Goal: Task Accomplishment & Management: Manage account settings

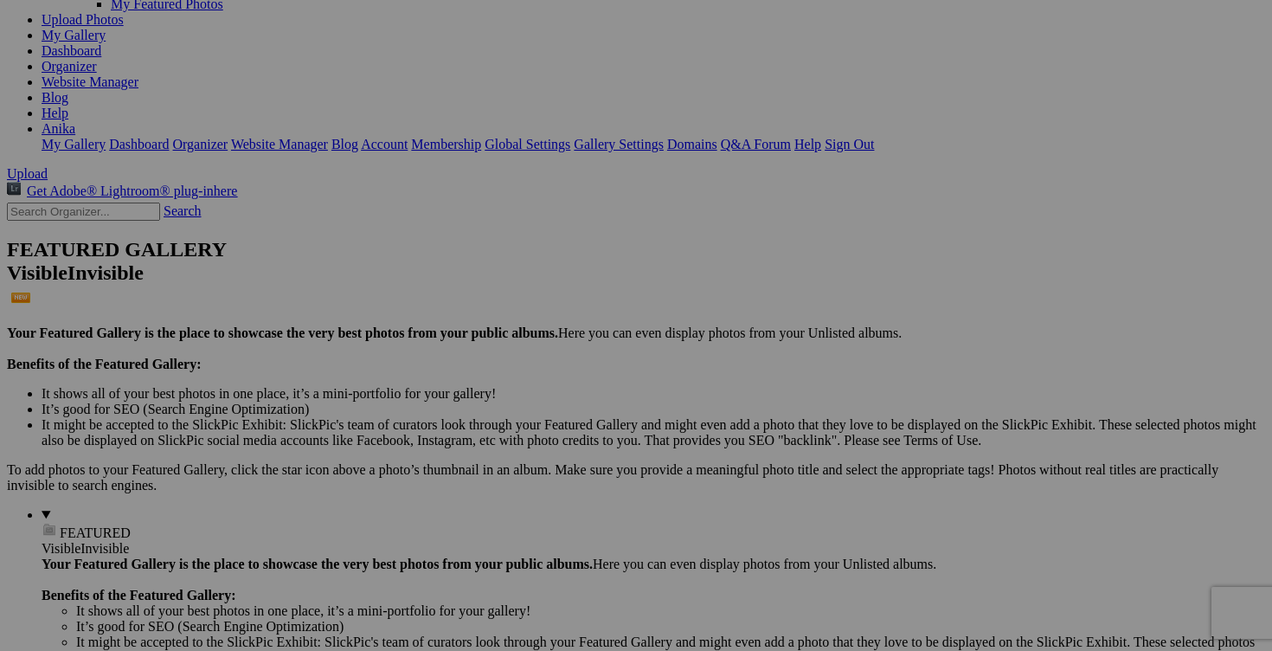
scroll to position [245, 0]
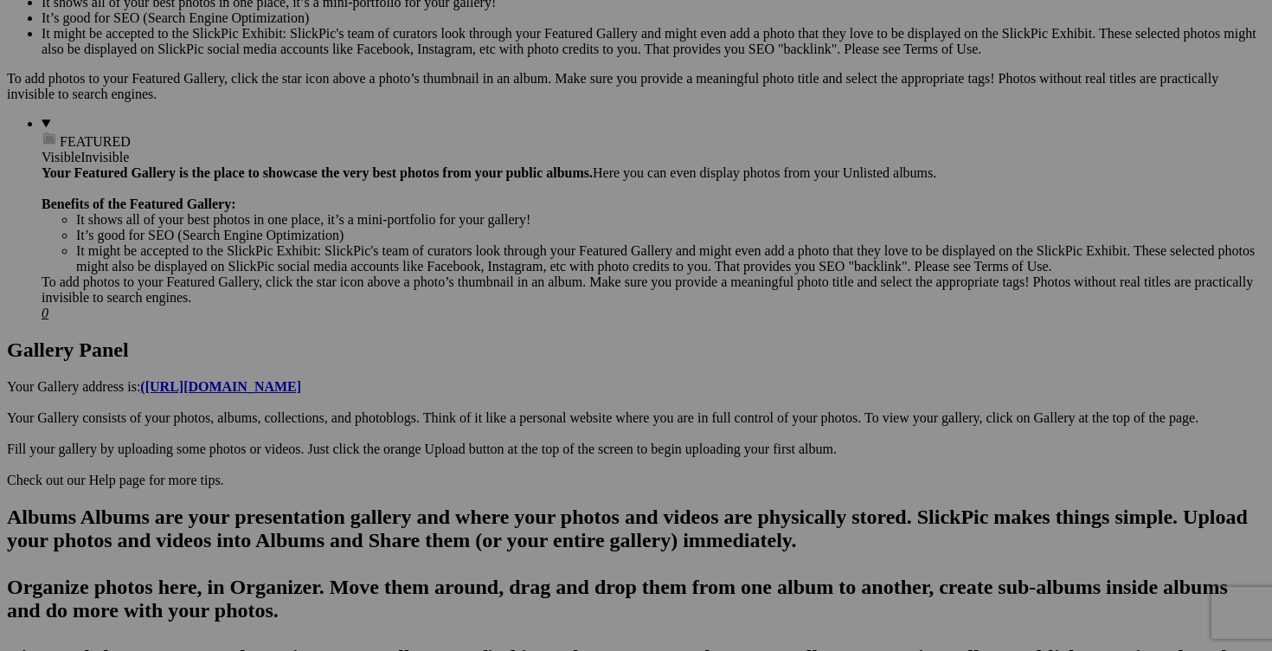
scroll to position [615, 0]
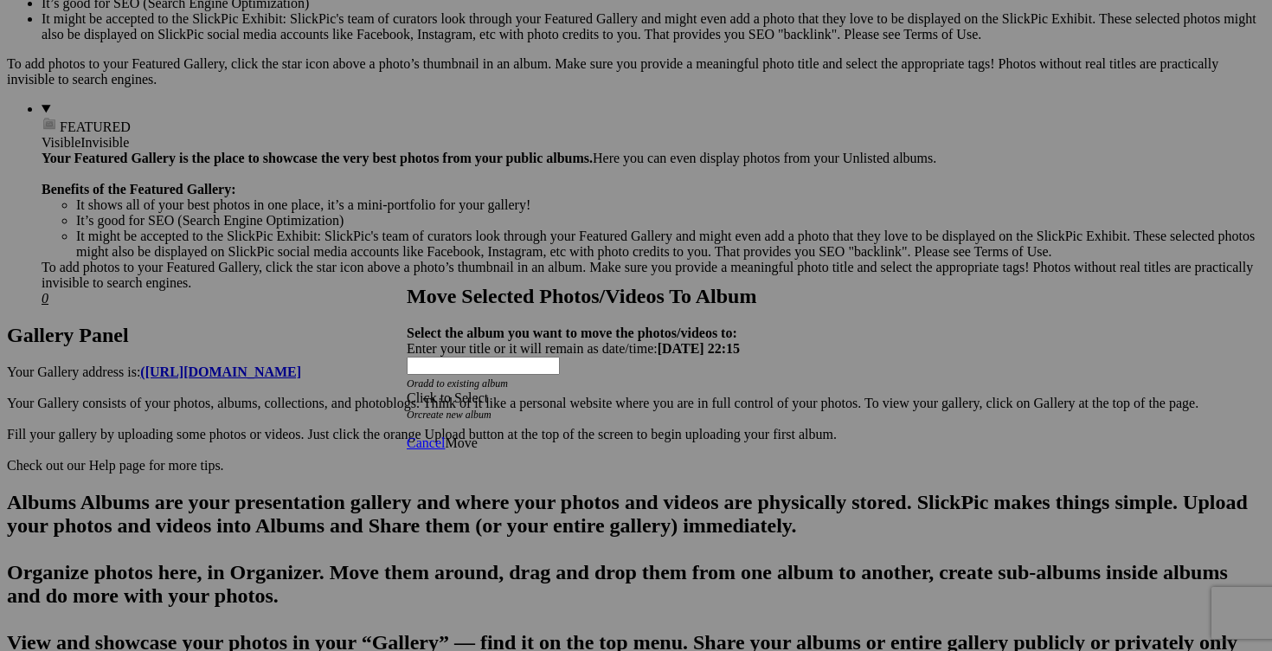
click at [407, 390] on span at bounding box center [407, 397] width 0 height 15
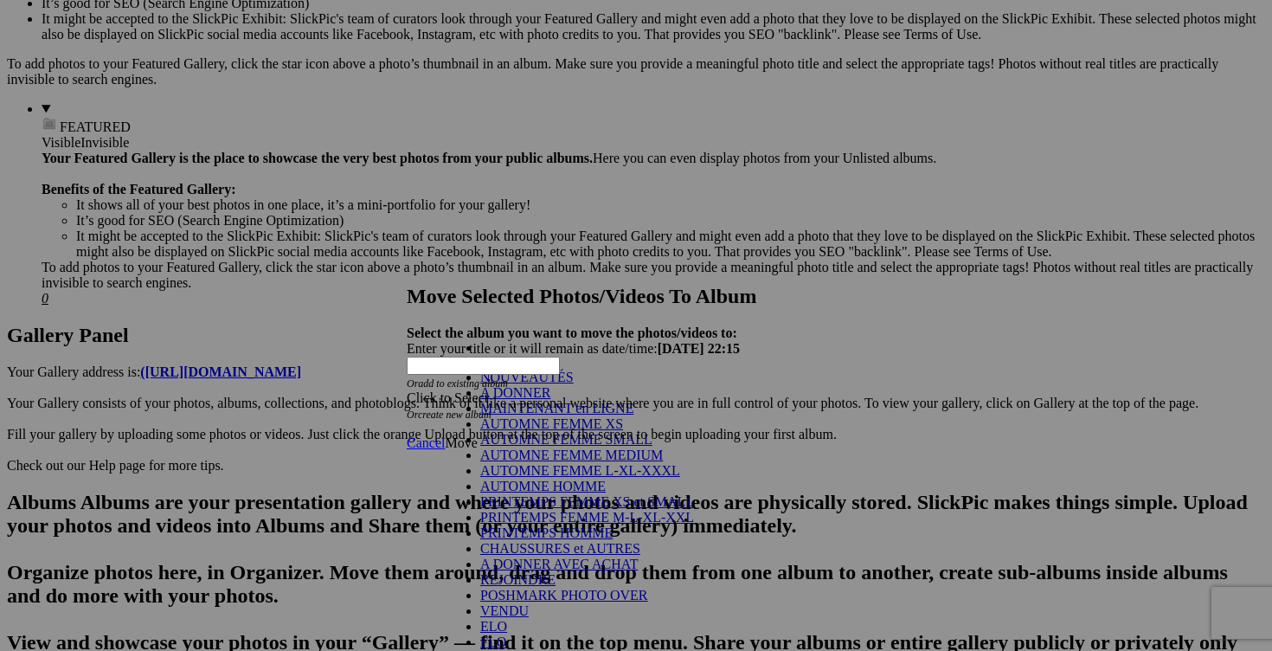
scroll to position [327, 0]
click at [502, 603] on link "VENDU" at bounding box center [504, 610] width 48 height 15
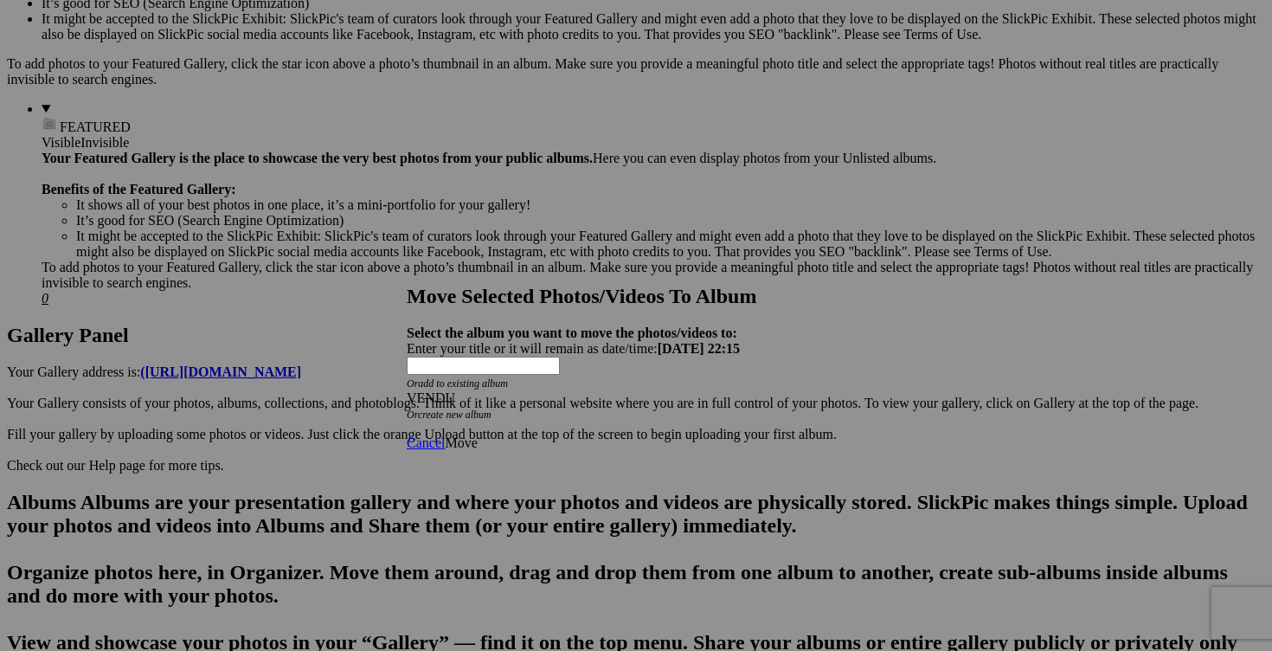
click at [477, 435] on span "Move" at bounding box center [461, 442] width 32 height 15
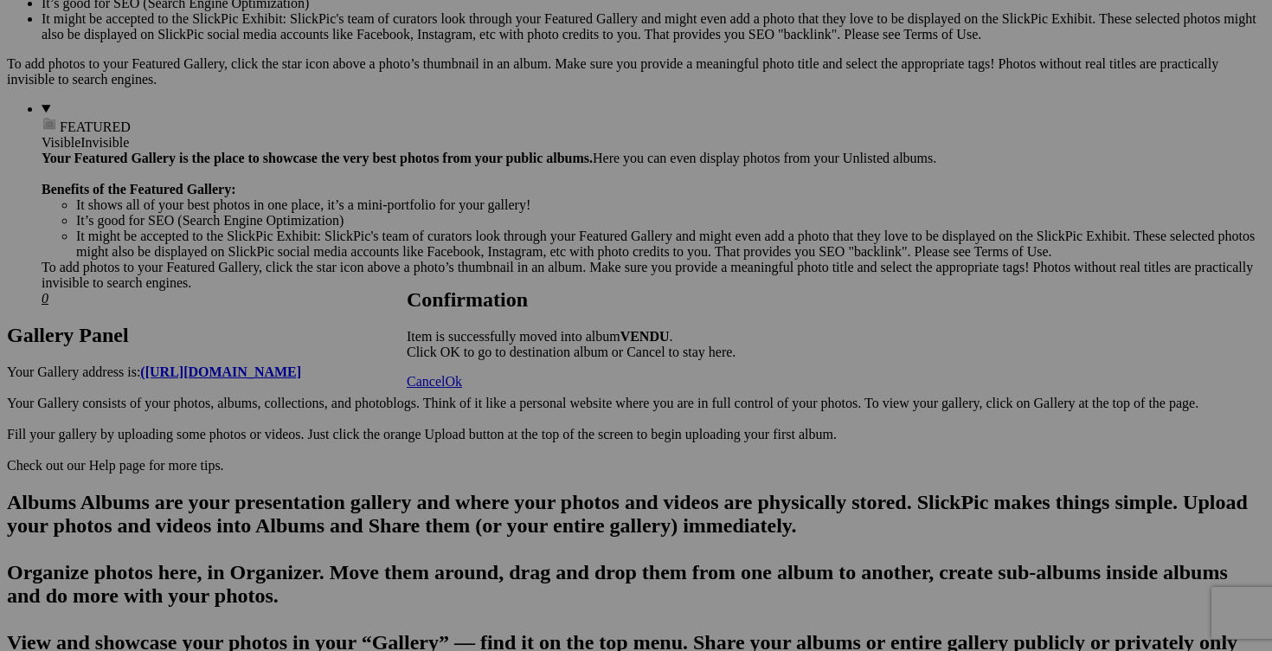
click at [445, 389] on span "Cancel" at bounding box center [426, 381] width 38 height 15
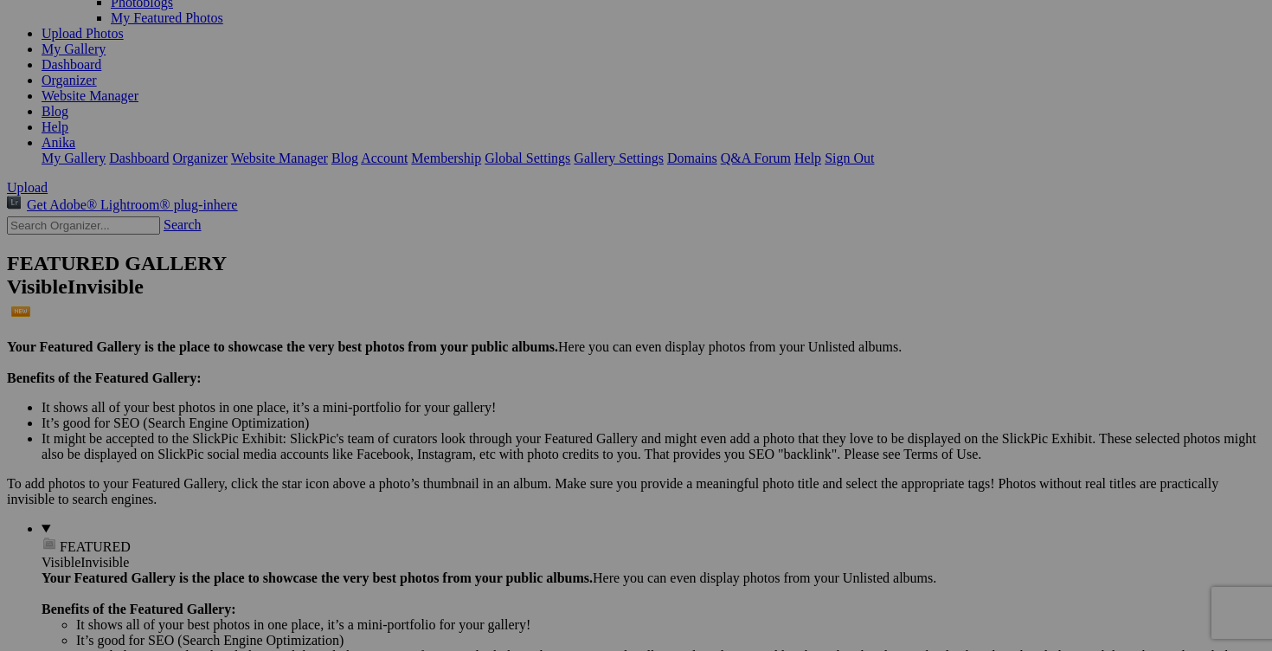
scroll to position [0, 0]
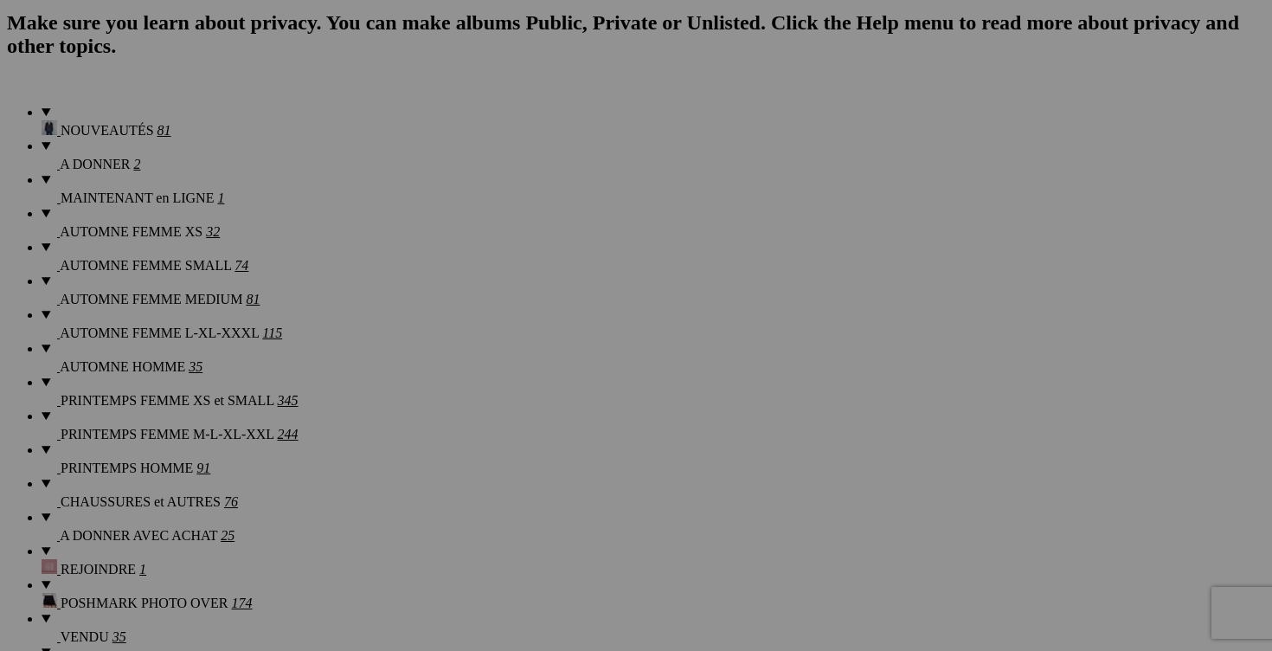
scroll to position [1317, 0]
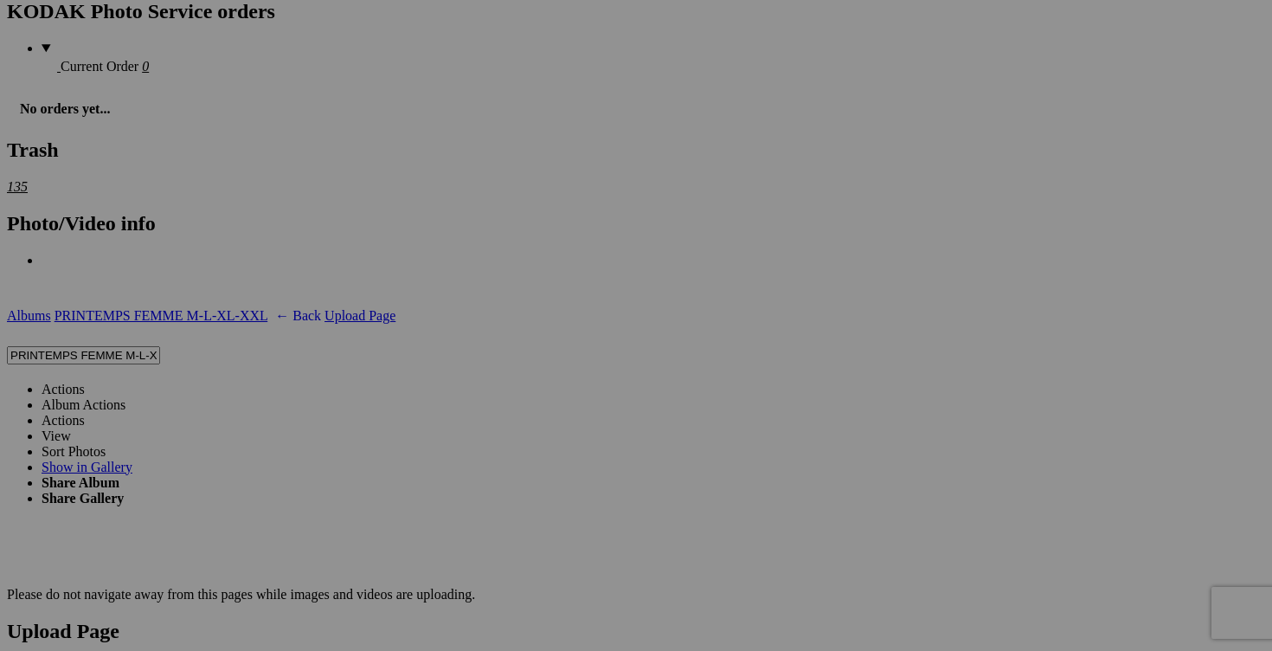
scroll to position [2956, 0]
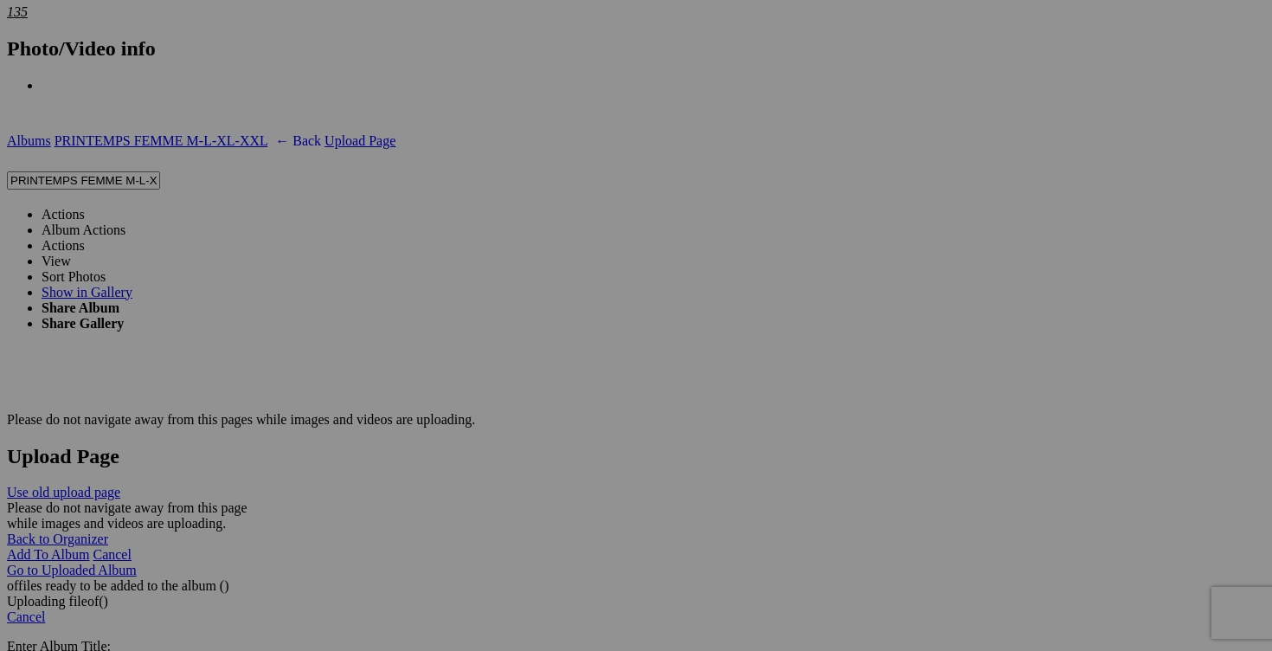
scroll to position [3237, 0]
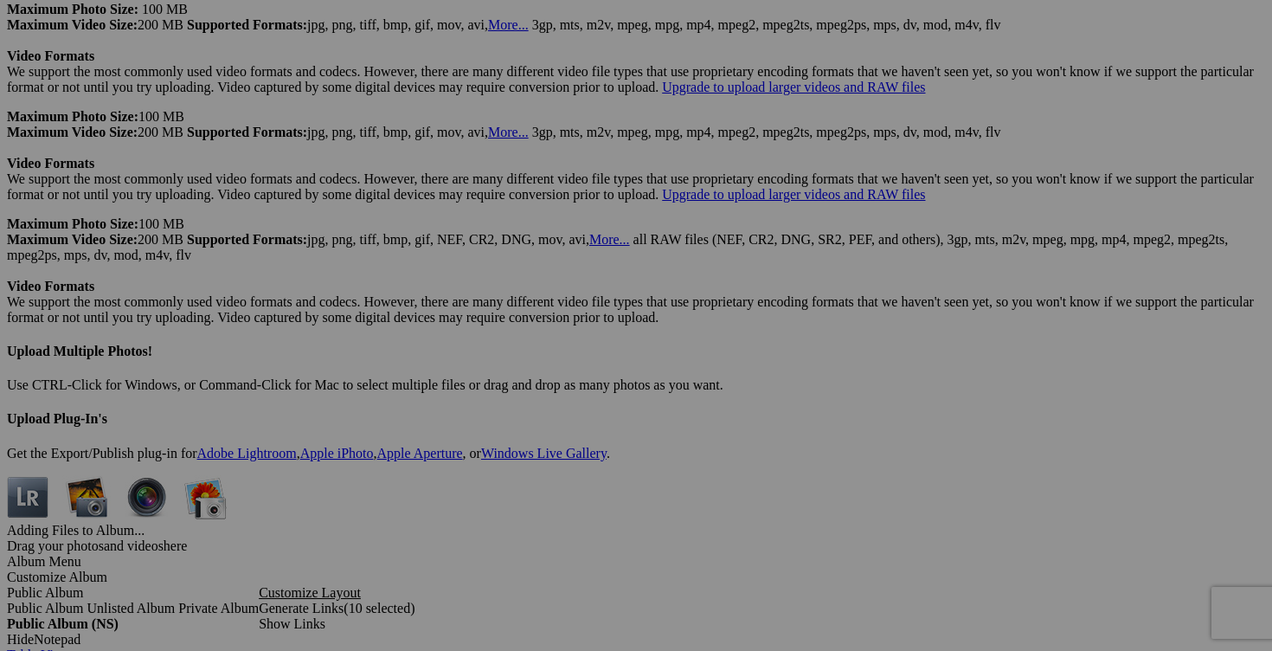
scroll to position [4788, 0]
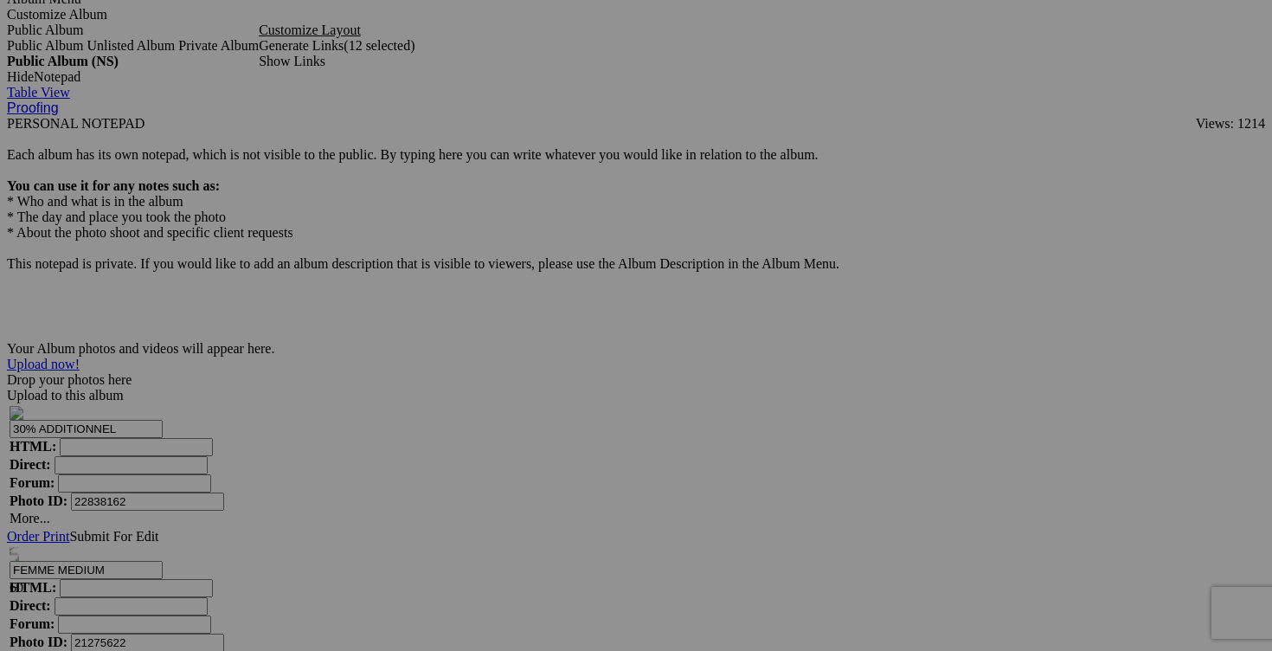
scroll to position [5342, 0]
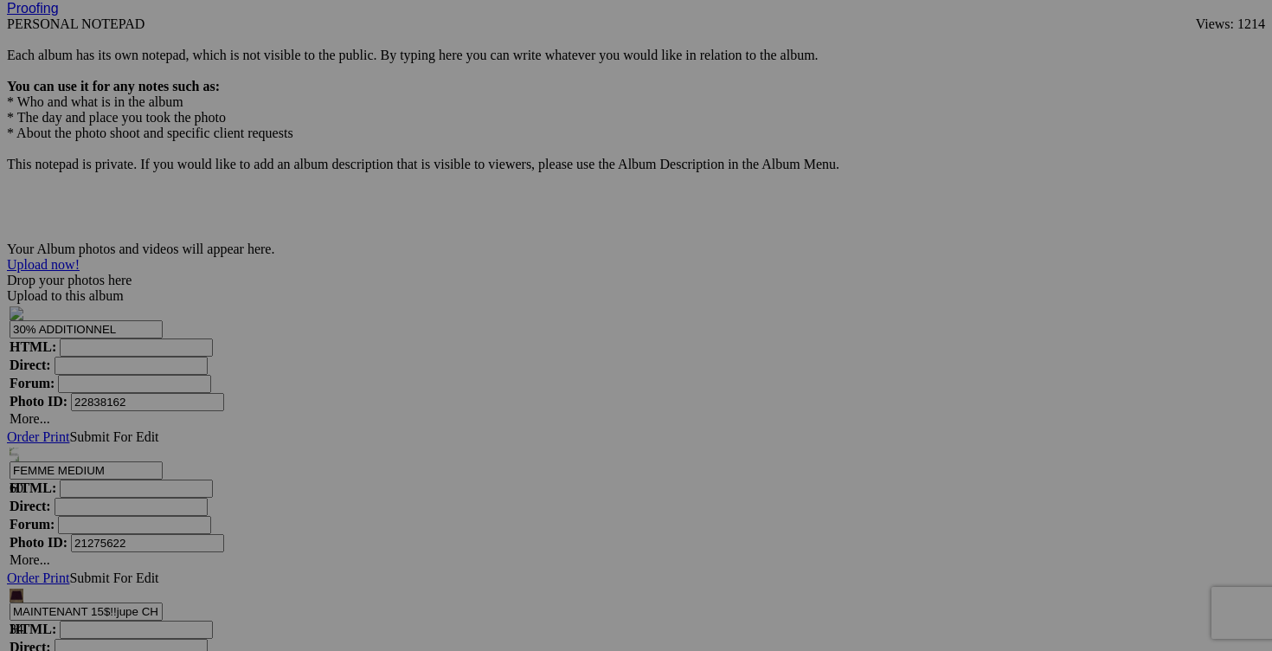
scroll to position [5448, 0]
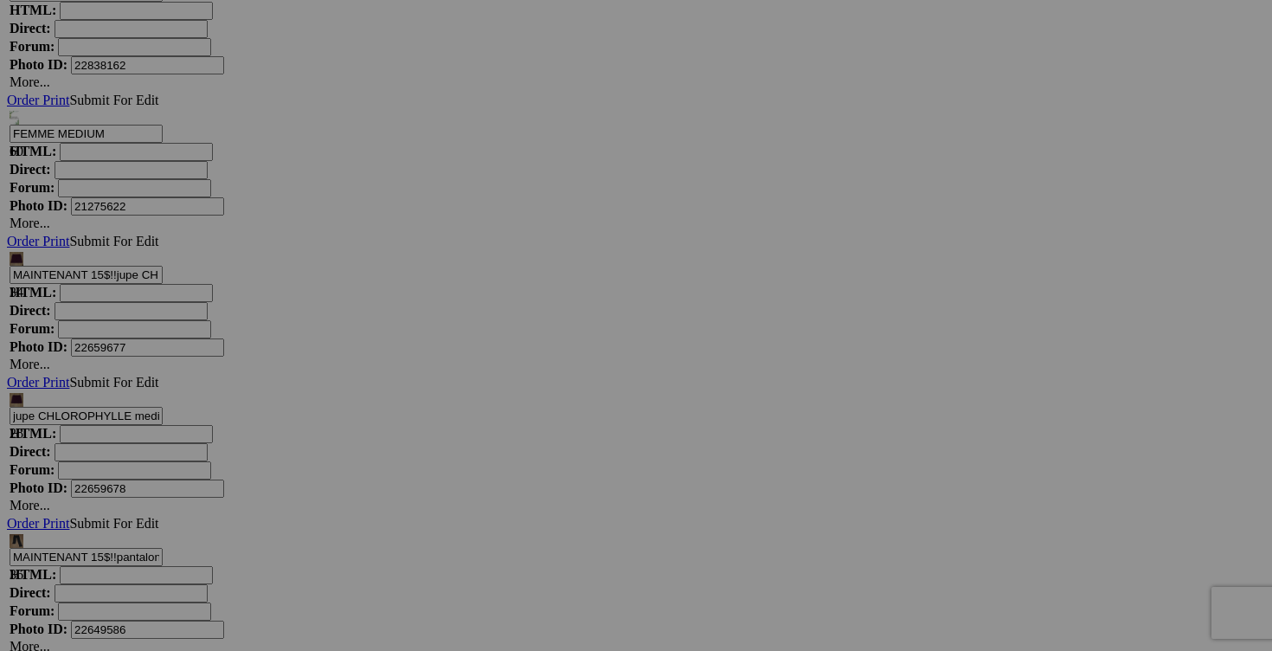
scroll to position [5789, 0]
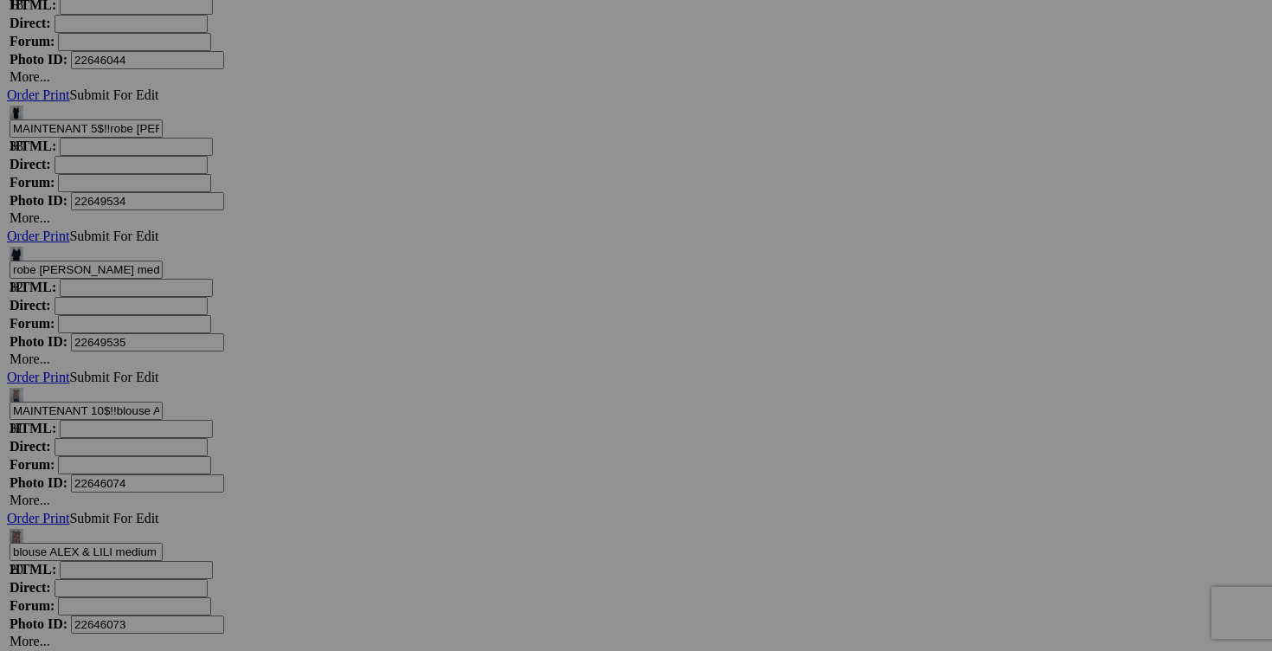
scroll to position [6990, 0]
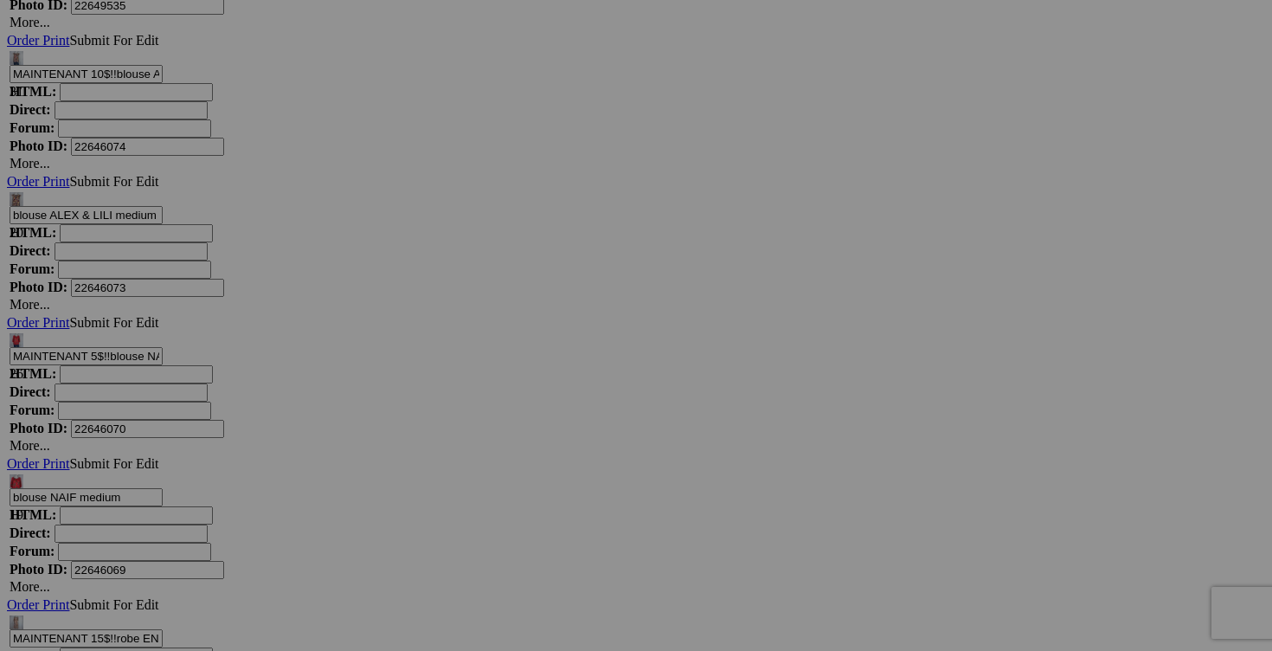
scroll to position [7241, 0]
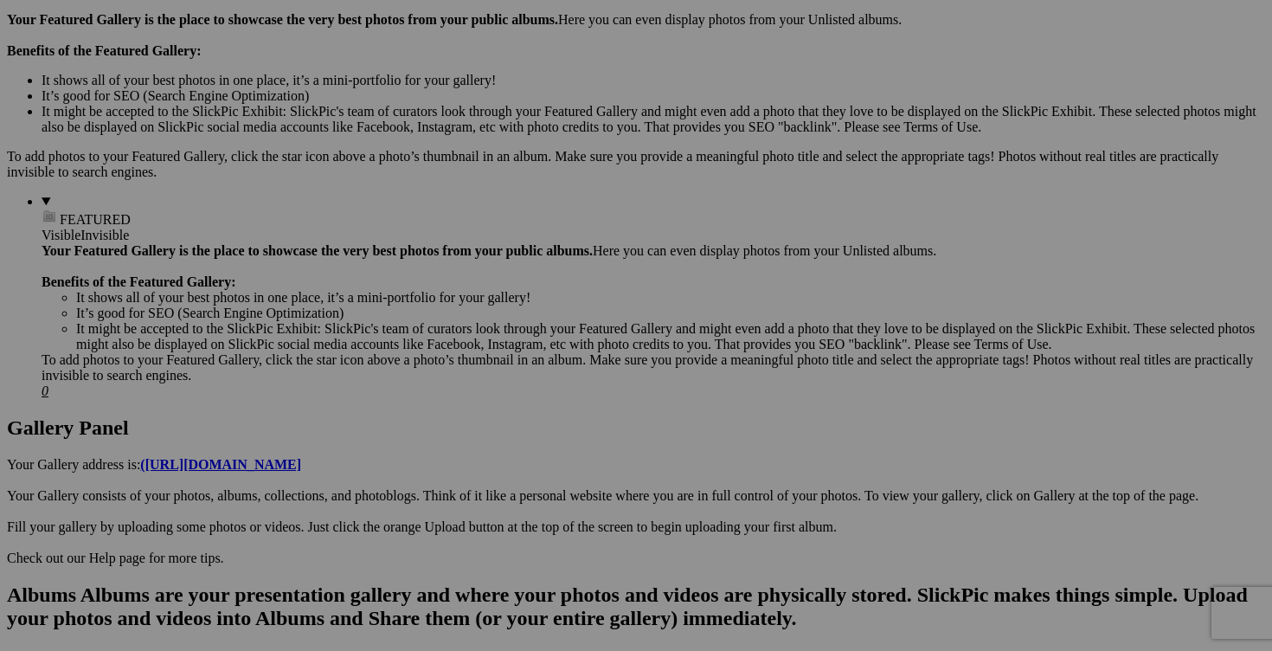
scroll to position [0, 0]
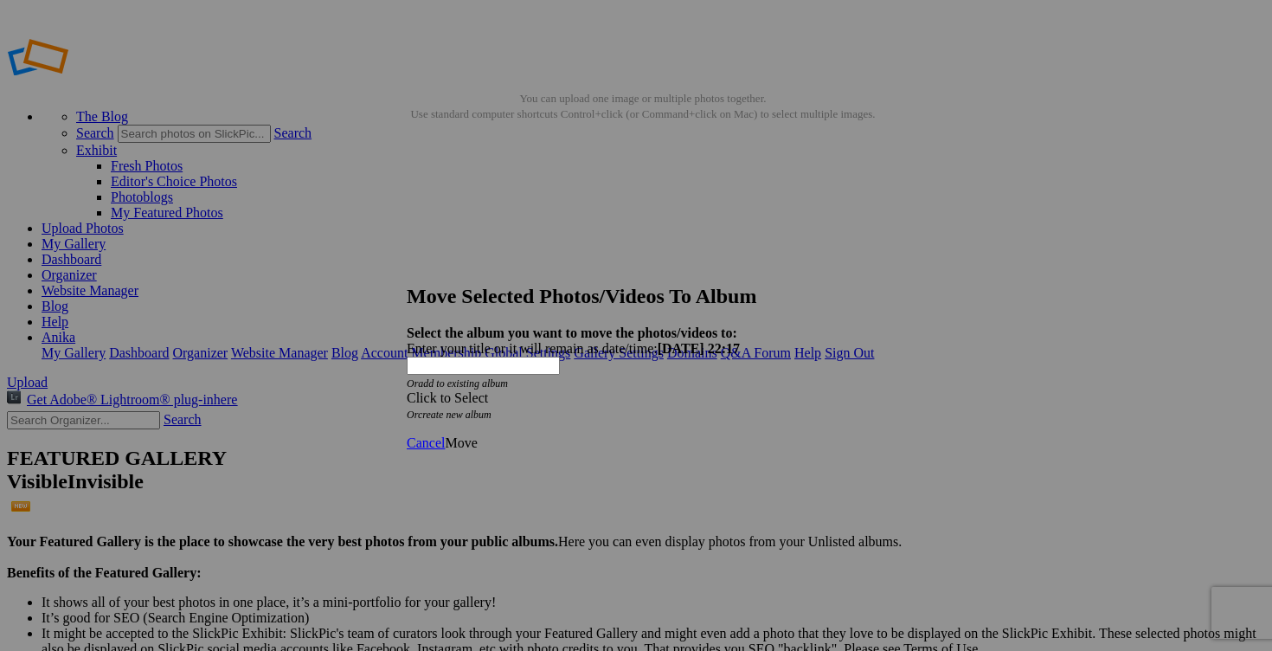
click at [407, 390] on span at bounding box center [407, 397] width 0 height 15
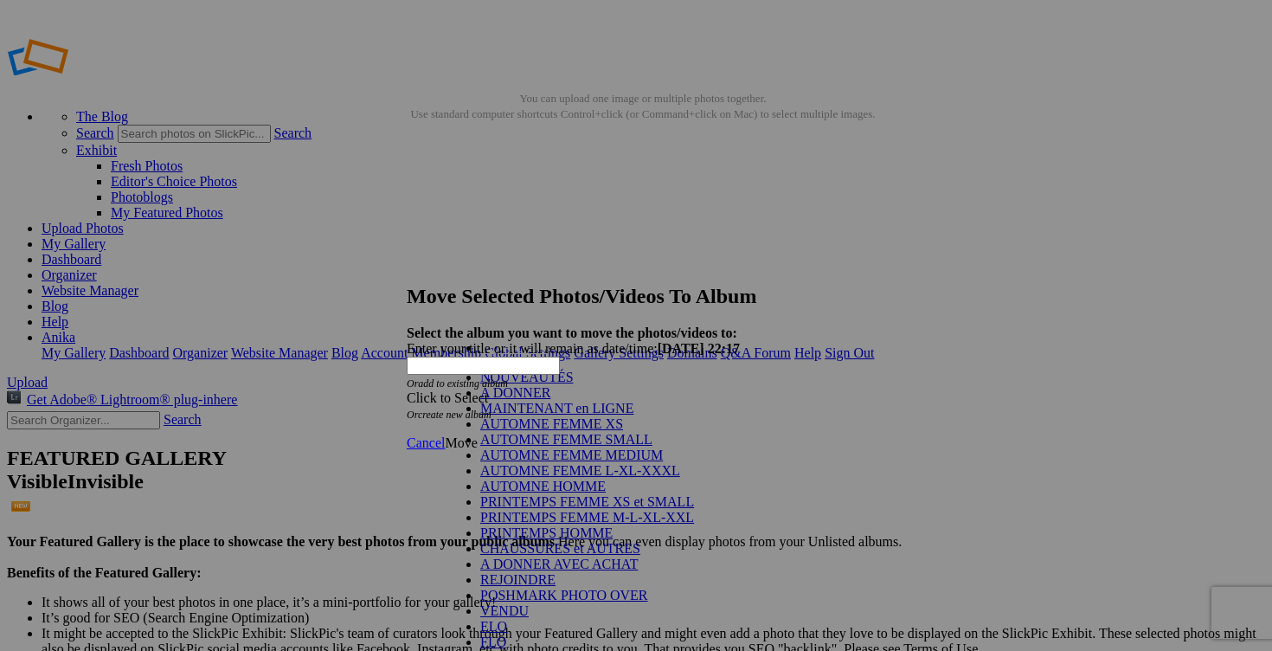
scroll to position [236, 0]
click at [493, 603] on link "VENDU" at bounding box center [504, 610] width 48 height 15
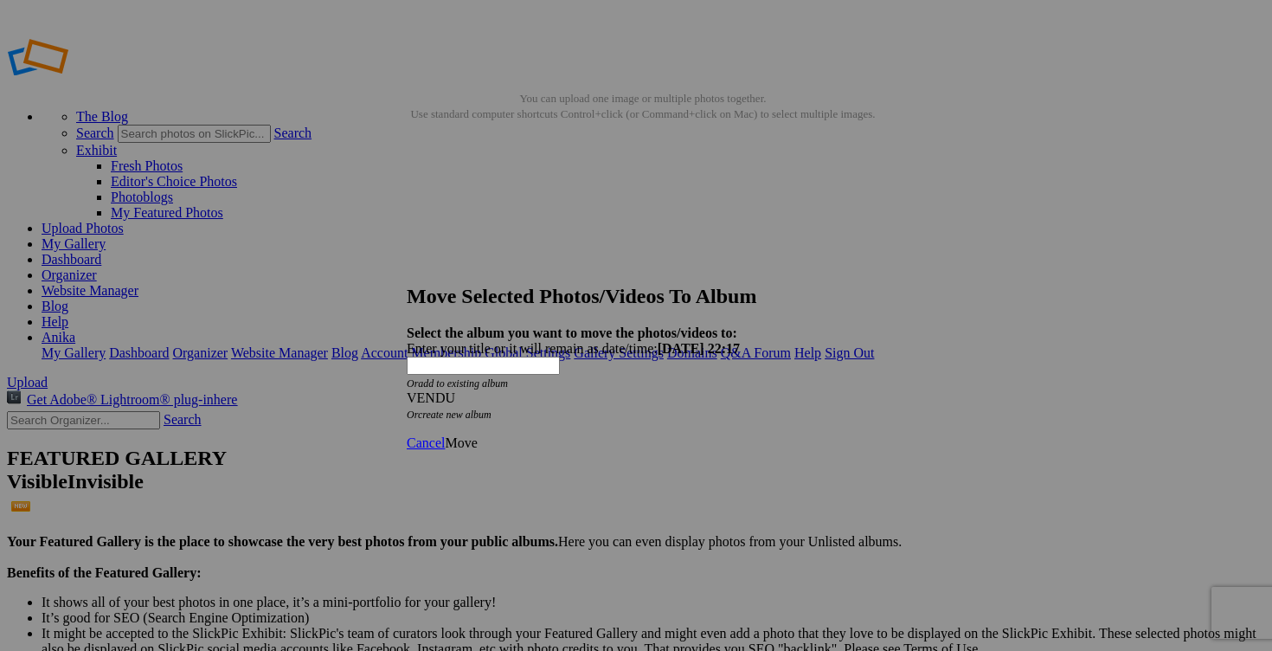
click at [477, 435] on span "Move" at bounding box center [461, 442] width 32 height 15
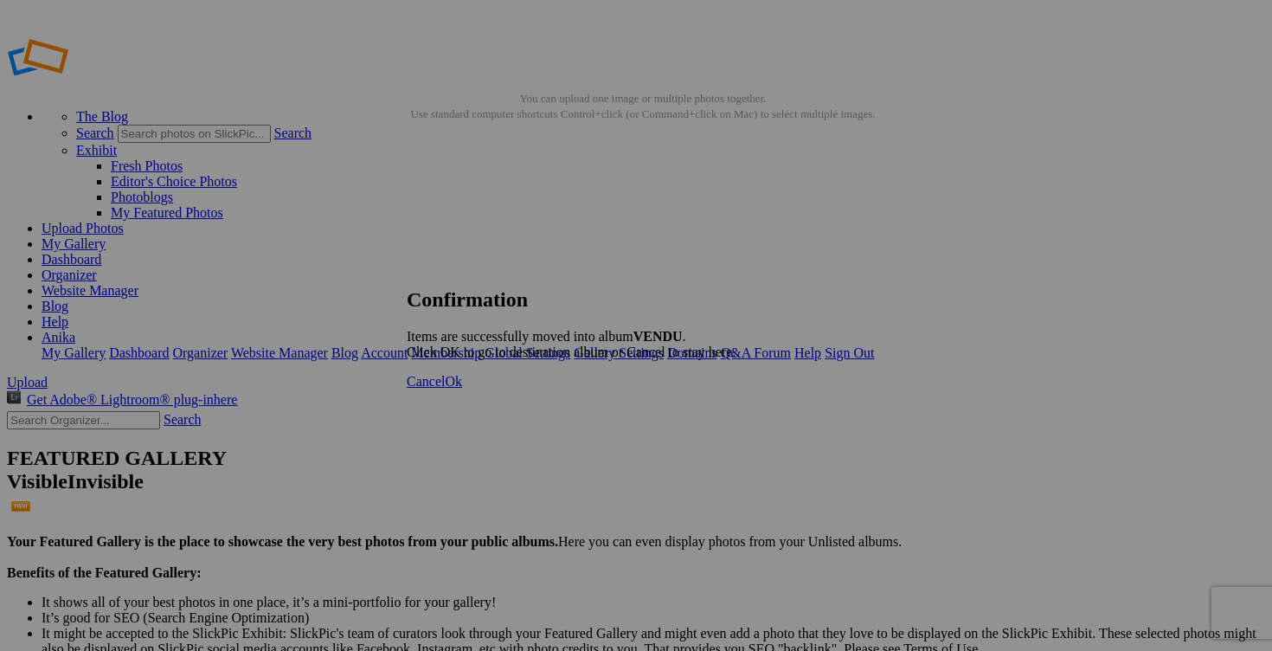
click at [445, 389] on span "Cancel" at bounding box center [426, 381] width 38 height 15
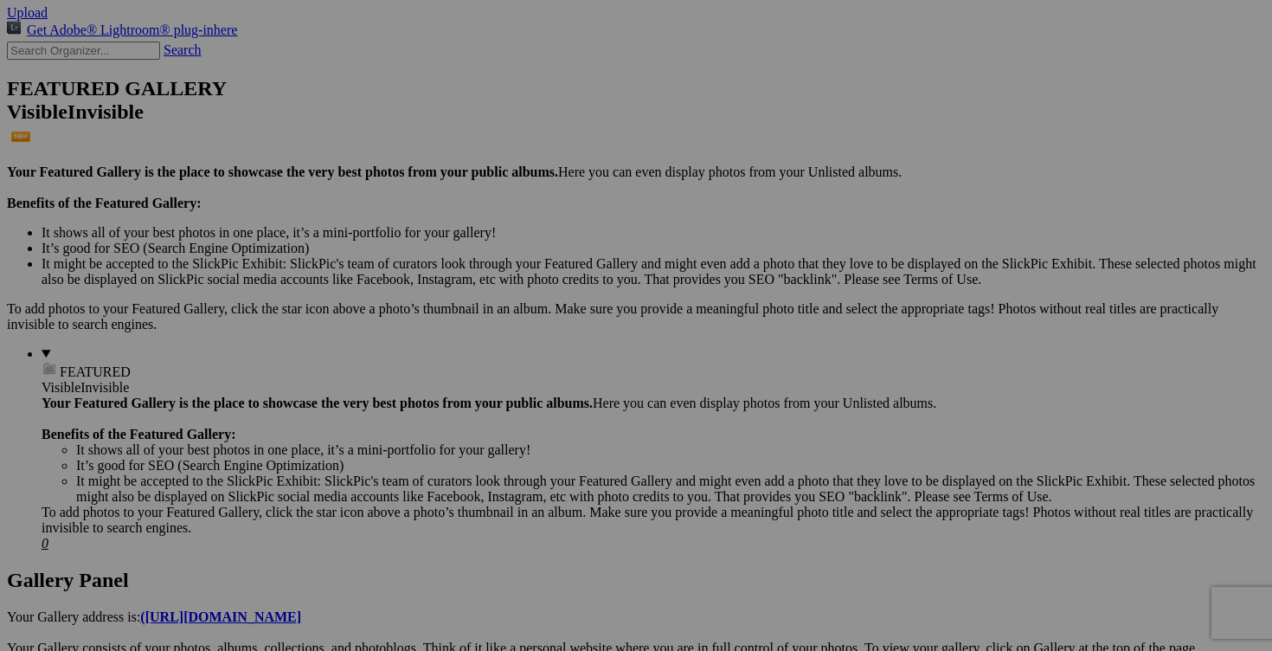
scroll to position [0, 0]
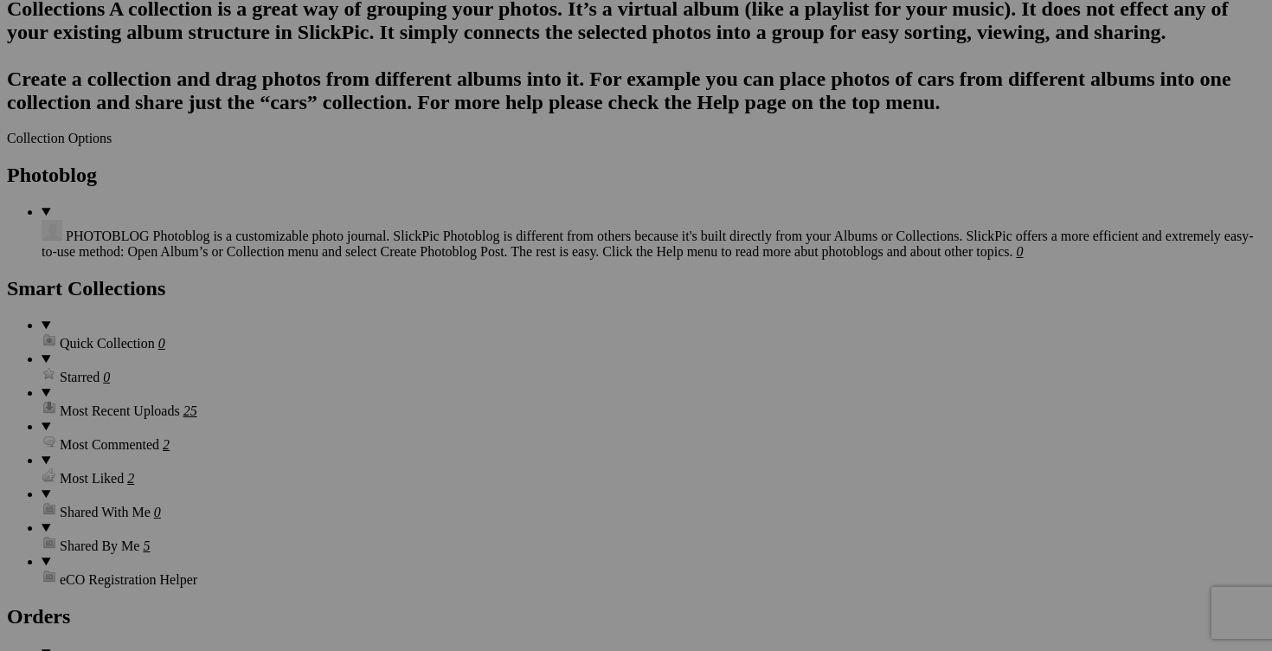
scroll to position [2207, 0]
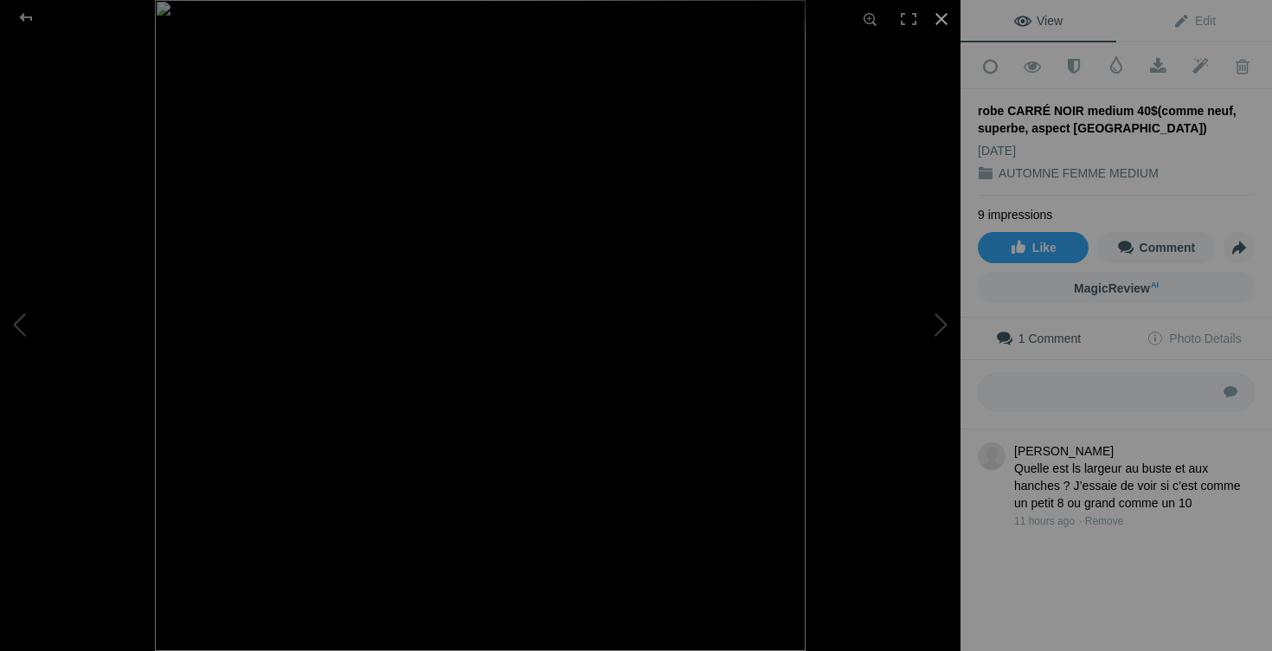
click at [949, 8] on div at bounding box center [942, 19] width 38 height 38
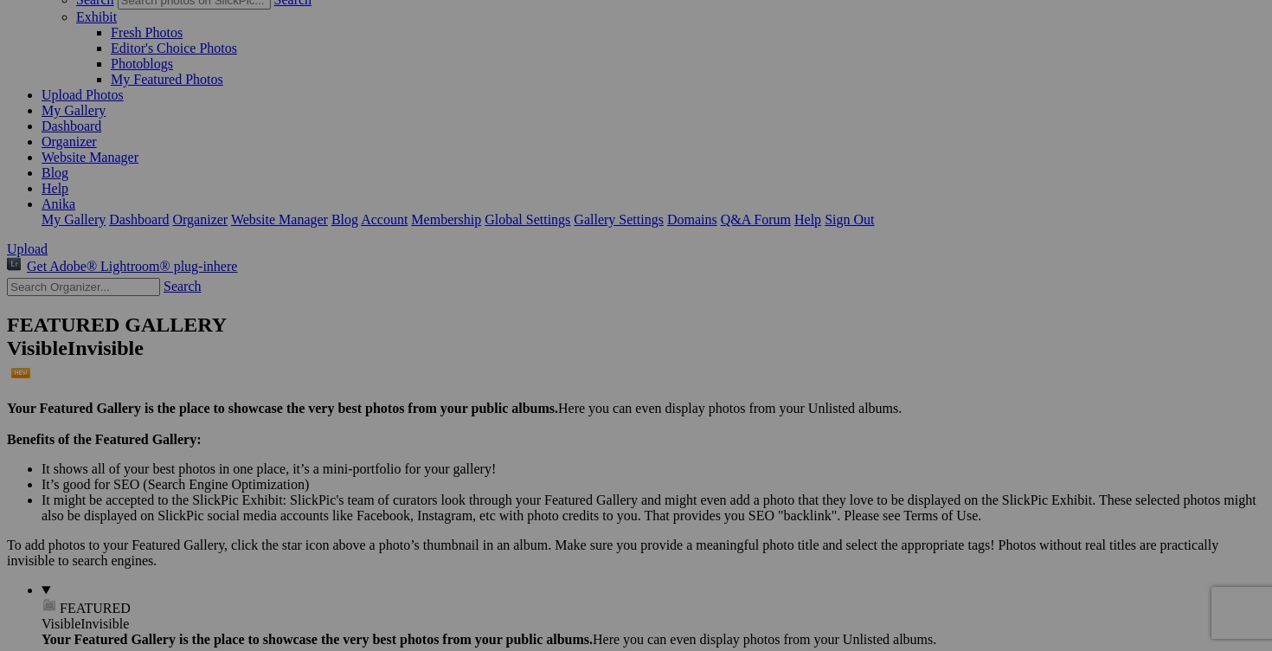
scroll to position [0, 0]
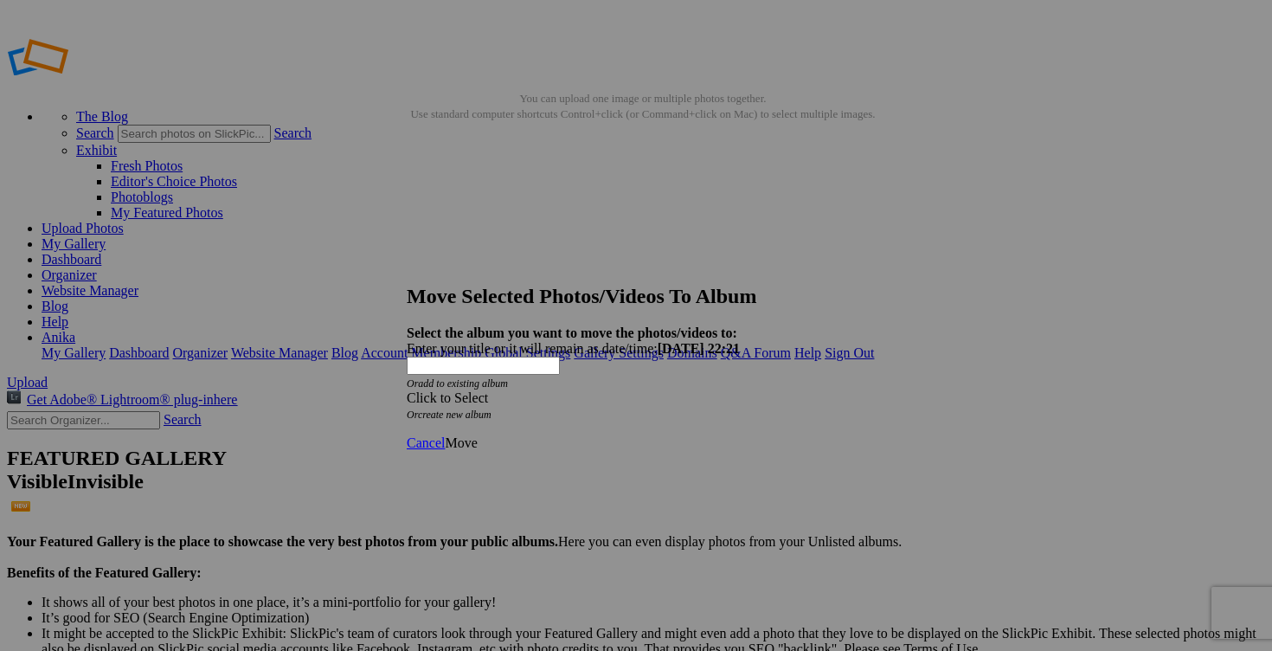
click at [407, 390] on span at bounding box center [407, 397] width 0 height 15
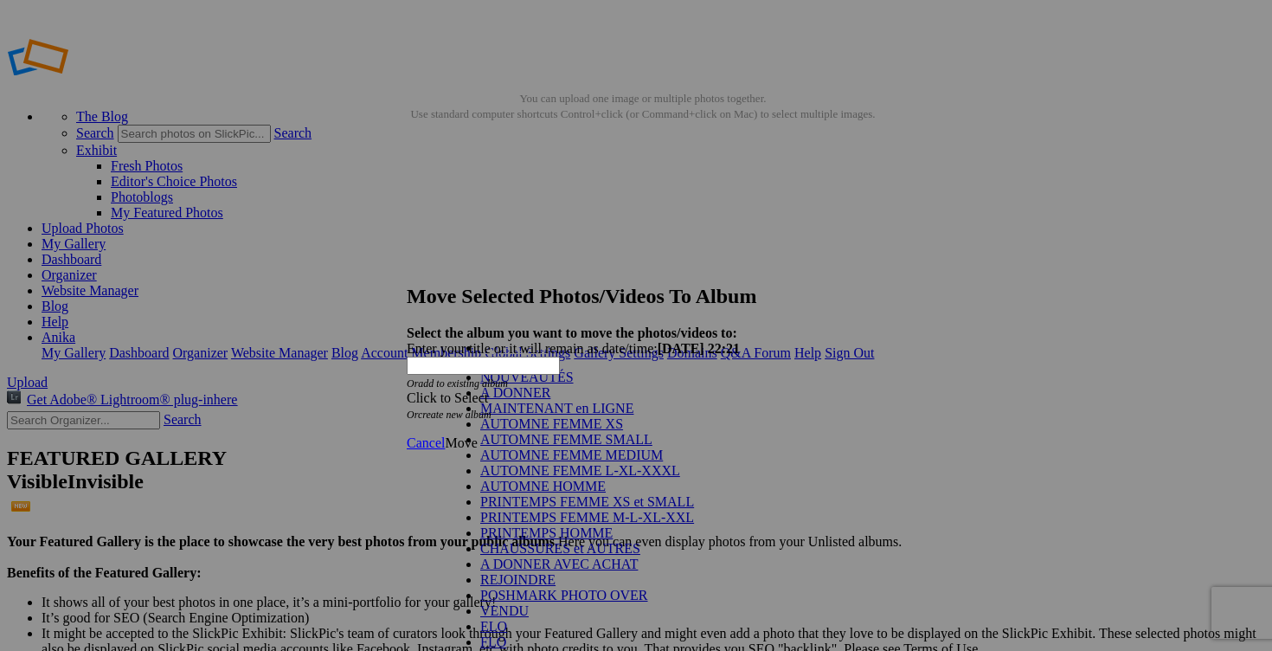
scroll to position [277, 0]
click at [499, 603] on link "VENDU" at bounding box center [504, 610] width 48 height 15
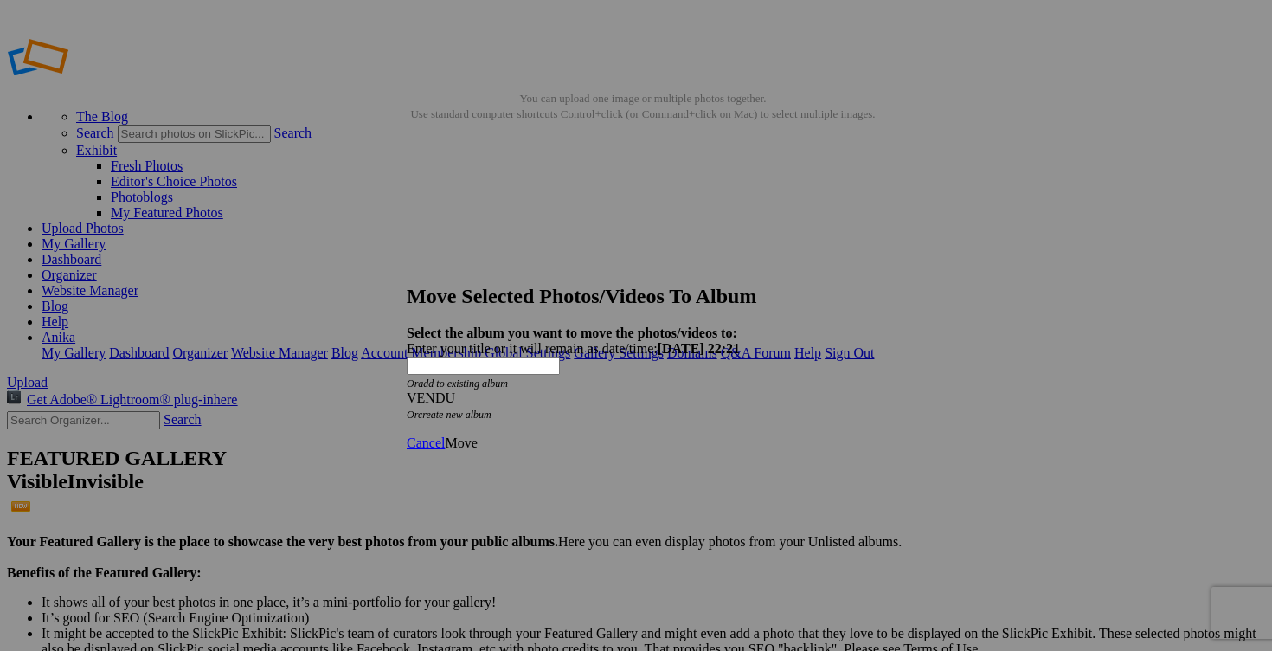
click at [477, 435] on span "Move" at bounding box center [461, 442] width 32 height 15
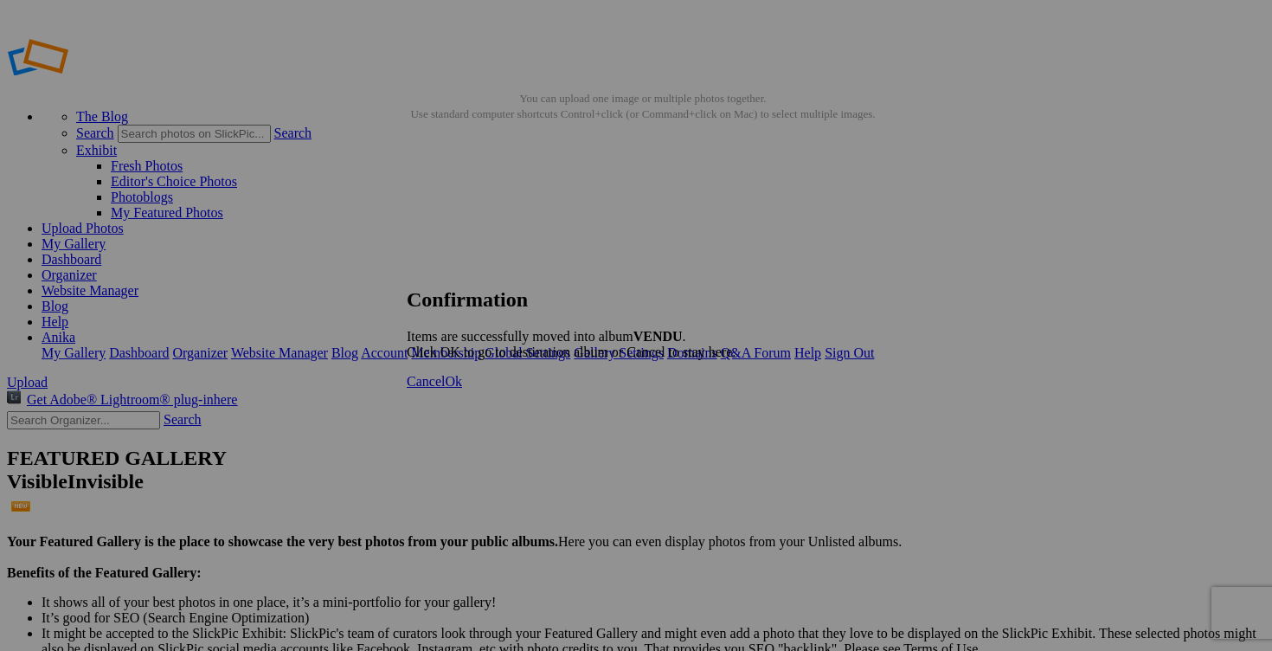
click at [445, 389] on span "Cancel" at bounding box center [426, 381] width 38 height 15
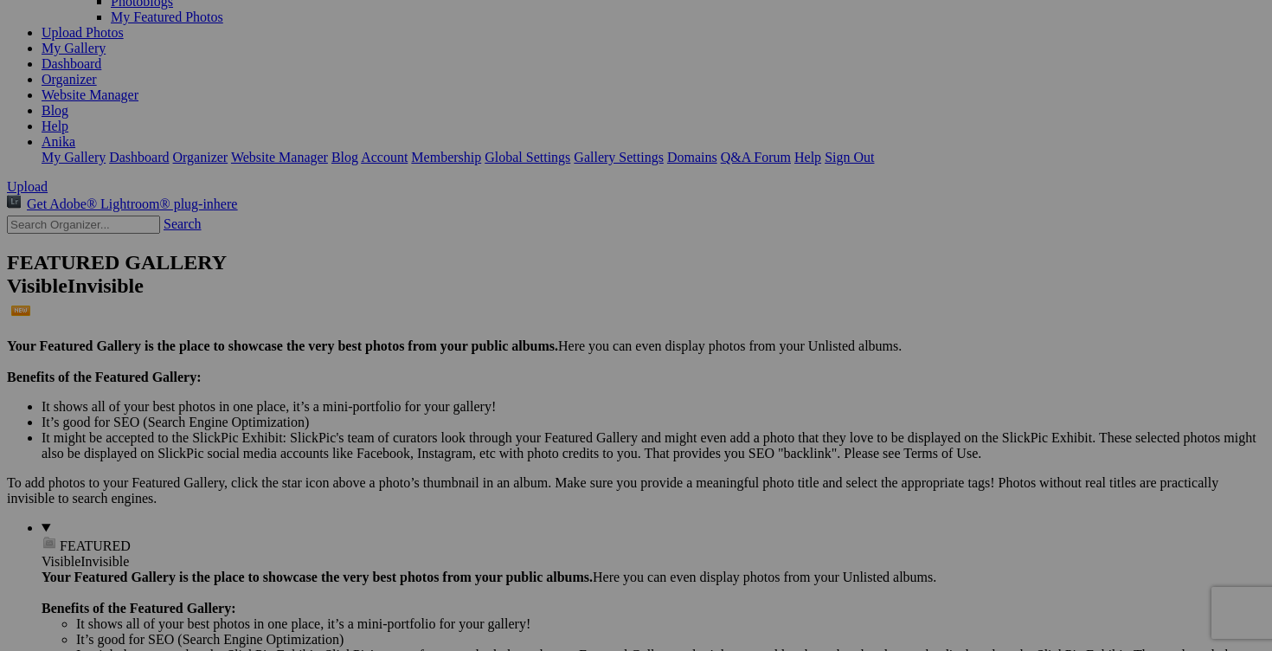
scroll to position [197, 0]
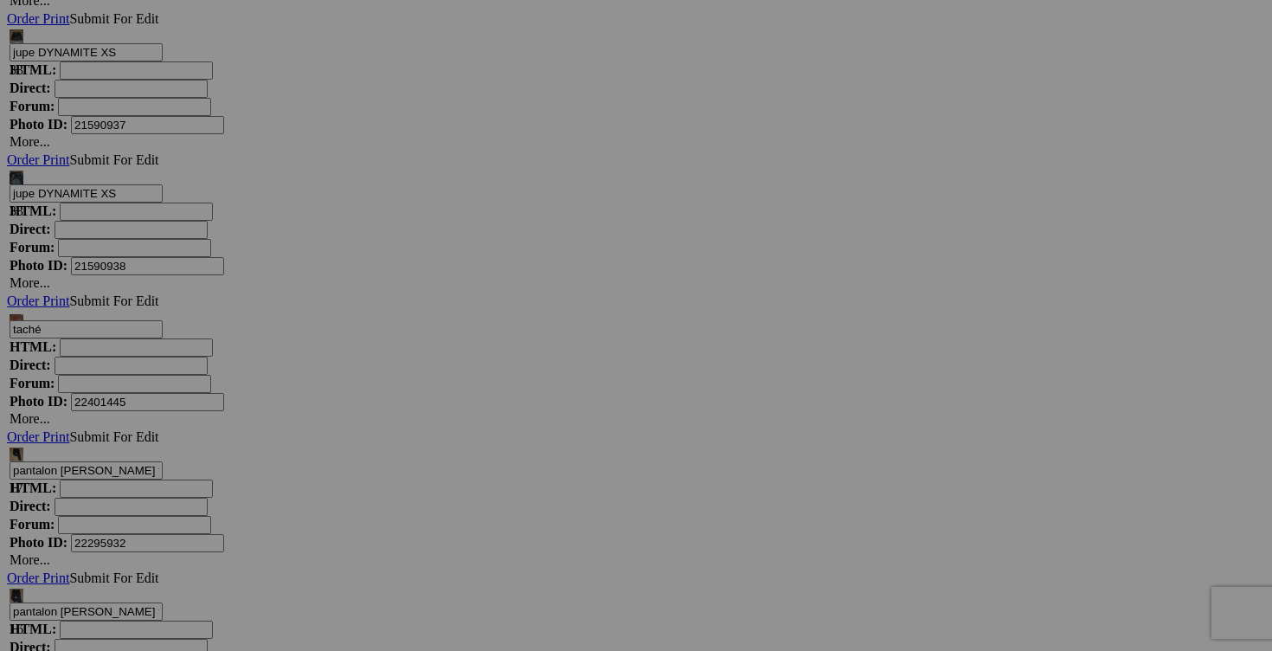
scroll to position [7547, 0]
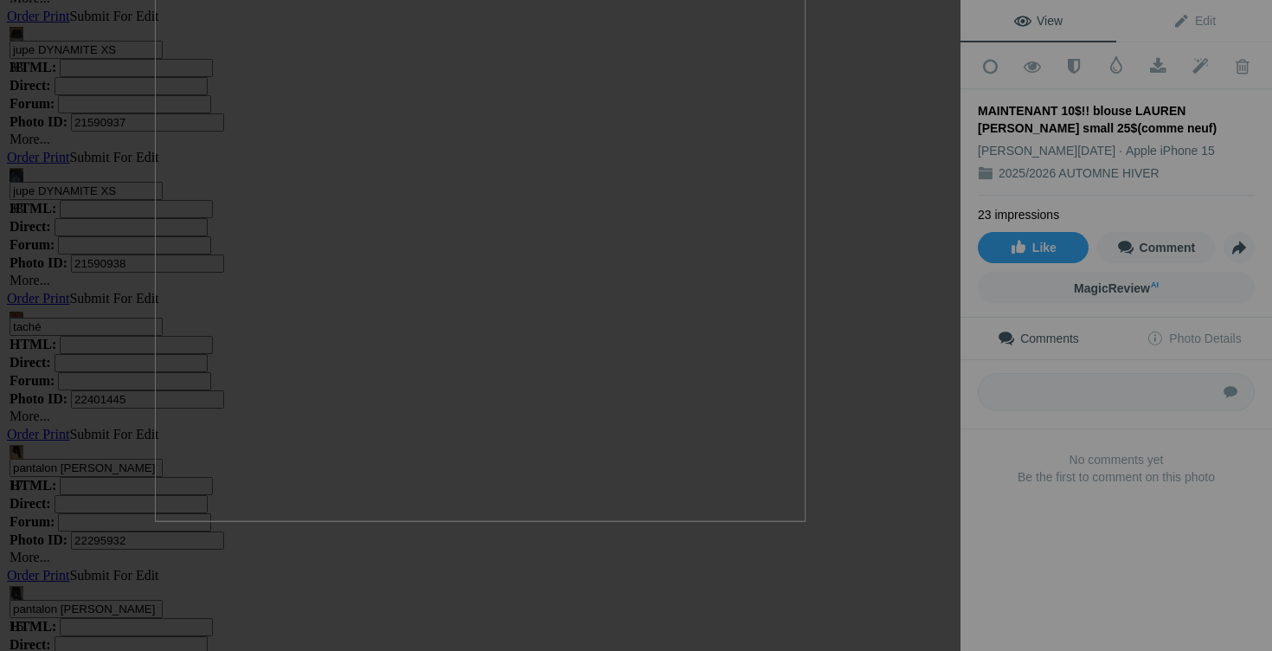
click at [663, 514] on img at bounding box center [480, 196] width 651 height 651
click at [871, 258] on button at bounding box center [896, 326] width 130 height 235
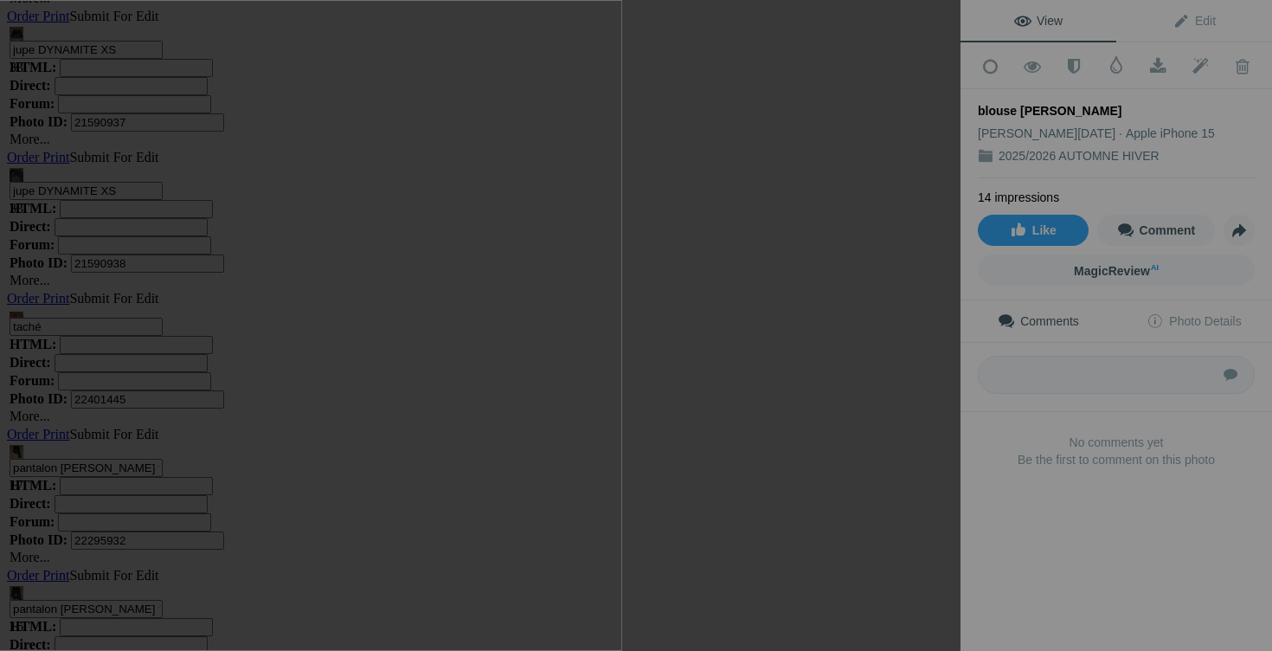
click at [946, 13] on div at bounding box center [942, 19] width 38 height 38
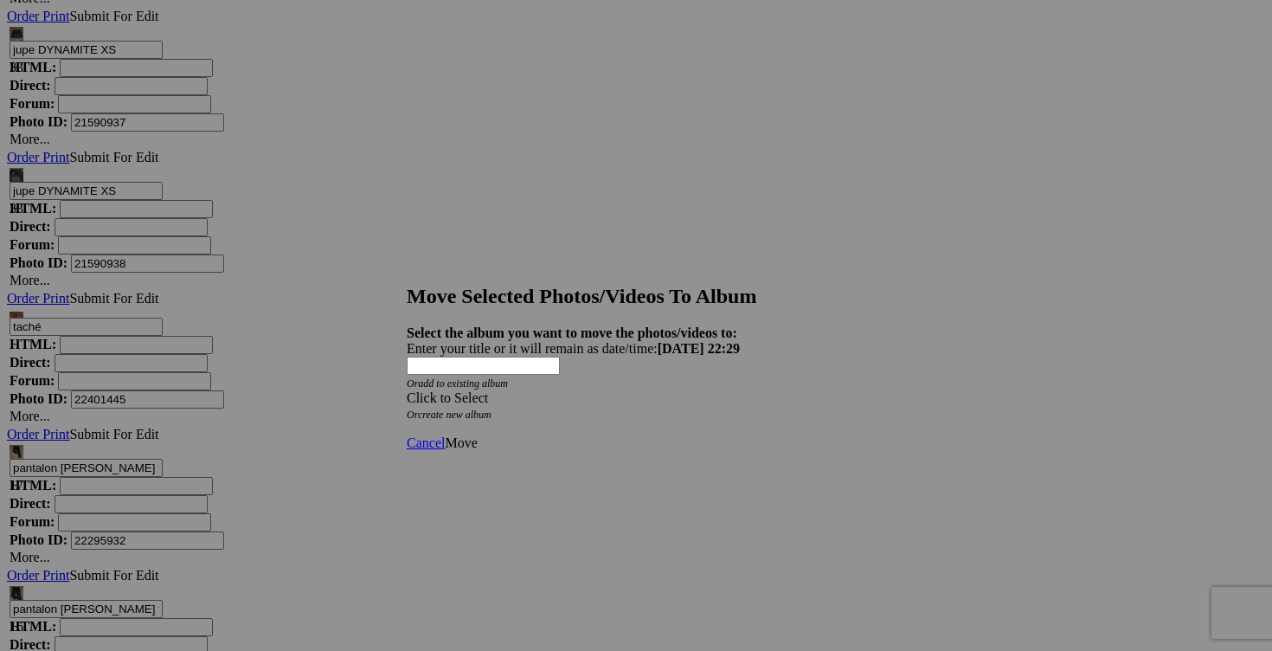
click at [407, 390] on span at bounding box center [407, 397] width 0 height 15
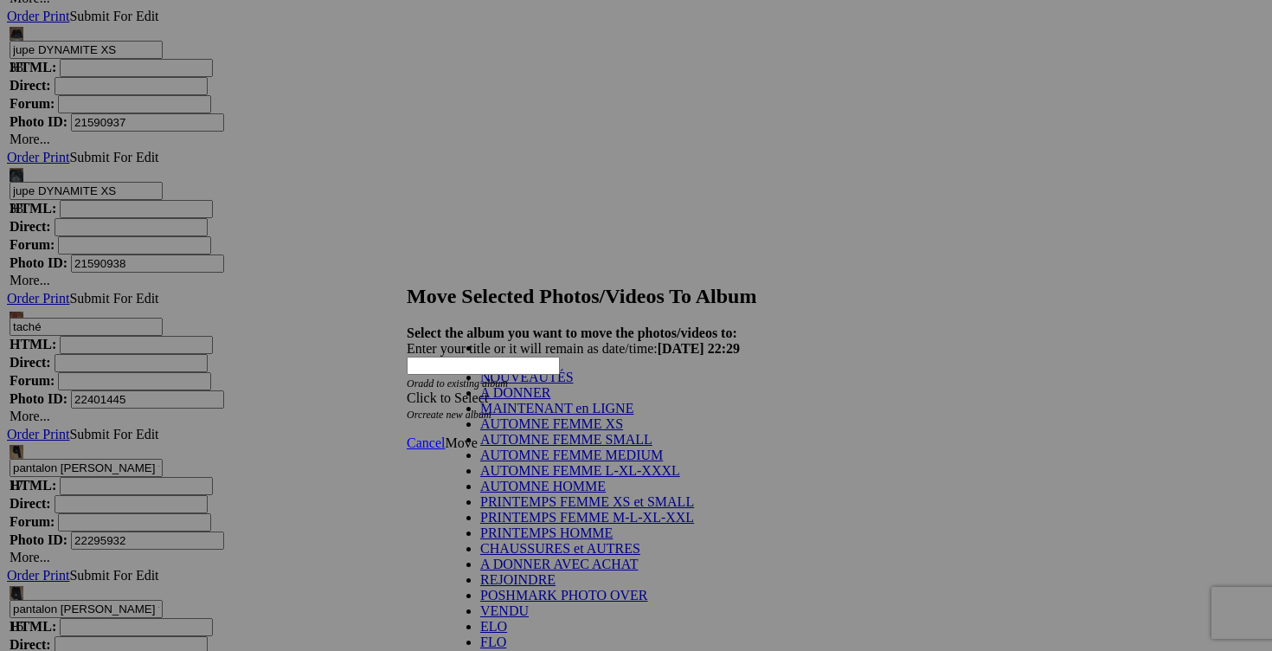
click at [542, 384] on link "NOUVEAUTÉS" at bounding box center [526, 377] width 93 height 15
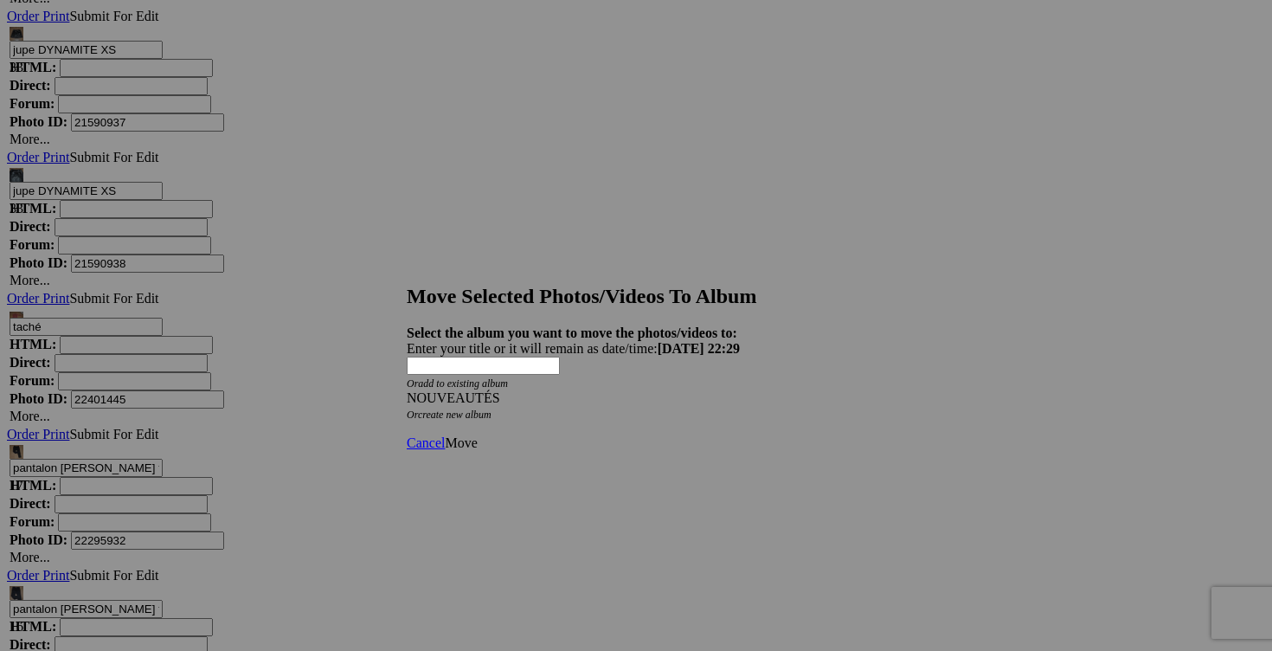
click at [477, 435] on link "Move" at bounding box center [461, 442] width 32 height 15
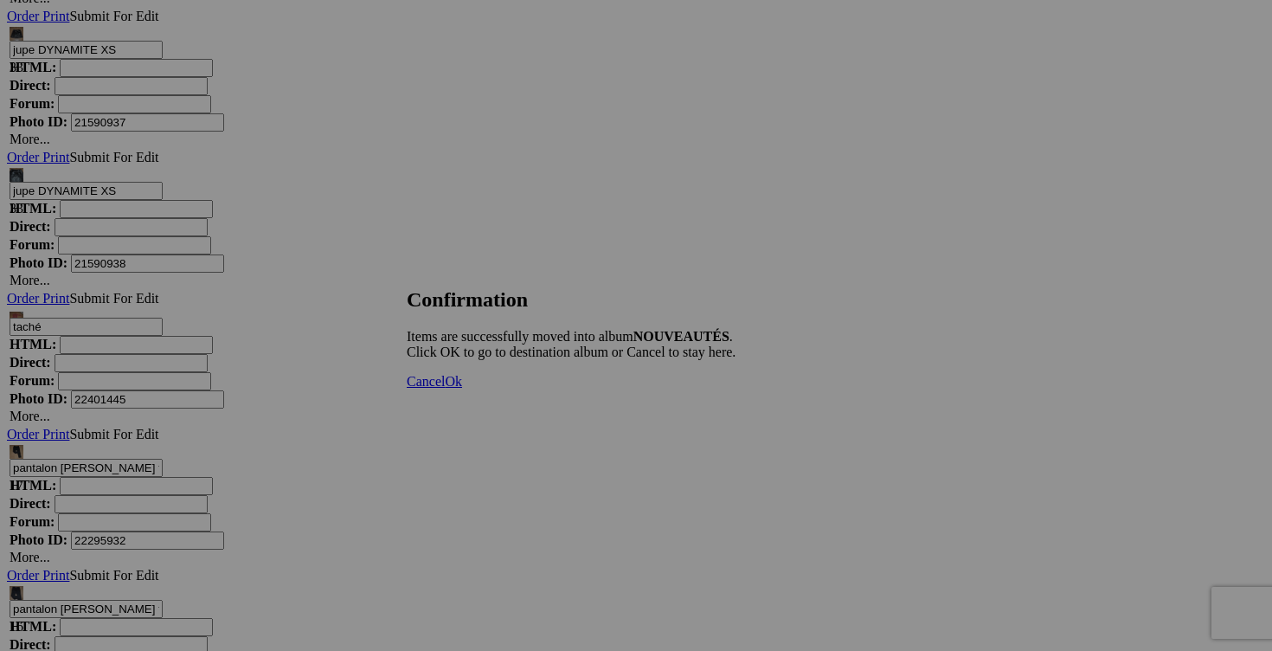
click at [462, 389] on span "Ok" at bounding box center [453, 381] width 17 height 15
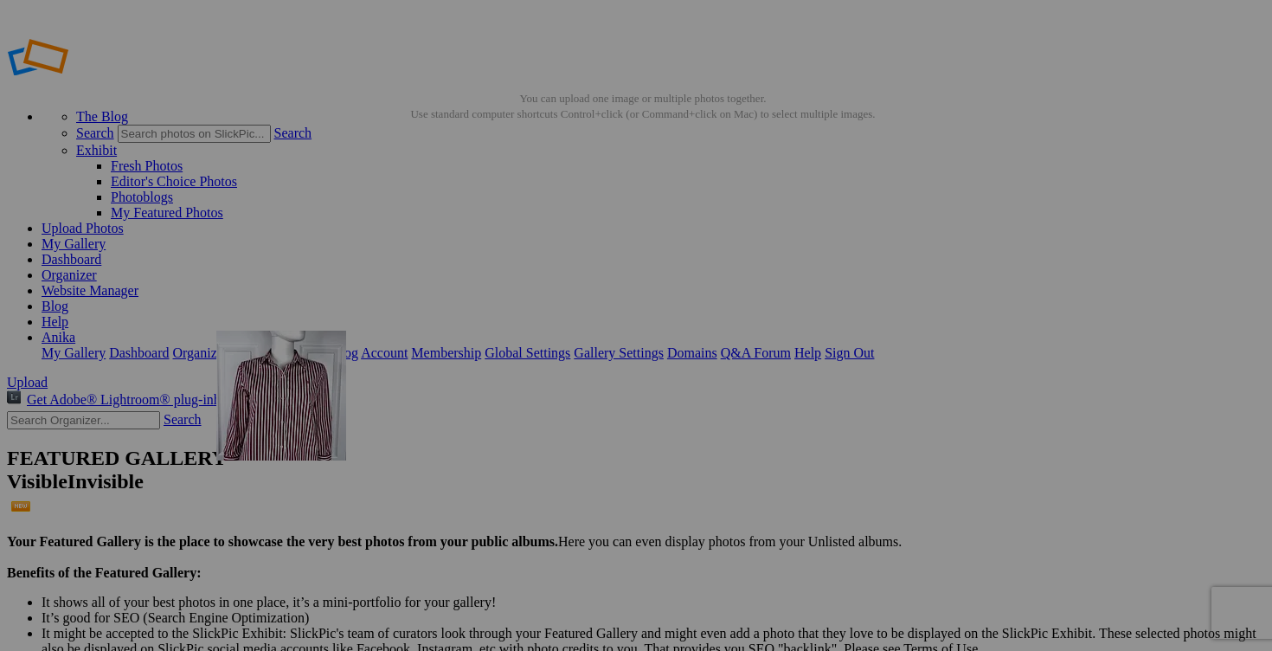
drag, startPoint x: 663, startPoint y: 490, endPoint x: 466, endPoint y: 455, distance: 200.4
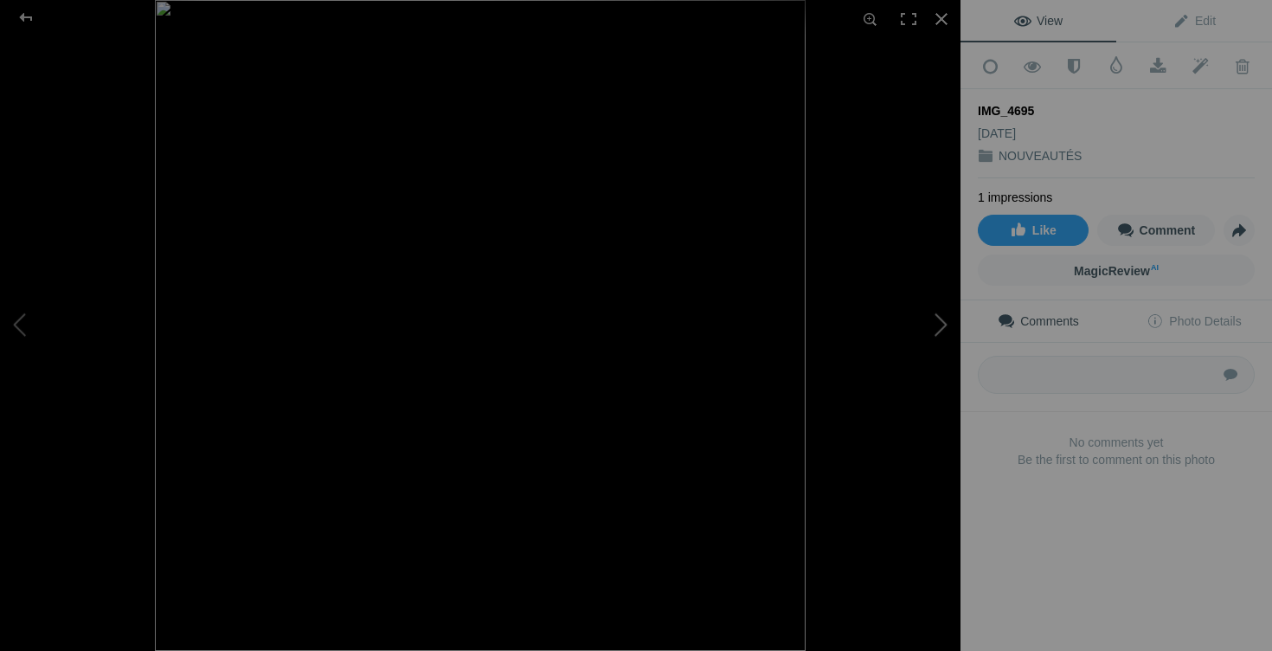
click at [943, 327] on button at bounding box center [896, 326] width 130 height 235
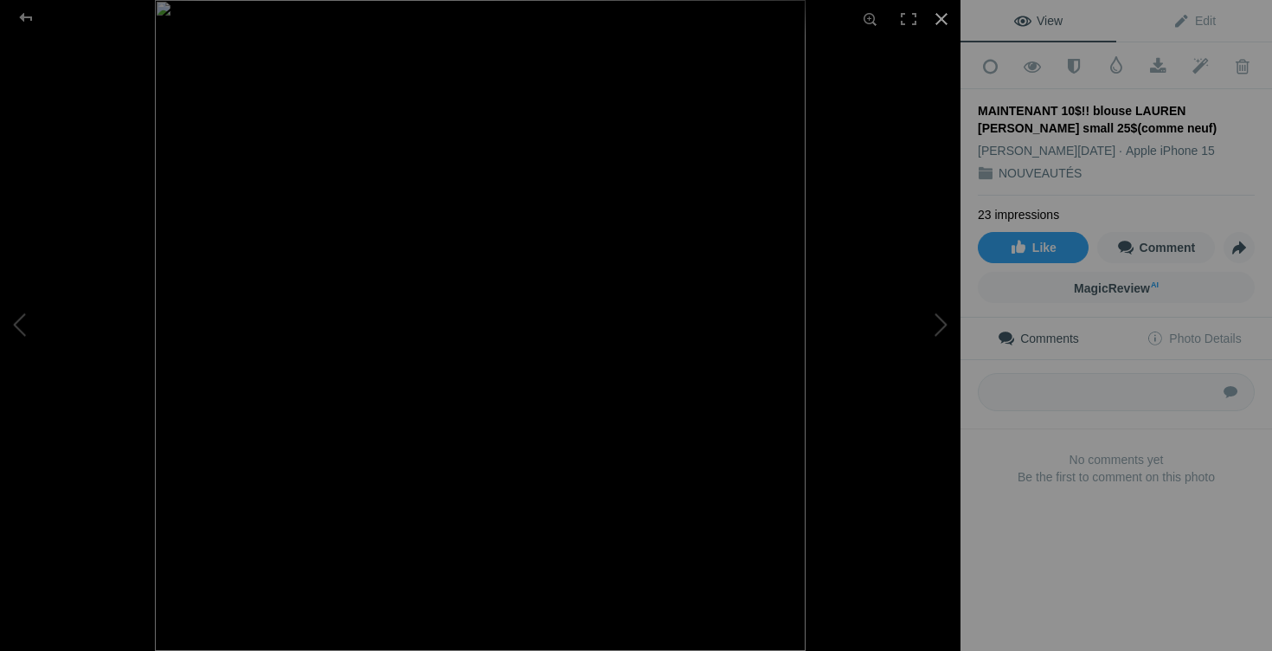
click at [942, 20] on div at bounding box center [942, 19] width 38 height 38
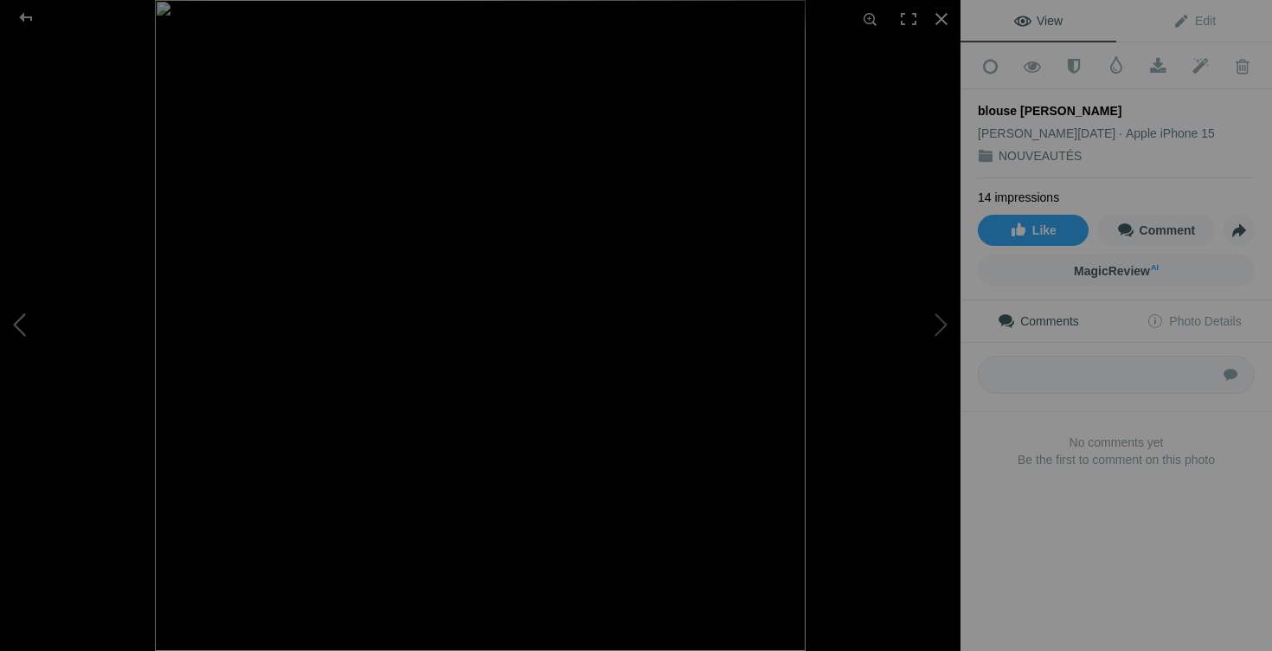
click at [33, 332] on button at bounding box center [65, 326] width 130 height 235
click at [940, 25] on div at bounding box center [942, 19] width 38 height 38
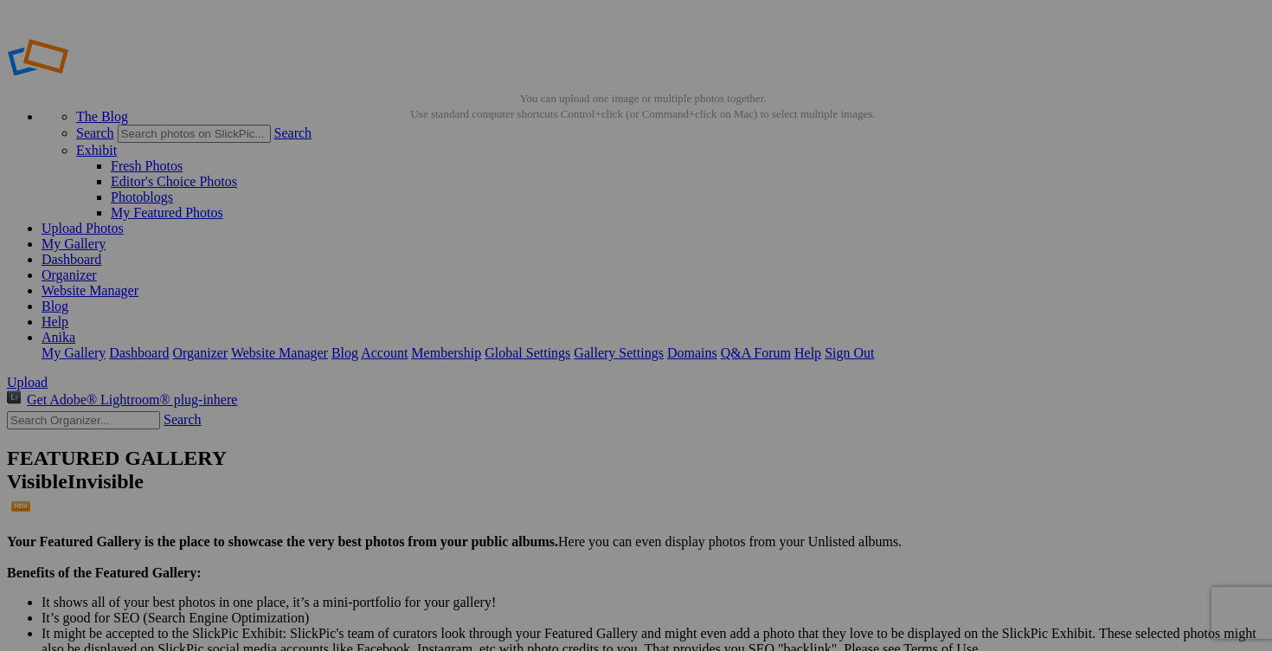
click at [521, 441] on span "Yes" at bounding box center [511, 439] width 20 height 15
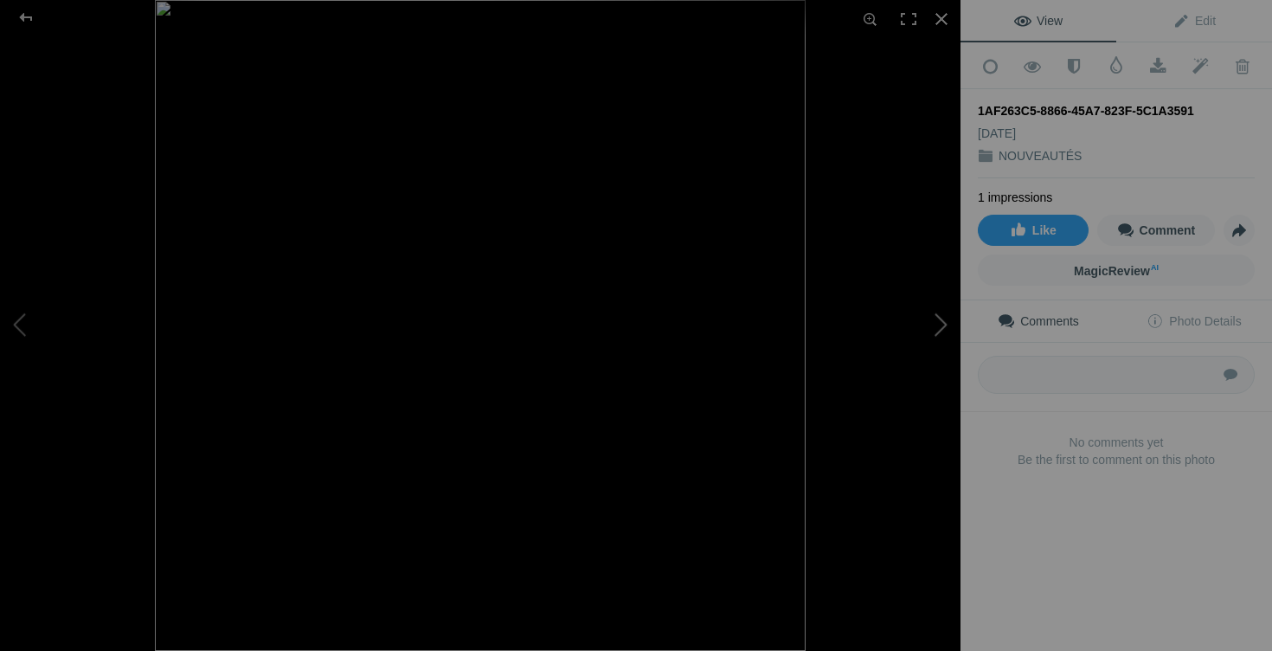
click at [956, 329] on button at bounding box center [896, 326] width 130 height 235
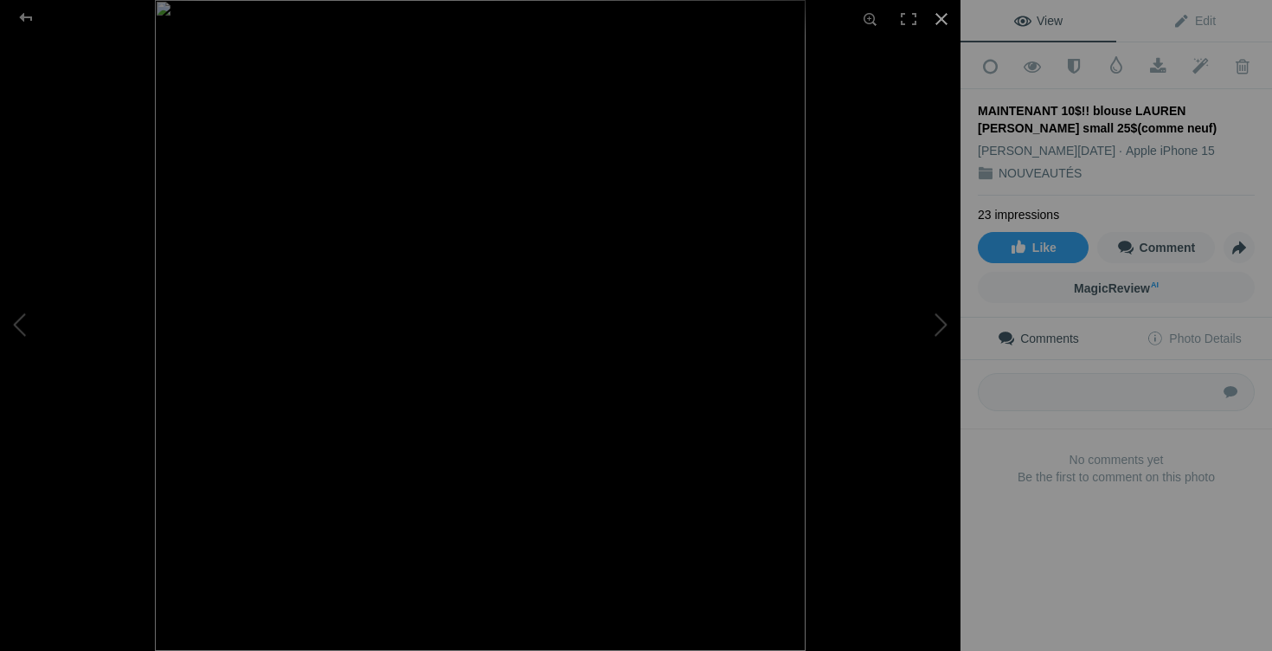
click at [940, 31] on div at bounding box center [942, 19] width 38 height 38
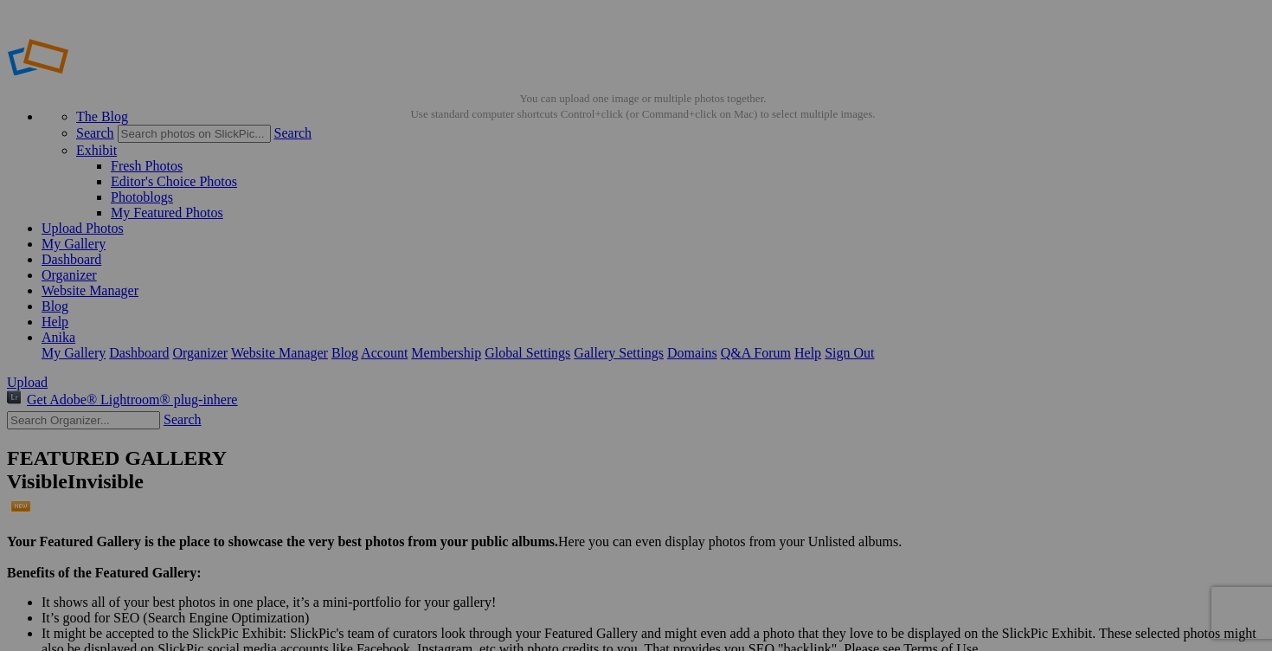
scroll to position [0, 203]
drag, startPoint x: 661, startPoint y: 557, endPoint x: 710, endPoint y: 557, distance: 48.5
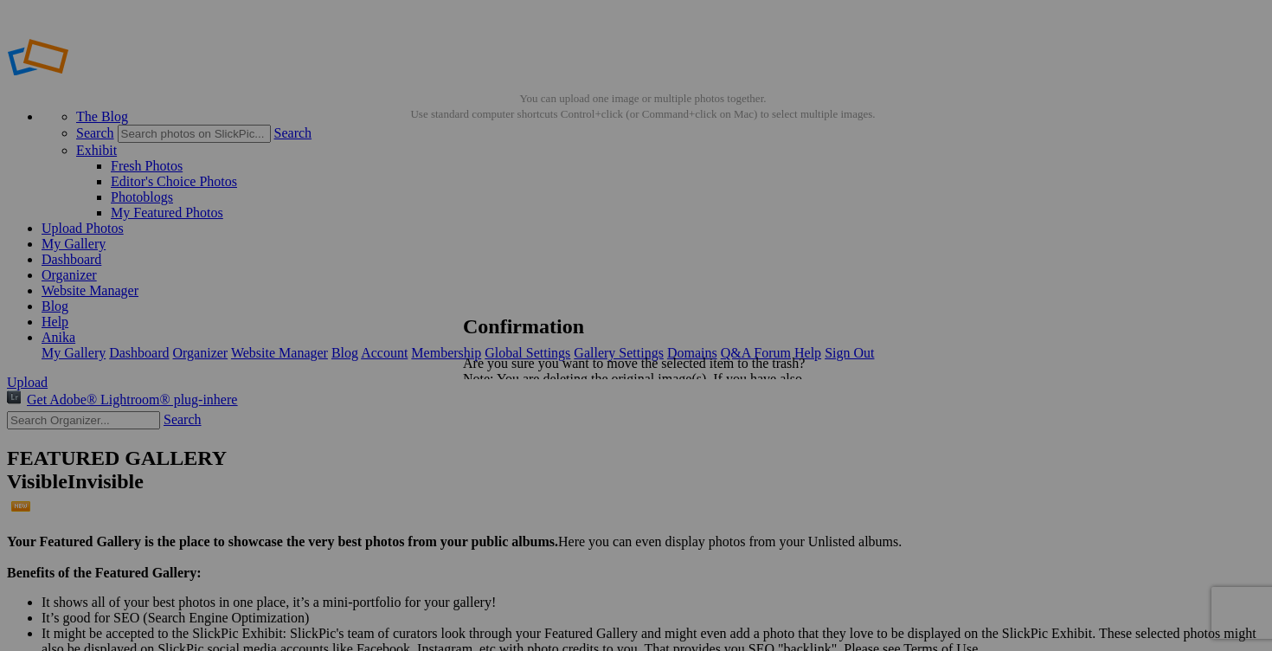
click at [521, 447] on span "Yes" at bounding box center [511, 439] width 20 height 15
drag, startPoint x: 419, startPoint y: 557, endPoint x: 562, endPoint y: 555, distance: 142.8
paste input "blouse LAUREN RALPH LAUREN small 25$(comme neuf)"
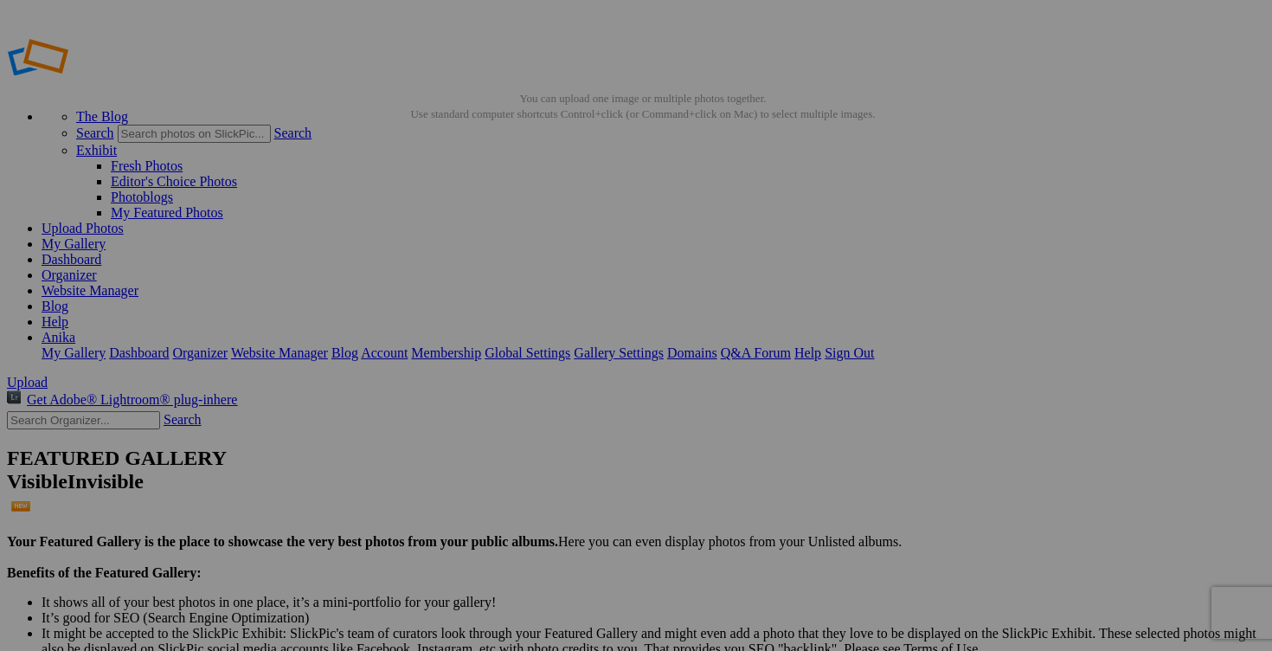
scroll to position [0, 0]
drag, startPoint x: 441, startPoint y: 555, endPoint x: 402, endPoint y: 552, distance: 39.0
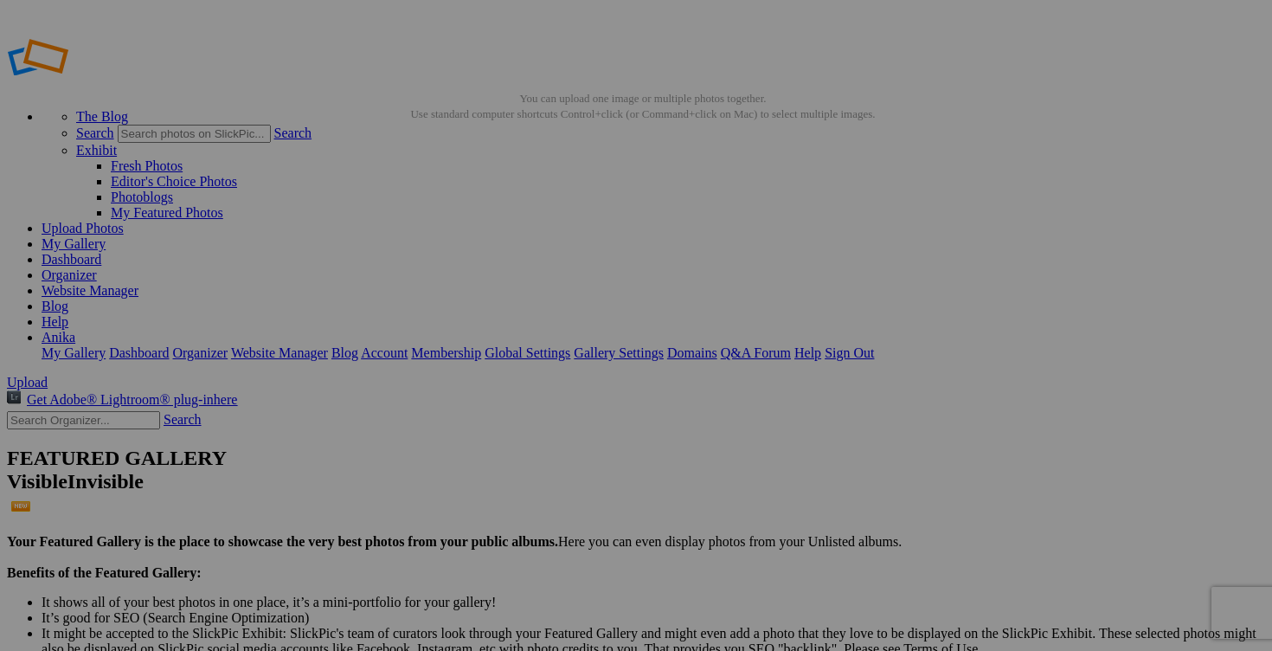
scroll to position [0, 65]
drag, startPoint x: 486, startPoint y: 558, endPoint x: 396, endPoint y: 557, distance: 90.9
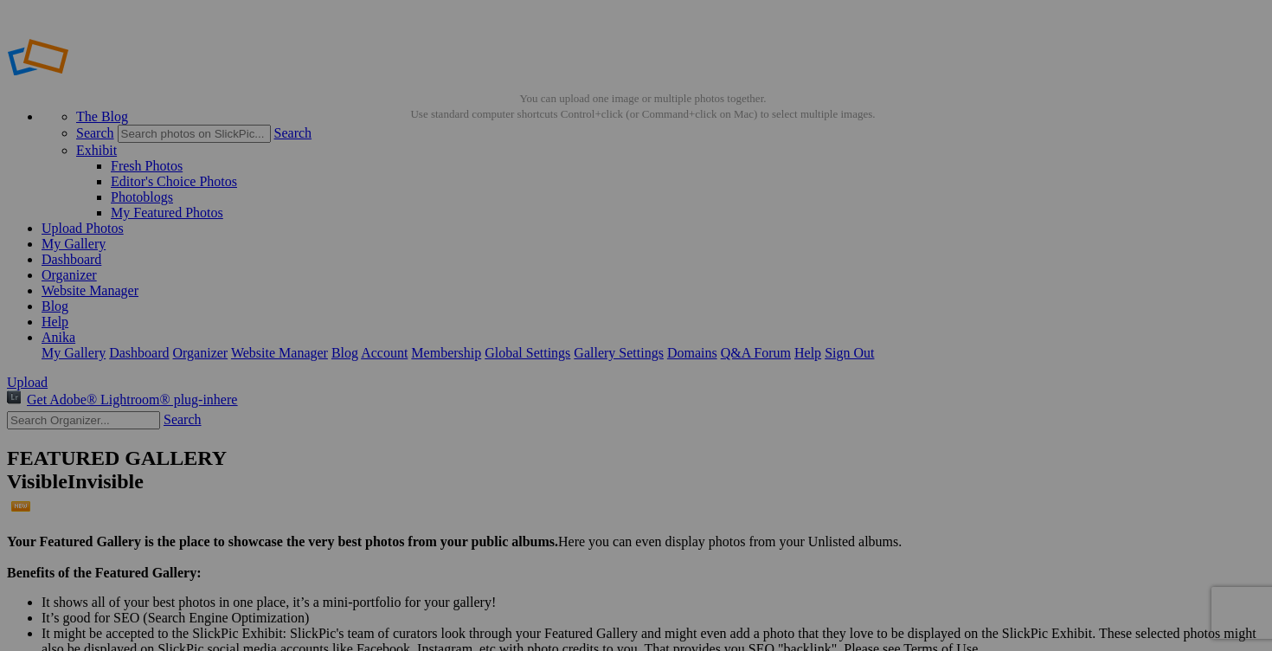
type input "chemise RALPH LAUREN small 40$(comme neuf)"
drag, startPoint x: 266, startPoint y: 557, endPoint x: 414, endPoint y: 558, distance: 148.0
paste input "chemise RALPH LAUREN small"
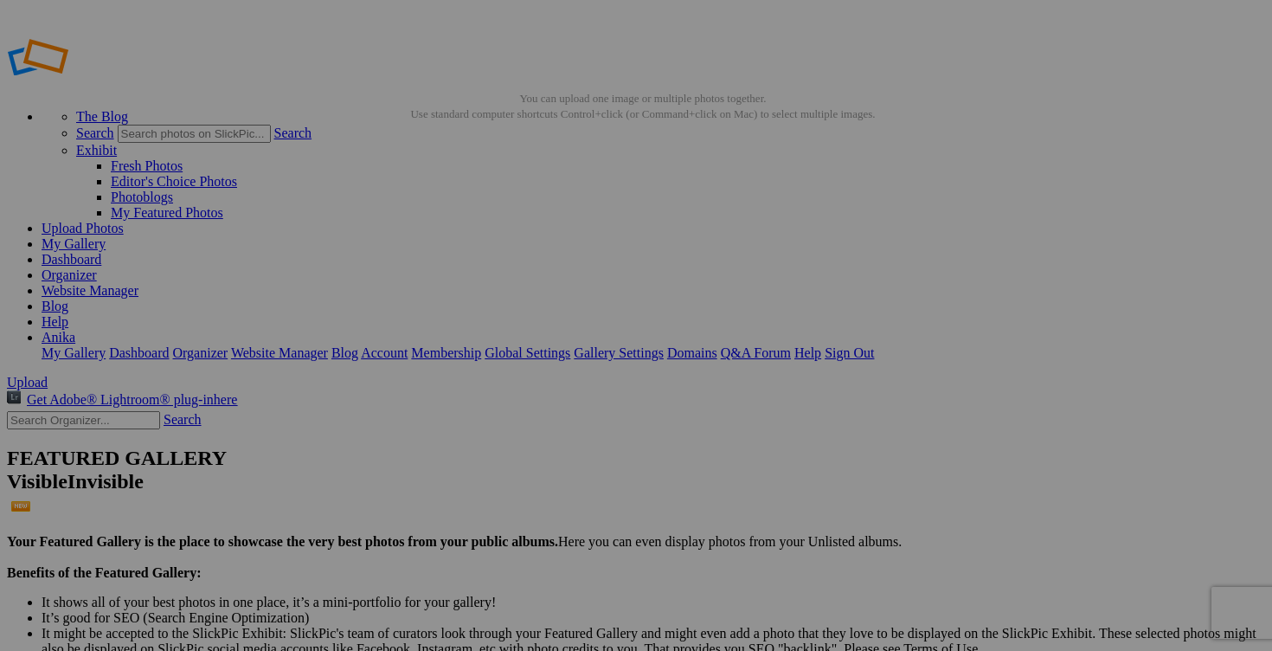
type input "chemise RALPH LAUREN small"
drag, startPoint x: 456, startPoint y: 333, endPoint x: 526, endPoint y: 334, distance: 70.1
paste input "chemise RALPH LAUREN small"
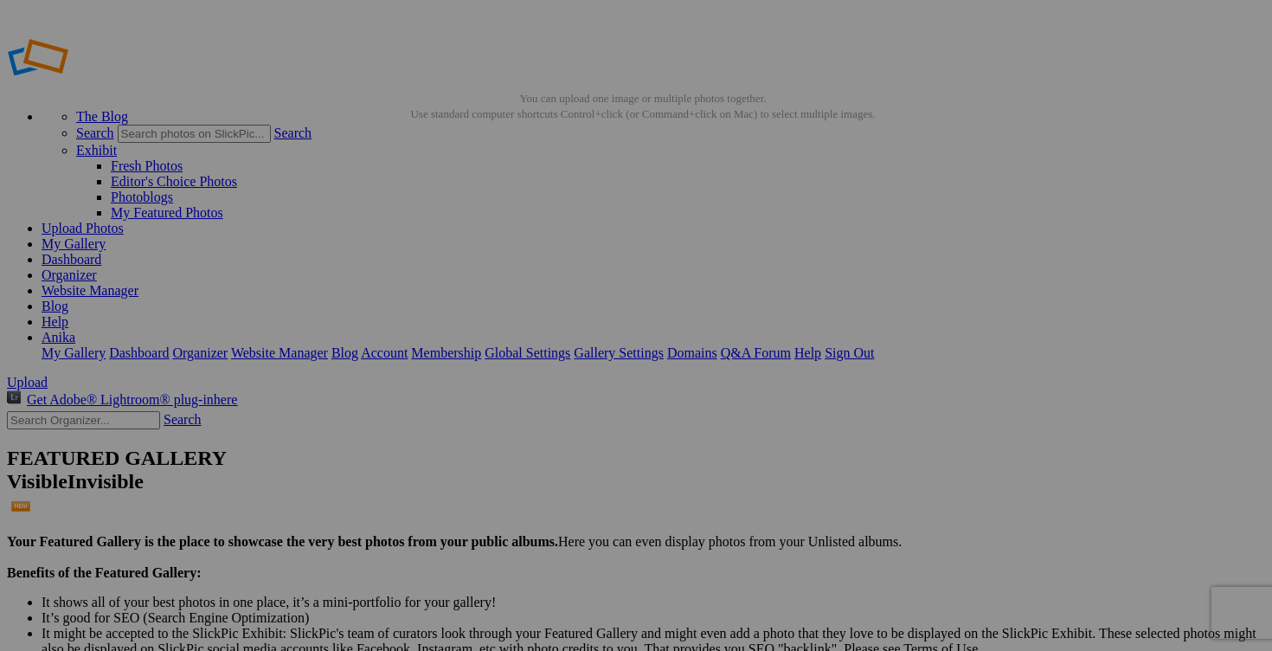
scroll to position [0, 4]
type input "chemise RALPH LAUREN small"
drag, startPoint x: 596, startPoint y: 329, endPoint x: 673, endPoint y: 331, distance: 77.1
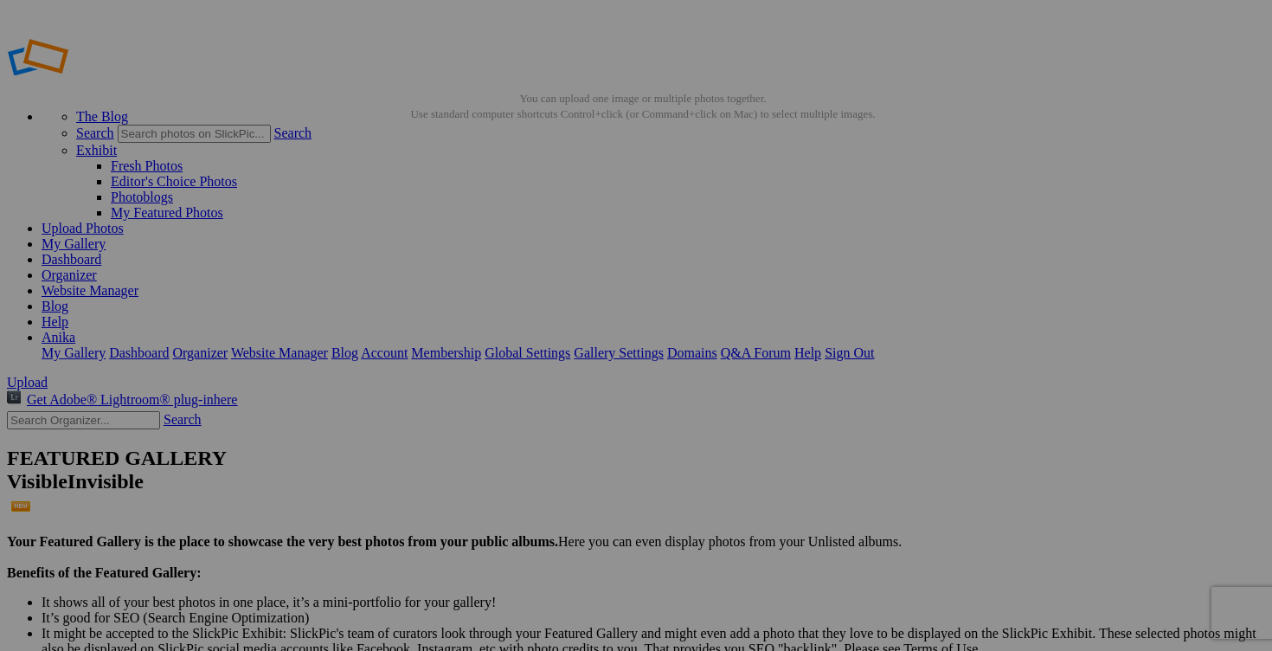
paste input "chemise RALPH LAUREN small"
type input "chemise RALPH LAUREN small"
drag, startPoint x: 763, startPoint y: 338, endPoint x: 824, endPoint y: 339, distance: 60.6
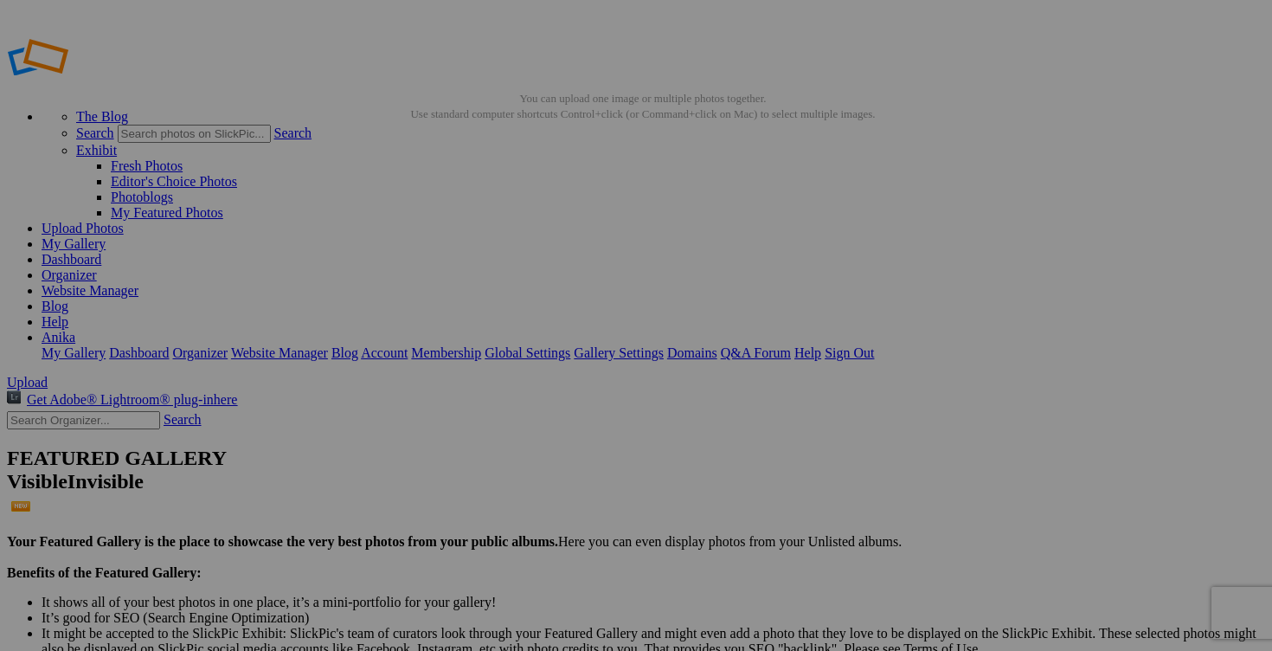
paste input "chemise RALPH LAUREN small"
type input "chemise RALPH LAUREN small"
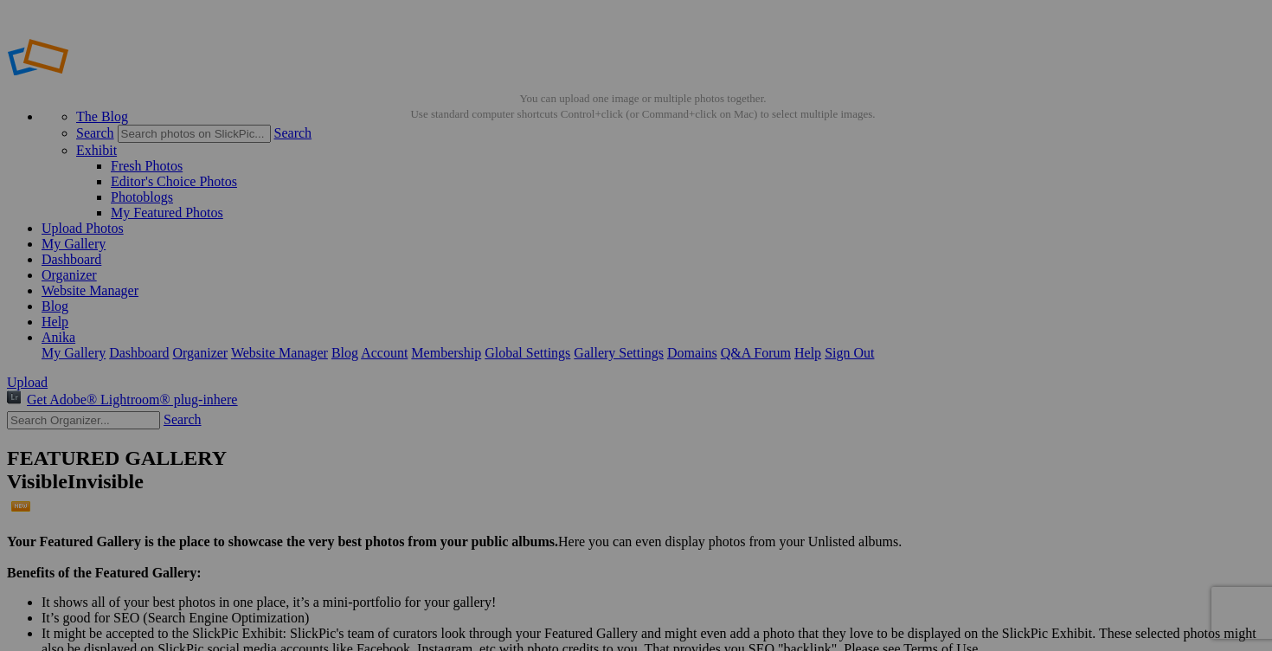
drag, startPoint x: 917, startPoint y: 338, endPoint x: 982, endPoint y: 338, distance: 65.8
paste input "chemise RALPH LAUREN small"
type input "chemise RALPH LAUREN small"
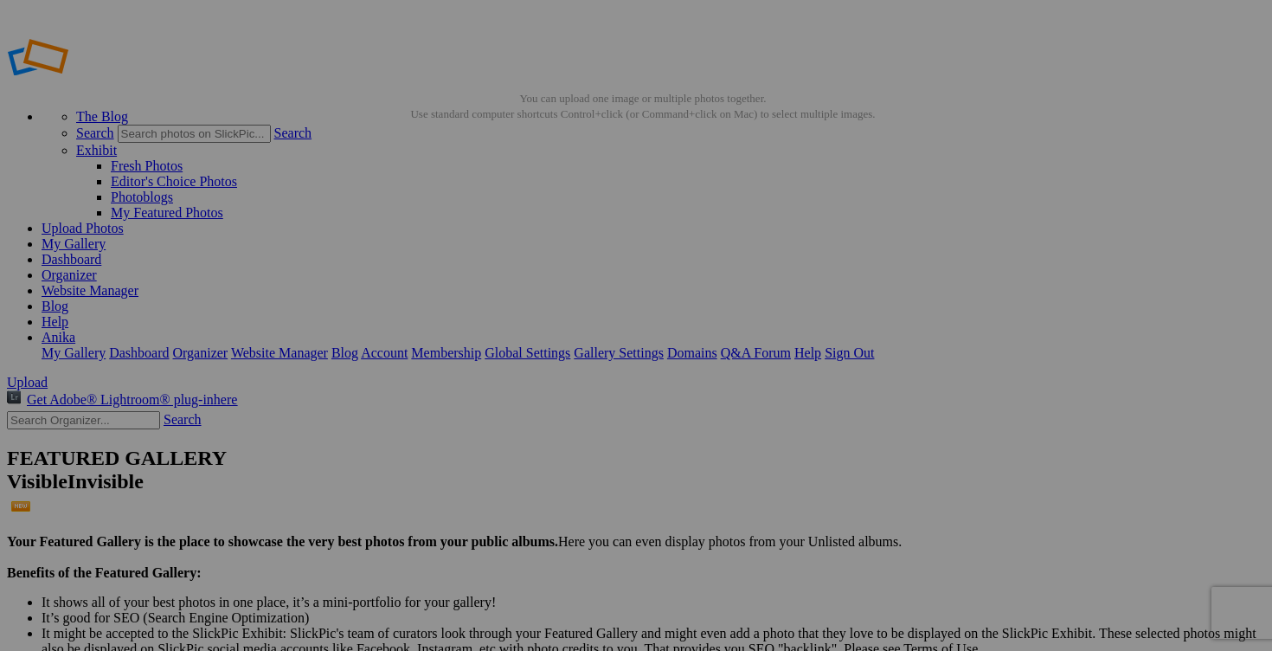
scroll to position [0, 0]
drag, startPoint x: 1130, startPoint y: 337, endPoint x: 1041, endPoint y: 335, distance: 88.3
paste input "chemise RALPH LAUREN small"
type input "chemise RALPH LAUREN small"
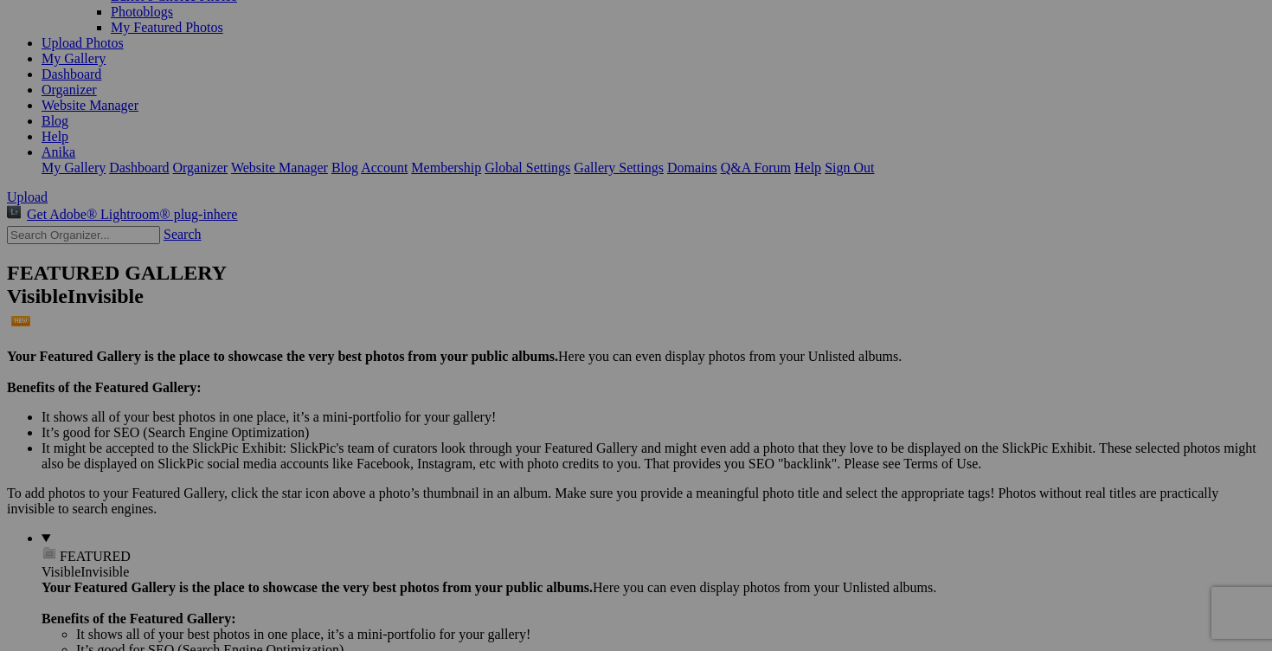
scroll to position [181, 0]
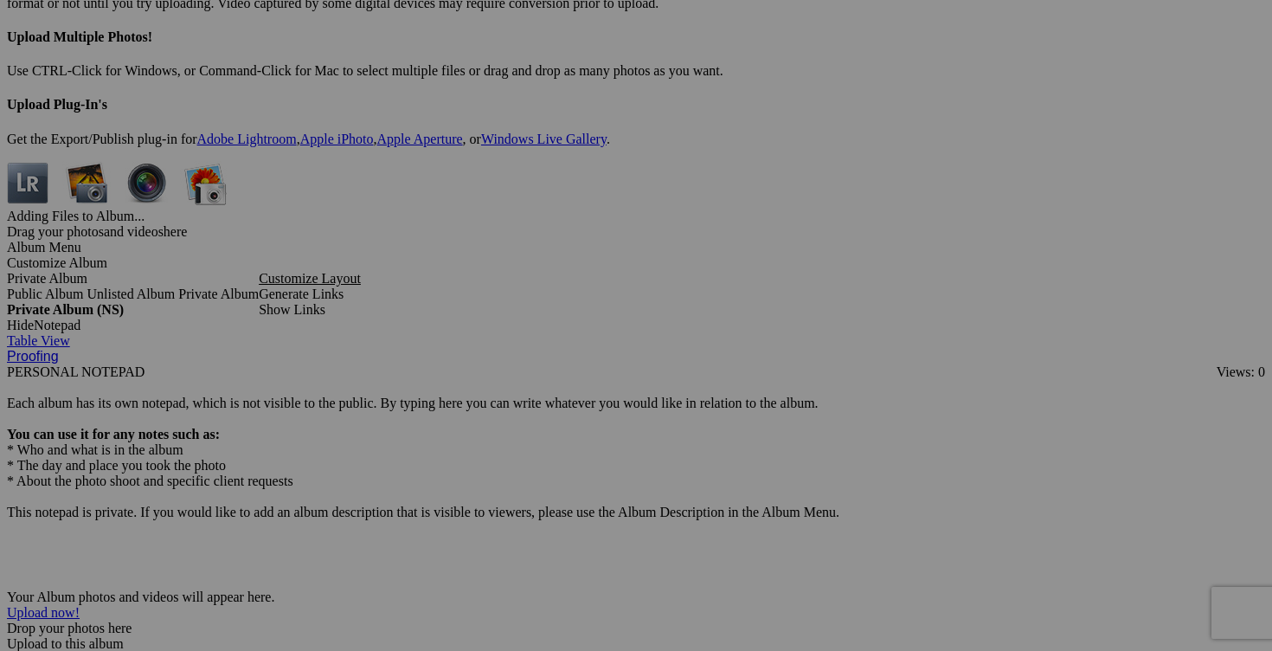
scroll to position [5093, 0]
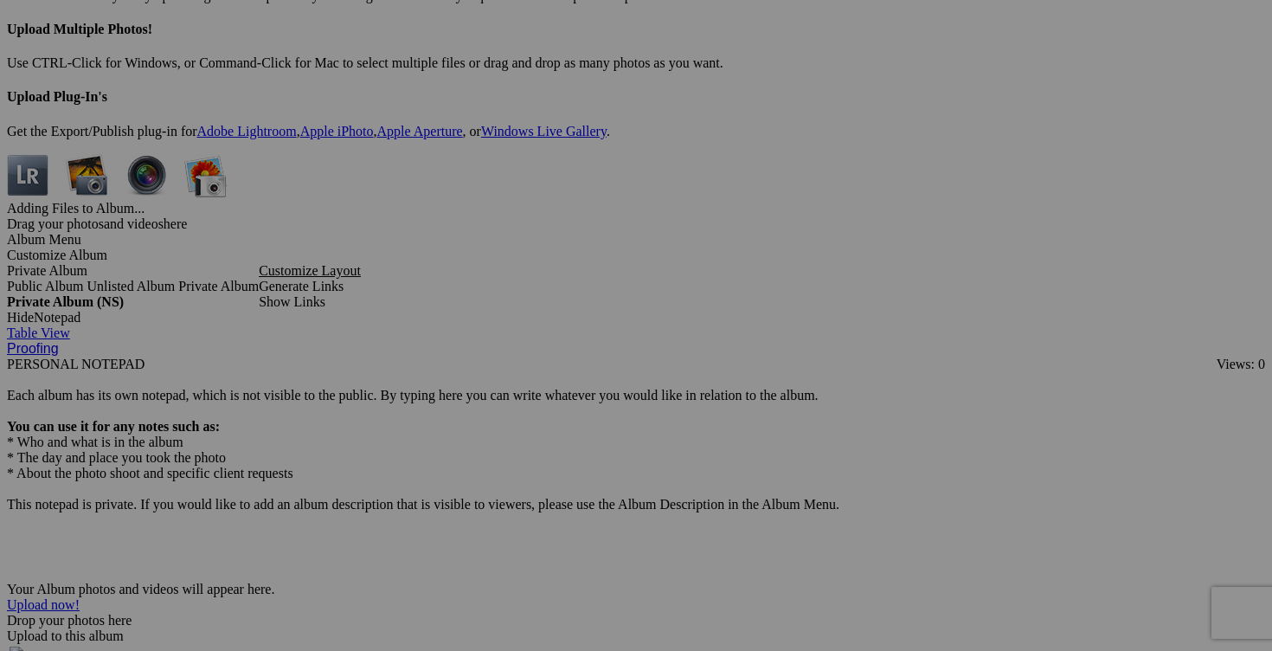
drag, startPoint x: 351, startPoint y: 327, endPoint x: 230, endPoint y: 319, distance: 121.4
drag, startPoint x: 287, startPoint y: 328, endPoint x: 238, endPoint y: 327, distance: 48.5
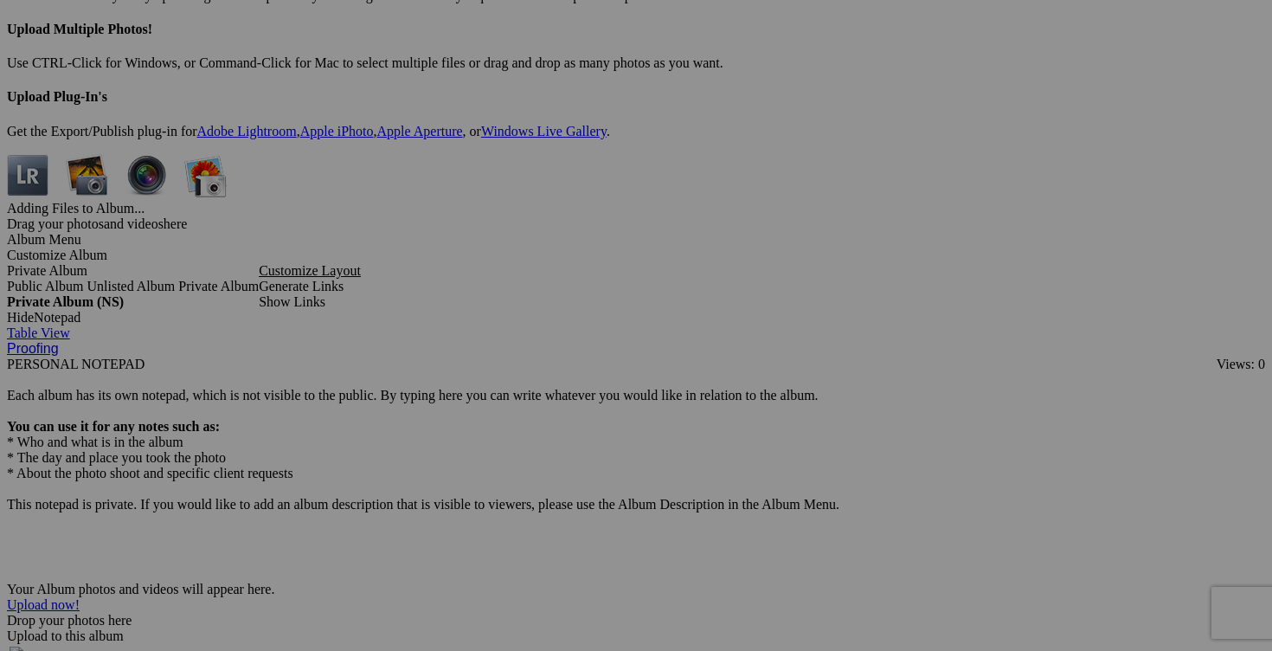
scroll to position [0, 119]
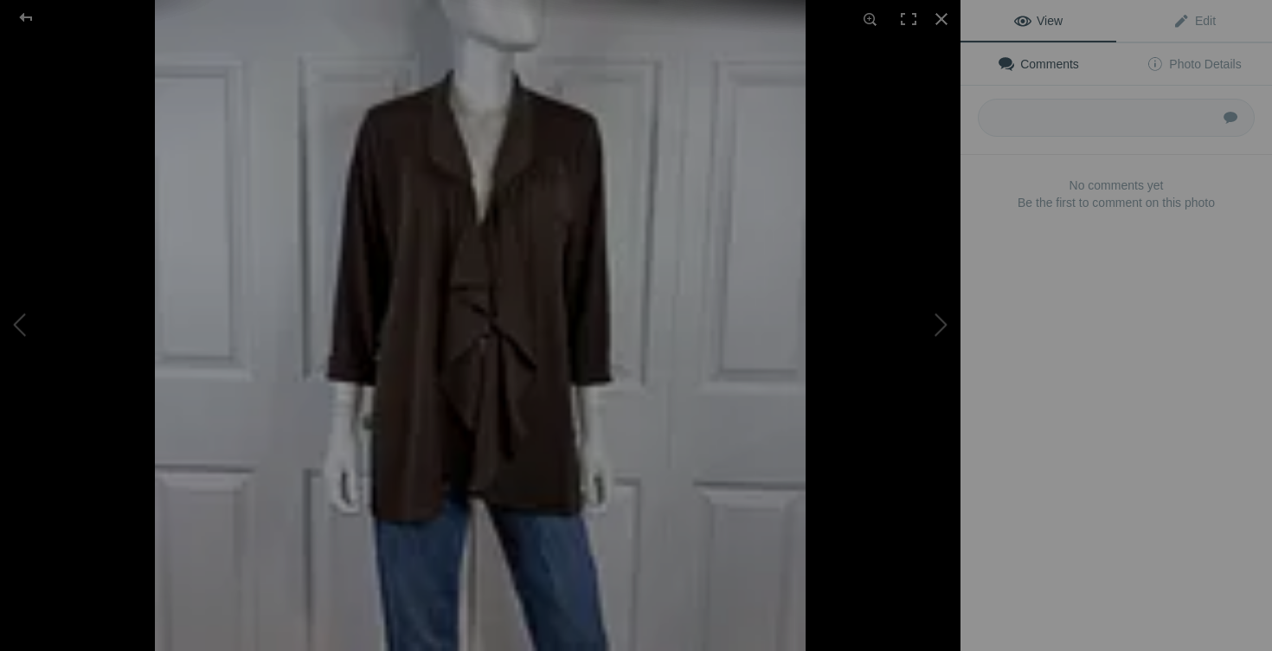
type input "[PERSON_NAME] NY small 10$(comme neuf, couleur brun)"
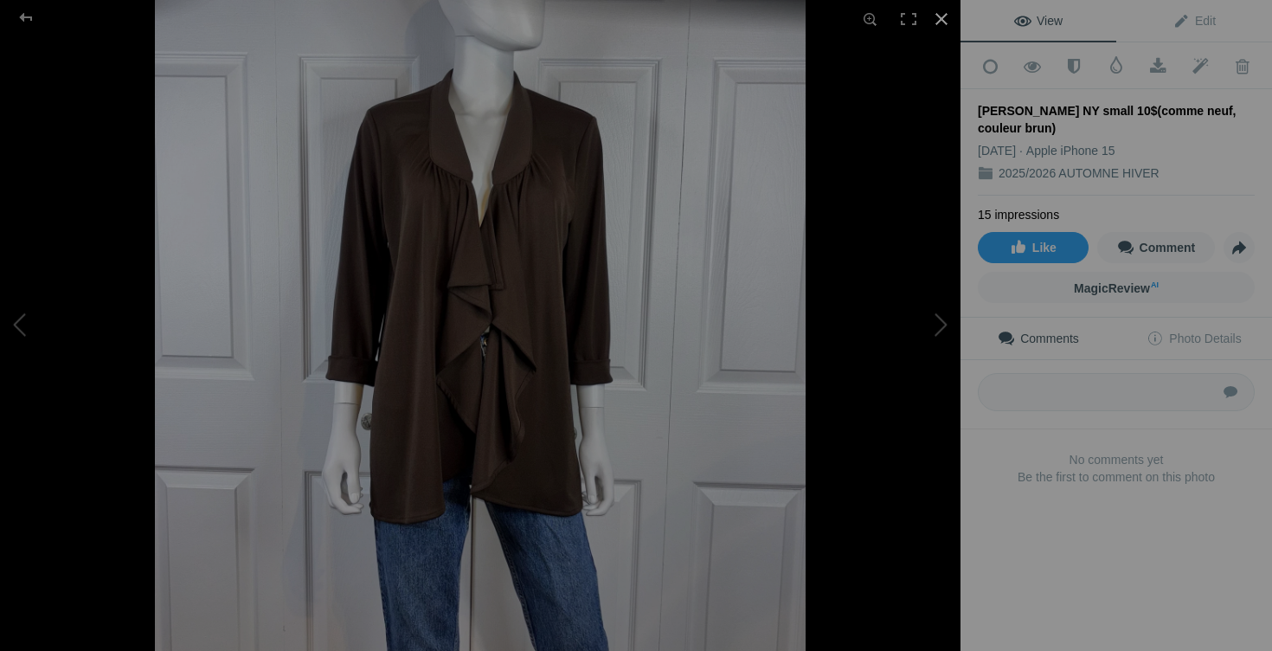
click at [945, 11] on div at bounding box center [942, 19] width 38 height 38
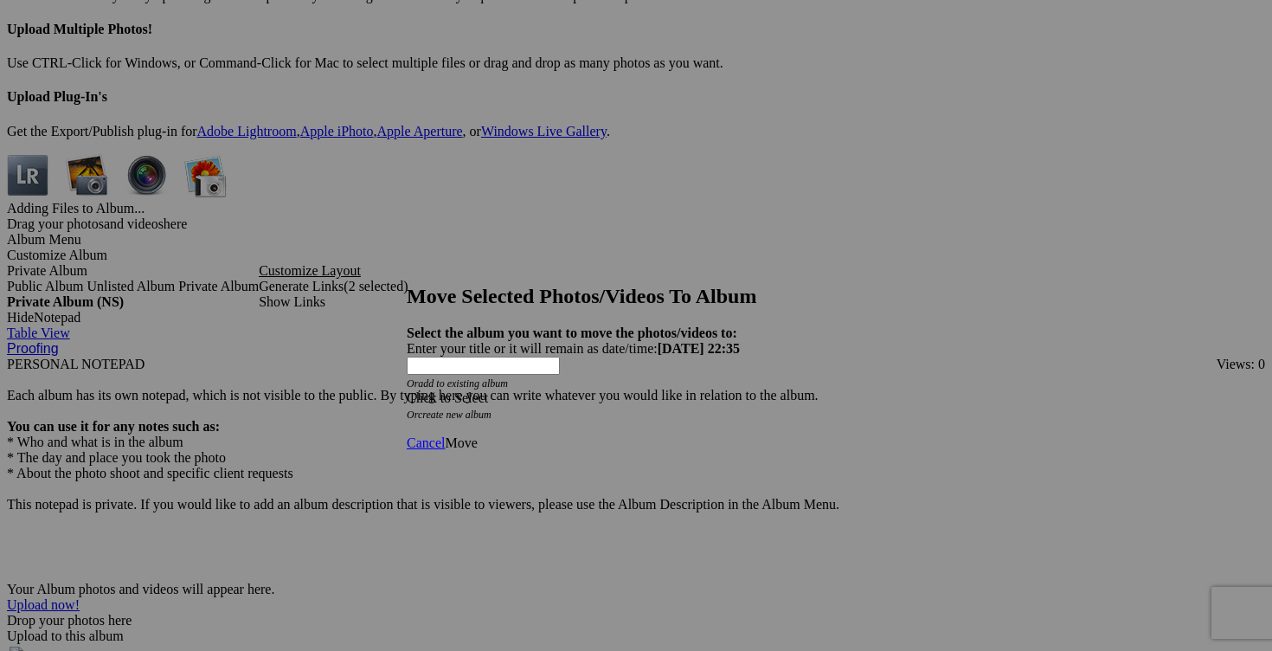
click at [740, 390] on div "Click to Select" at bounding box center [636, 398] width 459 height 16
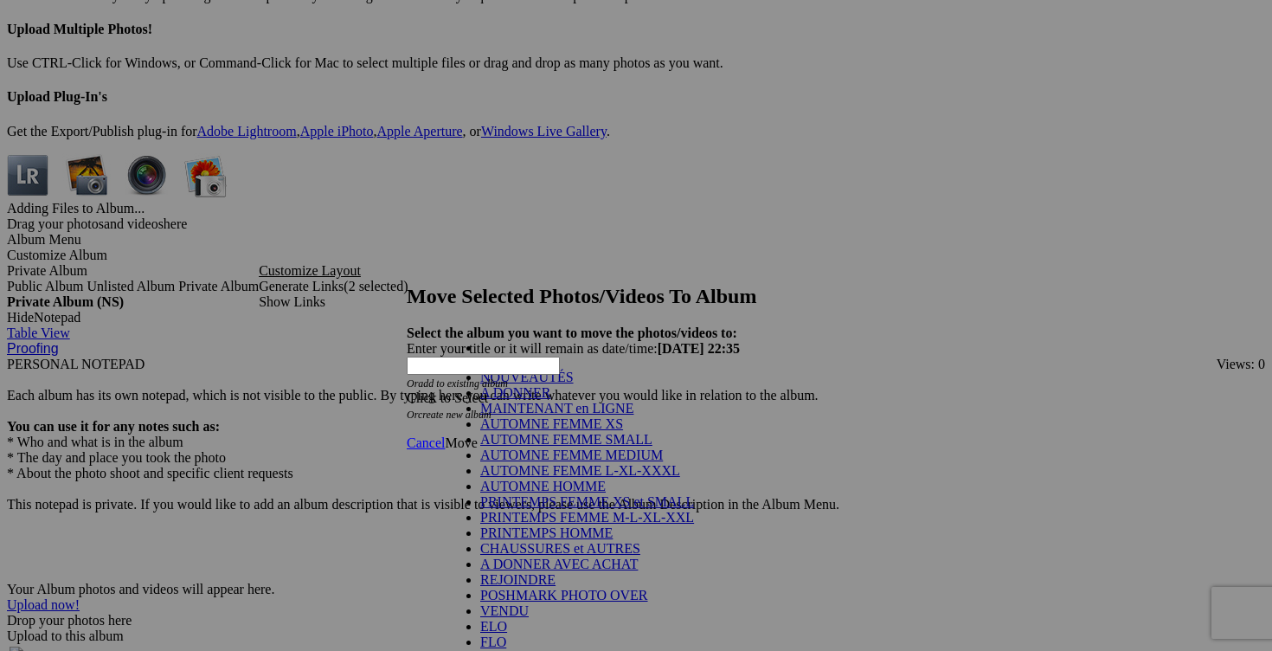
click at [561, 384] on link "NOUVEAUTÉS" at bounding box center [526, 377] width 93 height 15
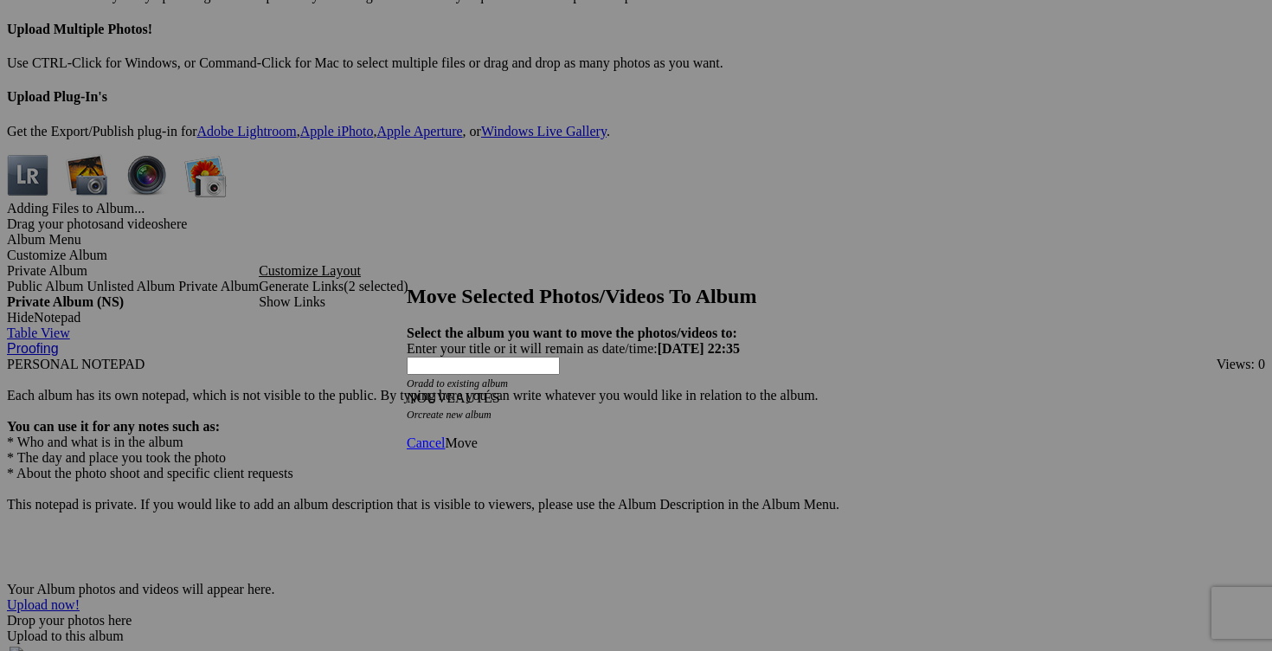
click at [477, 435] on link "Move" at bounding box center [461, 442] width 32 height 15
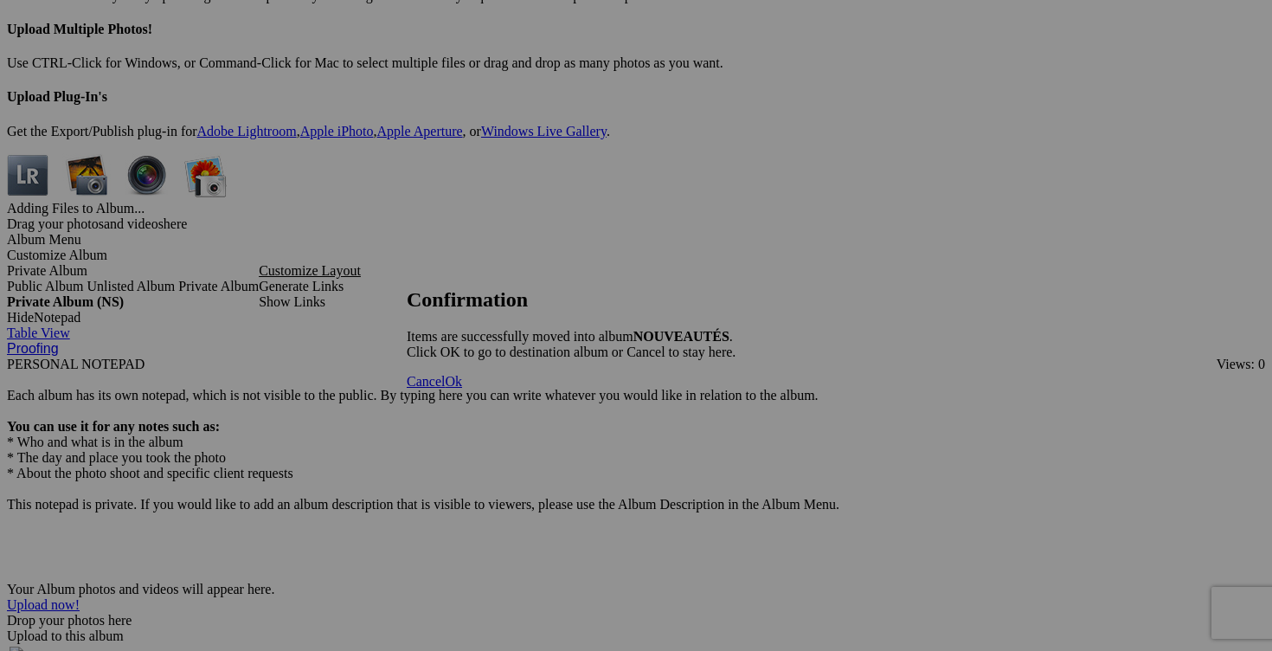
click at [445, 389] on link "Cancel" at bounding box center [426, 381] width 38 height 15
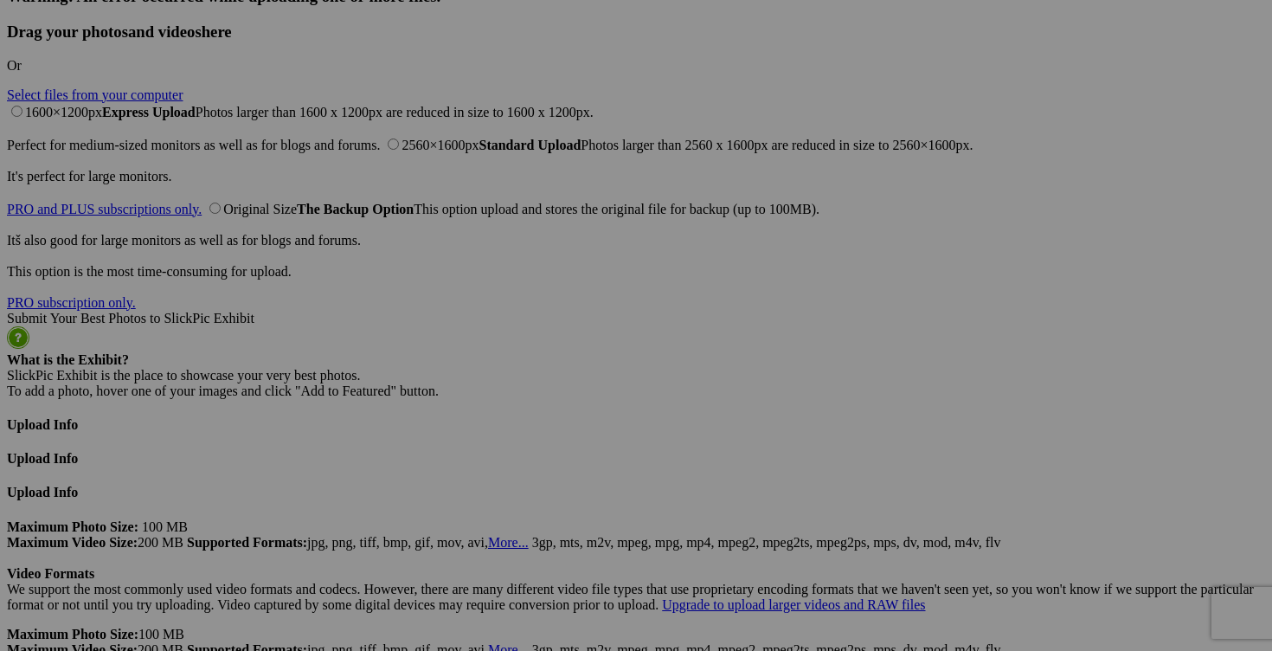
scroll to position [4176, 0]
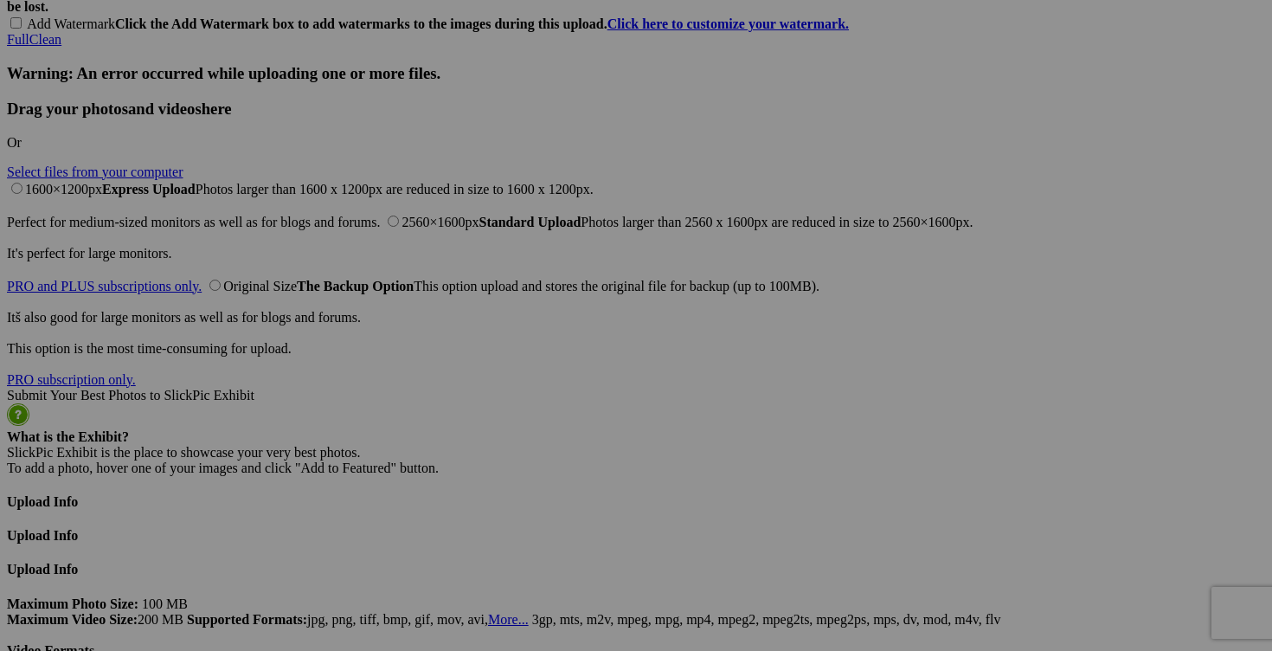
drag, startPoint x: 507, startPoint y: 583, endPoint x: 414, endPoint y: 579, distance: 93.6
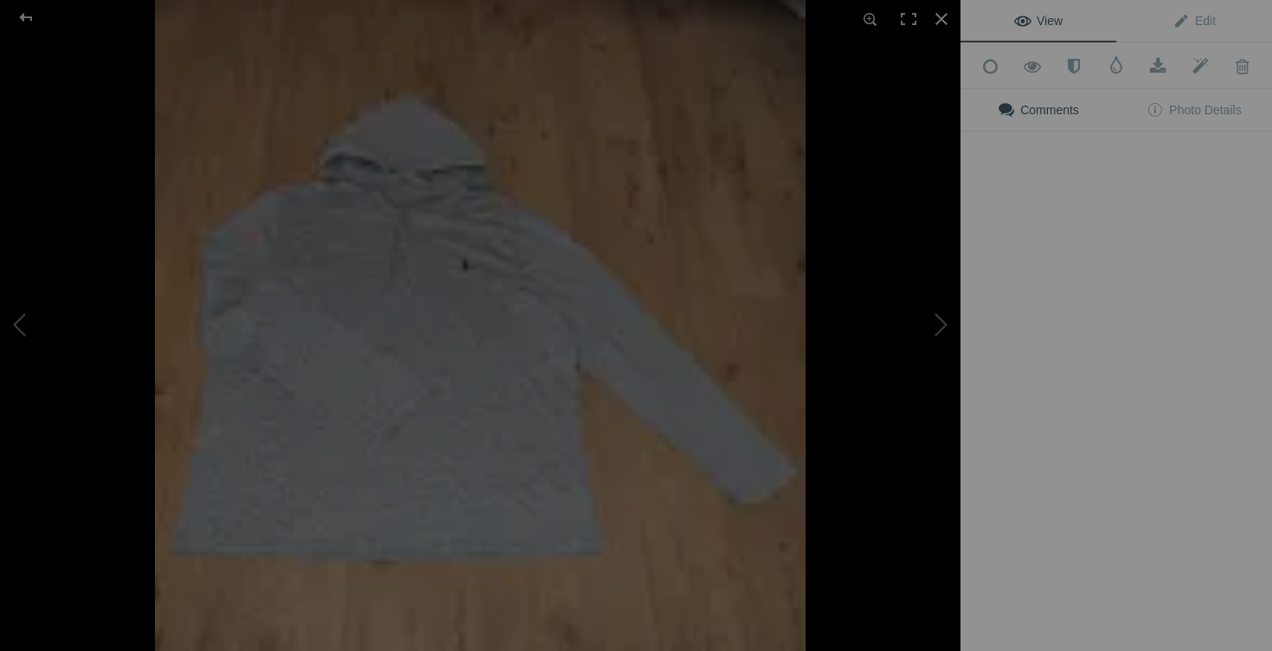
type input "chandail [PERSON_NAME] XL 40$(comme neuf)"
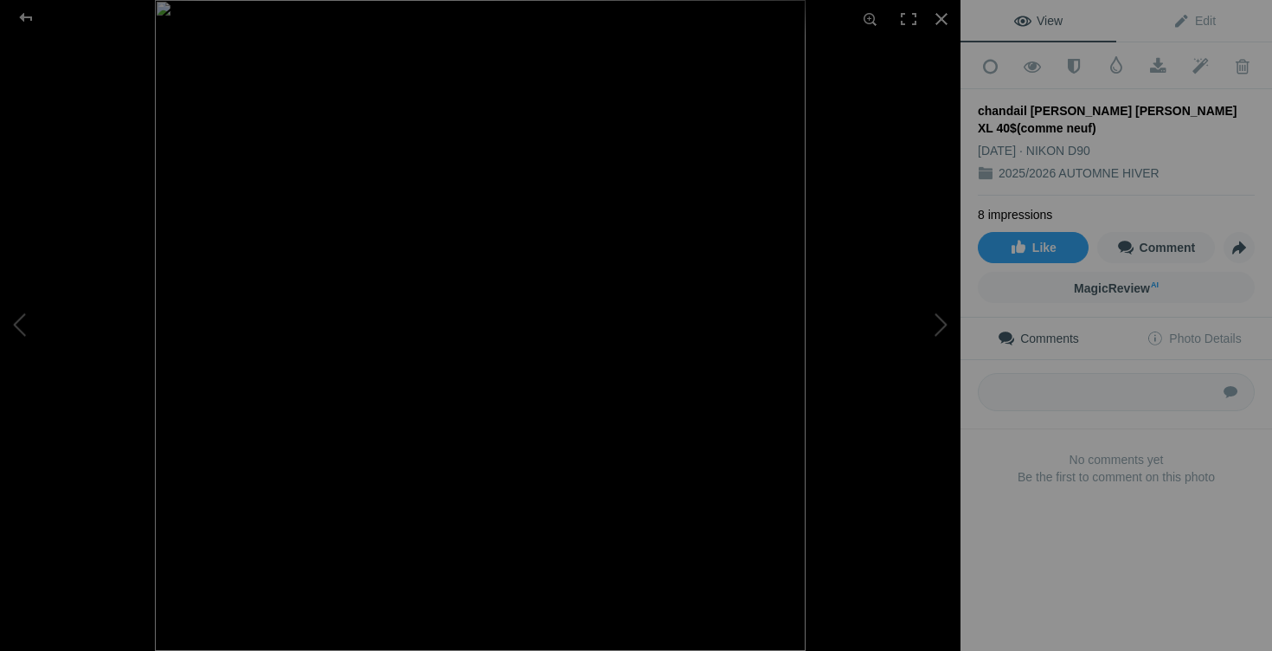
click at [364, 420] on img at bounding box center [480, 325] width 651 height 651
click at [422, 409] on img at bounding box center [480, 292] width 876 height 875
click at [949, 321] on button at bounding box center [896, 326] width 130 height 235
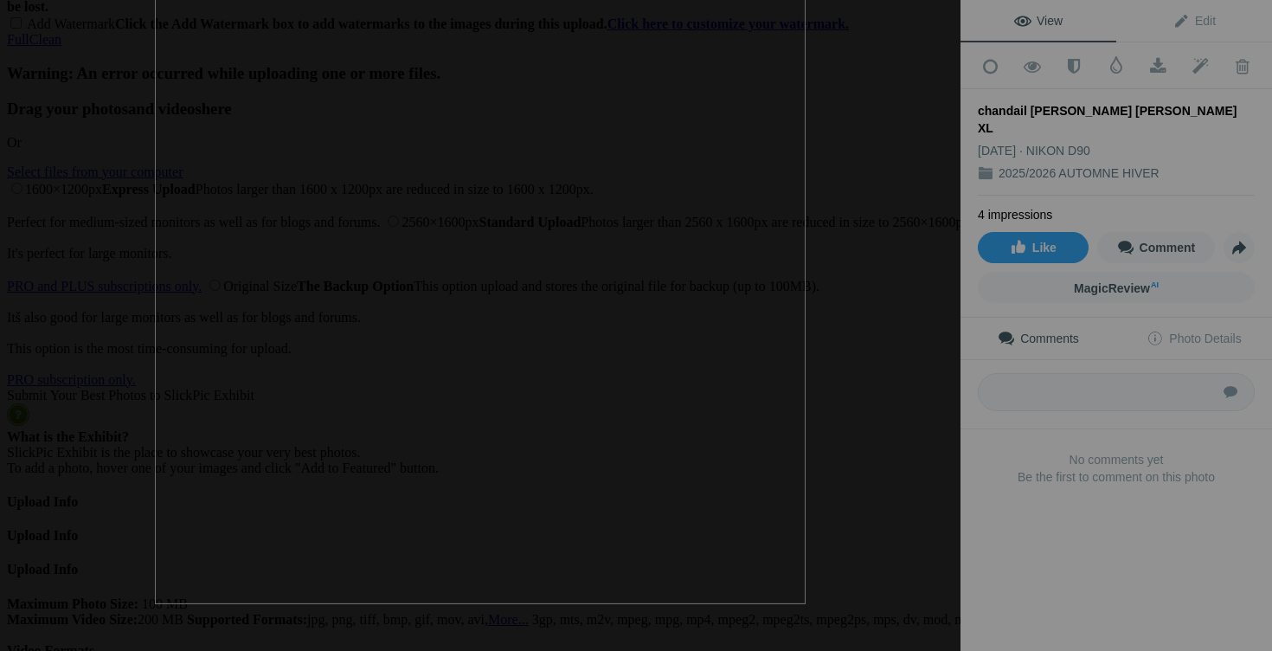
click at [608, 587] on img at bounding box center [480, 278] width 651 height 651
click at [608, 587] on img at bounding box center [480, 207] width 887 height 887
click at [930, 20] on div at bounding box center [942, 19] width 38 height 38
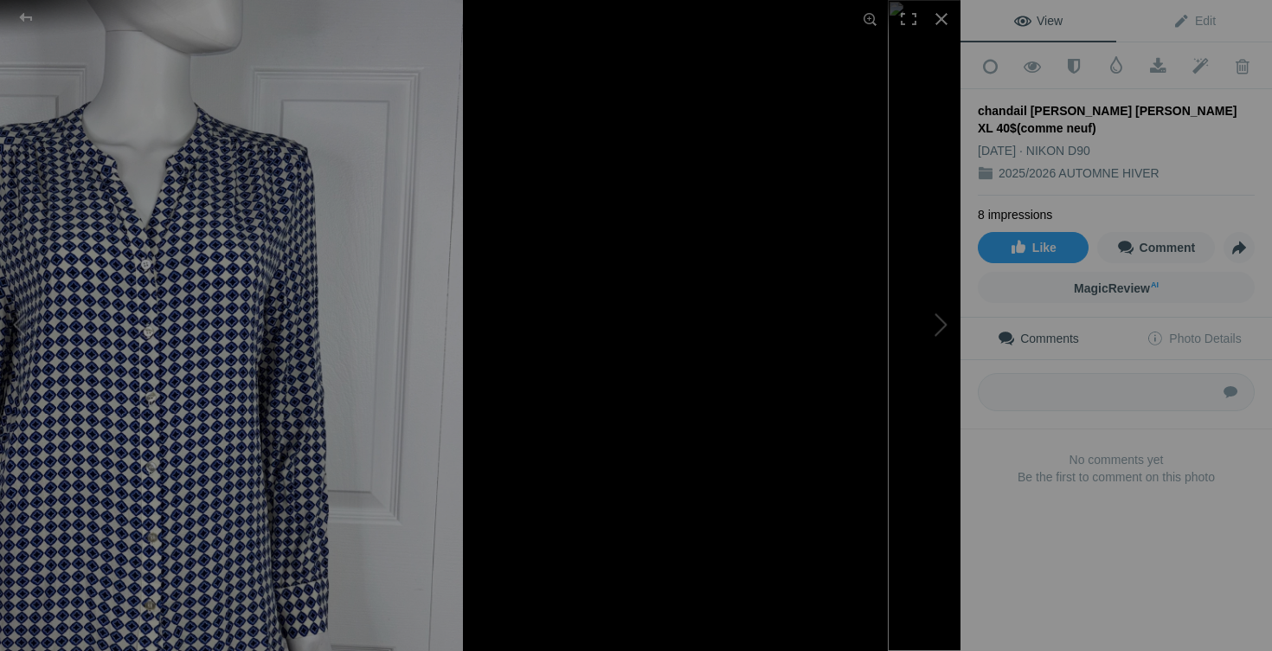
click at [769, 589] on div at bounding box center [1213, 325] width 961 height 651
click at [946, 27] on div at bounding box center [942, 19] width 38 height 38
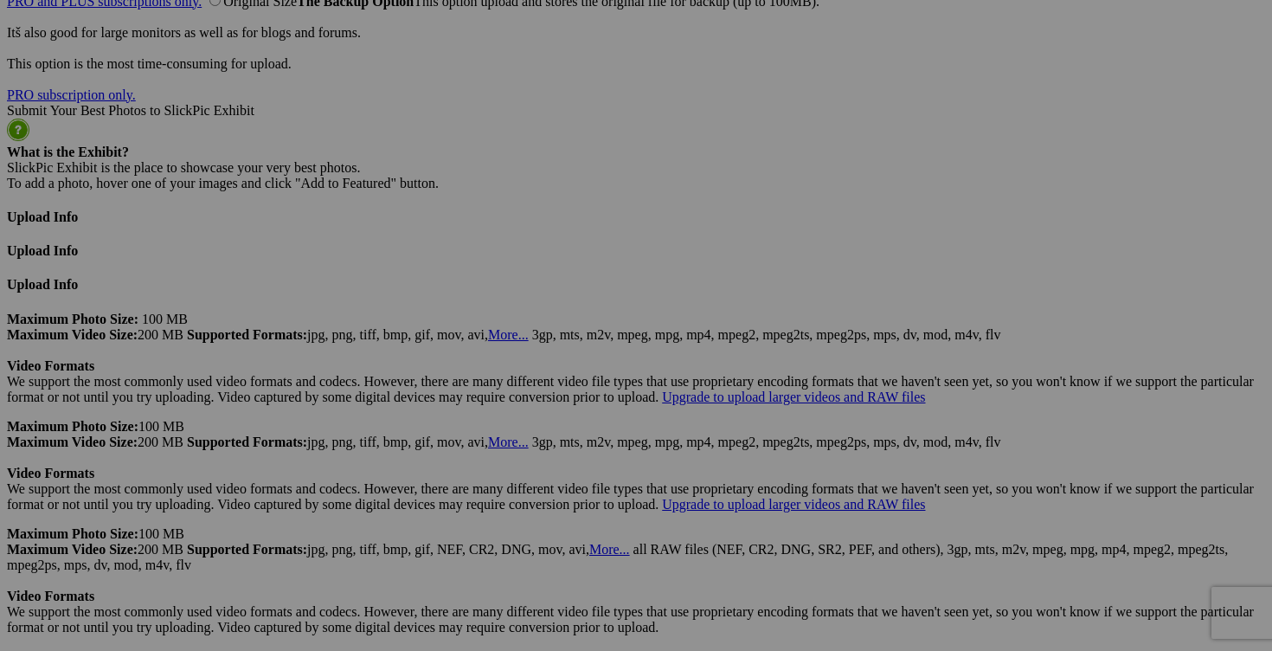
scroll to position [4468, 0]
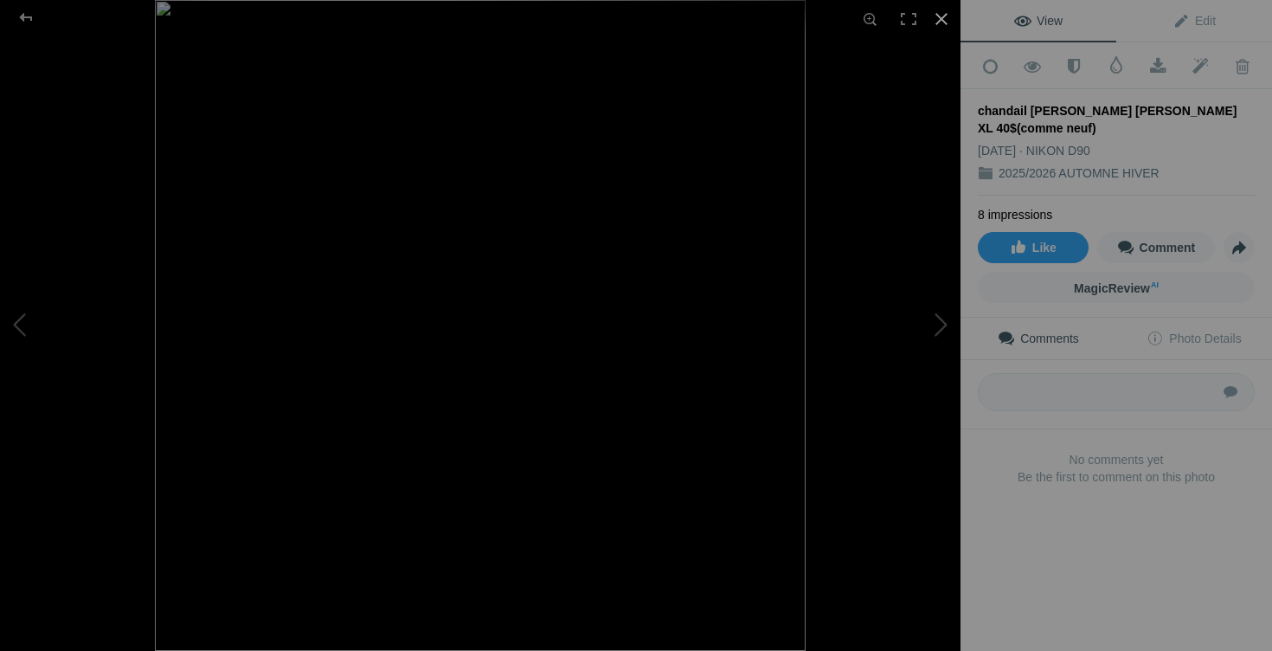
click at [933, 18] on div at bounding box center [942, 19] width 38 height 38
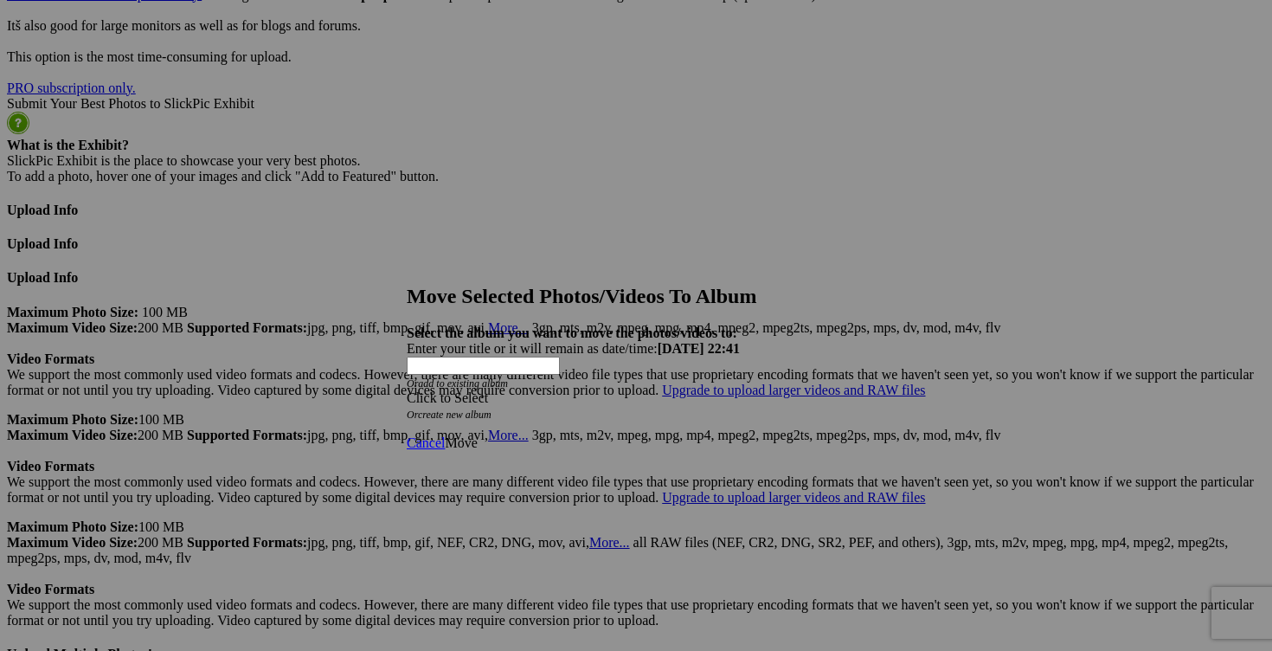
click at [407, 390] on span at bounding box center [407, 397] width 0 height 15
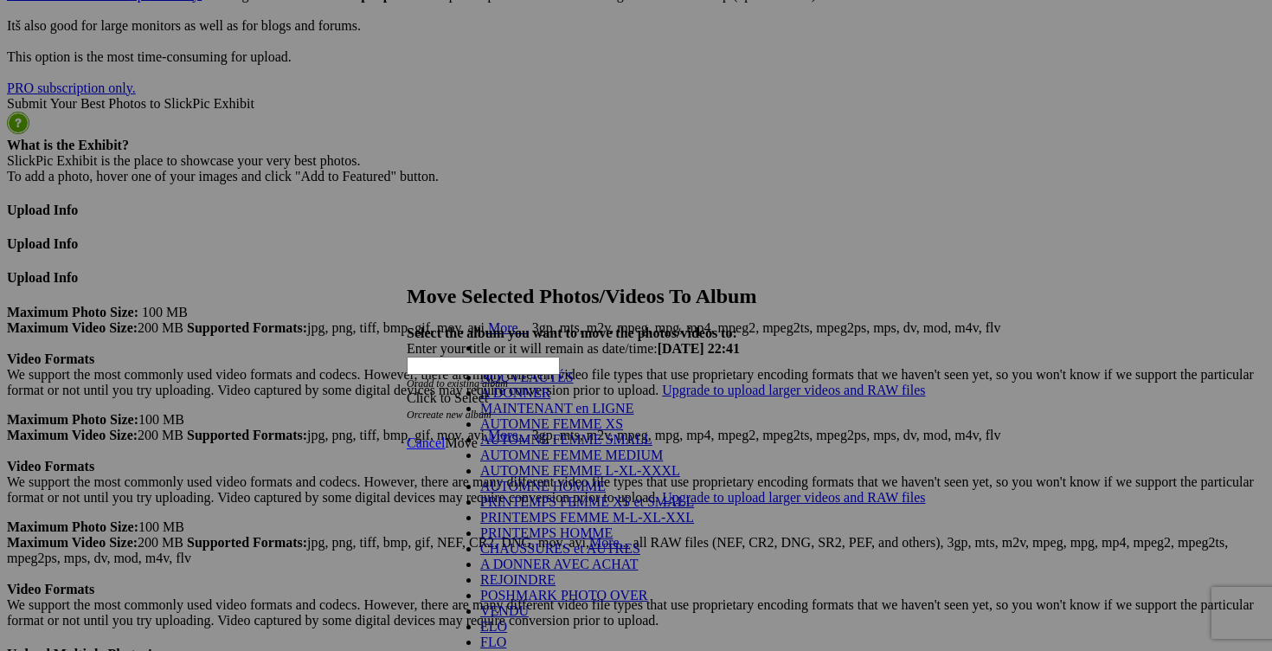
click at [510, 384] on link "NOUVEAUTÉS" at bounding box center [526, 377] width 93 height 15
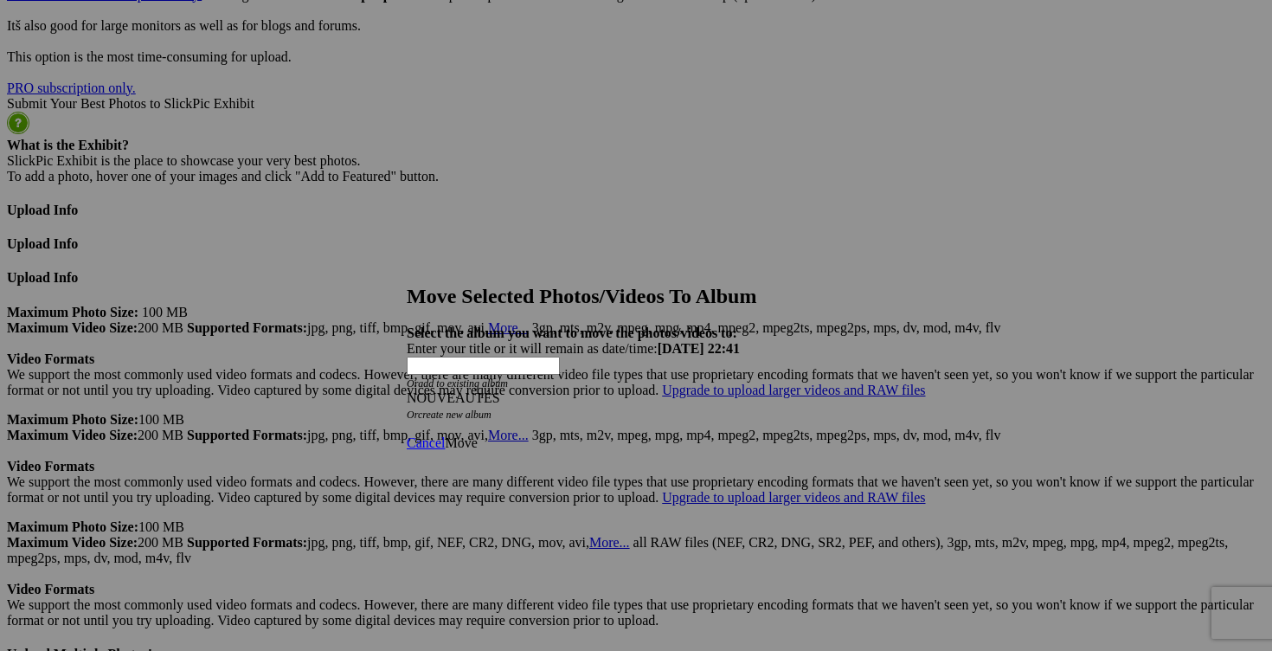
click at [477, 435] on span "Move" at bounding box center [461, 442] width 32 height 15
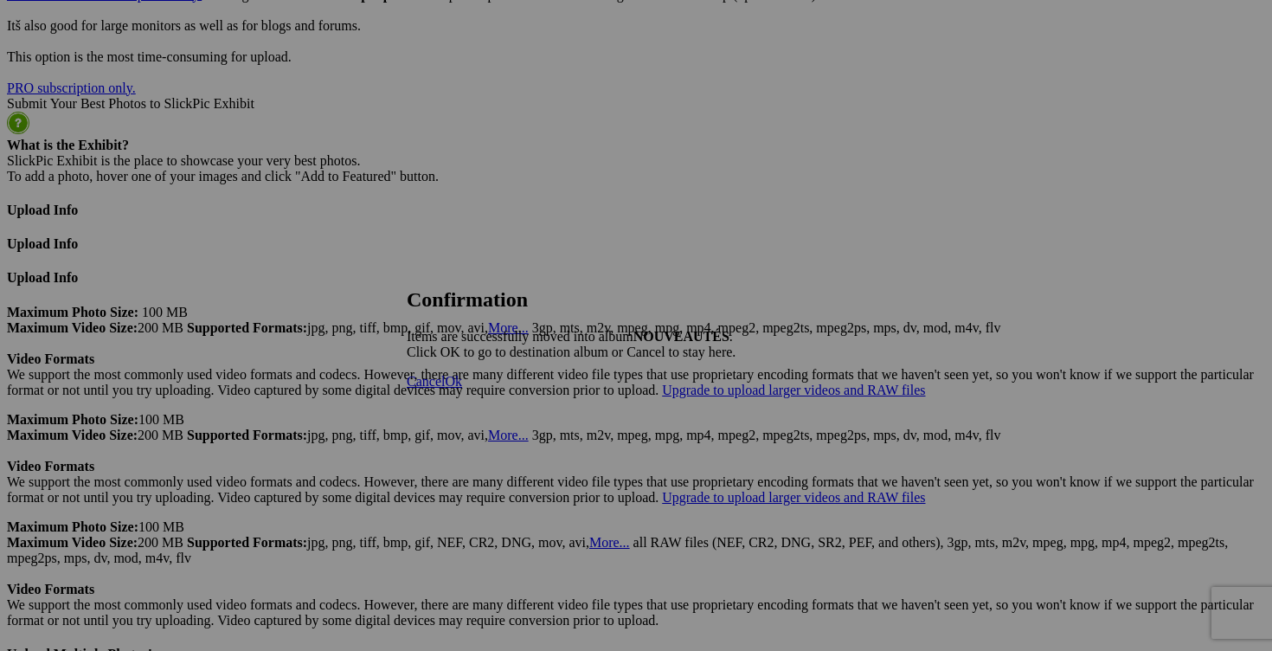
click at [445, 389] on link "Cancel" at bounding box center [426, 381] width 38 height 15
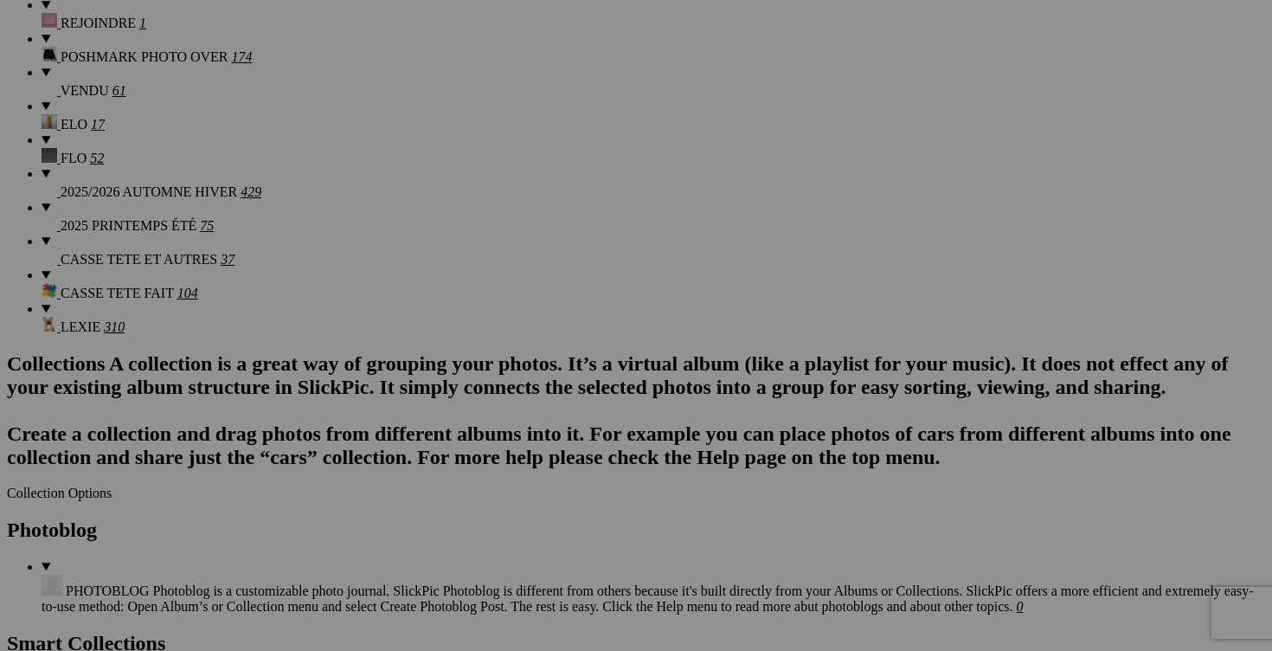
scroll to position [1809, 0]
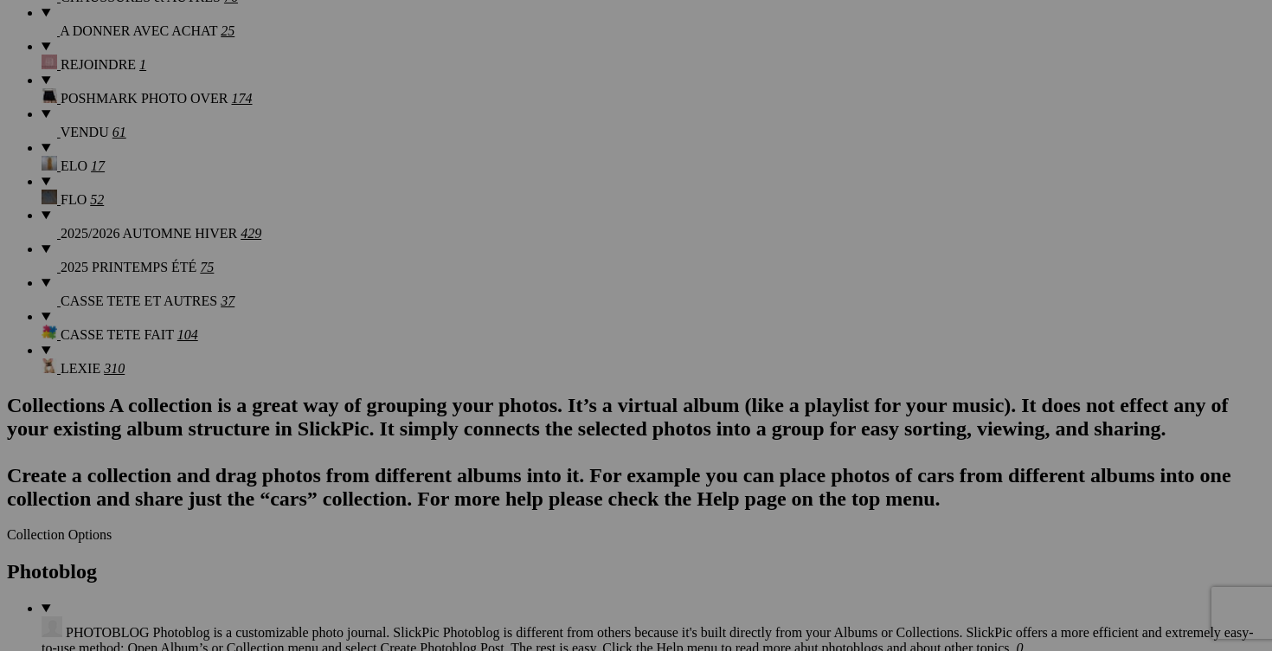
drag, startPoint x: 655, startPoint y: 311, endPoint x: 564, endPoint y: 308, distance: 90.9
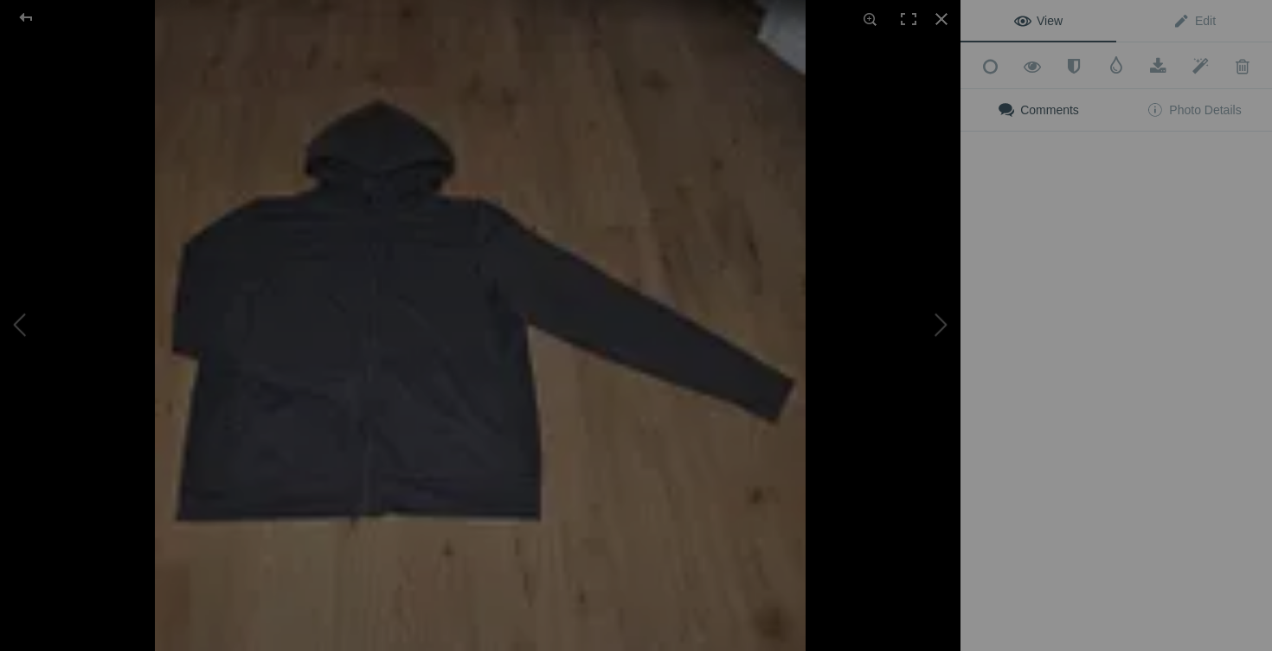
type input "veste UNIQLO XL 20$(comme neuf)"
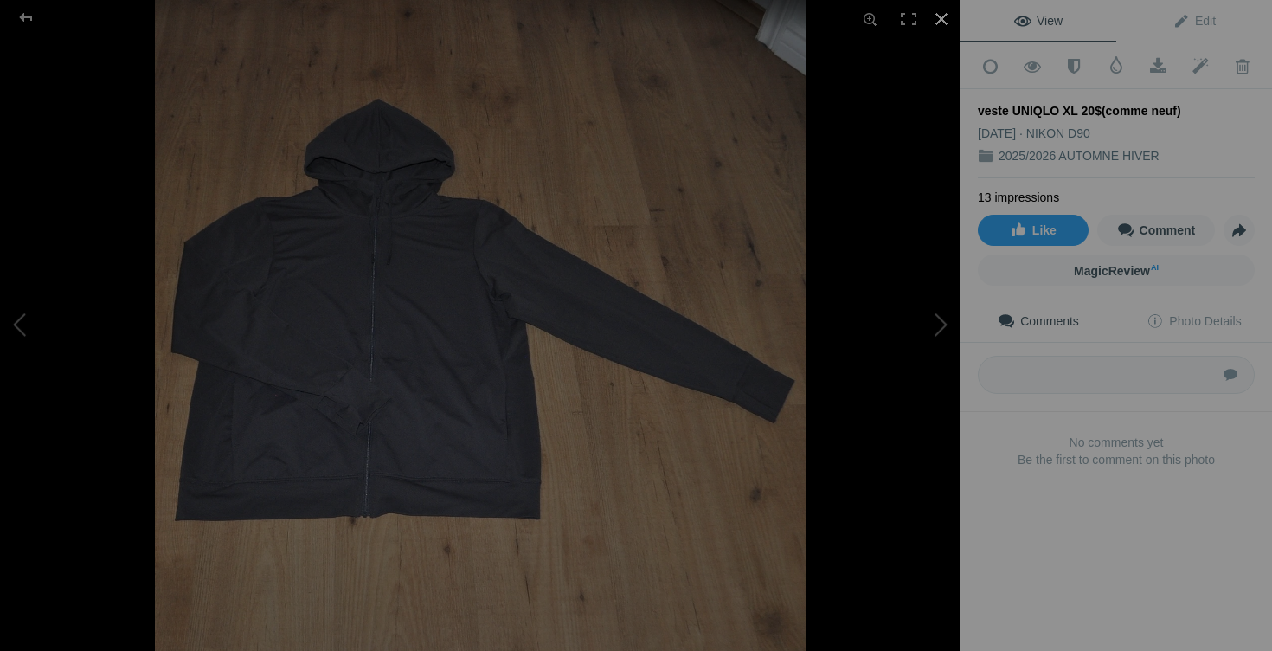
click at [943, 17] on div at bounding box center [942, 19] width 38 height 38
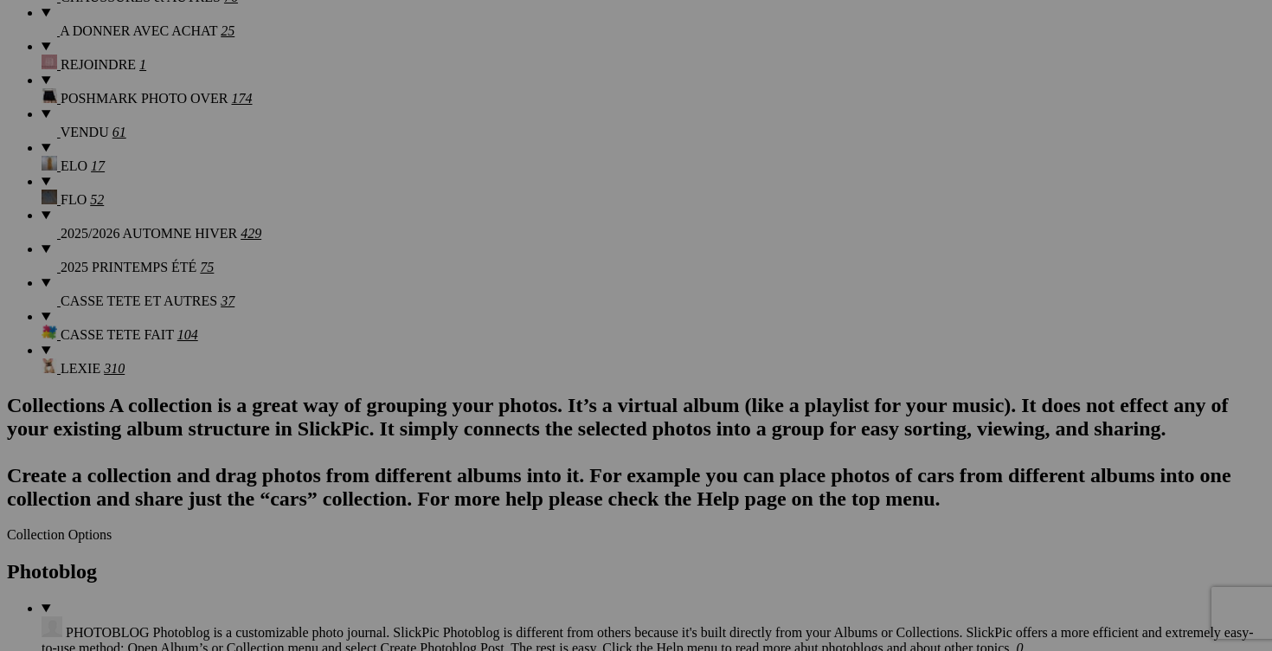
click at [501, 448] on span "Cancel" at bounding box center [482, 455] width 38 height 15
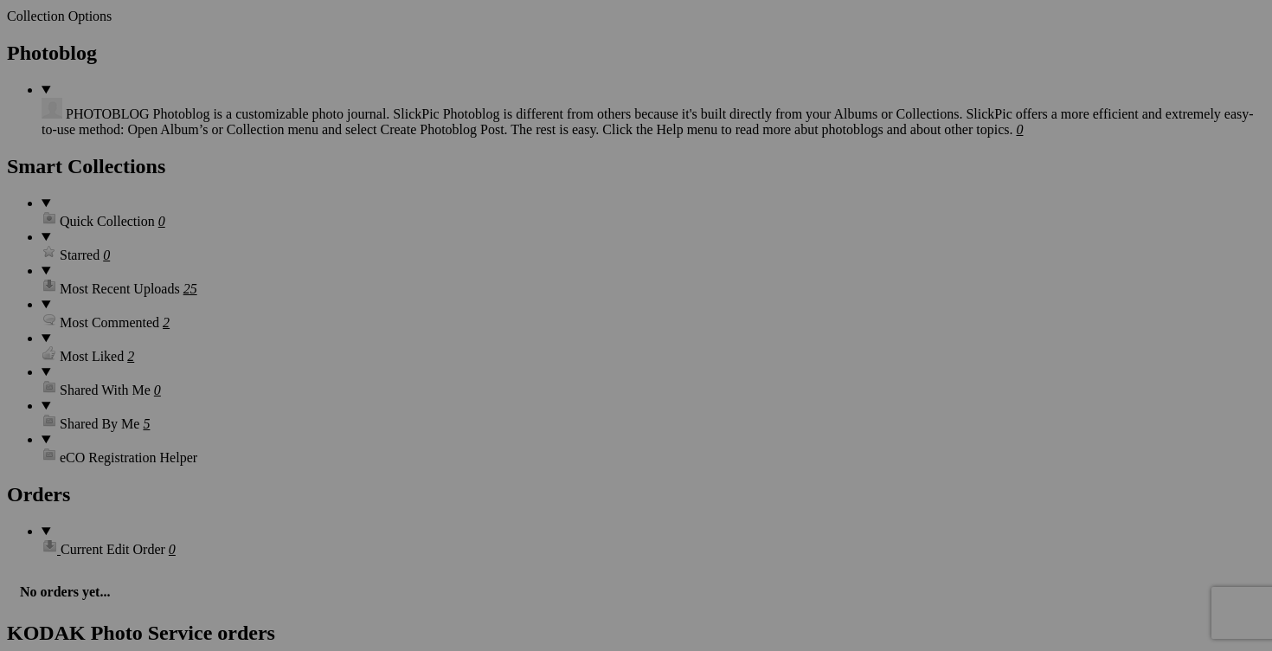
scroll to position [2389, 0]
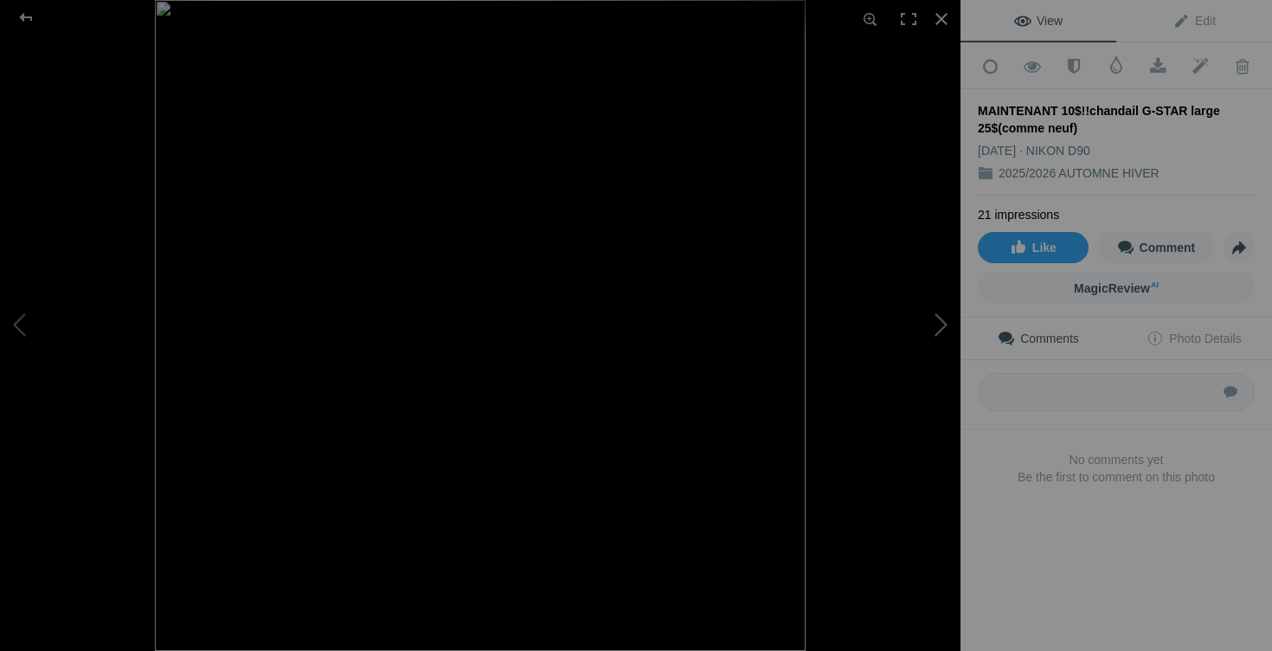
click at [935, 319] on button at bounding box center [896, 326] width 130 height 235
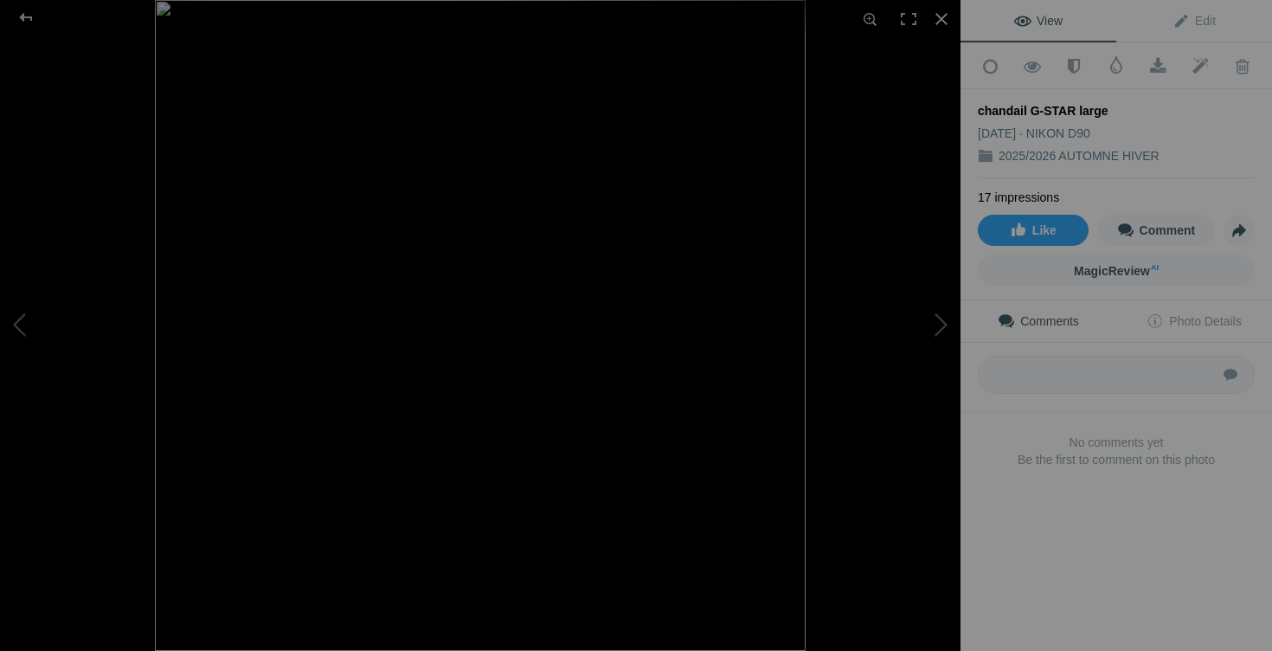
click at [646, 524] on img at bounding box center [480, 325] width 651 height 651
click at [646, 524] on img at bounding box center [481, 258] width 872 height 871
click at [29, 325] on button at bounding box center [65, 326] width 130 height 235
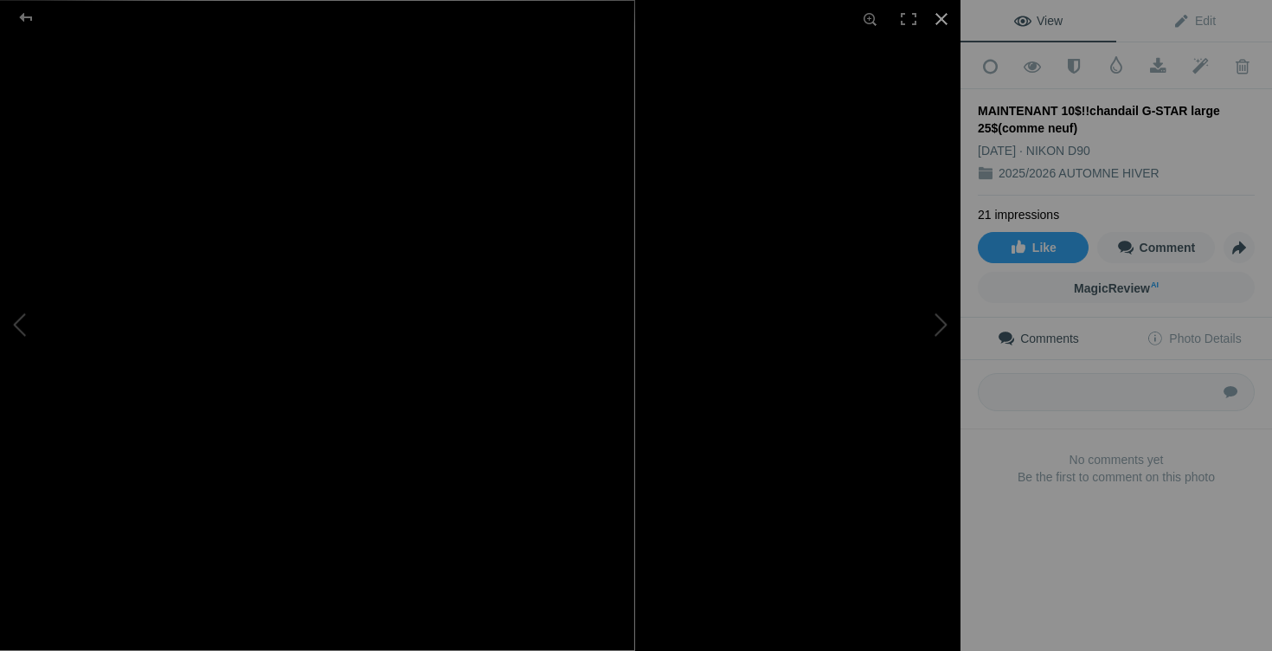
click at [933, 23] on div at bounding box center [942, 19] width 38 height 38
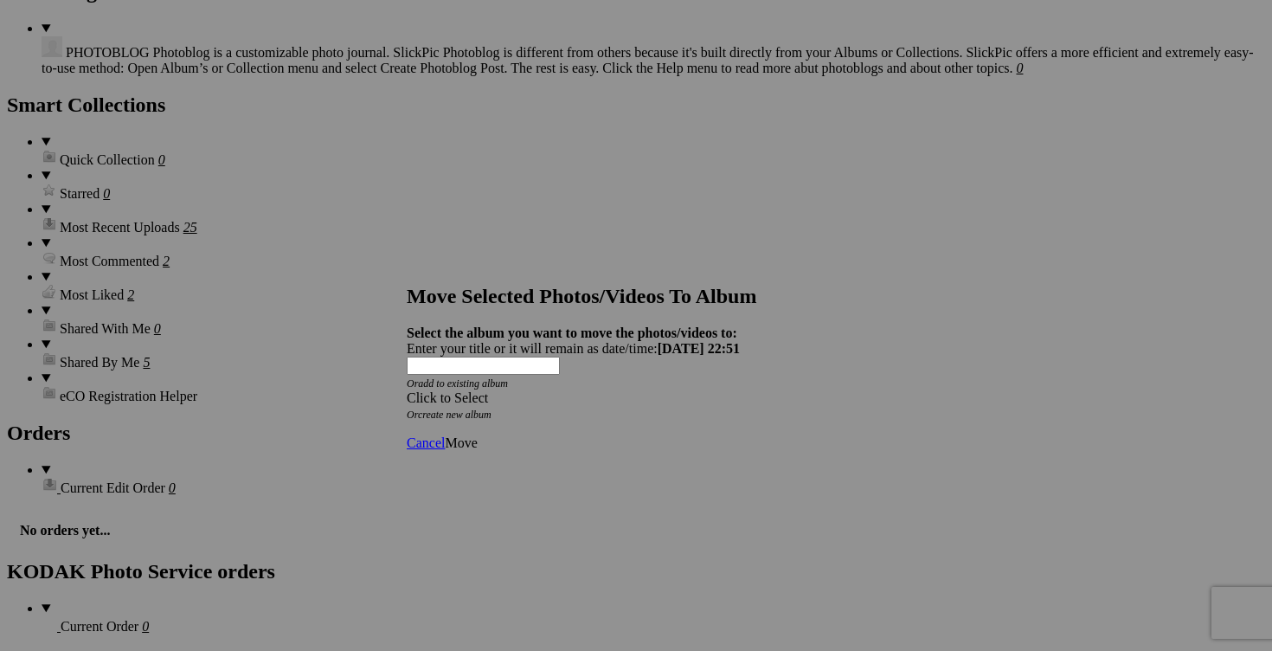
click at [407, 390] on span at bounding box center [407, 397] width 0 height 15
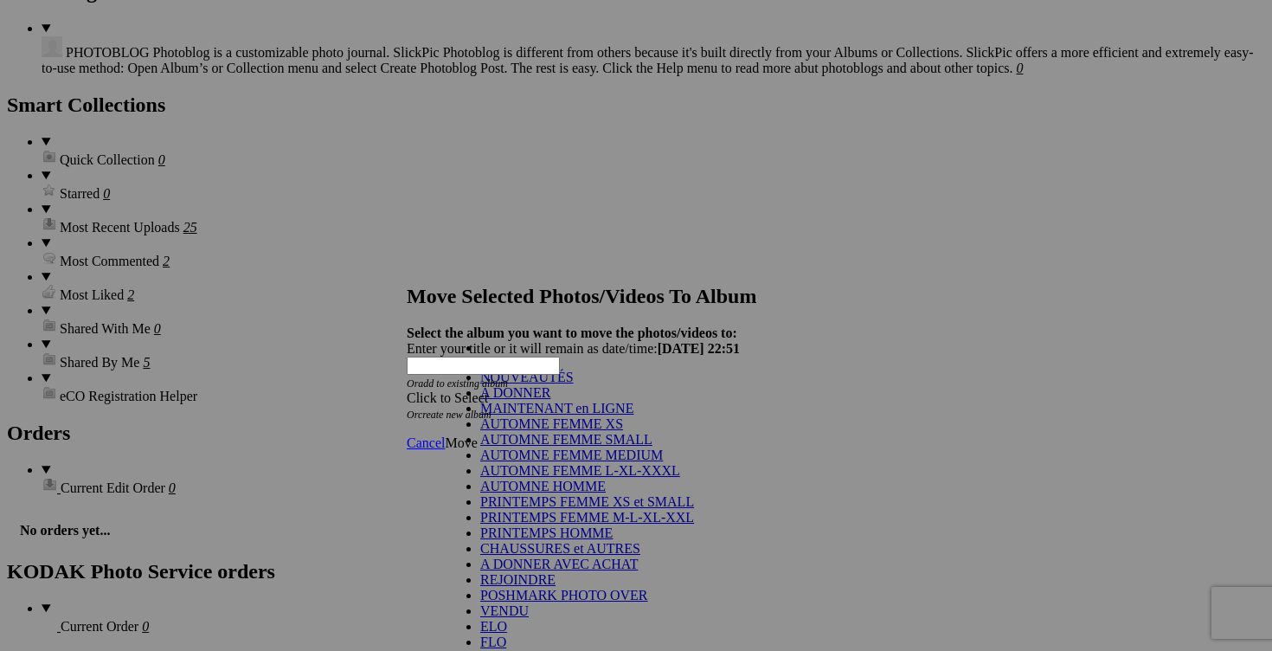
click at [554, 384] on link "NOUVEAUTÉS" at bounding box center [526, 377] width 93 height 15
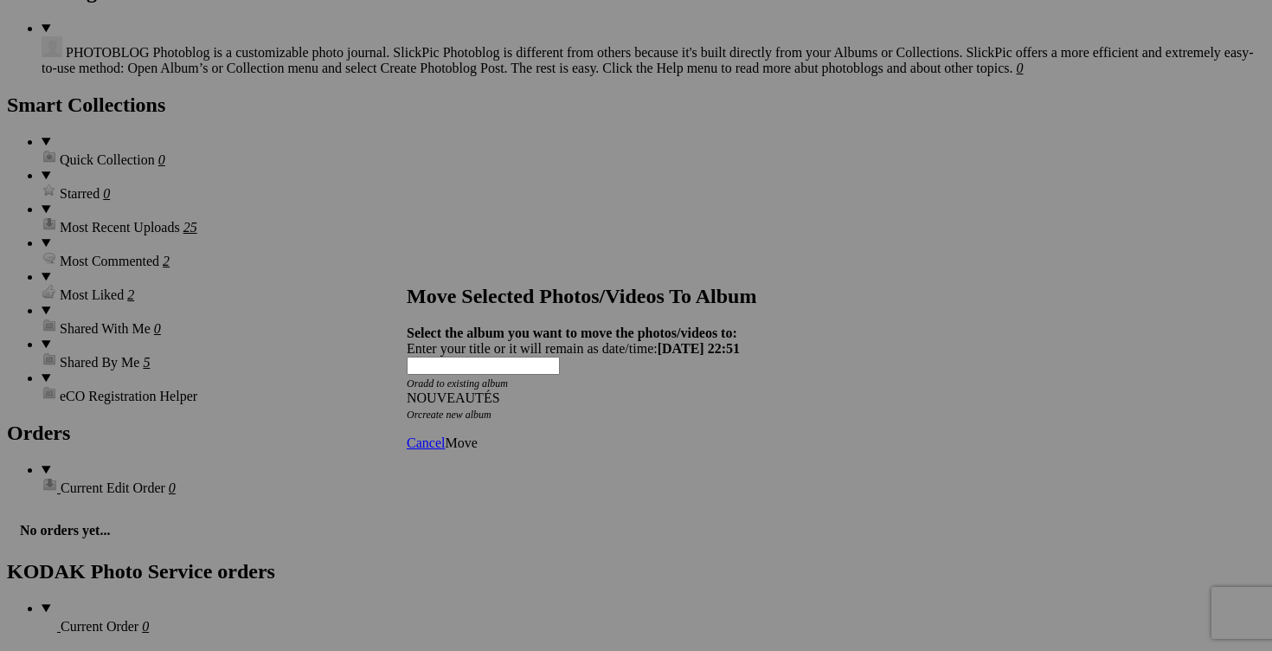
click at [477, 435] on span "Move" at bounding box center [461, 442] width 32 height 15
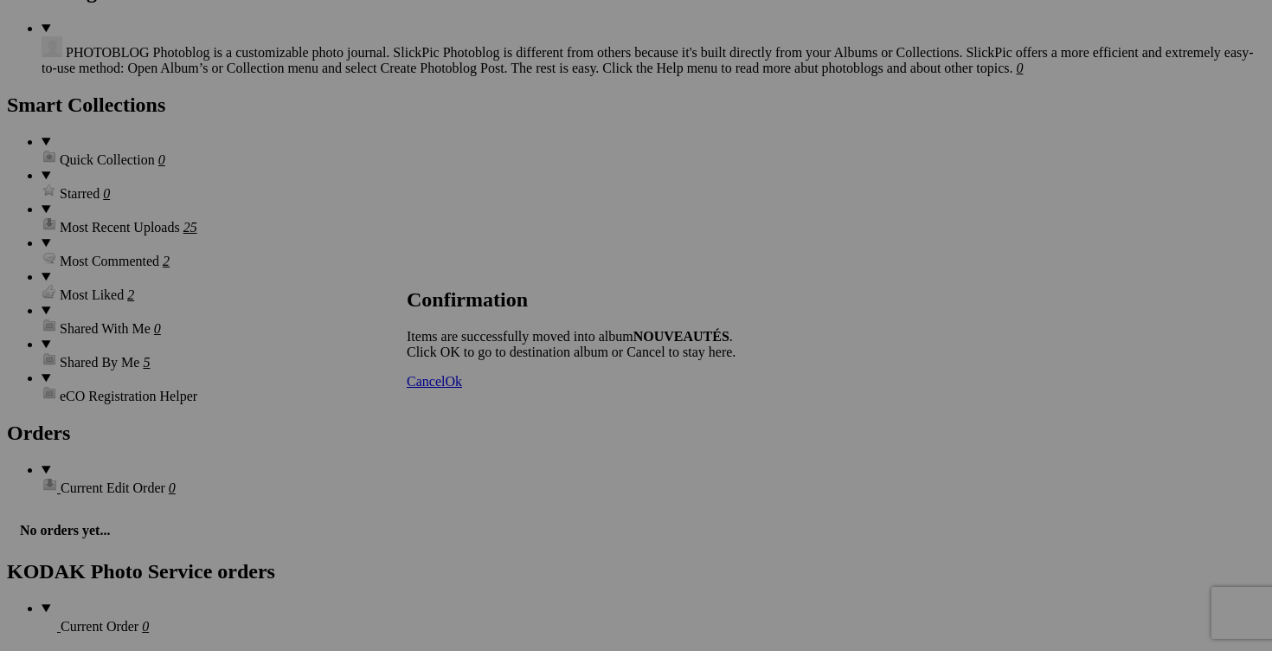
click at [445, 389] on link "Cancel" at bounding box center [426, 381] width 38 height 15
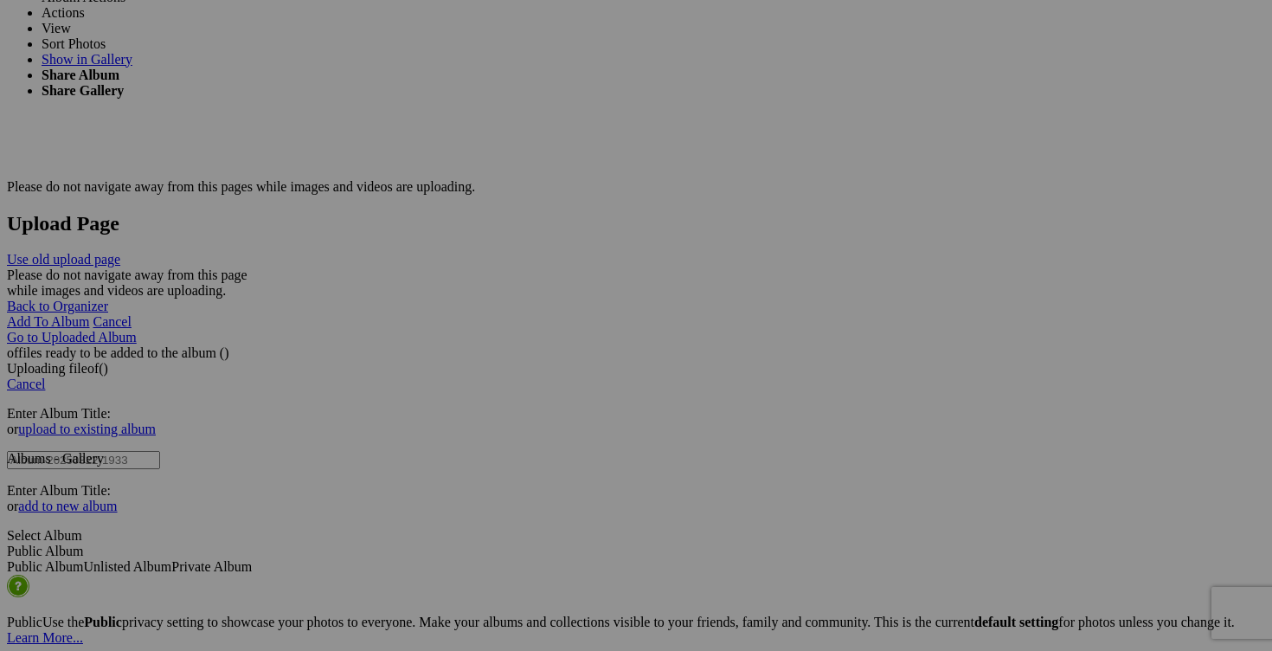
scroll to position [3361, 0]
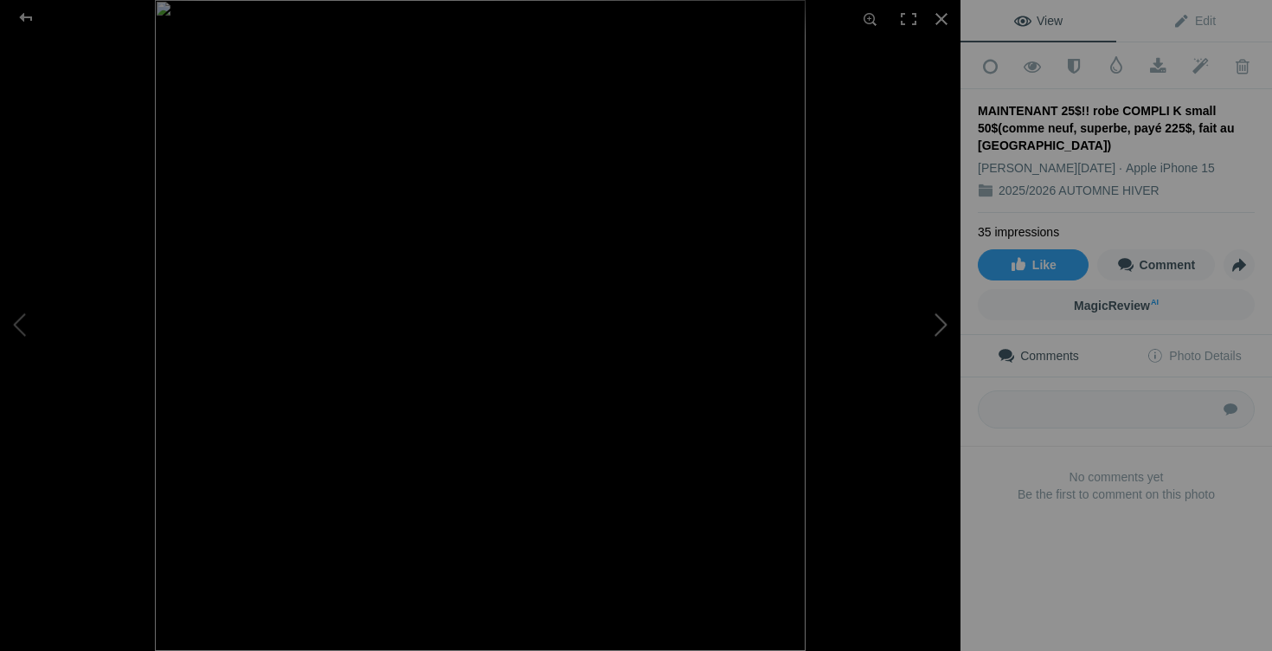
click at [943, 328] on button at bounding box center [896, 326] width 130 height 235
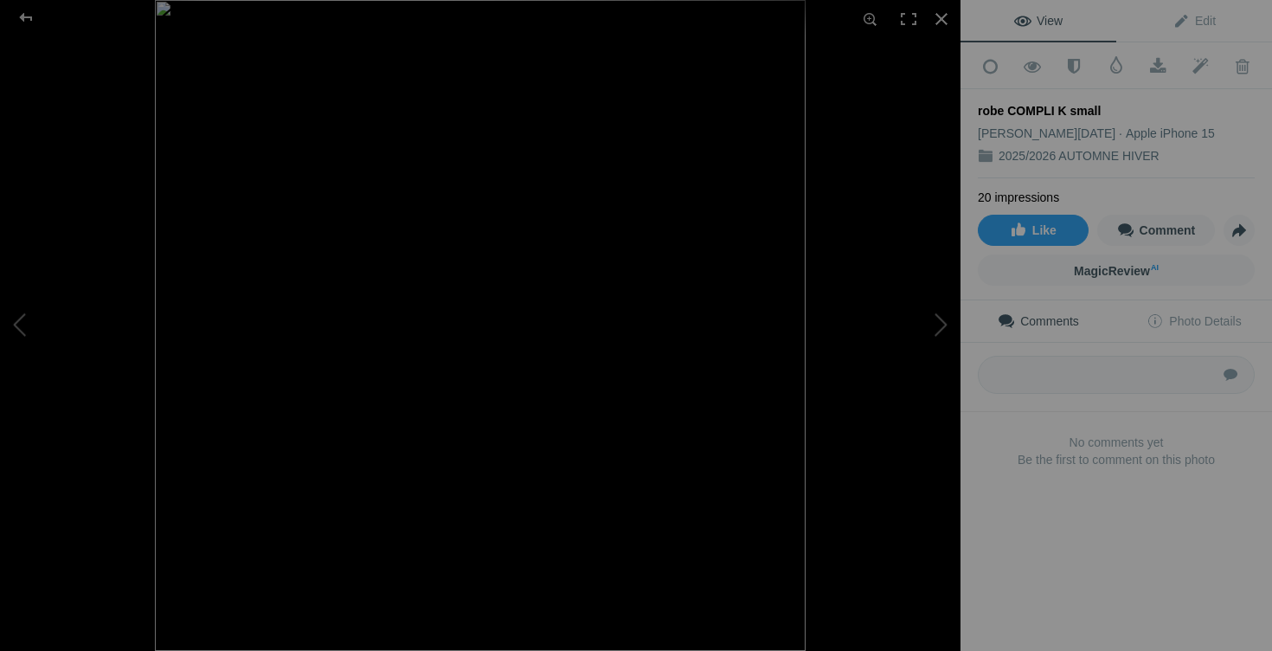
click at [486, 453] on img at bounding box center [480, 325] width 651 height 651
click at [941, 19] on div at bounding box center [942, 19] width 38 height 38
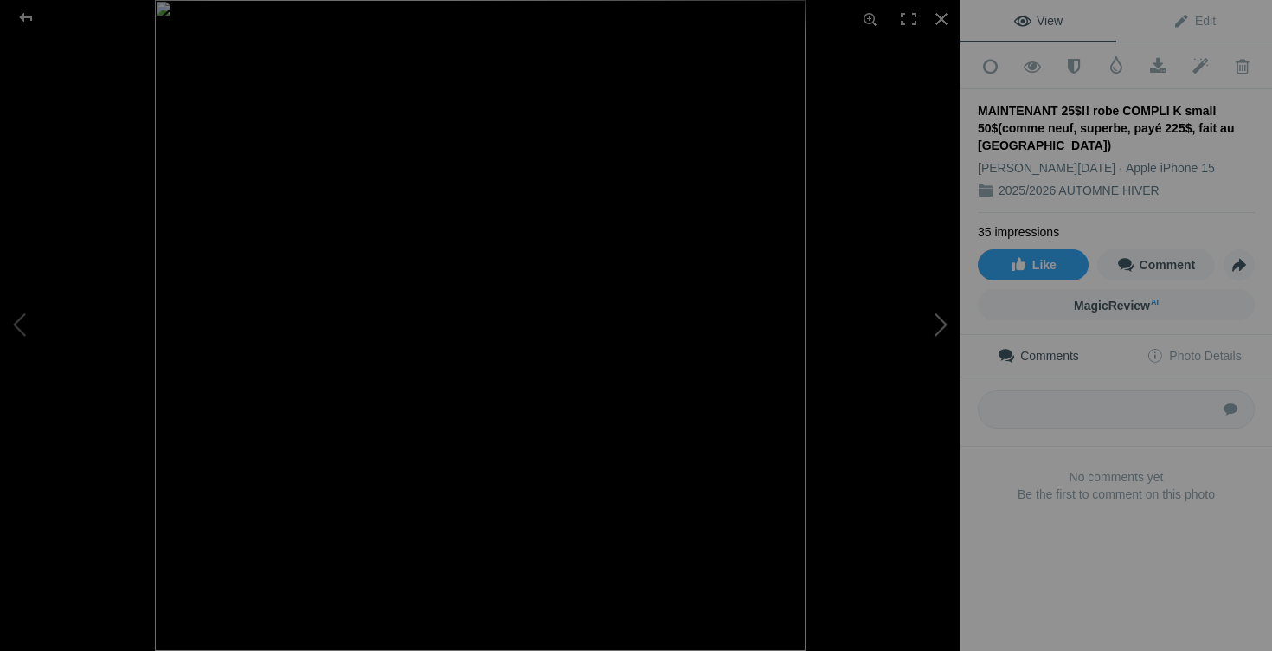
click at [923, 330] on button at bounding box center [896, 326] width 130 height 235
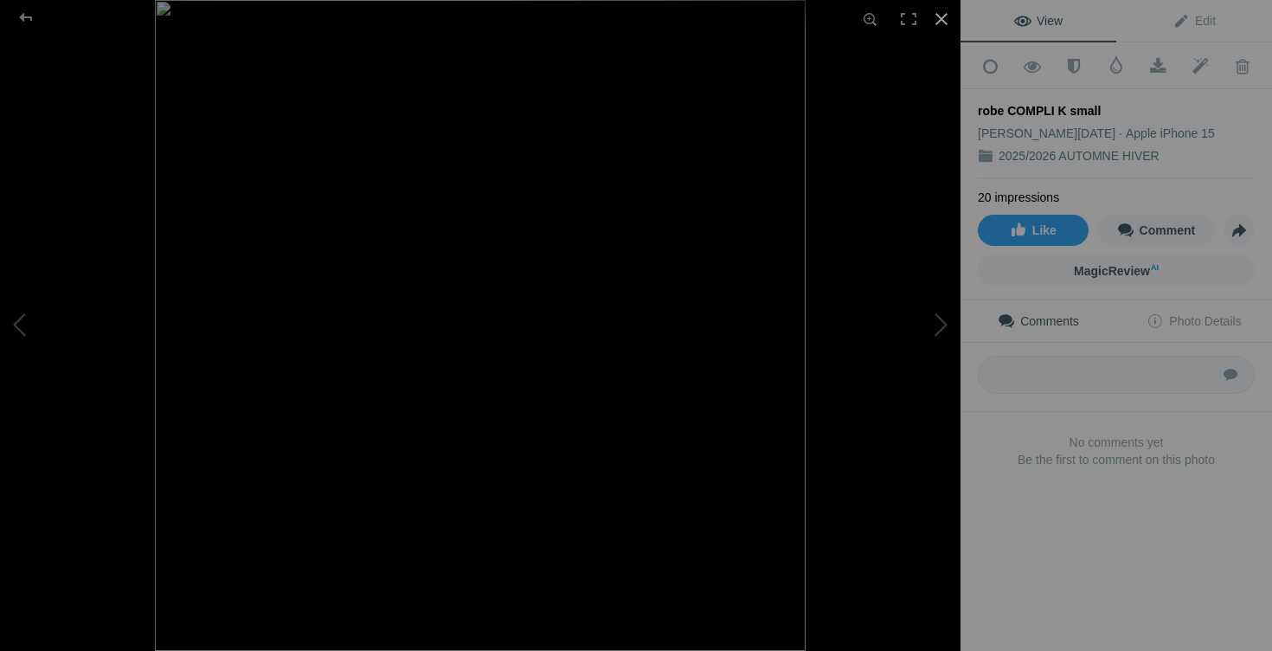
click at [945, 16] on div at bounding box center [942, 19] width 38 height 38
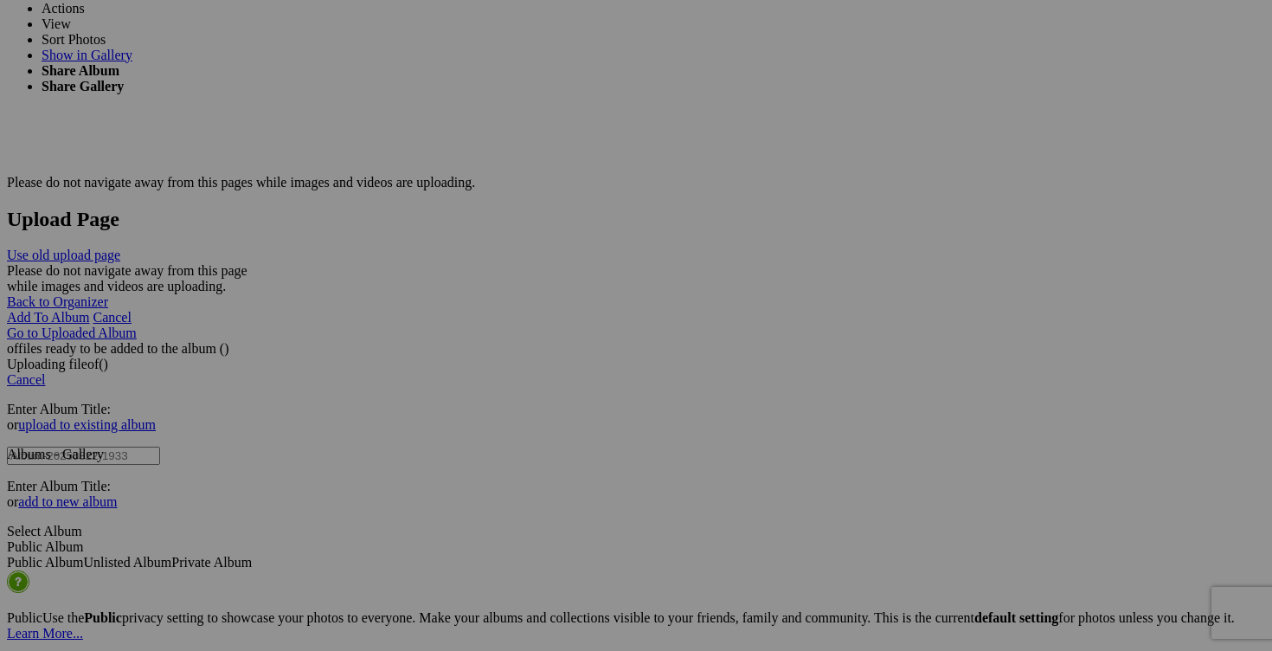
drag, startPoint x: 1124, startPoint y: 519, endPoint x: 1033, endPoint y: 508, distance: 91.6
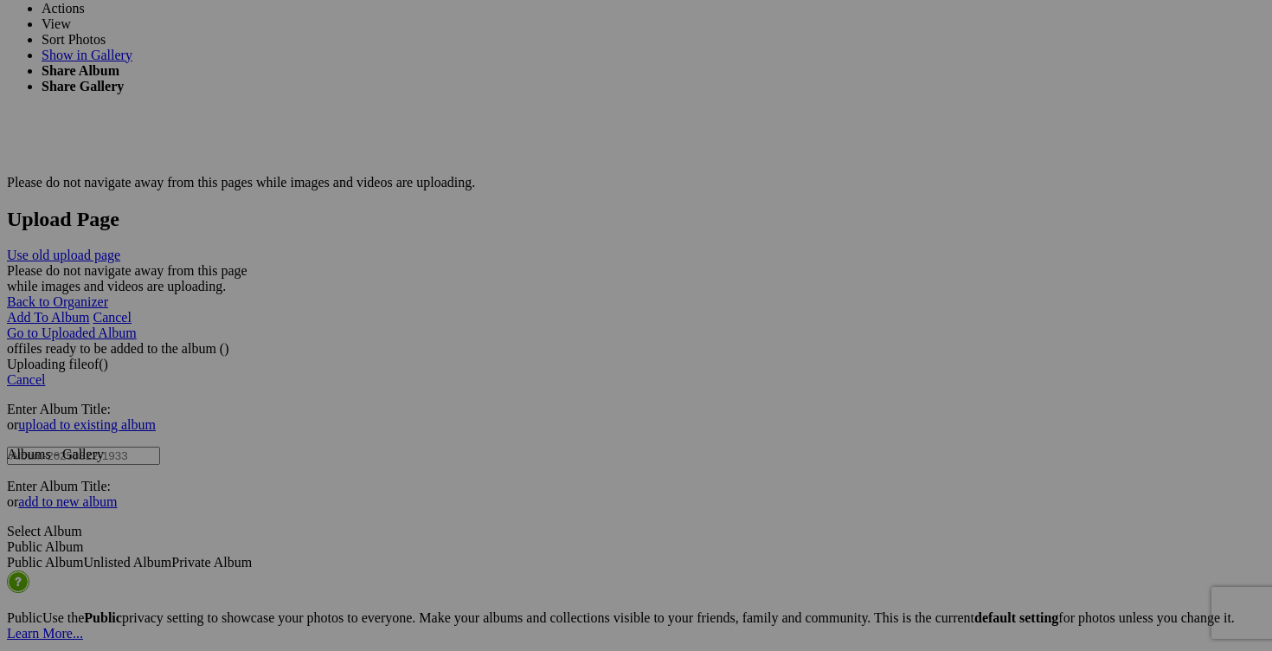
drag, startPoint x: 1156, startPoint y: 519, endPoint x: 1182, endPoint y: 519, distance: 26.0
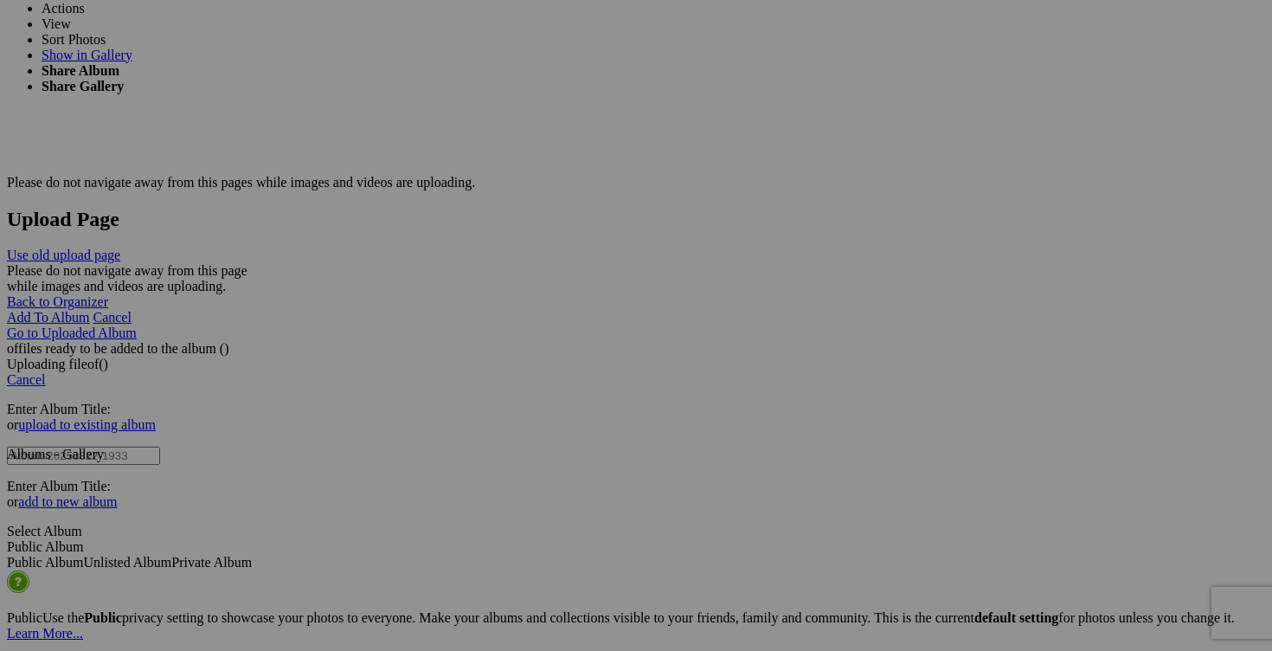
type input "robe COMPLI K small 40$(comme neuf, payé 200$, fait au [GEOGRAPHIC_DATA], noir,…"
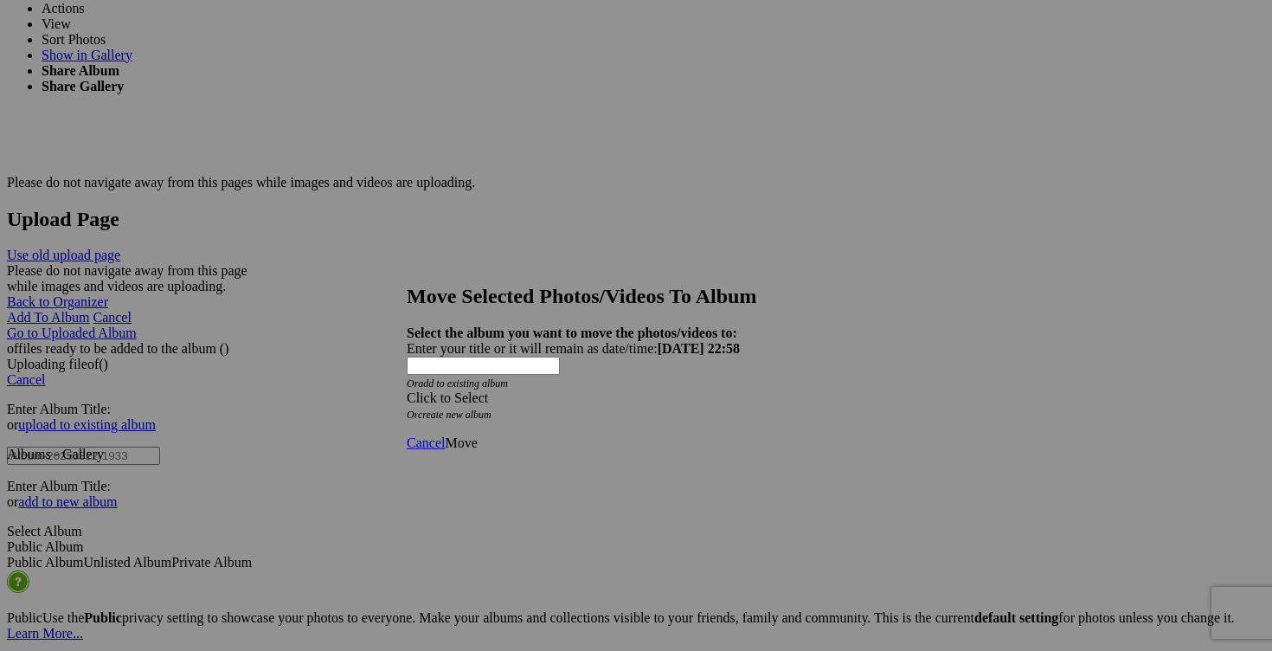
click at [407, 390] on span at bounding box center [407, 397] width 0 height 15
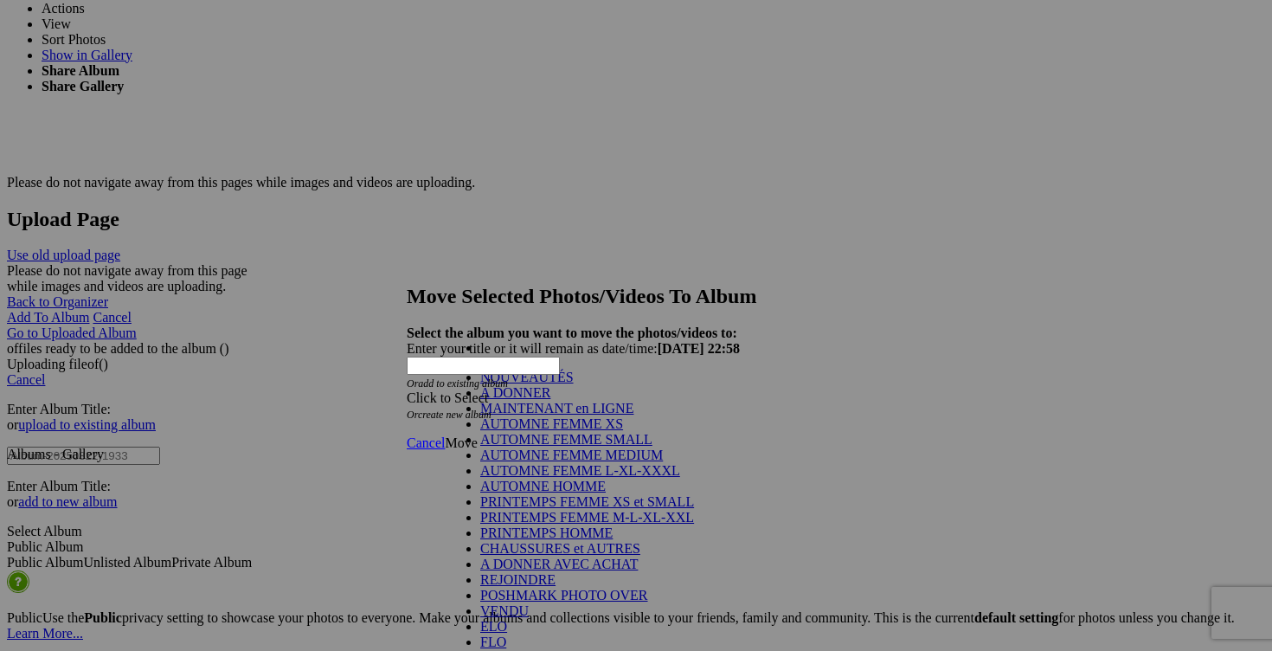
click at [568, 384] on link "NOUVEAUTÉS" at bounding box center [526, 377] width 93 height 15
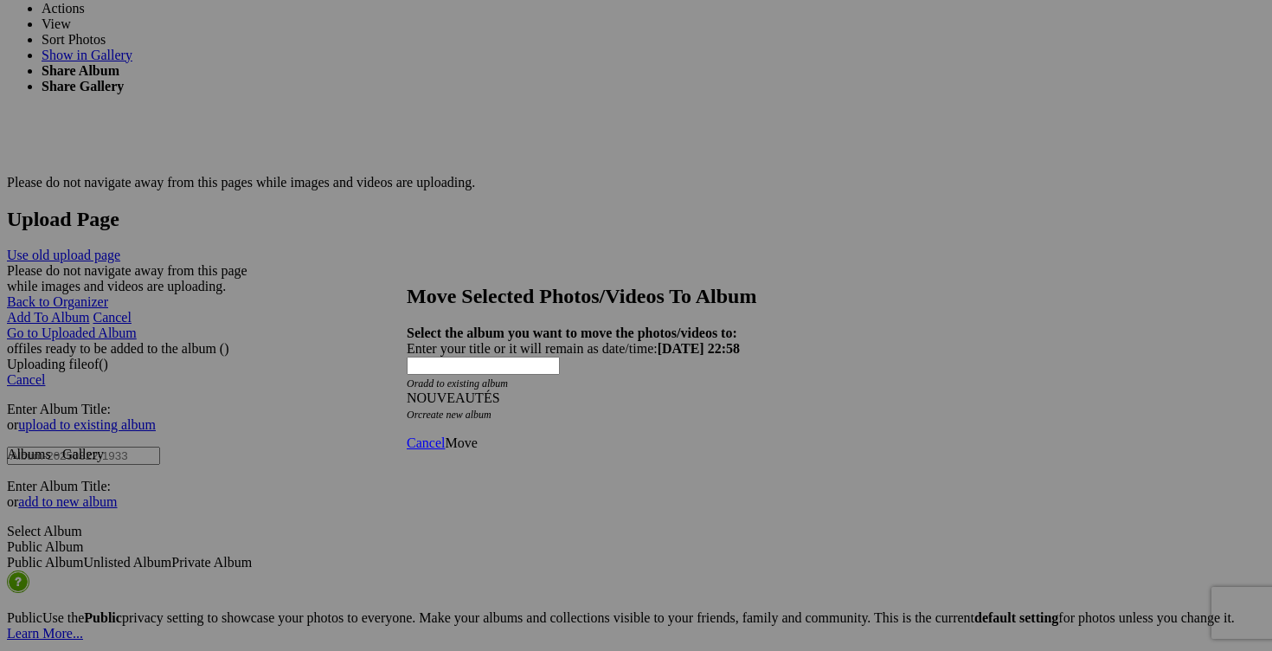
click at [477, 435] on span "Move" at bounding box center [461, 442] width 32 height 15
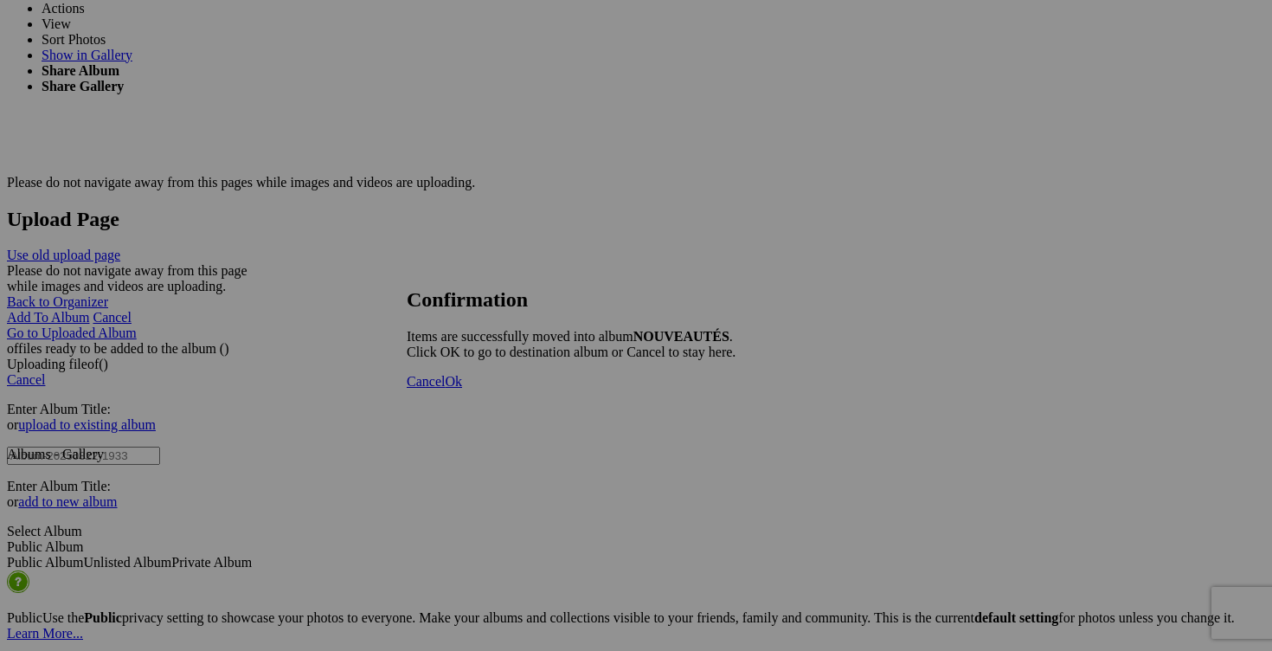
click at [445, 389] on link "Cancel" at bounding box center [426, 381] width 38 height 15
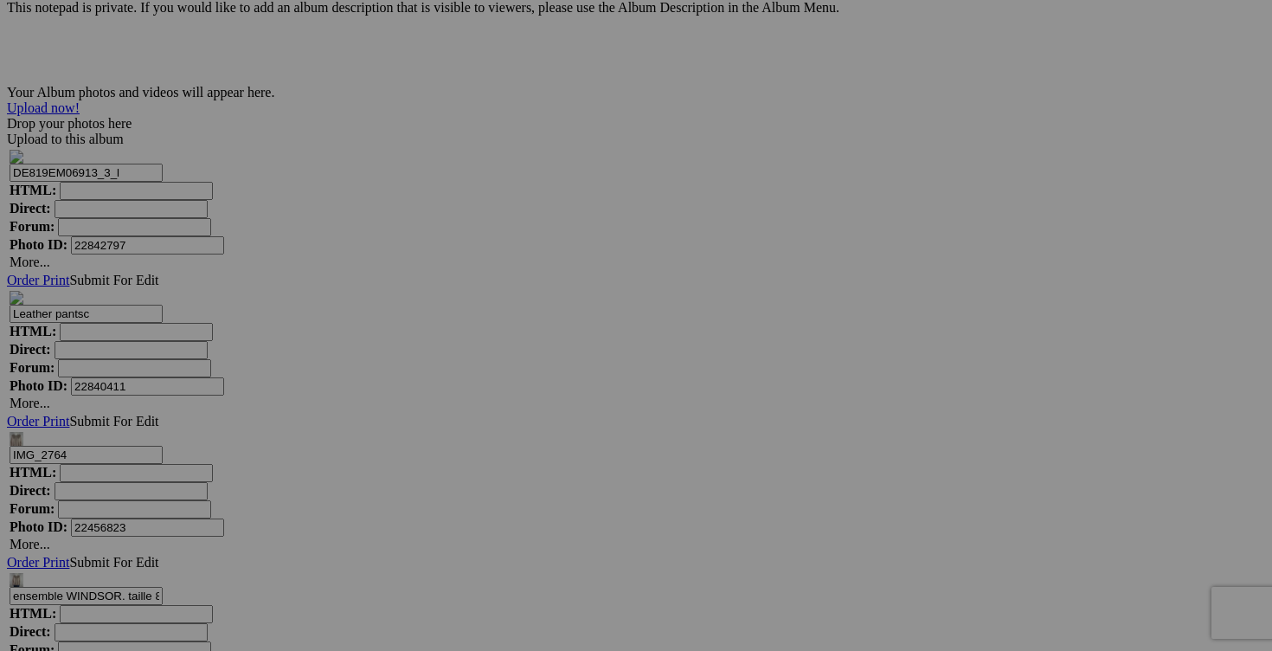
scroll to position [5630, 0]
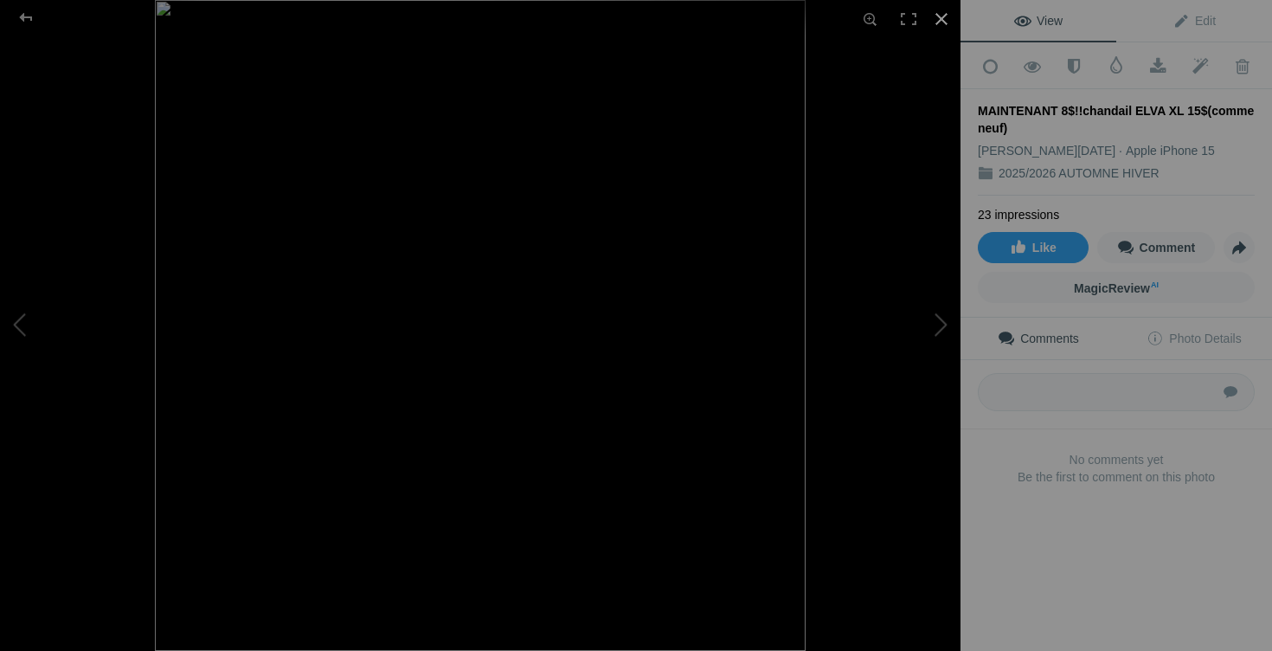
click at [942, 22] on div at bounding box center [942, 19] width 38 height 38
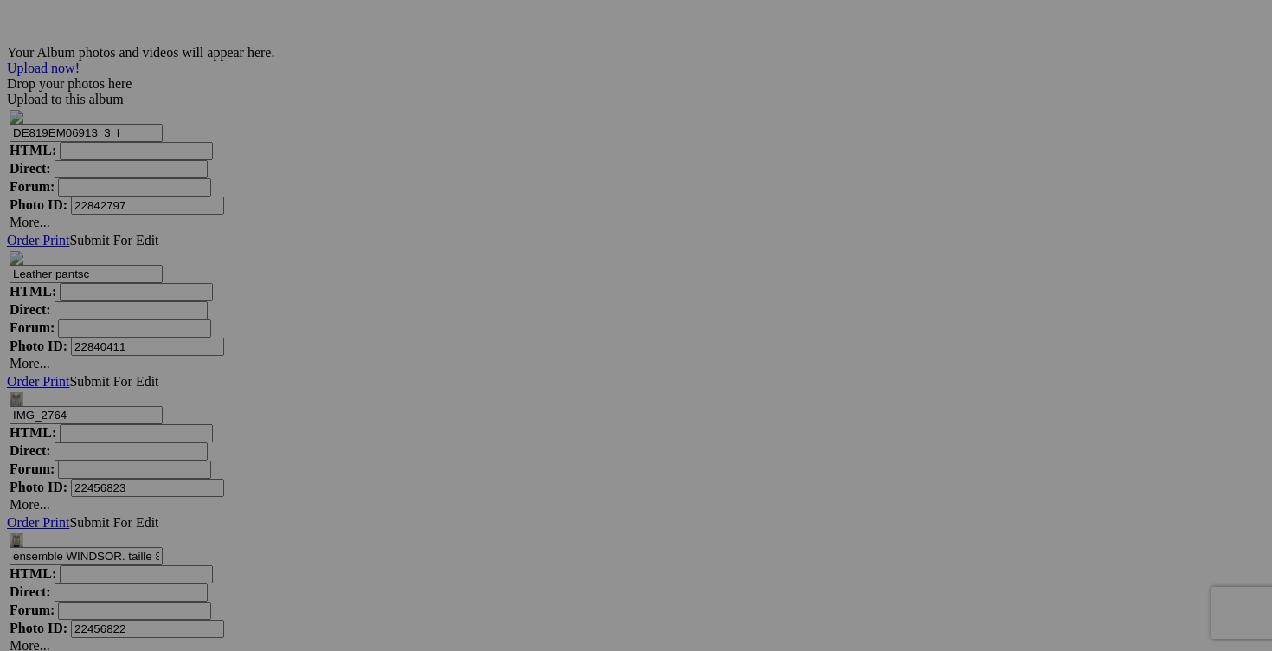
drag, startPoint x: 654, startPoint y: 229, endPoint x: 565, endPoint y: 225, distance: 89.3
drag, startPoint x: 687, startPoint y: 231, endPoint x: 708, endPoint y: 231, distance: 20.8
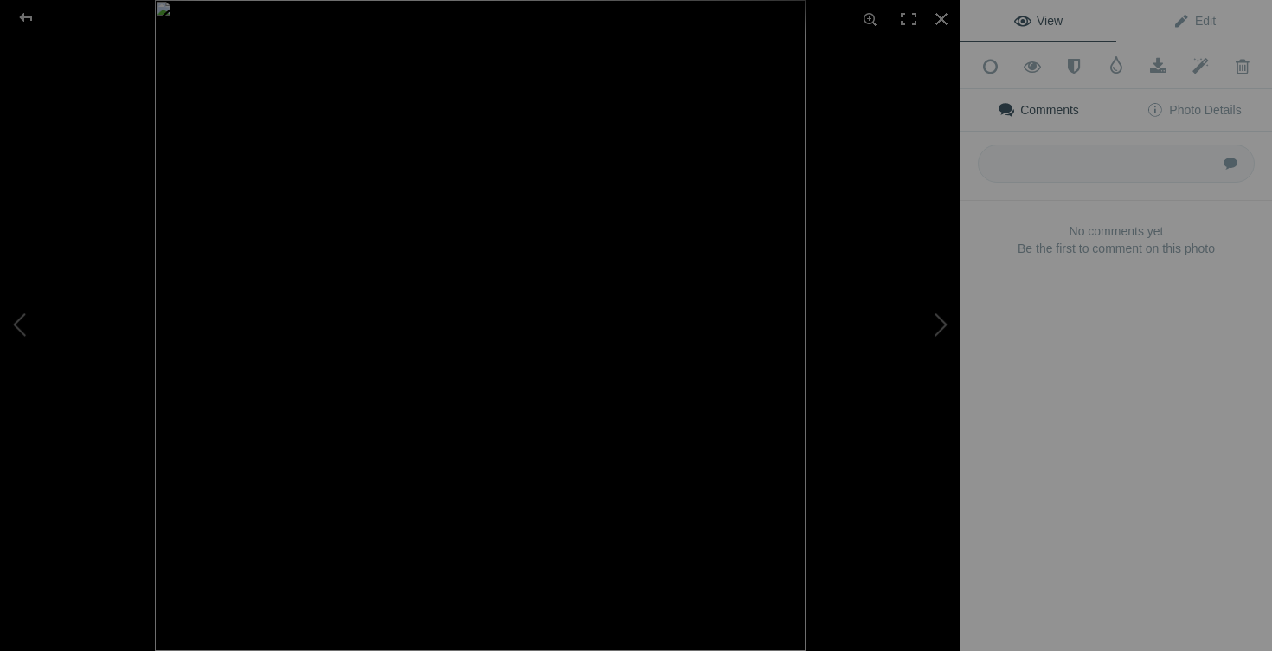
type input "chandail ELVA XL 10$(comme neuf)"
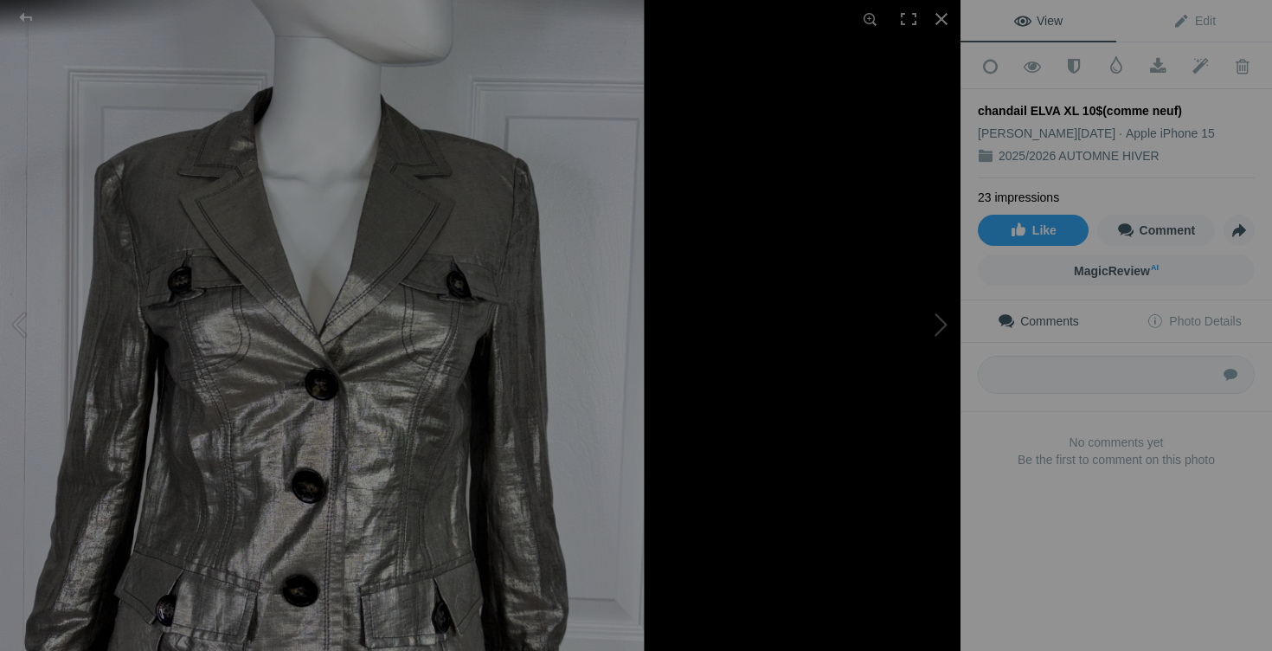
click at [931, 323] on button at bounding box center [896, 326] width 130 height 235
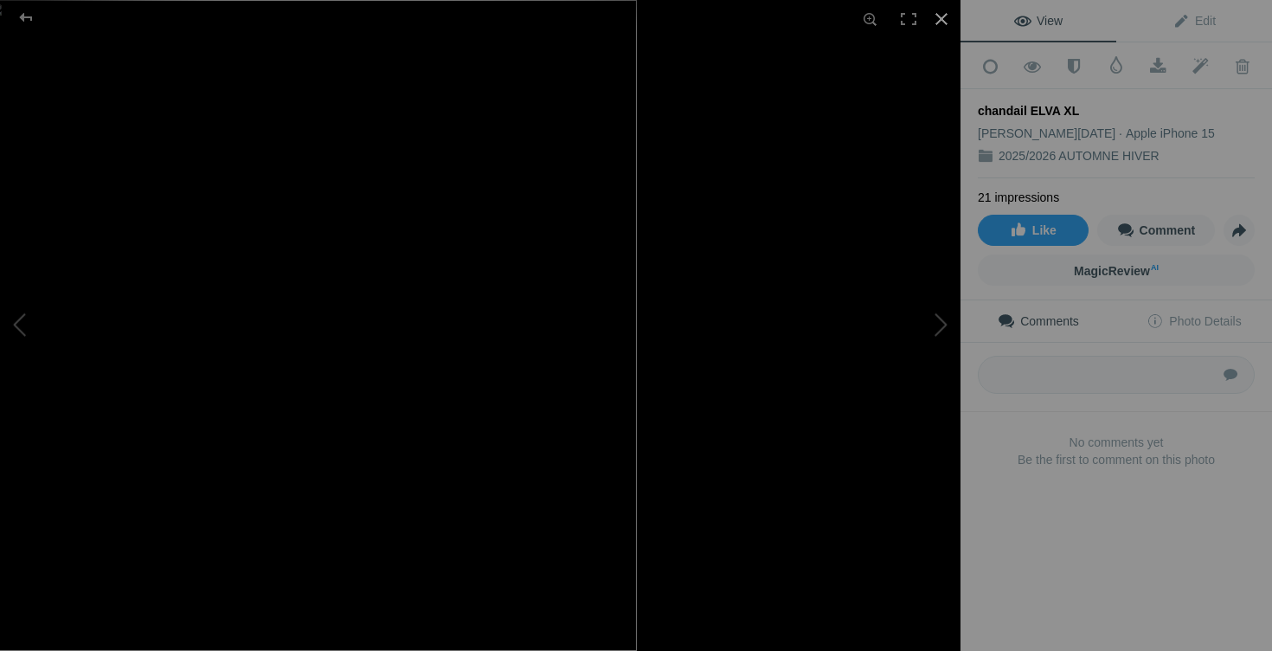
click at [943, 17] on div at bounding box center [942, 19] width 38 height 38
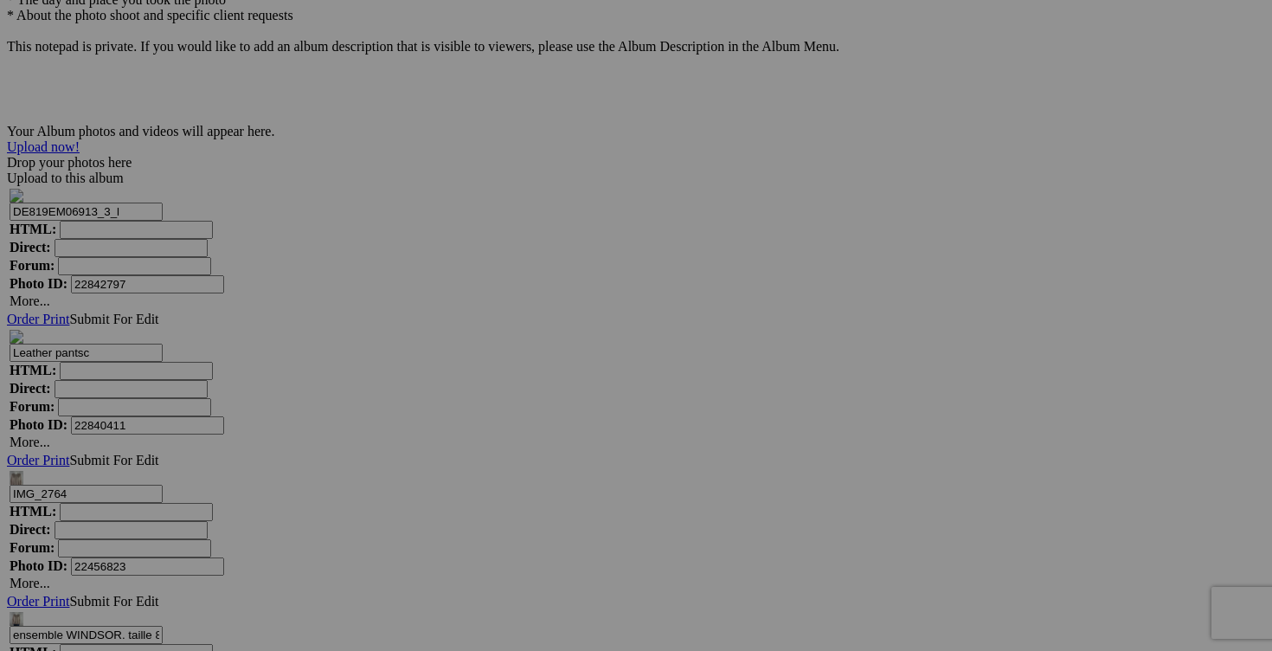
scroll to position [5536, 0]
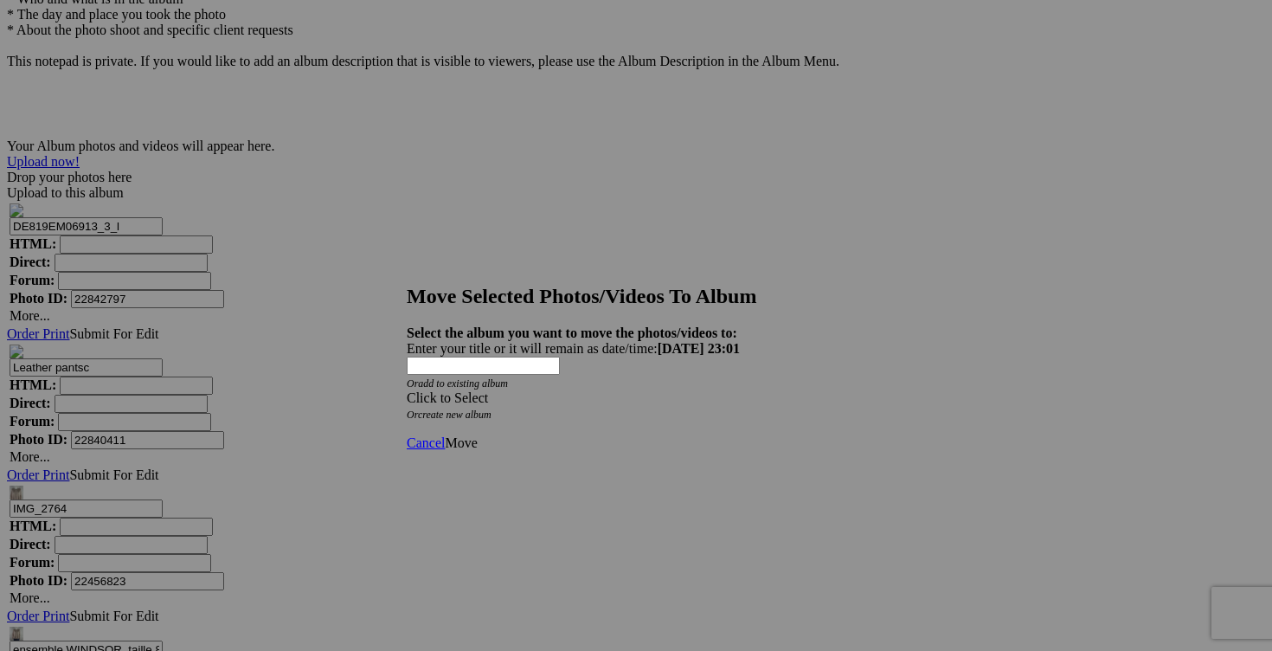
click at [407, 390] on span at bounding box center [407, 397] width 0 height 15
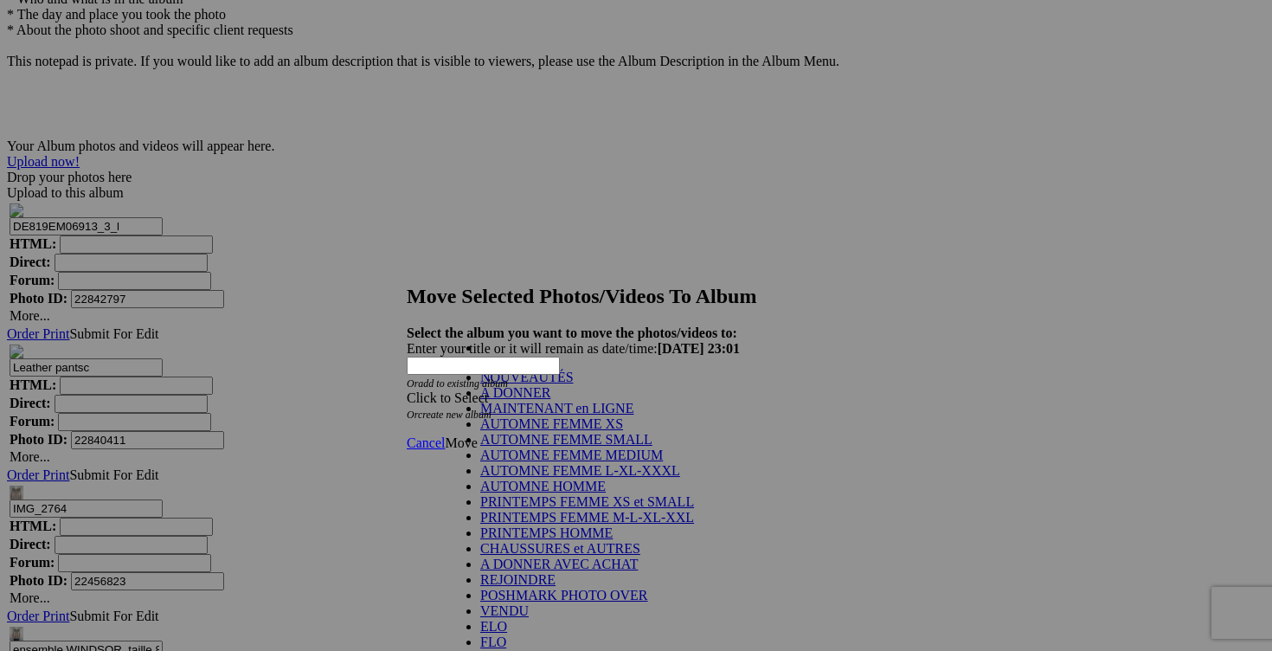
click at [524, 384] on link "NOUVEAUTÉS" at bounding box center [526, 377] width 93 height 15
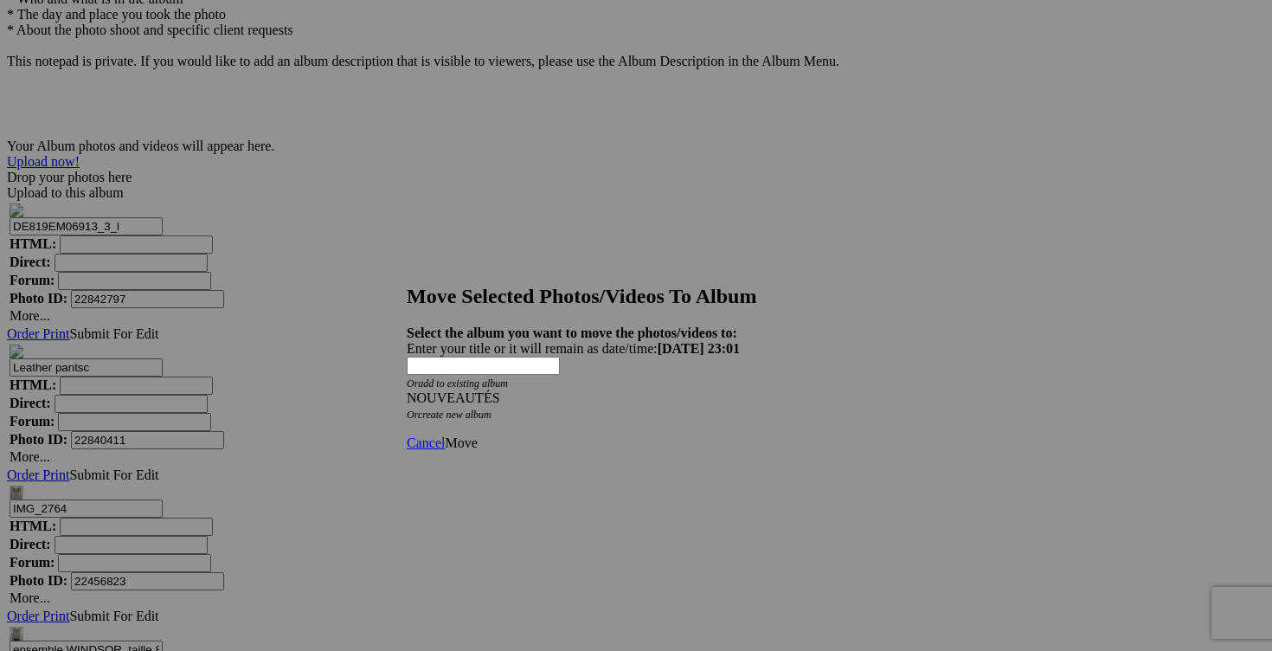
click at [477, 435] on span "Move" at bounding box center [461, 442] width 32 height 15
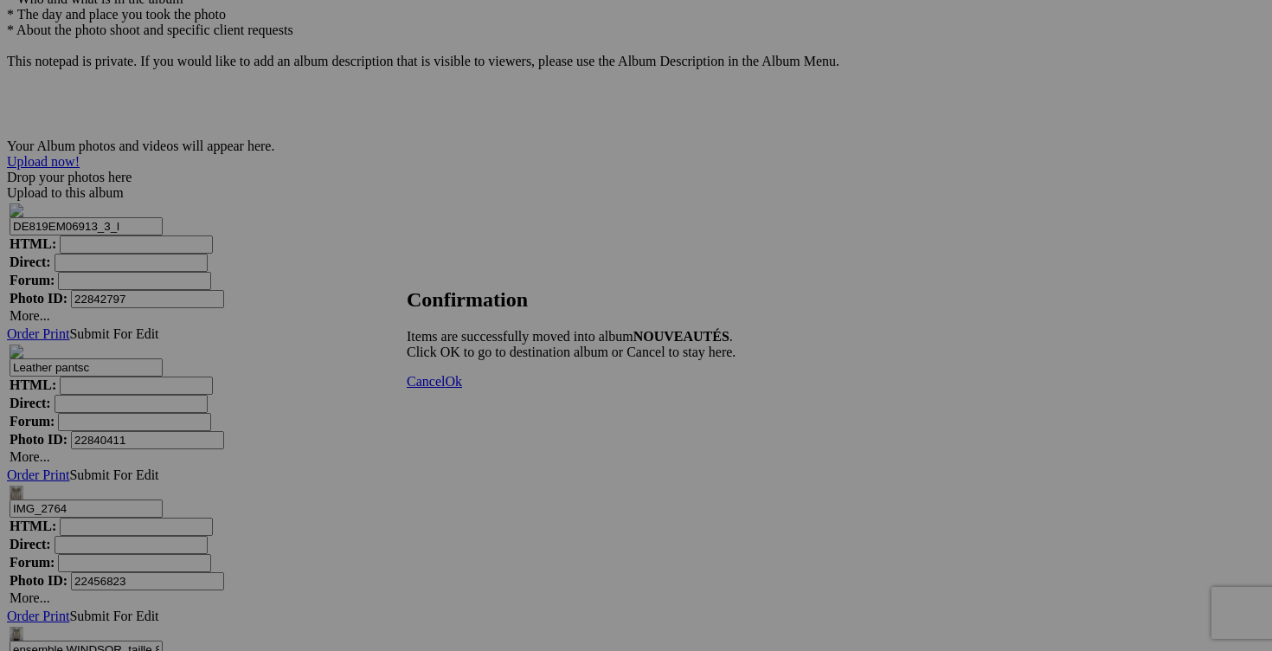
click at [445, 389] on link "Cancel" at bounding box center [426, 381] width 38 height 15
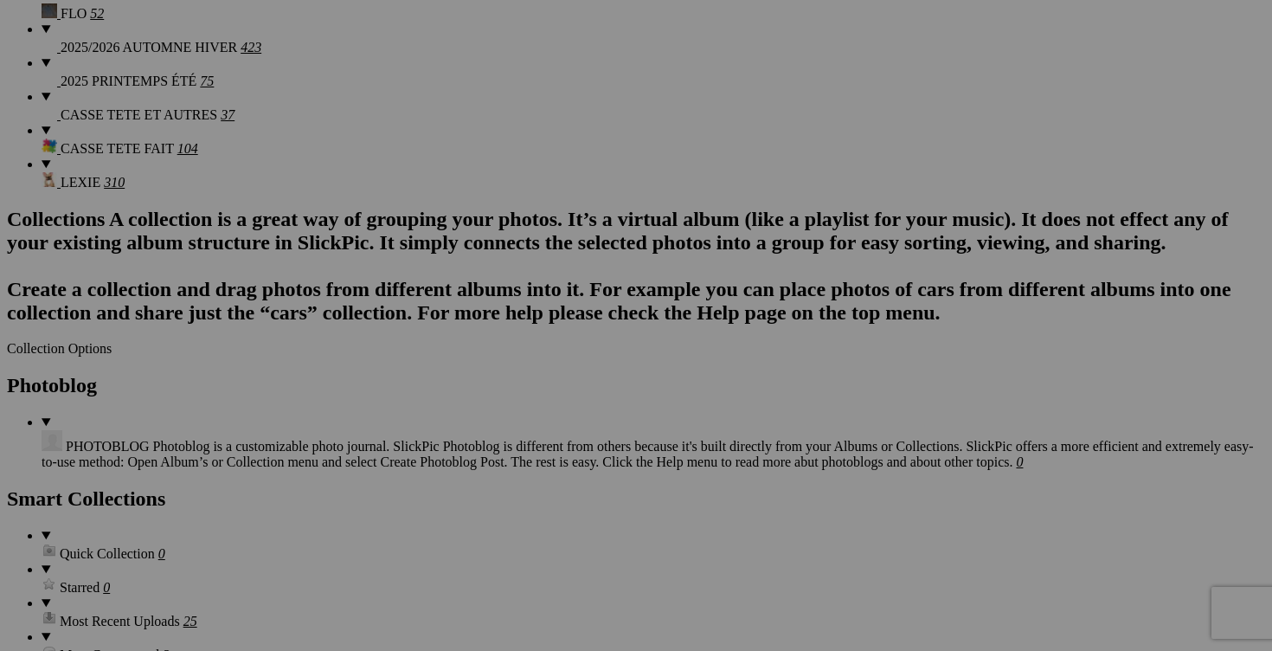
scroll to position [1993, 0]
click at [0, 0] on div "View Edit Add to Quick Collection Remove from Quick Collection Hide from Public…" at bounding box center [0, 0] width 0 height 0
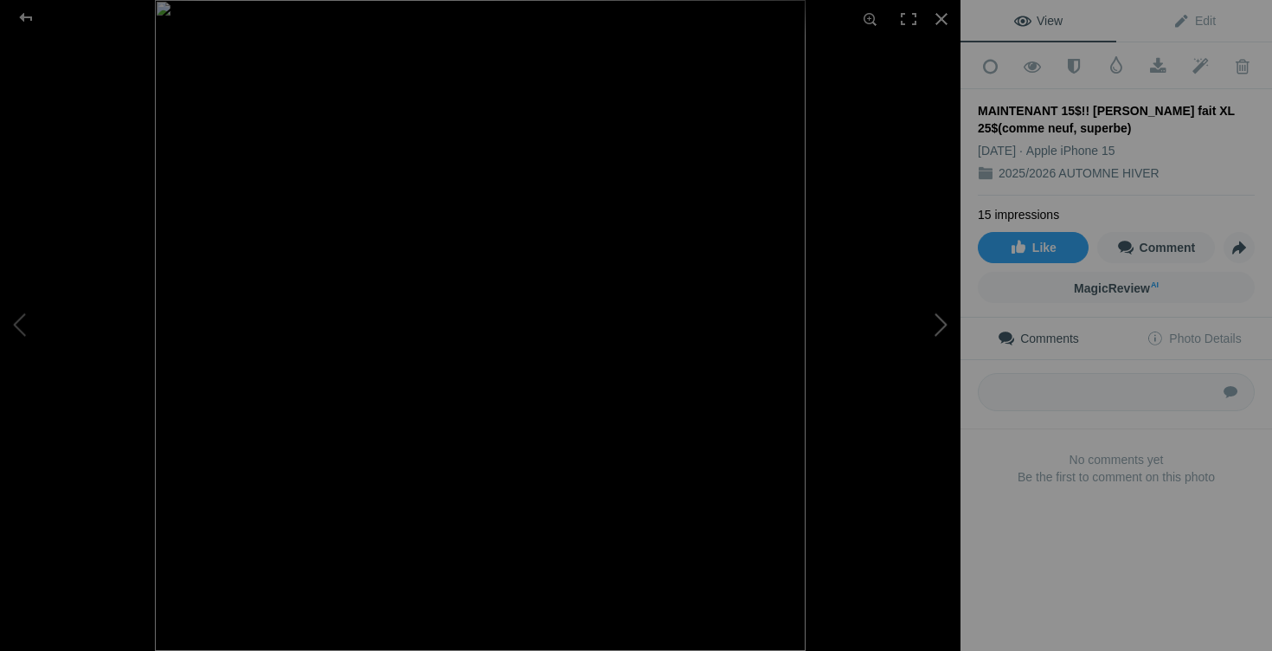
click at [943, 329] on button at bounding box center [896, 326] width 130 height 235
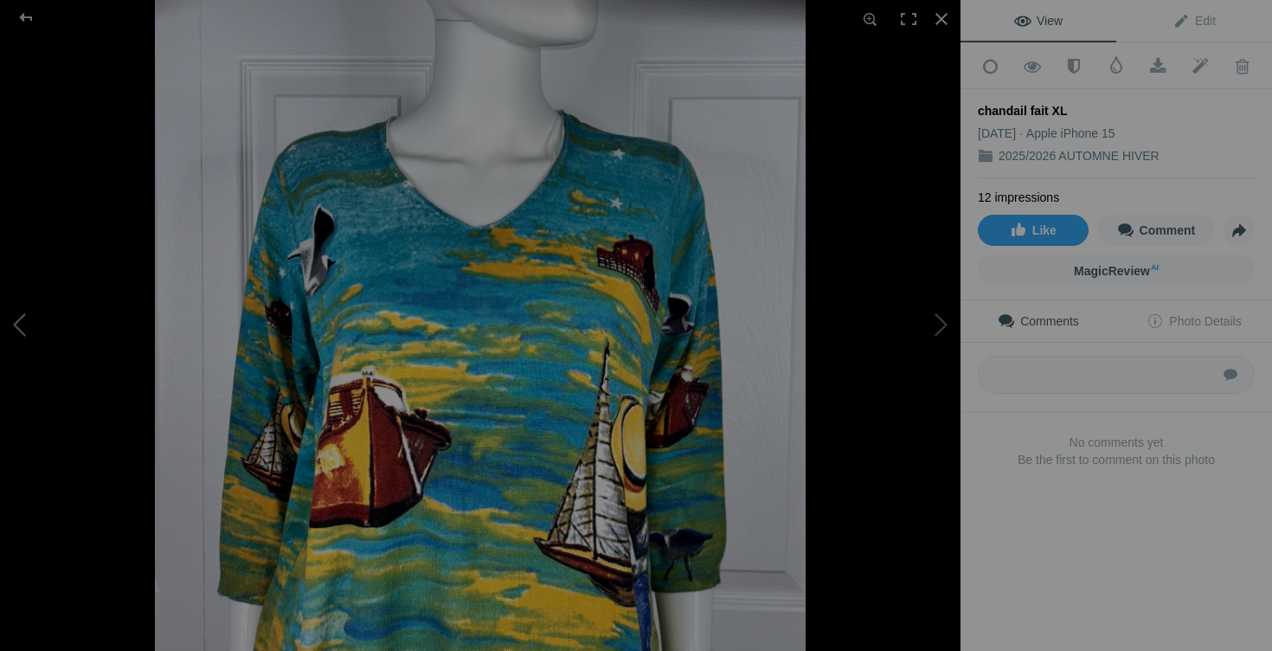
click at [55, 334] on button at bounding box center [65, 326] width 130 height 235
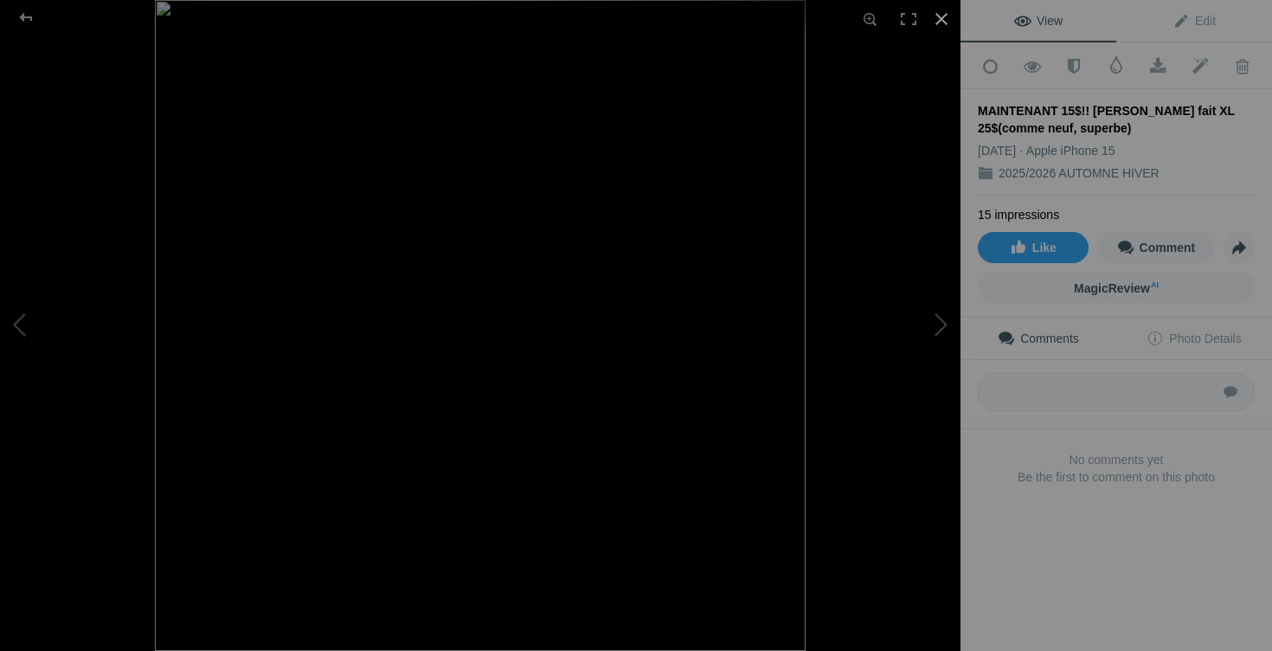
click at [942, 18] on div at bounding box center [942, 19] width 38 height 38
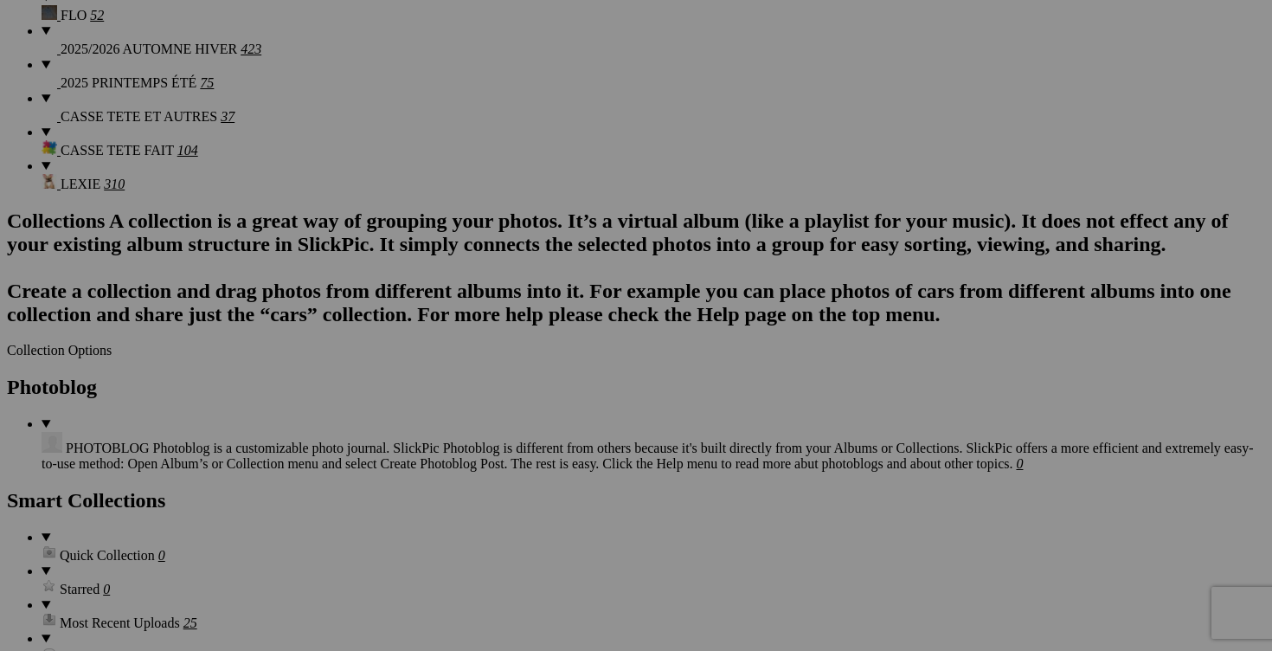
click at [521, 441] on span "Yes" at bounding box center [511, 439] width 20 height 15
drag, startPoint x: 969, startPoint y: 349, endPoint x: 893, endPoint y: 331, distance: 77.5
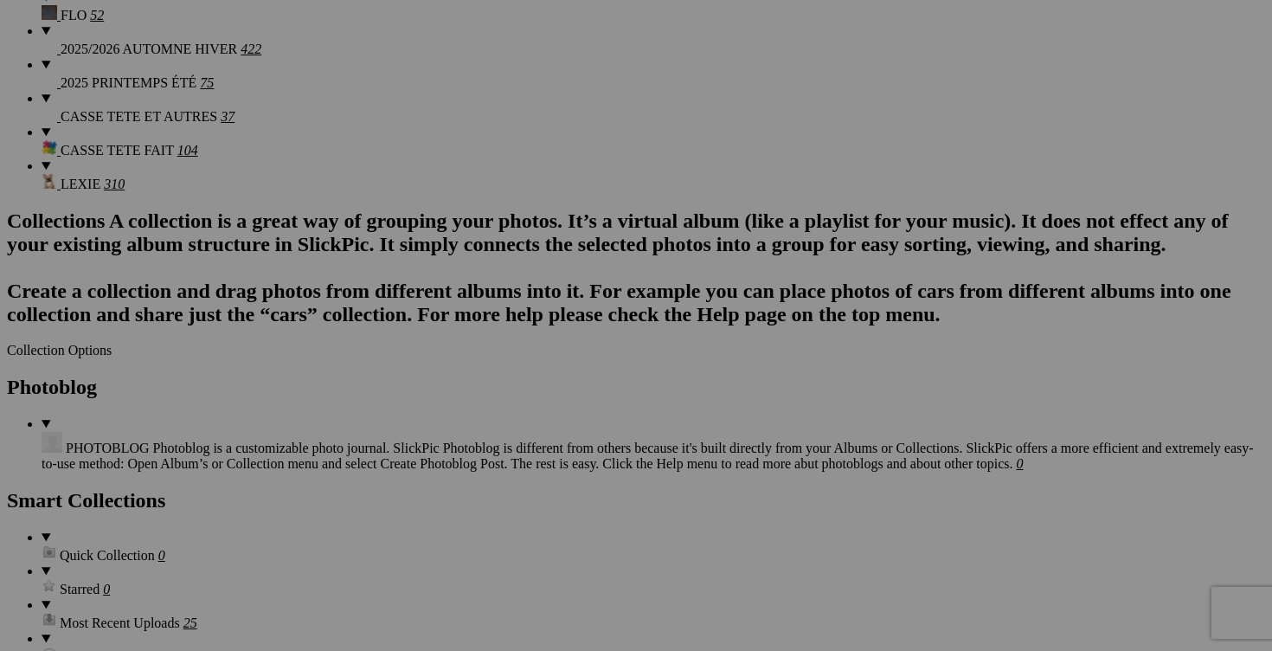
drag, startPoint x: 933, startPoint y: 349, endPoint x: 1025, endPoint y: 349, distance: 91.8
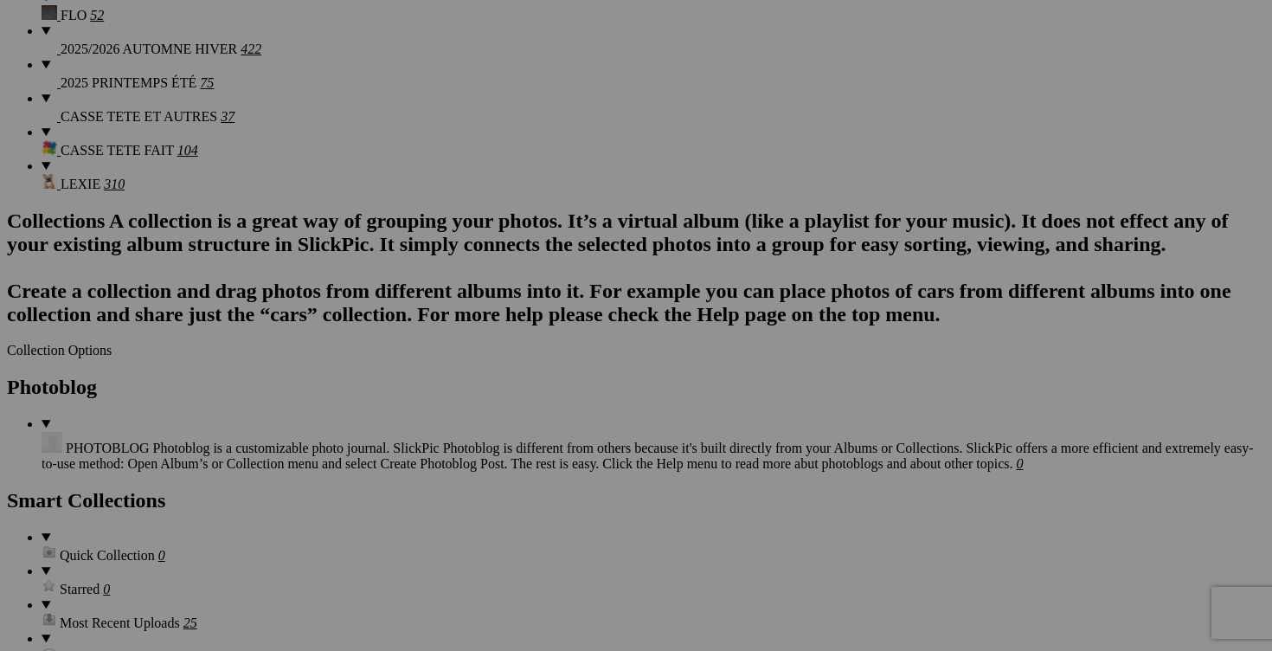
type input "chandail XL (a donner avec achat de 25$)"
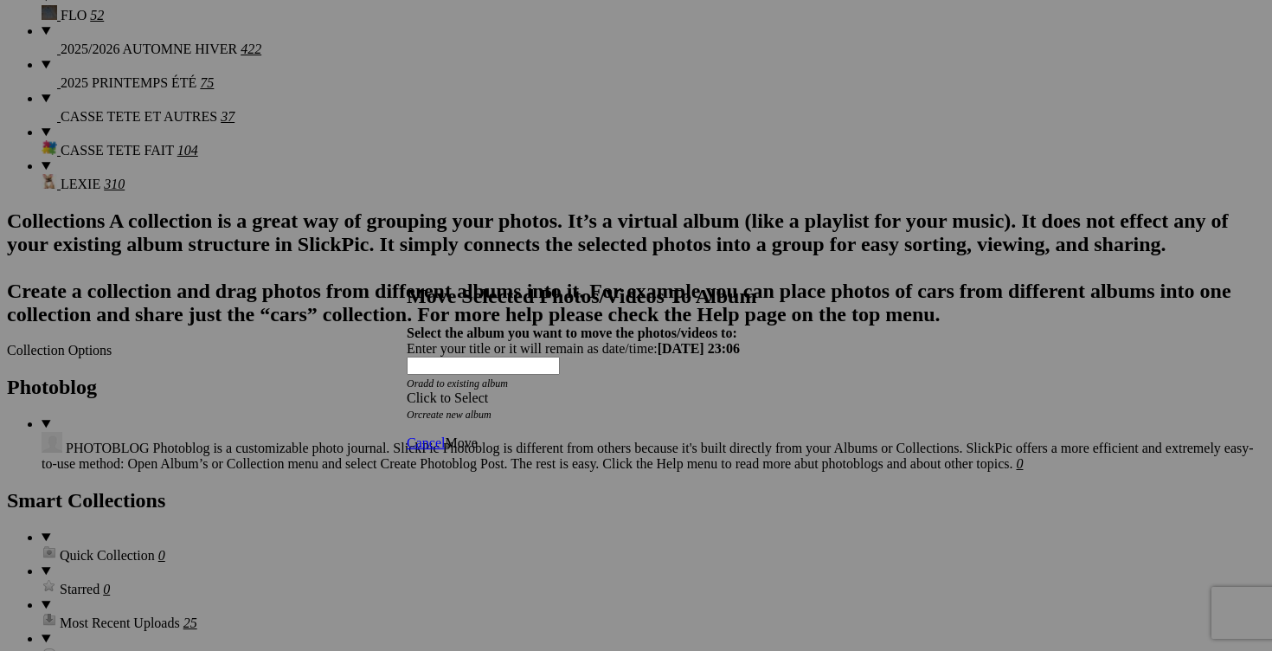
click at [407, 390] on span at bounding box center [407, 397] width 0 height 15
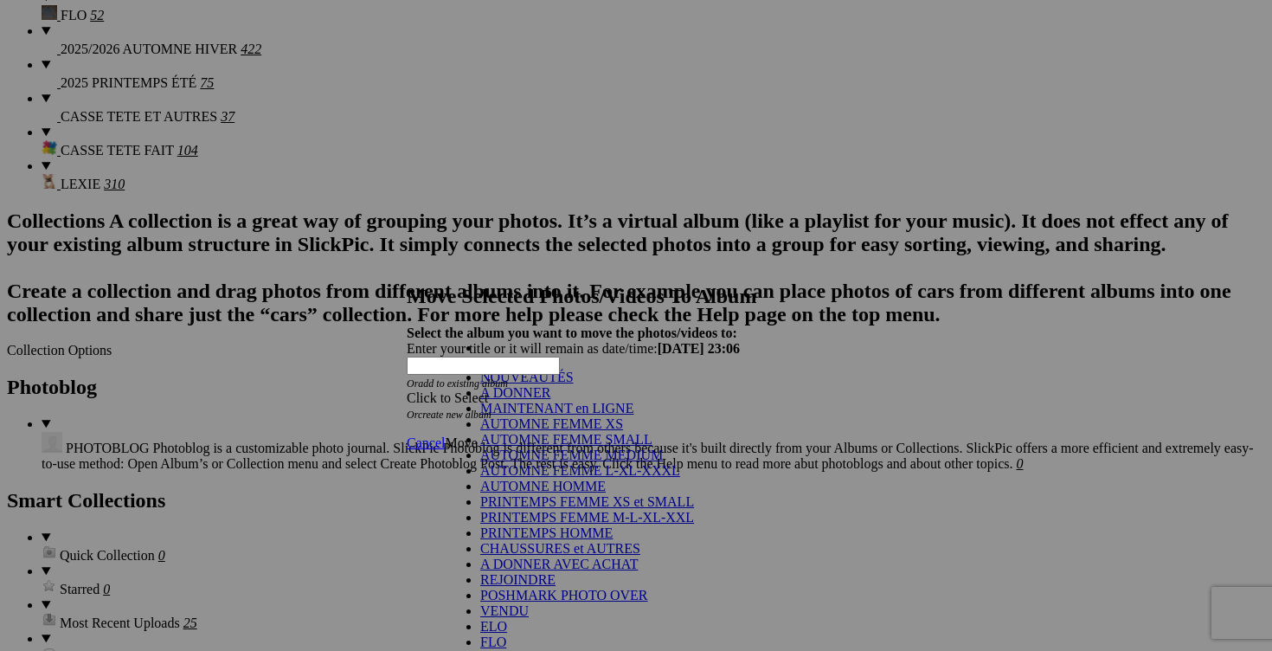
click at [551, 400] on link "A DONNER" at bounding box center [515, 392] width 70 height 15
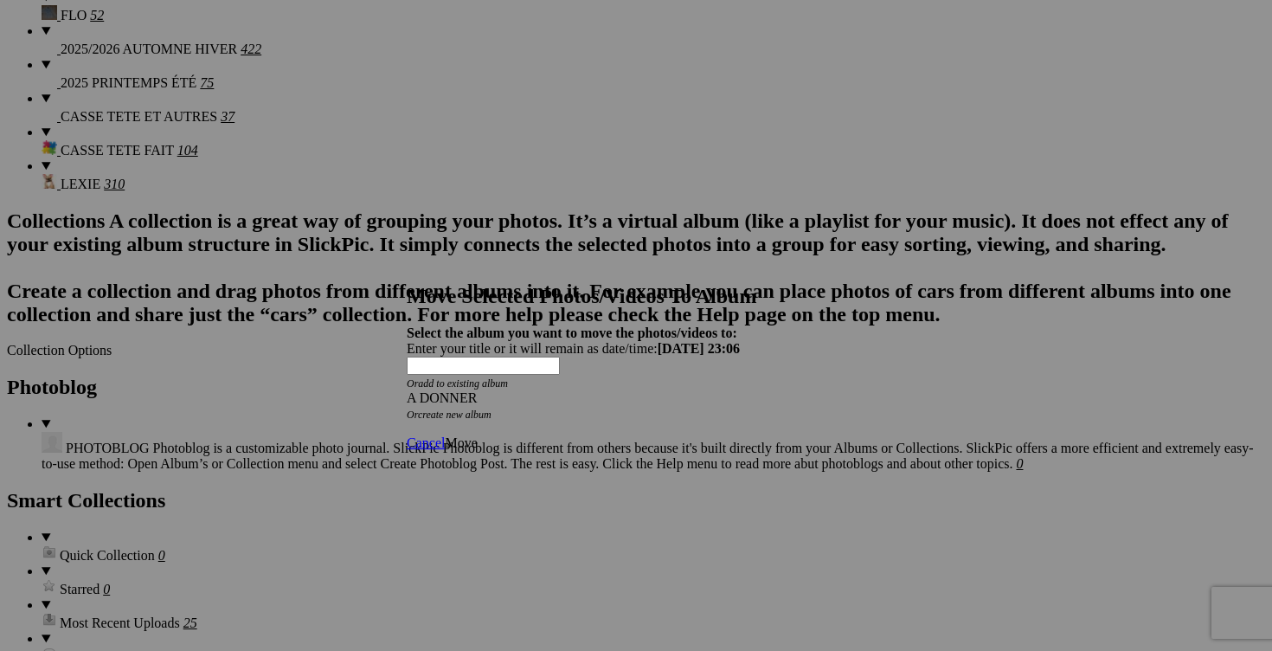
click at [477, 435] on span "Move" at bounding box center [461, 442] width 32 height 15
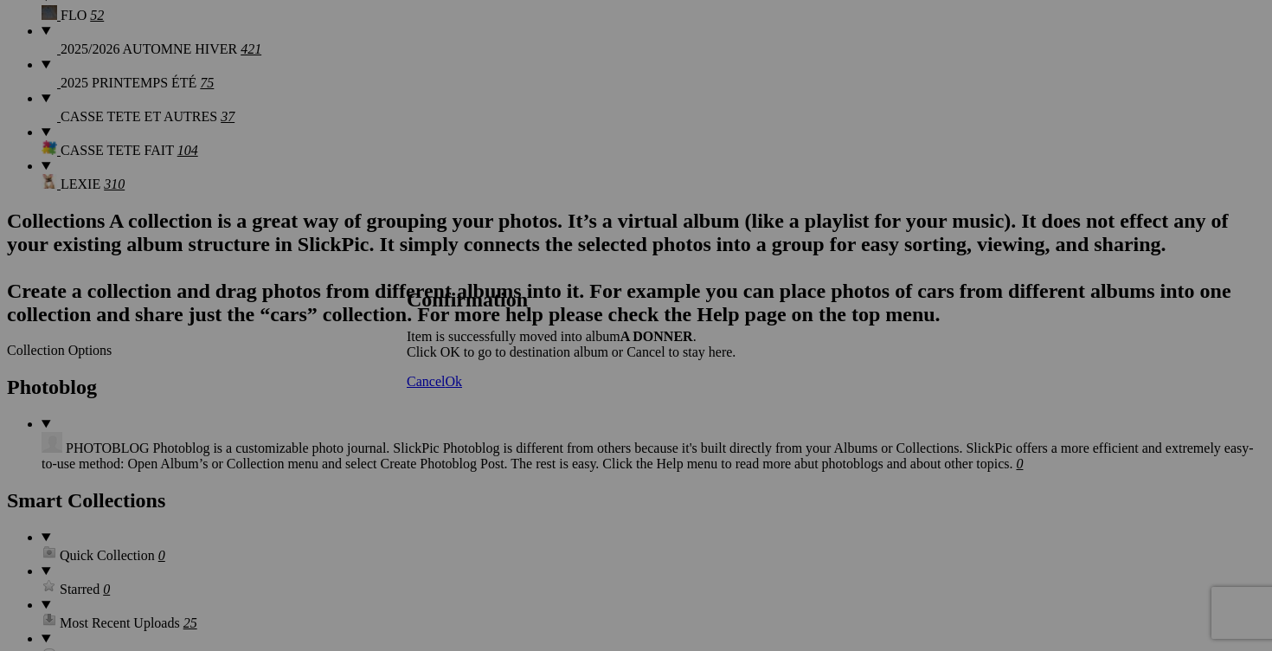
click at [445, 389] on span "Cancel" at bounding box center [426, 381] width 38 height 15
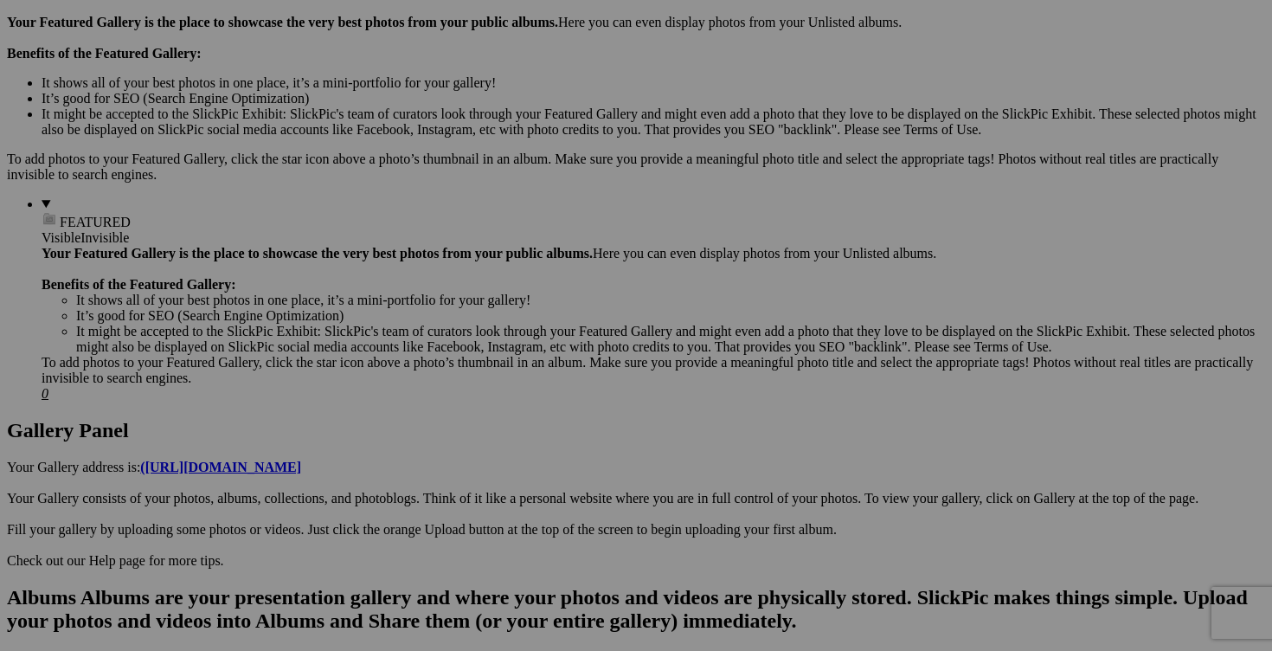
scroll to position [516, 0]
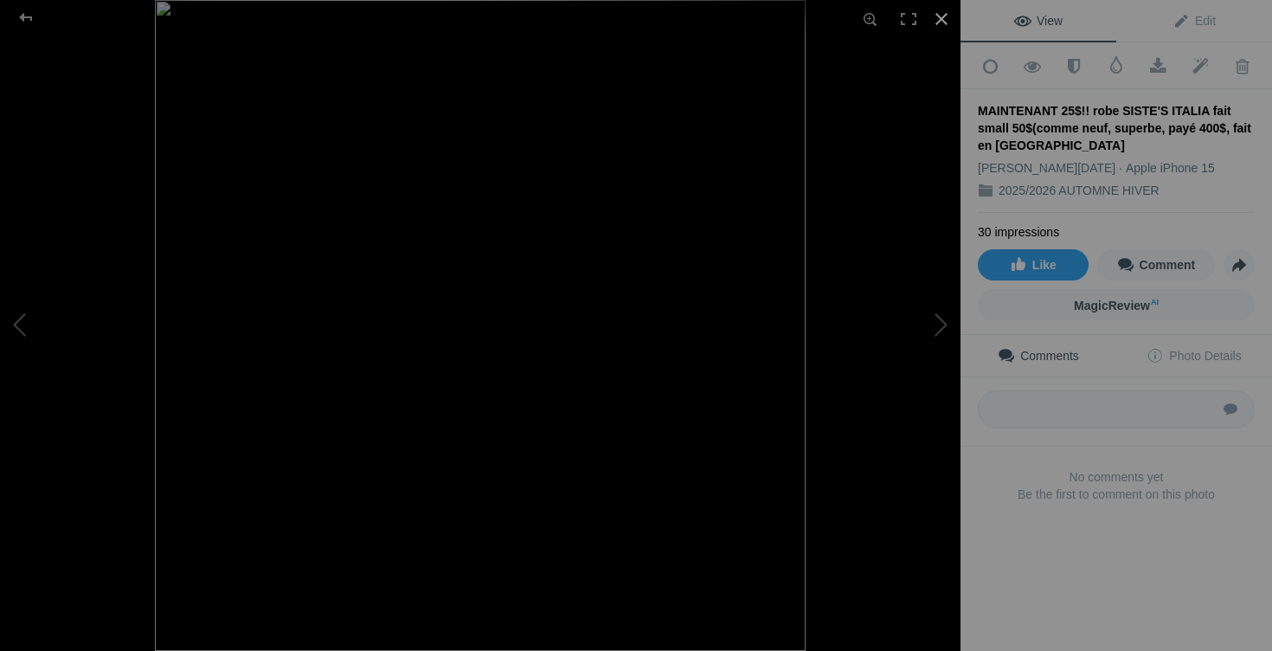
click at [942, 22] on div at bounding box center [942, 19] width 38 height 38
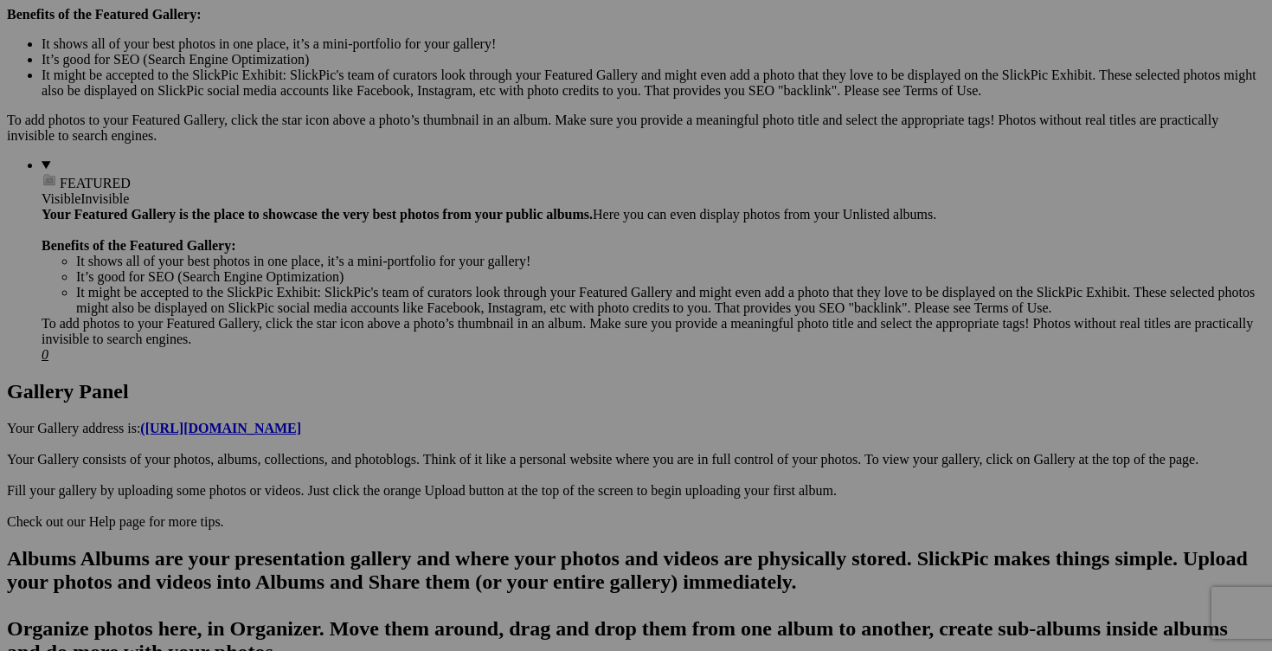
scroll to position [686, 0]
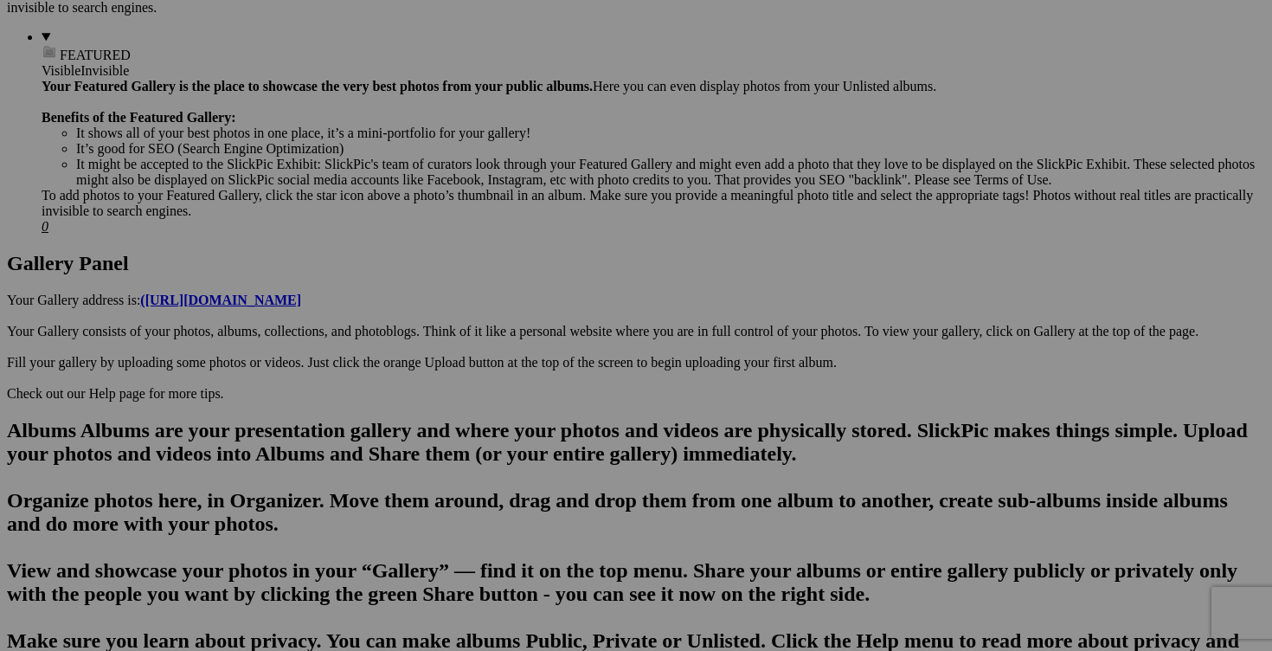
click at [521, 448] on link "Yes" at bounding box center [511, 455] width 20 height 15
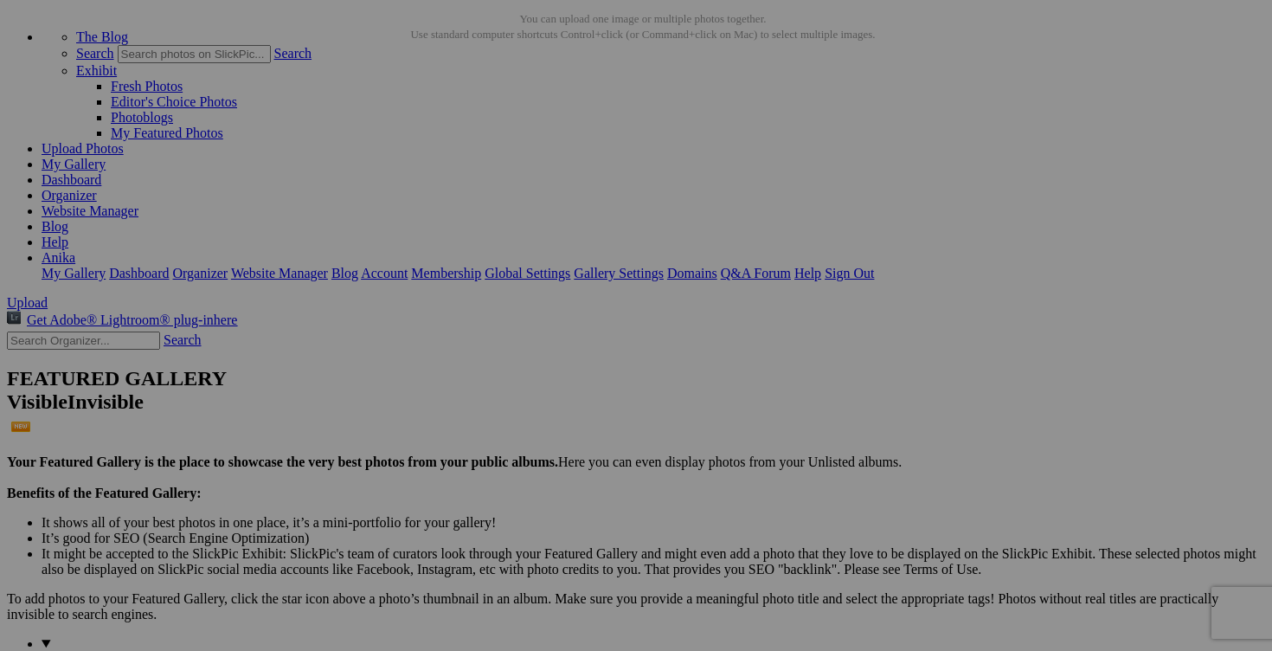
scroll to position [0, 0]
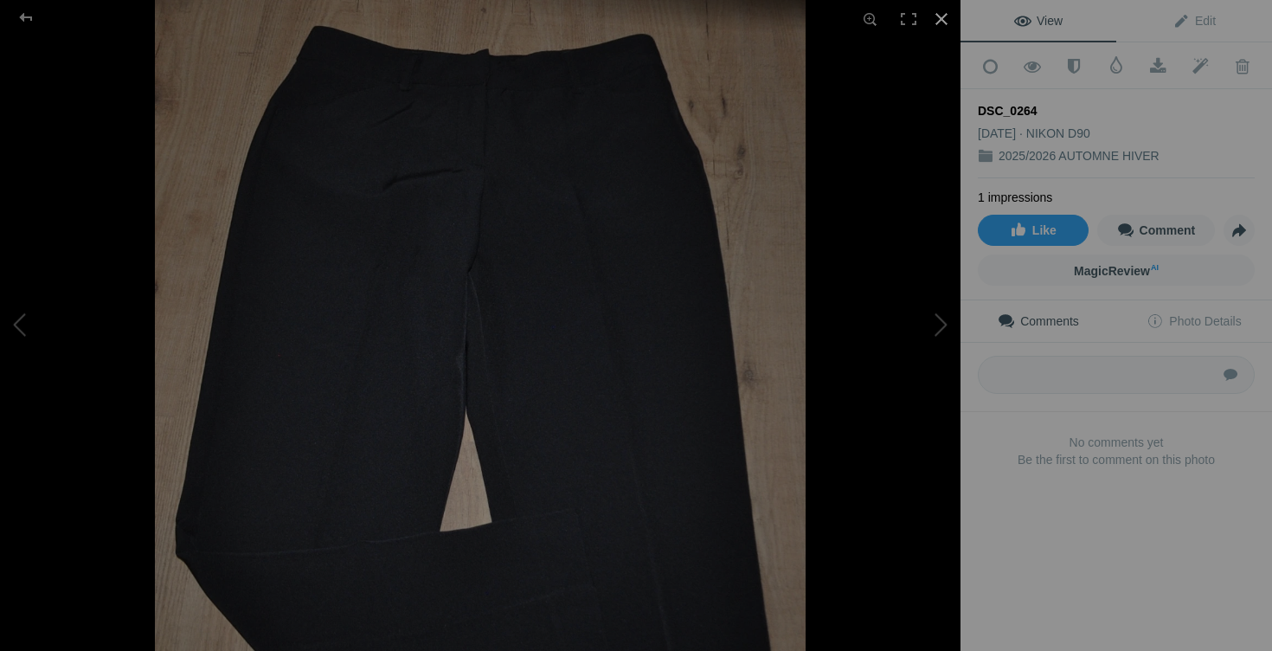
click at [937, 17] on div at bounding box center [942, 19] width 38 height 38
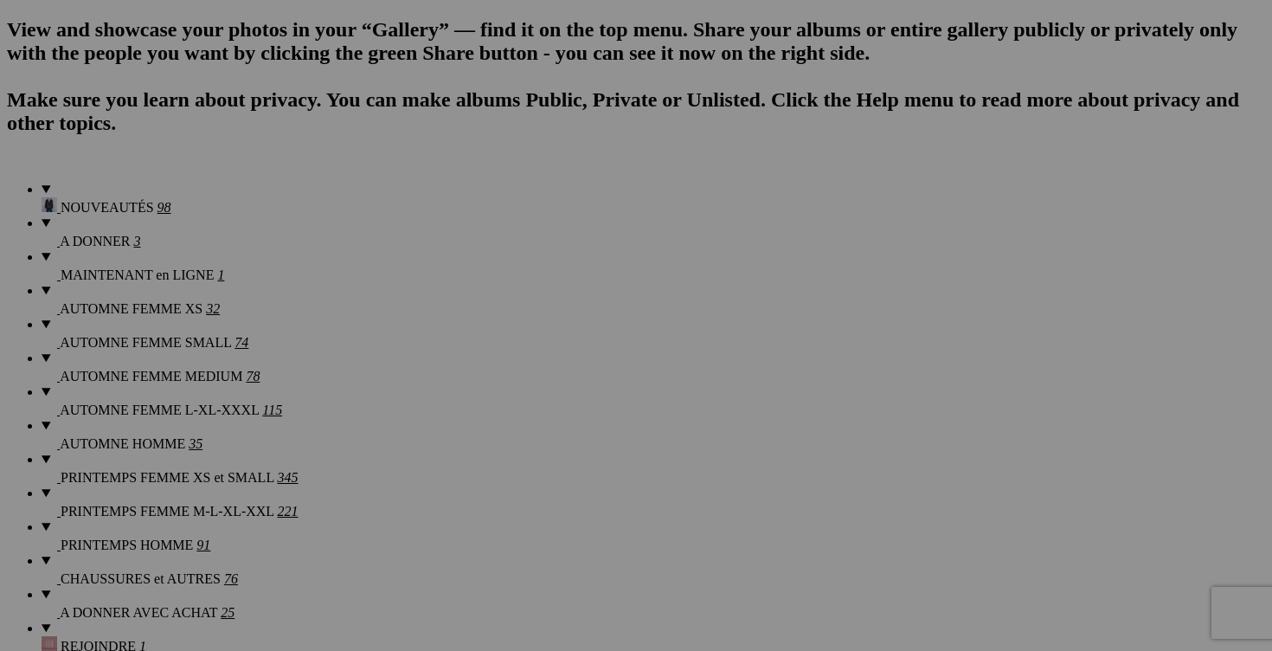
scroll to position [1230, 0]
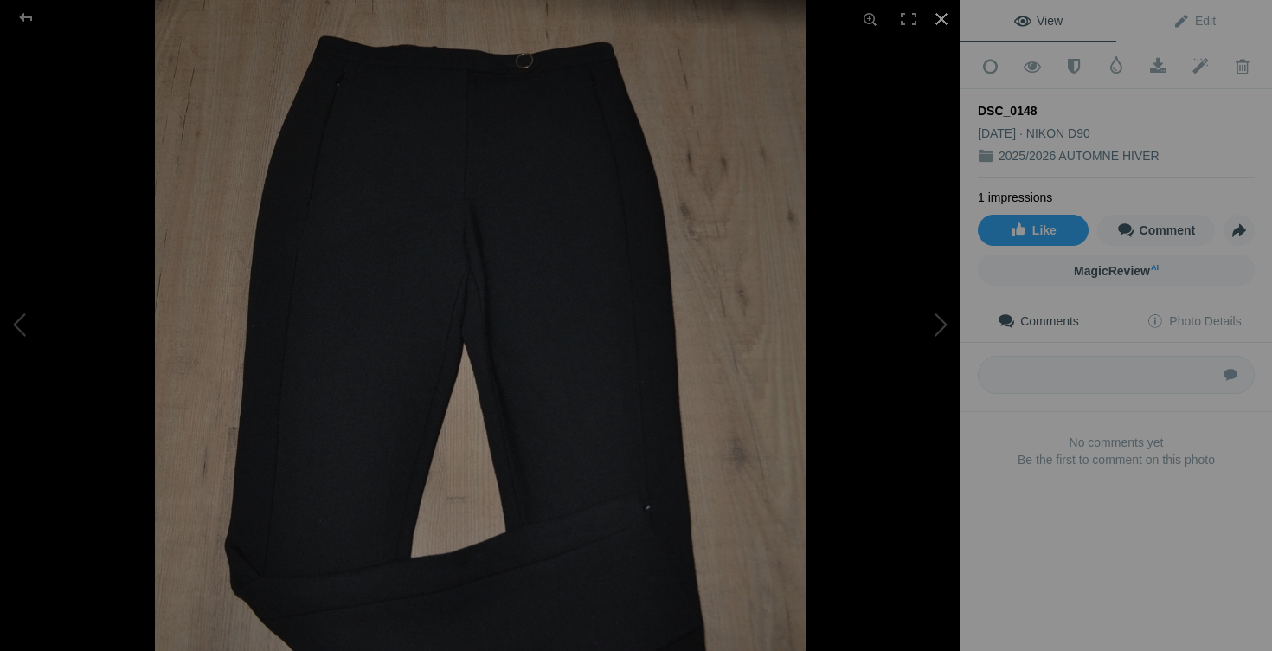
click at [943, 16] on div at bounding box center [942, 19] width 38 height 38
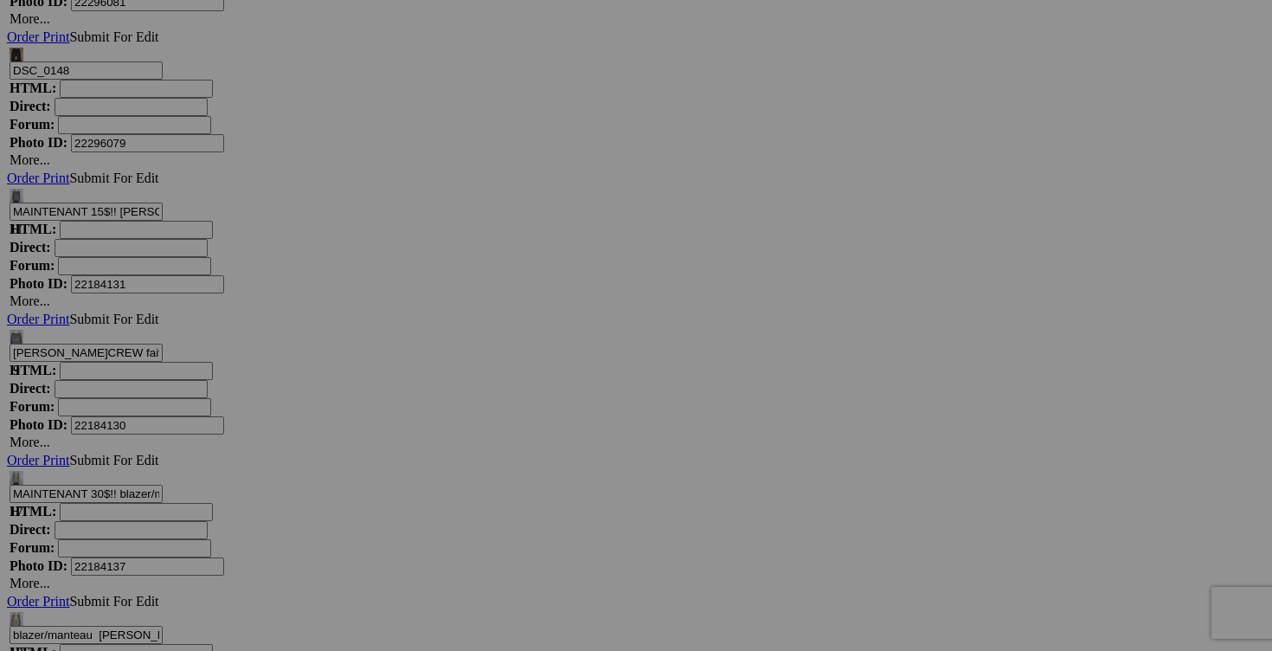
scroll to position [11095, 0]
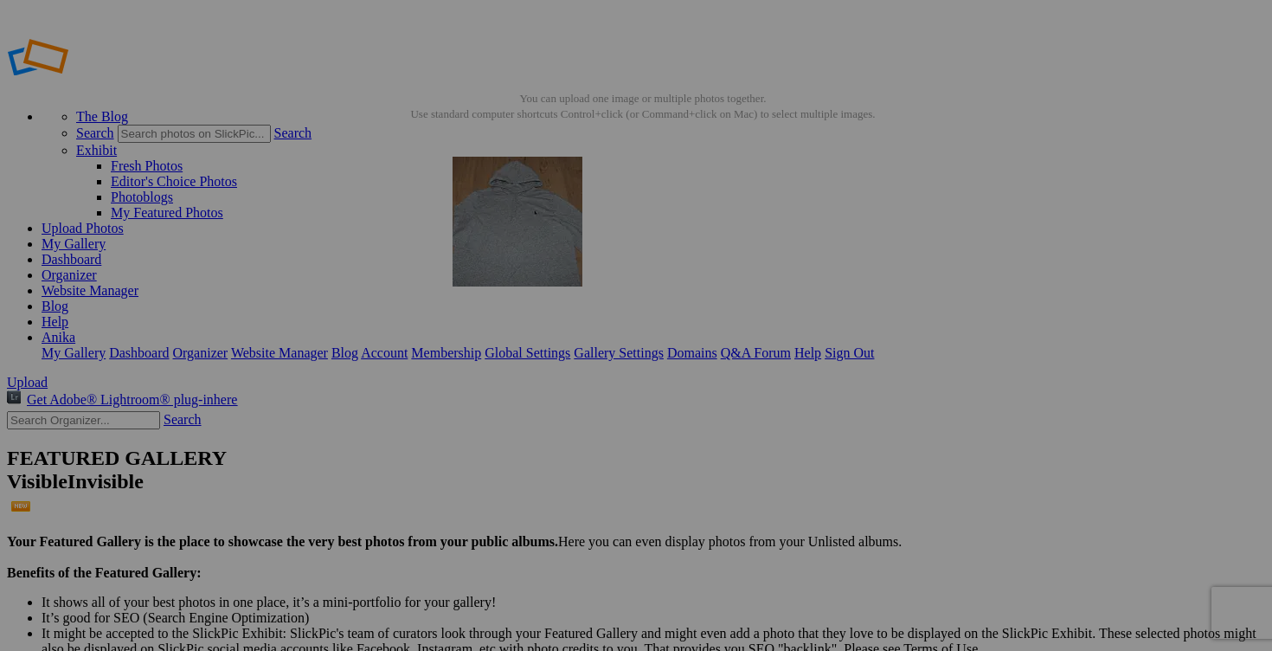
drag, startPoint x: 970, startPoint y: 273, endPoint x: 702, endPoint y: 278, distance: 268.4
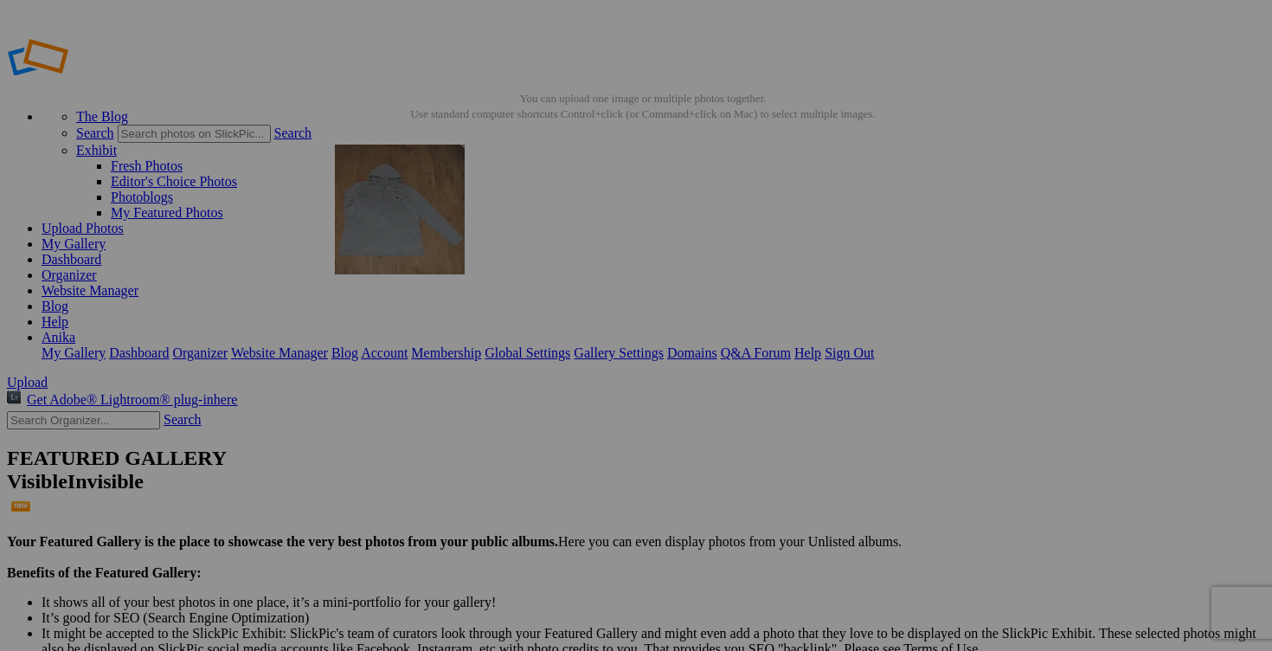
drag, startPoint x: 1110, startPoint y: 242, endPoint x: 580, endPoint y: 264, distance: 530.2
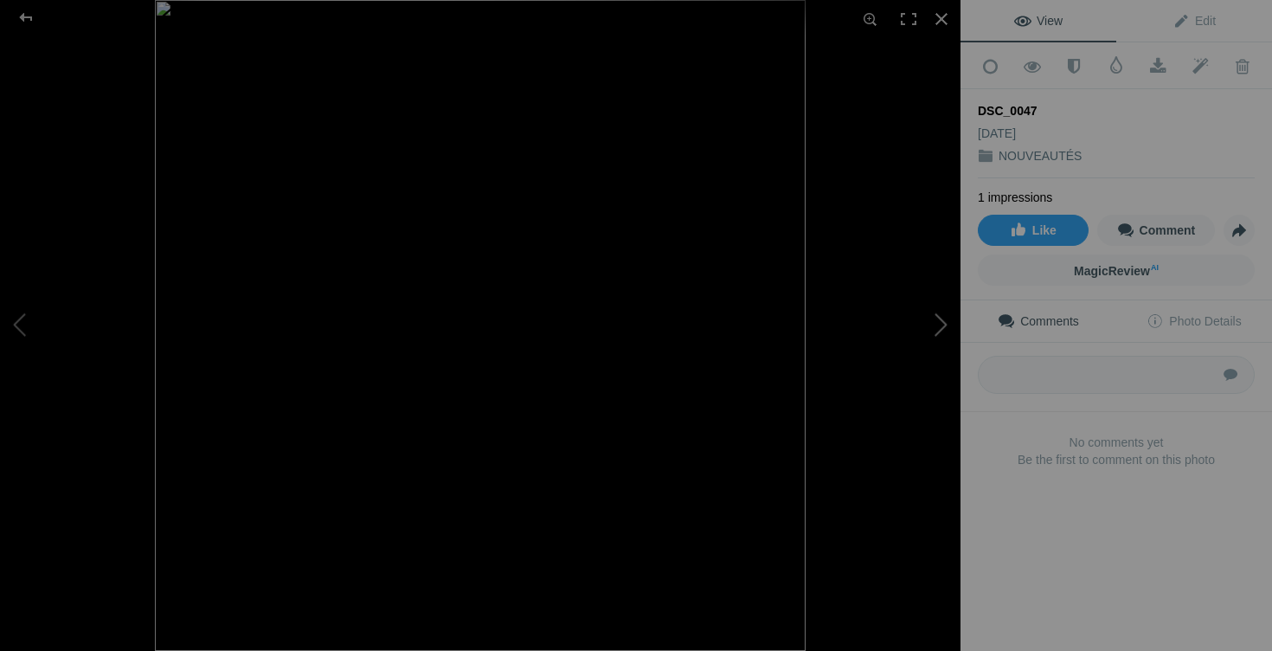
click at [943, 325] on button at bounding box center [896, 326] width 130 height 235
click at [65, 325] on button at bounding box center [65, 326] width 130 height 235
click at [944, 325] on button at bounding box center [896, 326] width 130 height 235
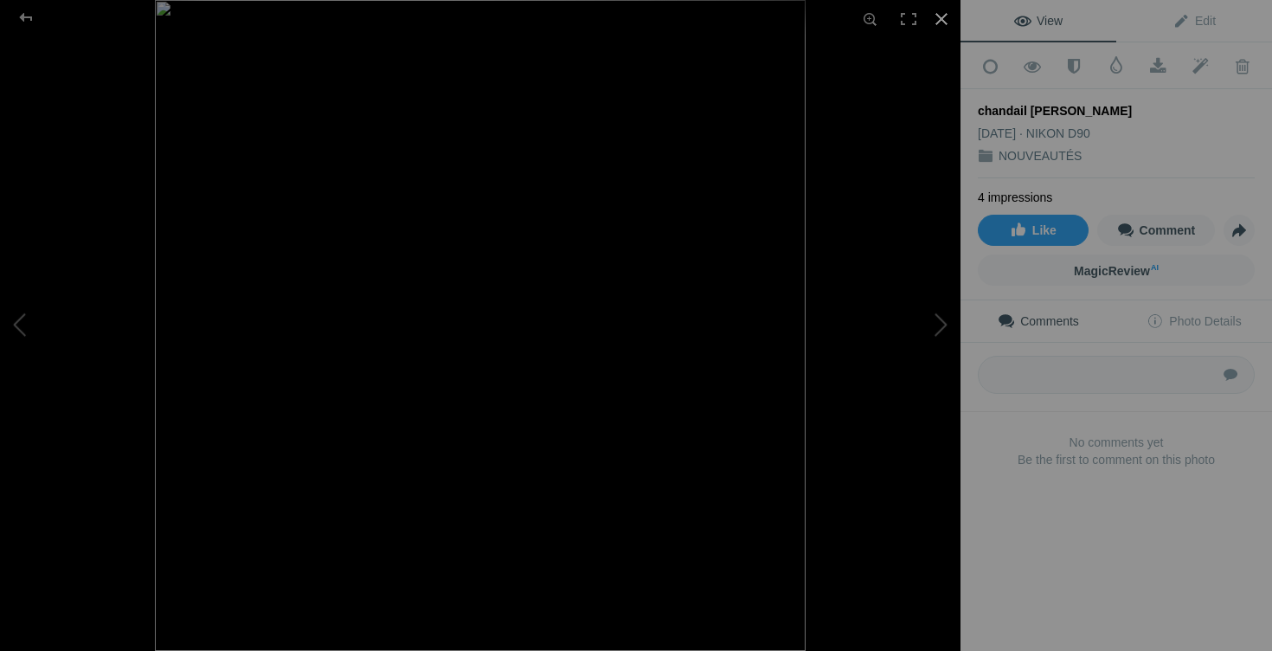
click at [944, 13] on div at bounding box center [942, 19] width 38 height 38
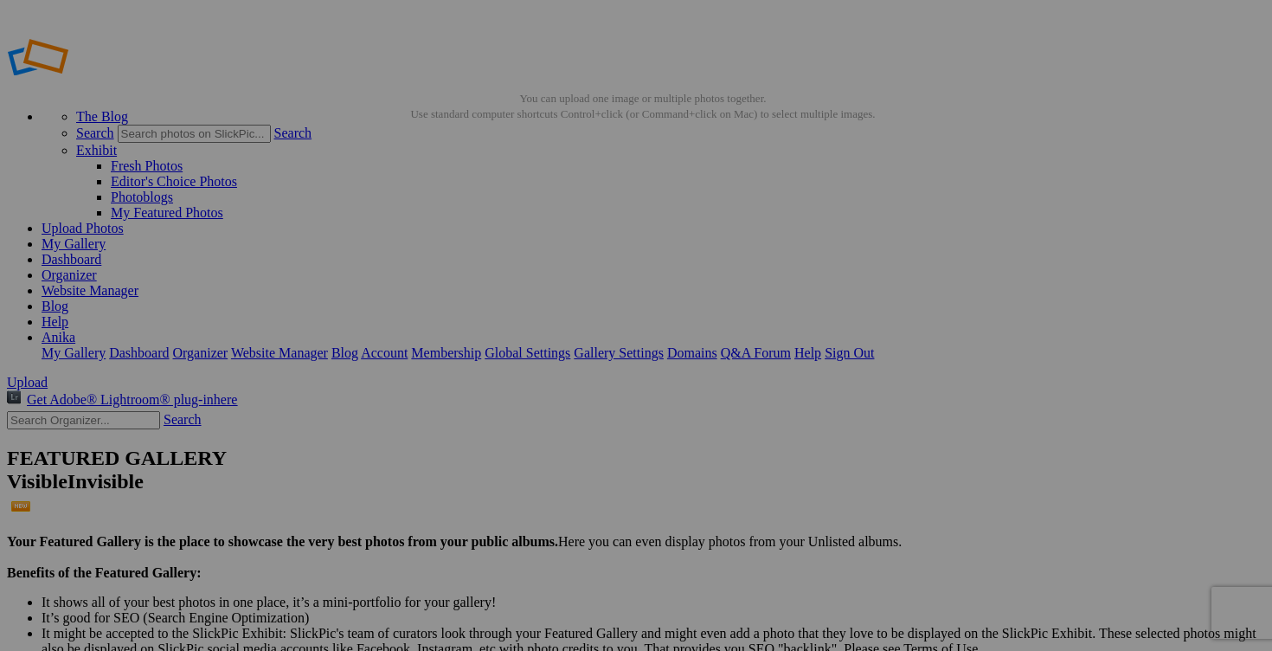
scroll to position [0, 73]
drag, startPoint x: 570, startPoint y: 337, endPoint x: 712, endPoint y: 337, distance: 141.1
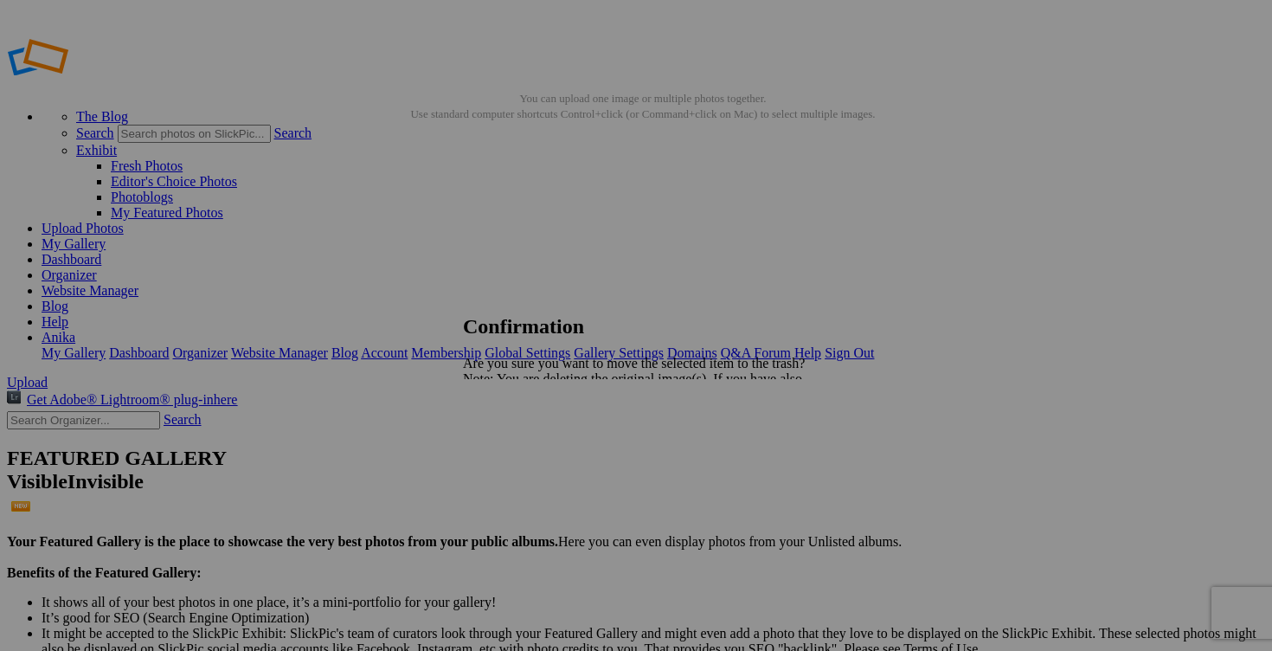
click at [521, 434] on span "Yes" at bounding box center [511, 439] width 20 height 15
click at [521, 435] on link "Yes" at bounding box center [511, 439] width 20 height 15
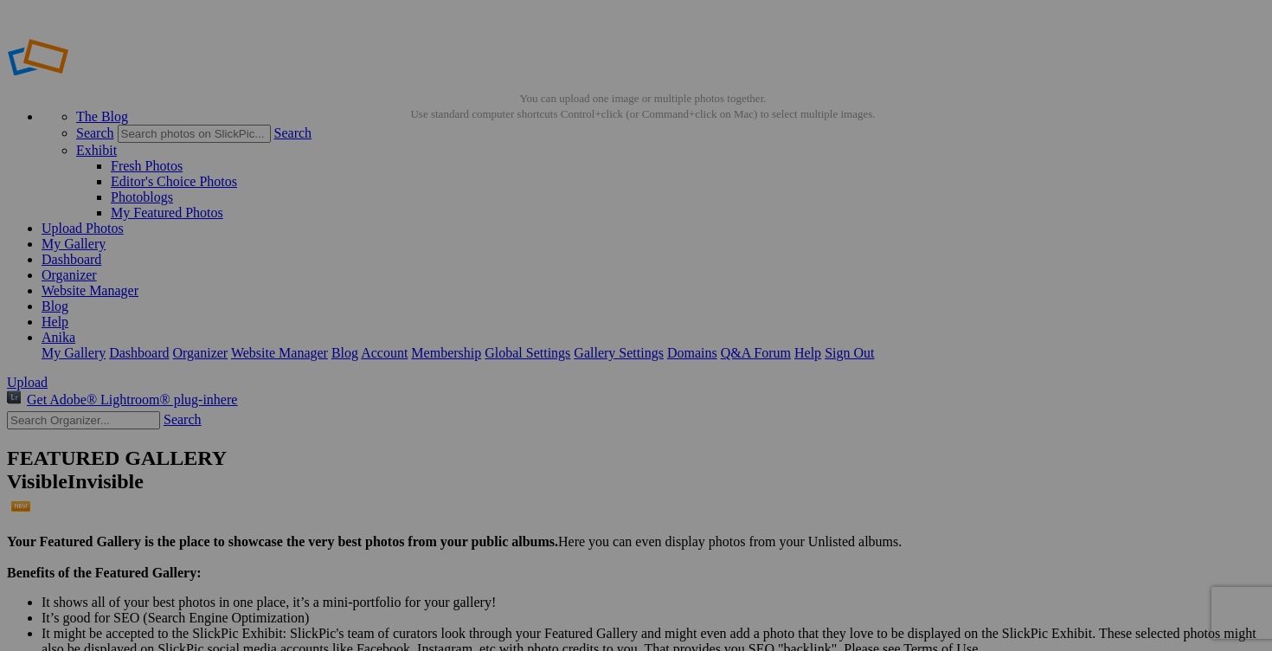
drag, startPoint x: 516, startPoint y: 336, endPoint x: 431, endPoint y: 334, distance: 84.8
paste input "chandail [PERSON_NAME] XL 40$(comme neuf)"
drag, startPoint x: 465, startPoint y: 336, endPoint x: 395, endPoint y: 334, distance: 70.1
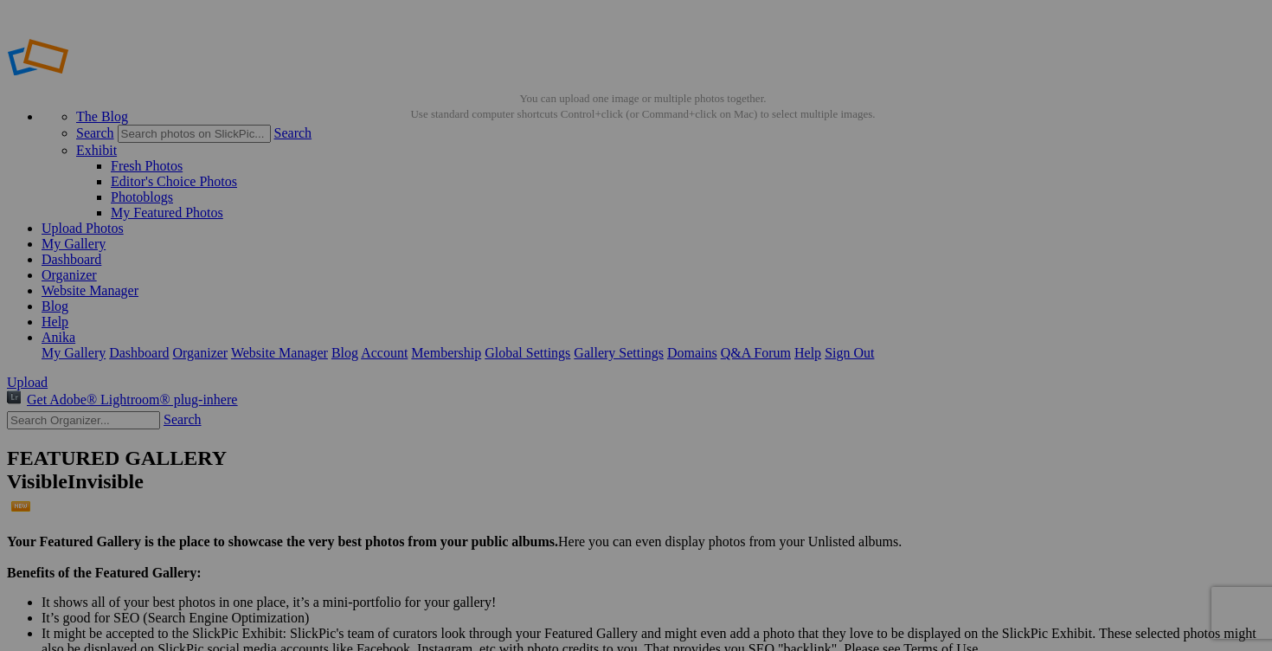
type input "chandail [PERSON_NAME] XL 40$(comme neuf)"
drag, startPoint x: 682, startPoint y: 337, endPoint x: 538, endPoint y: 334, distance: 144.6
paste input "chandail [PERSON_NAME]"
type input "chandail [PERSON_NAME]"
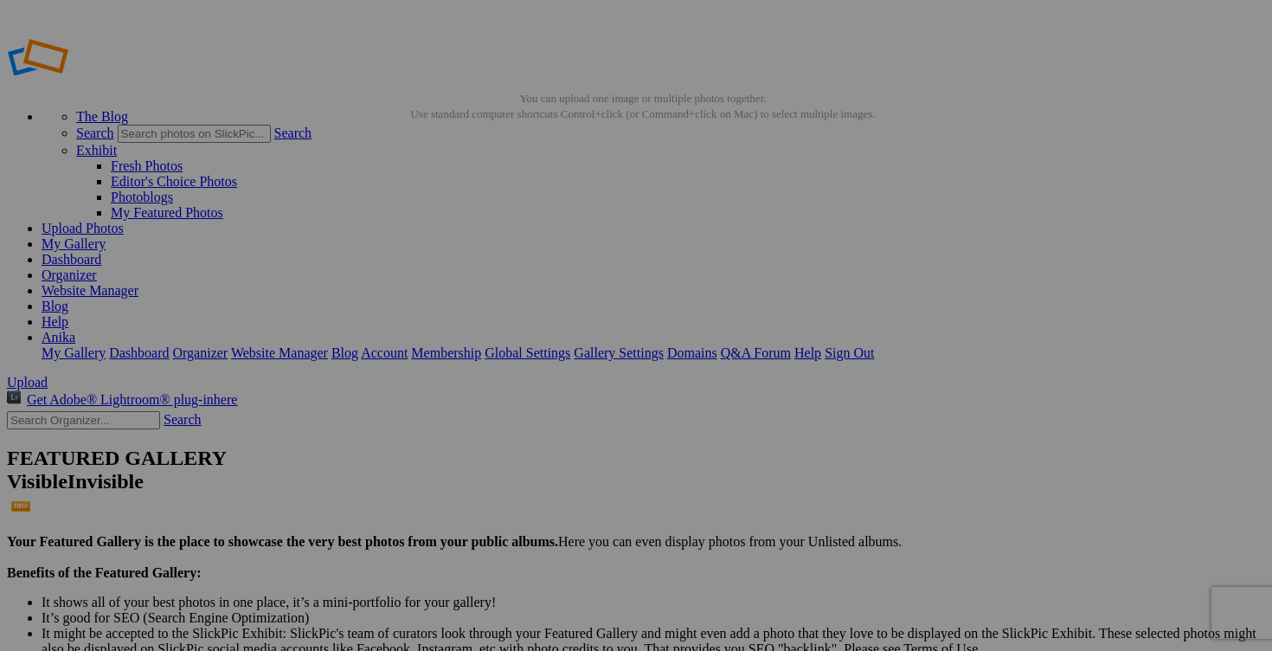
drag, startPoint x: 824, startPoint y: 338, endPoint x: 715, endPoint y: 338, distance: 109.1
paste input "chandail [PERSON_NAME]"
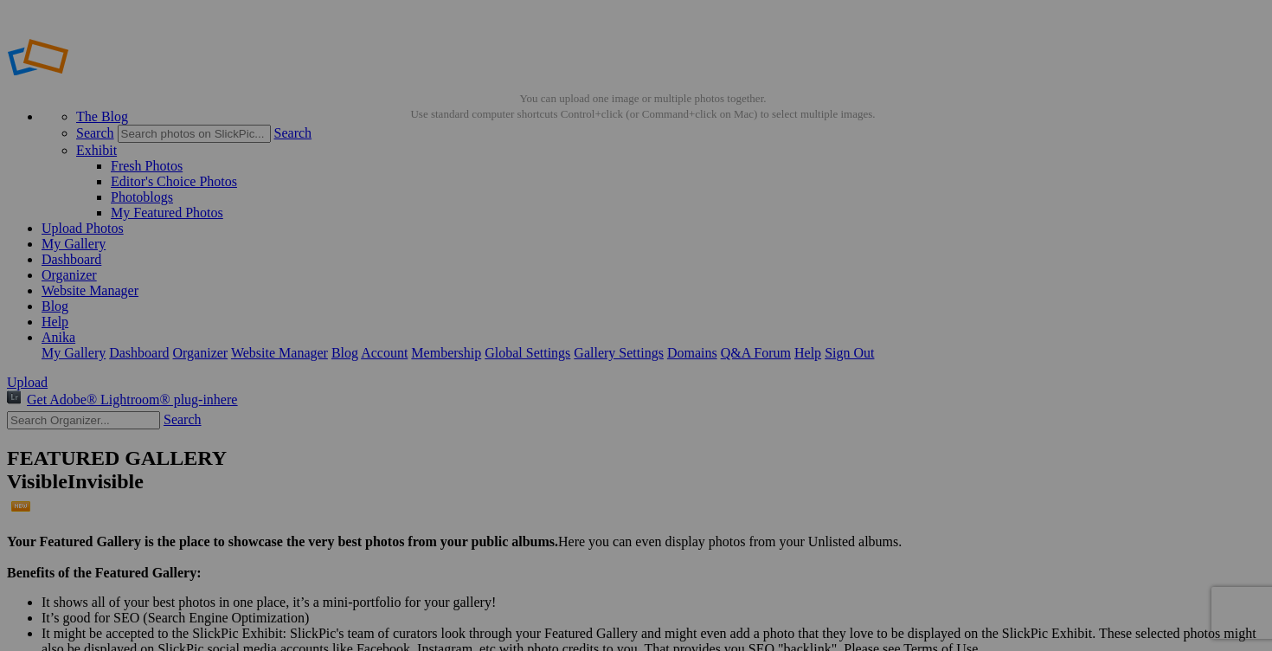
type input "chandail [PERSON_NAME]"
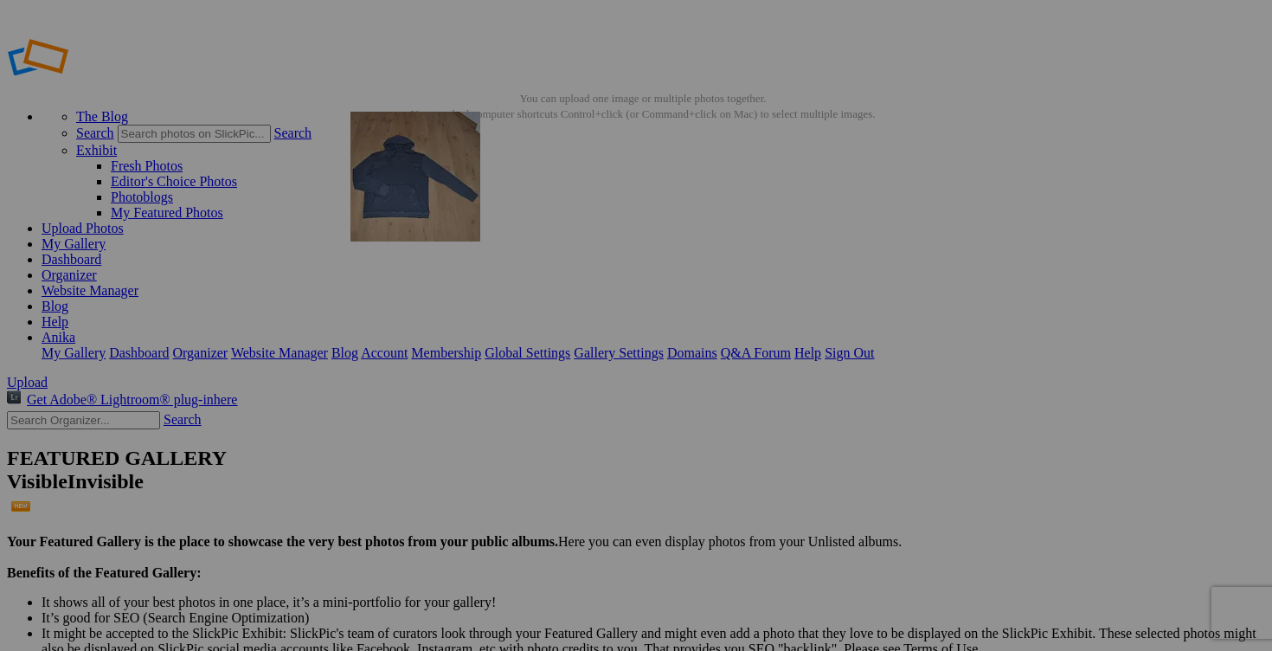
drag, startPoint x: 1107, startPoint y: 260, endPoint x: 596, endPoint y: 229, distance: 512.5
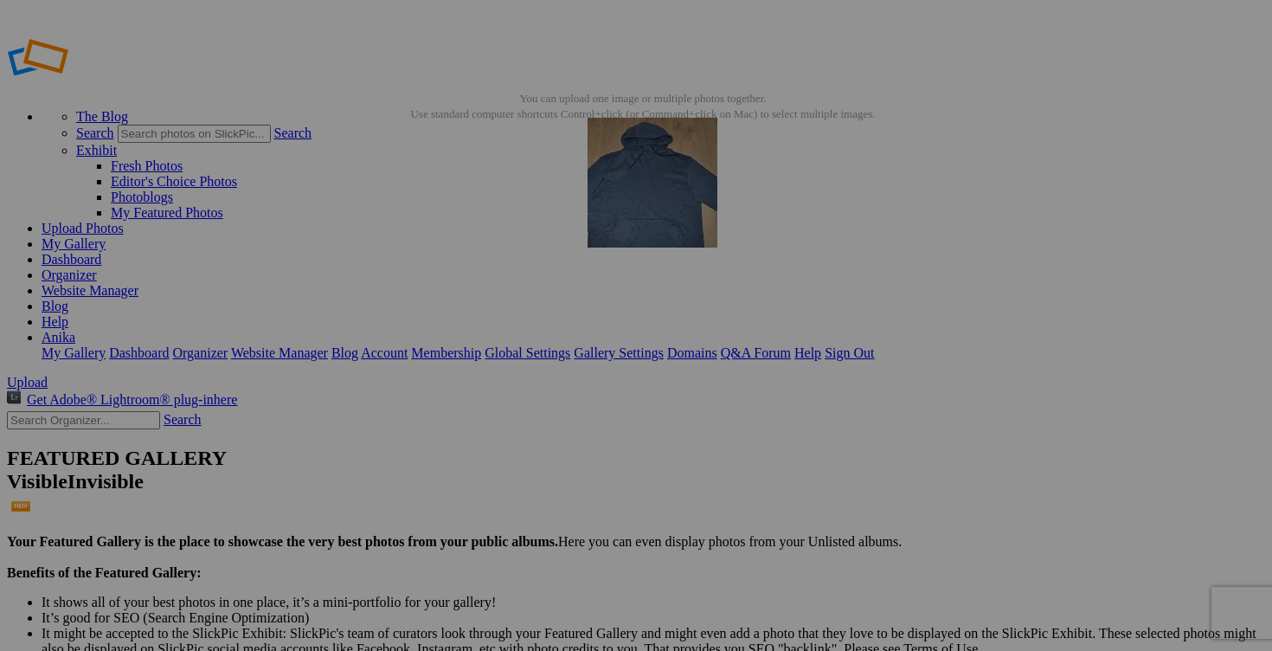
drag, startPoint x: 299, startPoint y: 486, endPoint x: 839, endPoint y: 241, distance: 592.6
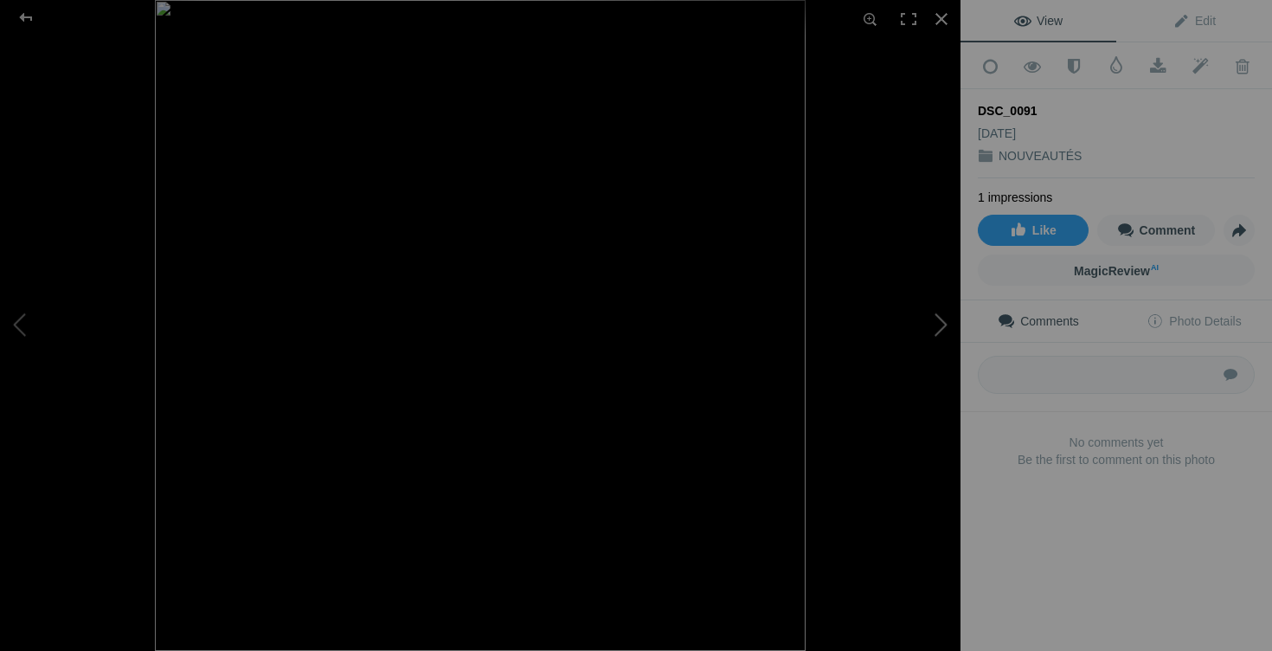
click at [943, 325] on button at bounding box center [896, 326] width 130 height 235
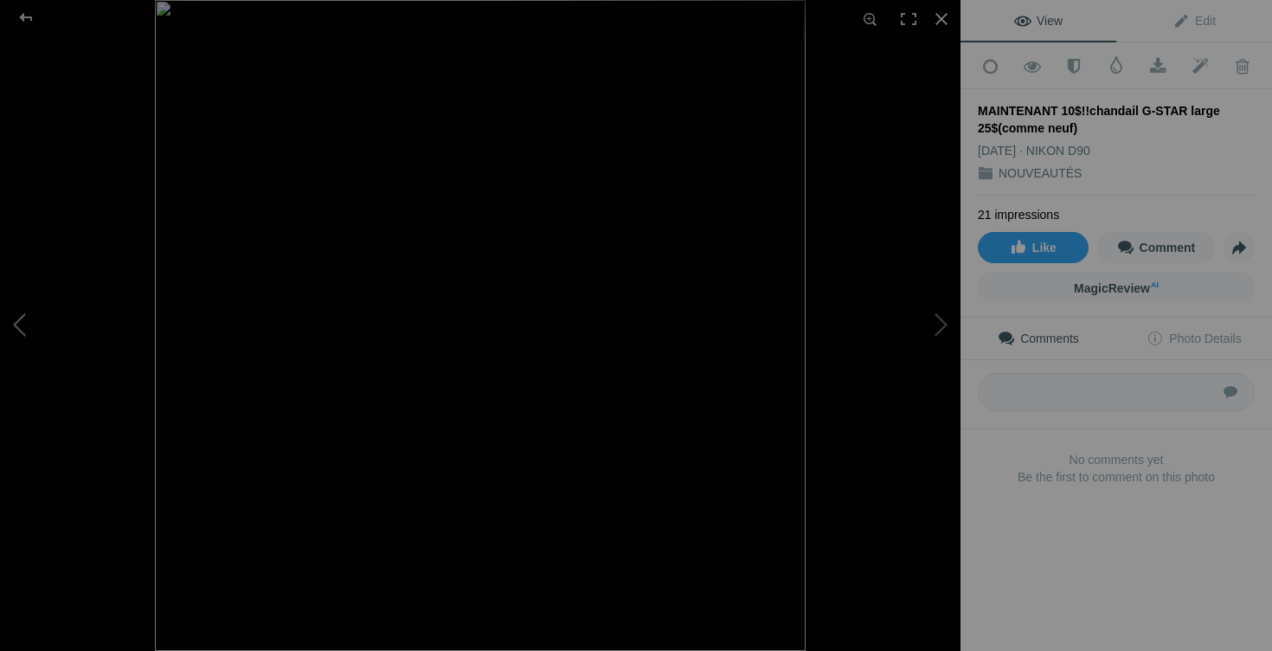
click at [53, 325] on button at bounding box center [65, 326] width 130 height 235
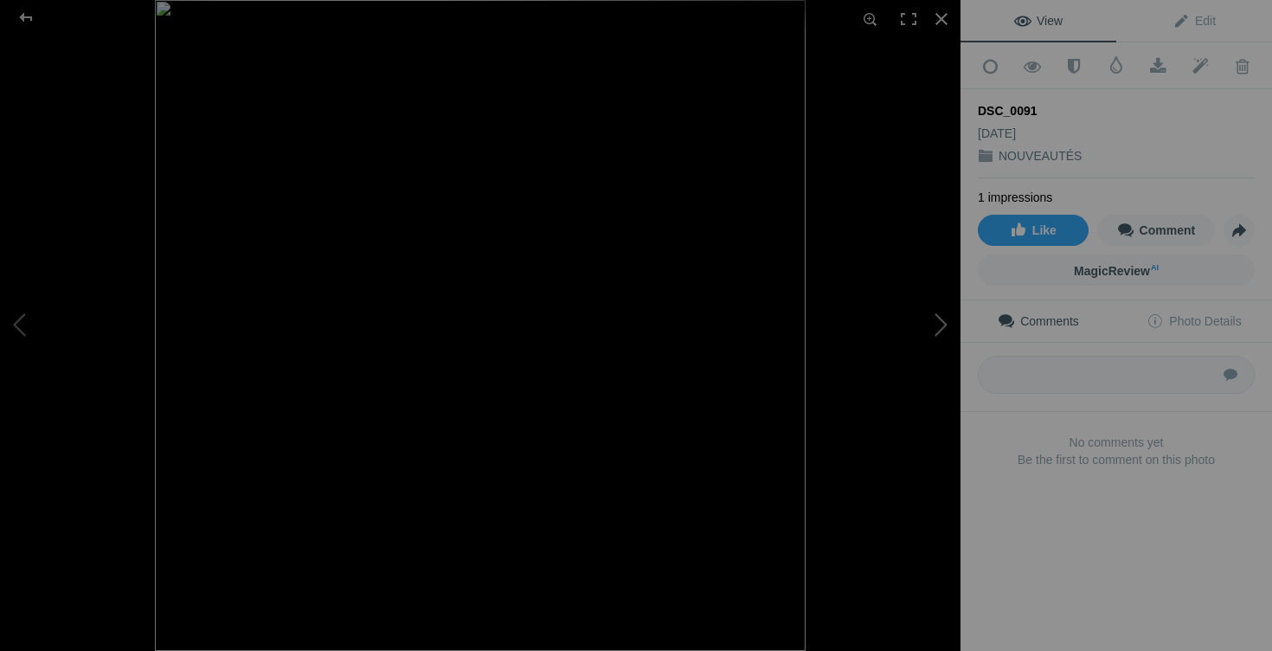
click at [940, 318] on button at bounding box center [896, 326] width 130 height 235
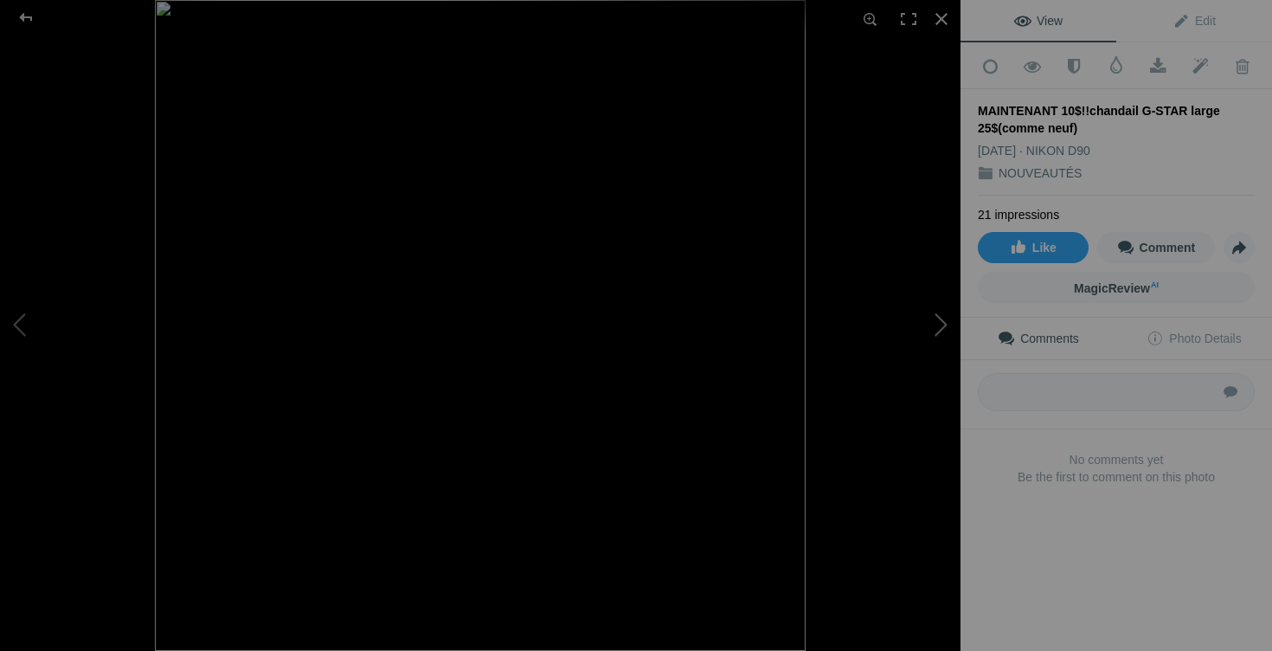
click at [940, 318] on button at bounding box center [896, 326] width 130 height 235
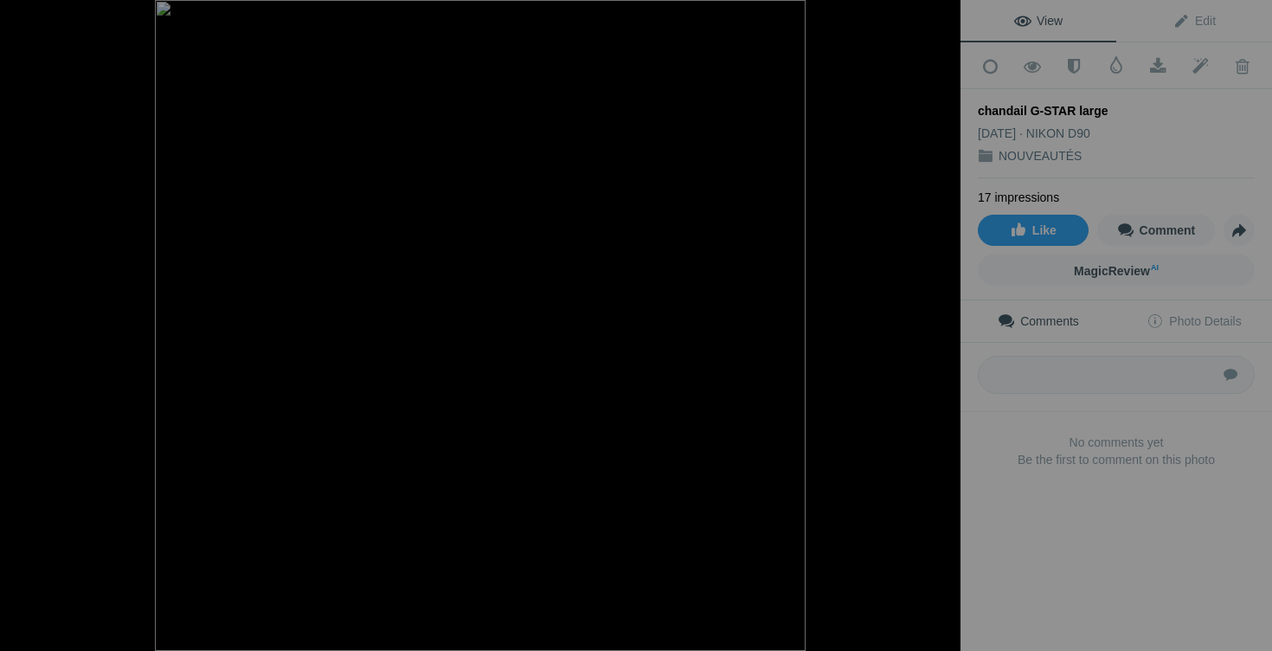
click at [940, 318] on button at bounding box center [896, 326] width 130 height 235
click at [12, 330] on button at bounding box center [65, 326] width 130 height 235
click at [946, 10] on div at bounding box center [942, 19] width 38 height 38
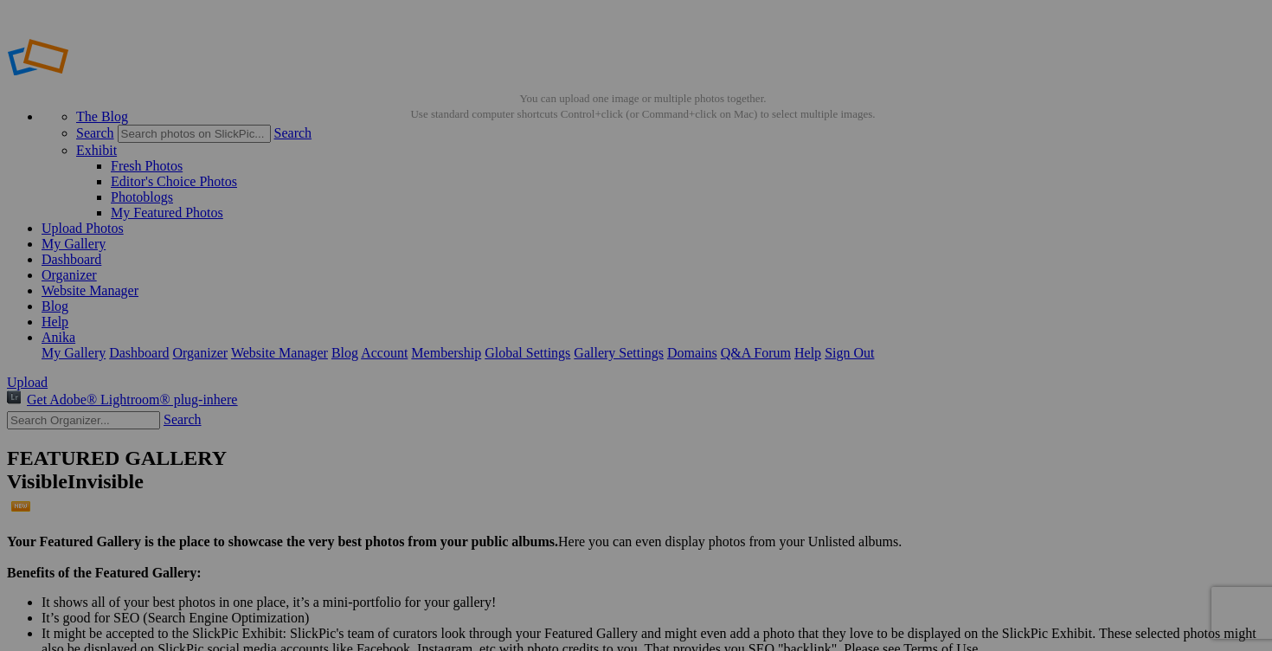
click at [521, 448] on link "Yes" at bounding box center [511, 455] width 20 height 15
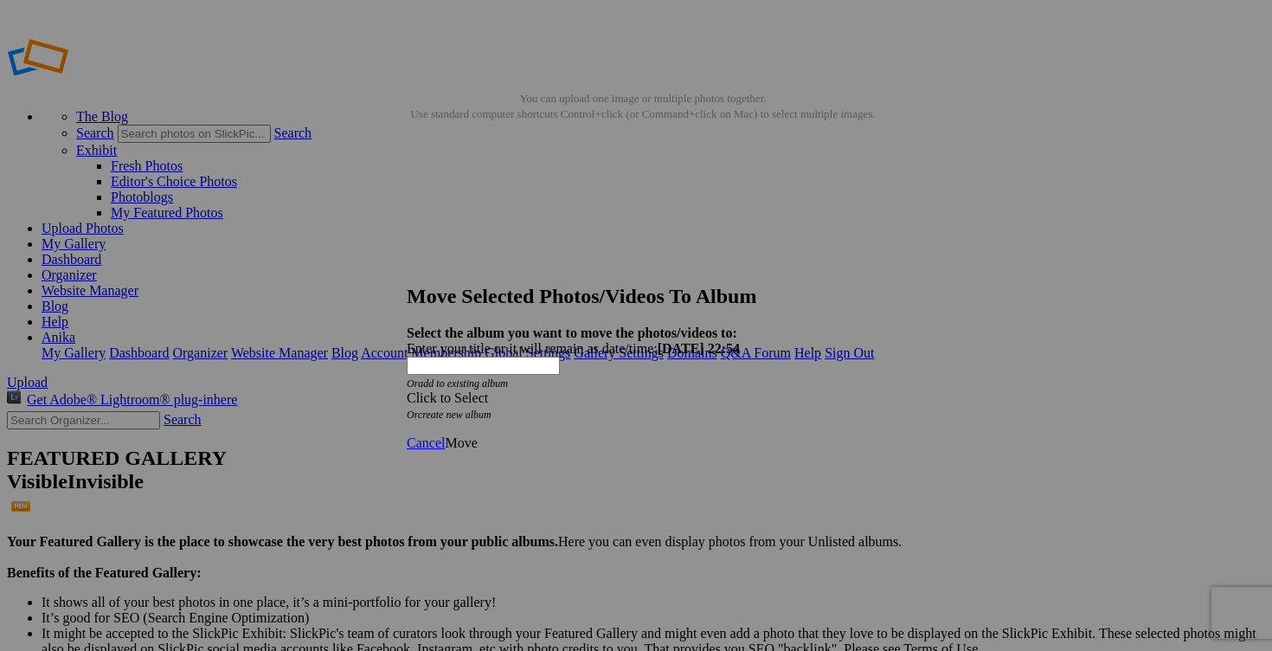
click at [733, 390] on div "Click to Select" at bounding box center [636, 398] width 459 height 16
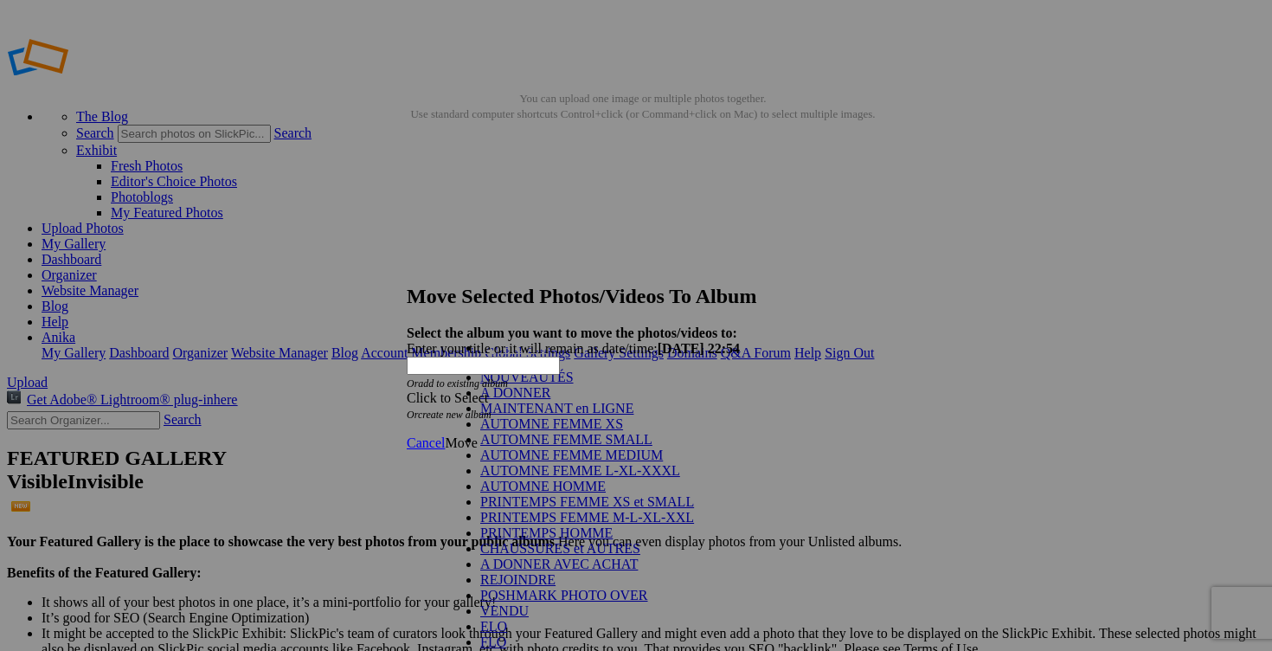
scroll to position [299, 0]
click at [574, 650] on link "2025/2026 AUTOMNE HIVER" at bounding box center [568, 657] width 177 height 15
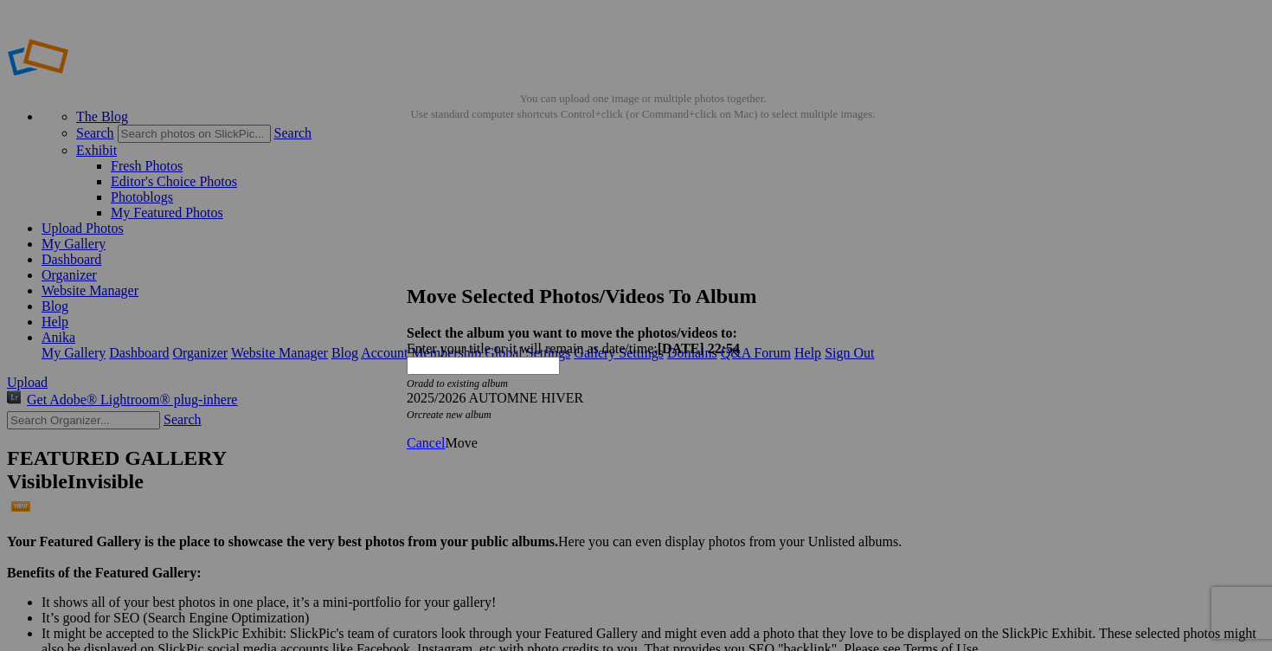
click at [477, 435] on span "Move" at bounding box center [461, 442] width 32 height 15
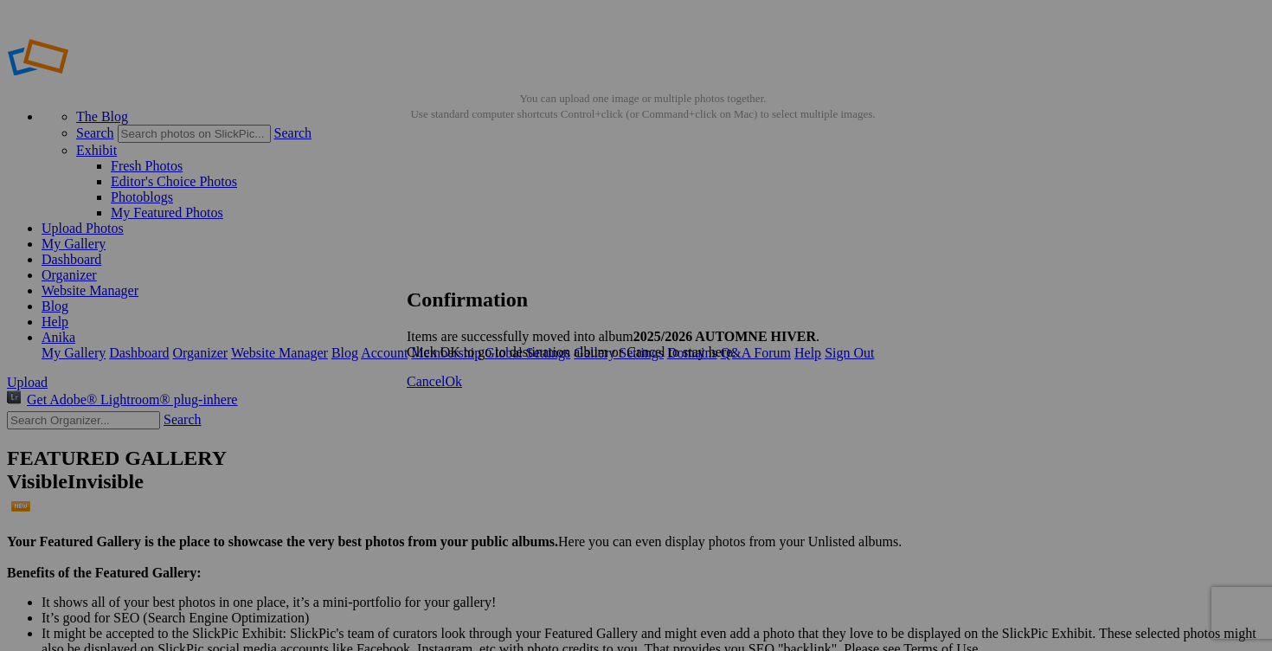
click at [445, 389] on span "Cancel" at bounding box center [426, 381] width 38 height 15
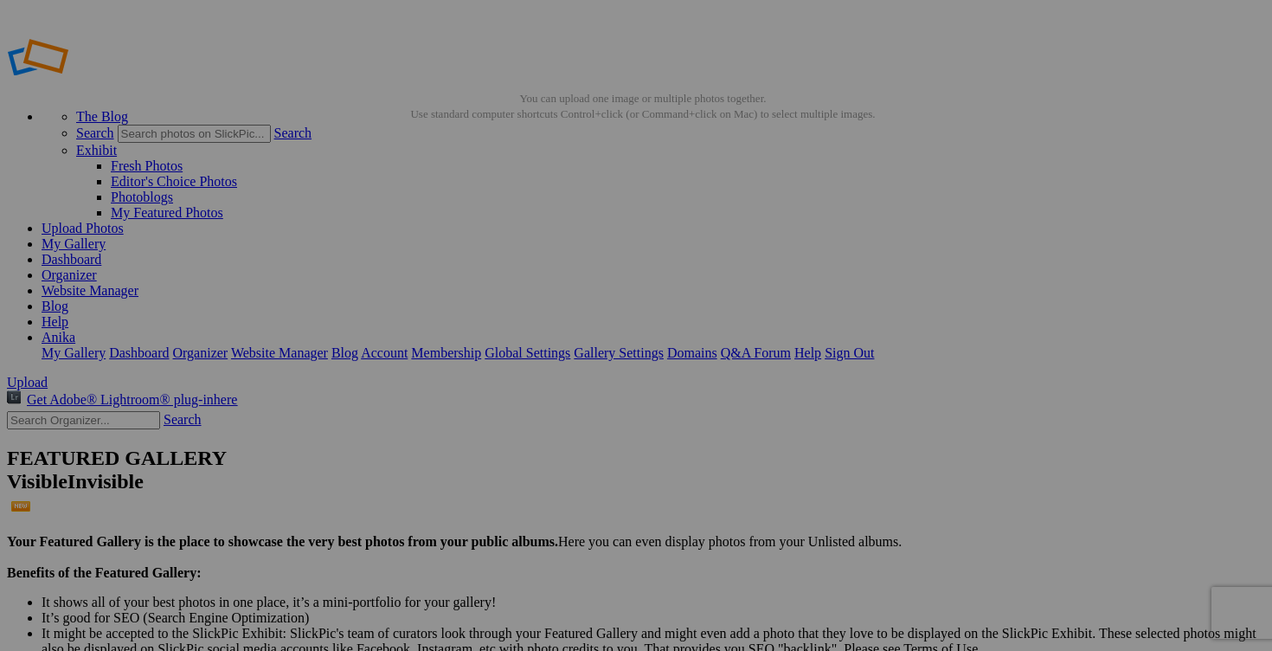
drag, startPoint x: 505, startPoint y: 337, endPoint x: 405, endPoint y: 333, distance: 100.5
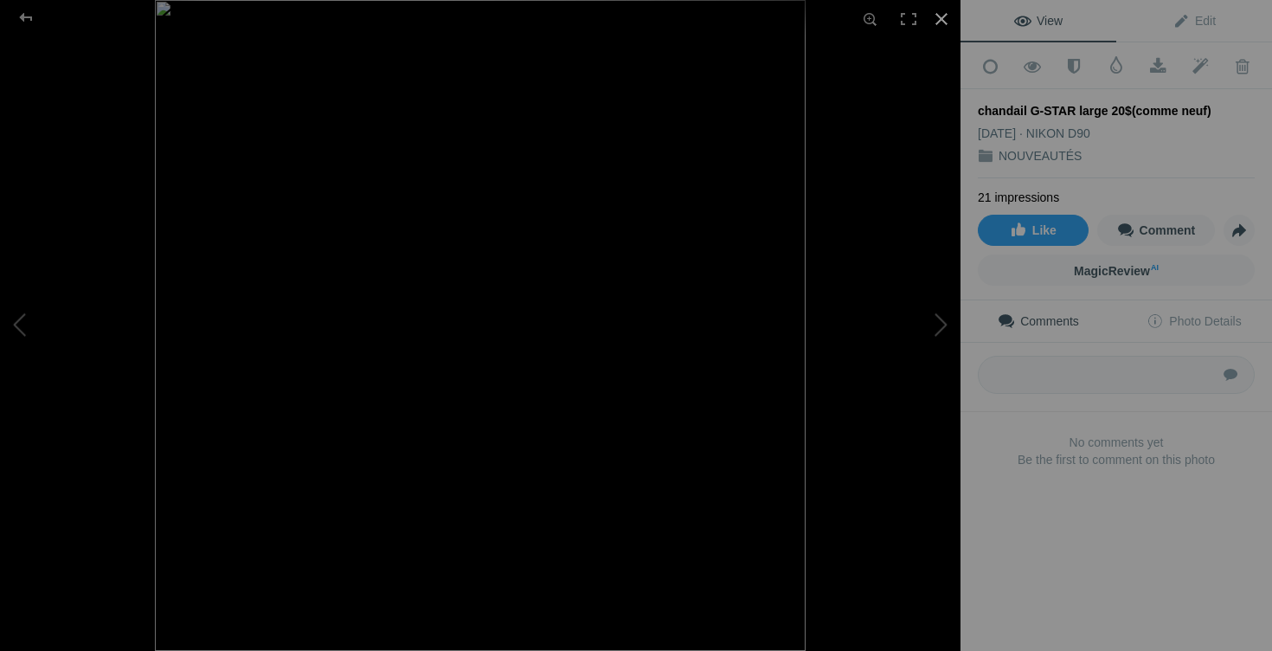
click at [943, 18] on div at bounding box center [942, 19] width 38 height 38
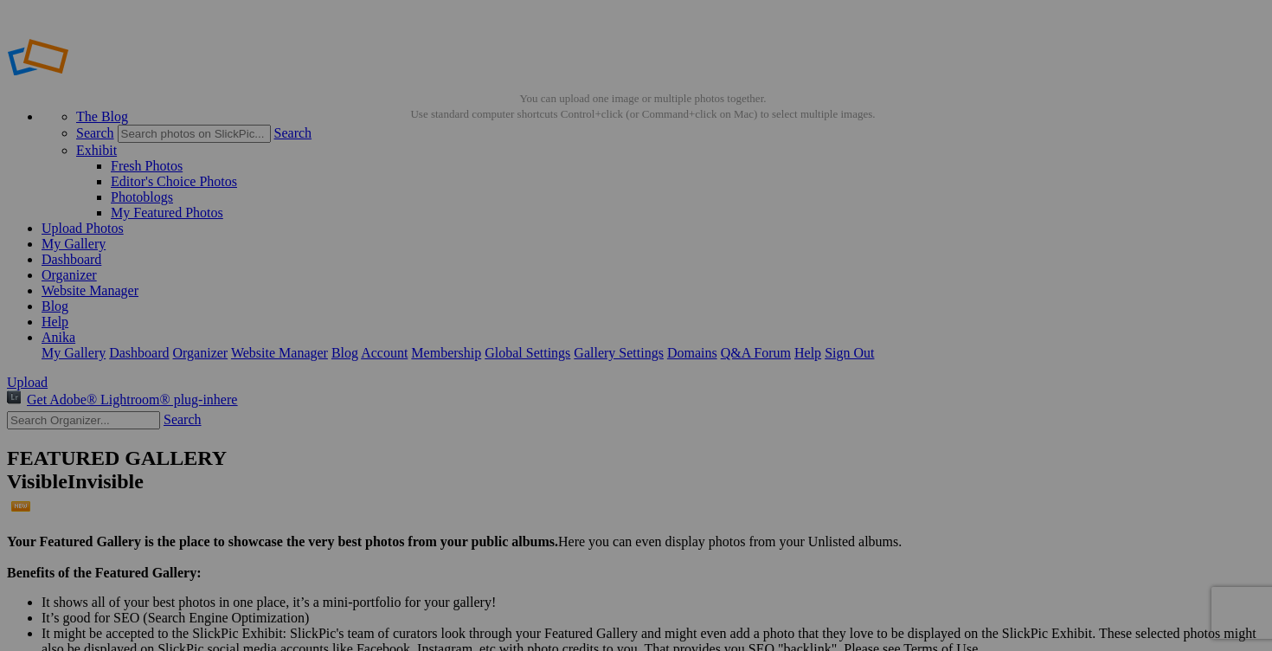
scroll to position [0, 48]
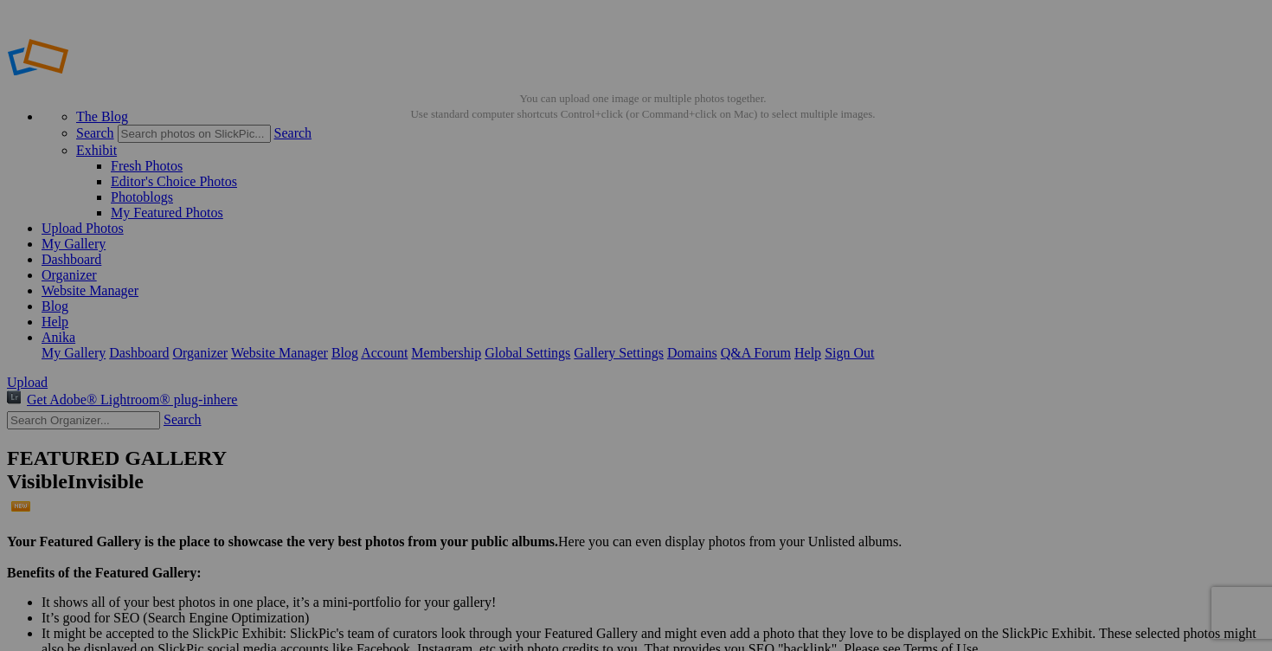
type input "chandail G-STAR large 20$(comme neuf, payé 175$)"
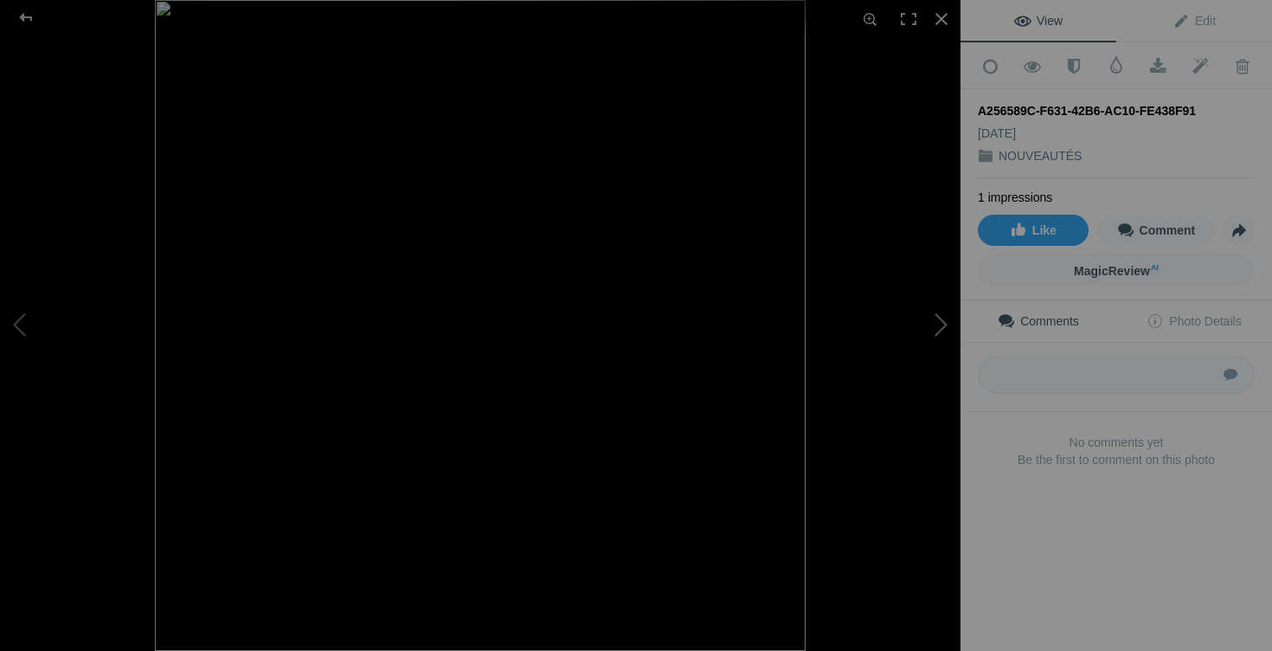
click at [948, 332] on button at bounding box center [896, 326] width 130 height 235
click at [939, 320] on button at bounding box center [896, 326] width 130 height 235
click at [23, 293] on button at bounding box center [65, 326] width 130 height 235
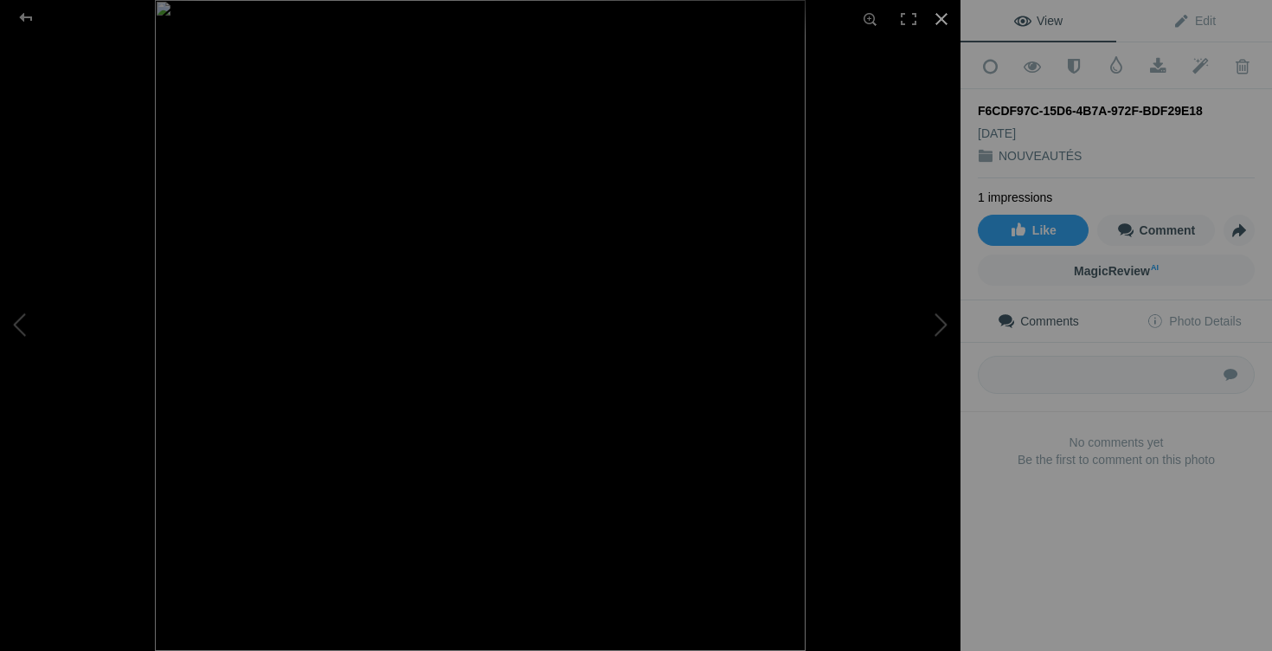
click at [946, 16] on div at bounding box center [942, 19] width 38 height 38
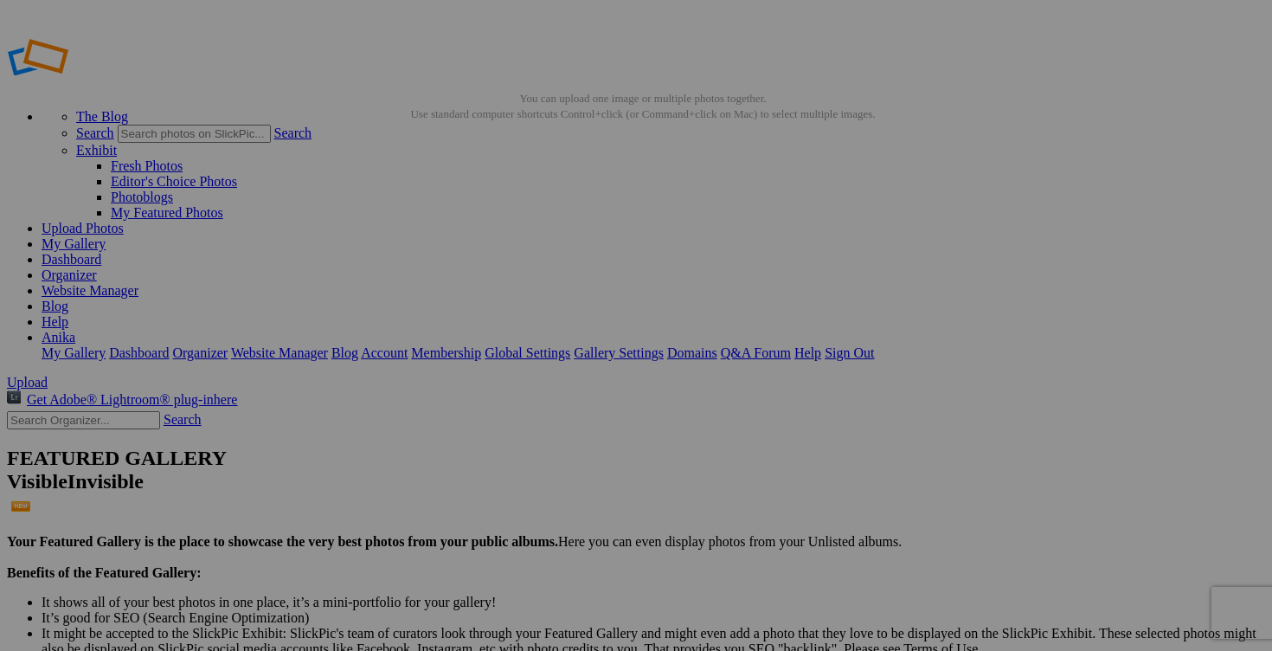
scroll to position [0, 25]
drag, startPoint x: 880, startPoint y: 338, endPoint x: 1013, endPoint y: 344, distance: 132.6
drag, startPoint x: 572, startPoint y: 336, endPoint x: 707, endPoint y: 319, distance: 136.1
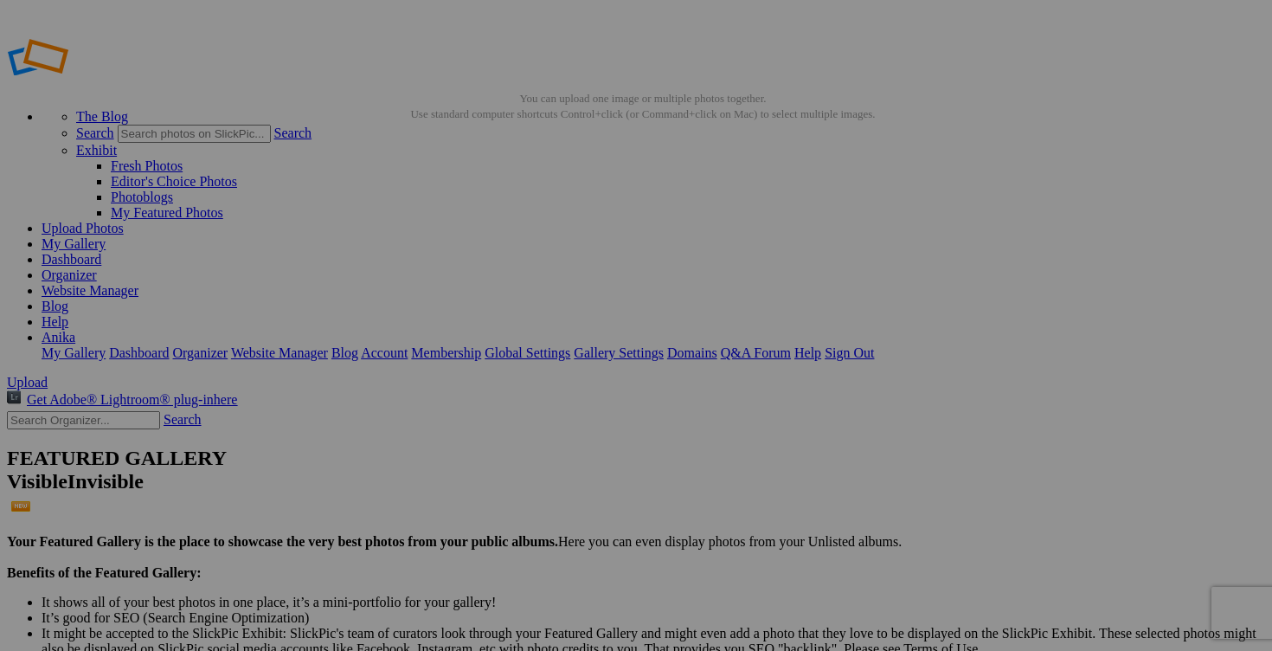
paste input "chandail ELVA XL 10$(comme neuf)"
drag, startPoint x: 679, startPoint y: 335, endPoint x: 709, endPoint y: 324, distance: 32.3
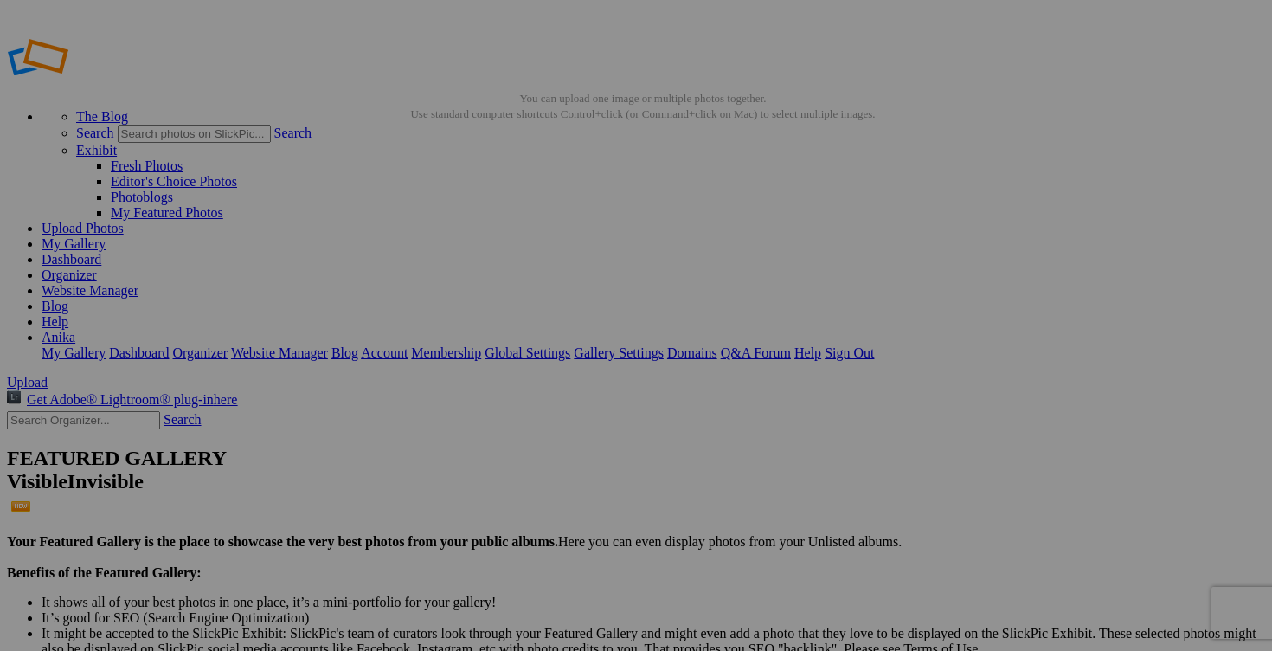
drag, startPoint x: 621, startPoint y: 338, endPoint x: 551, endPoint y: 338, distance: 70.1
type input "chandail ELVA XL 10$(comme neuf)"
drag, startPoint x: 419, startPoint y: 338, endPoint x: 574, endPoint y: 336, distance: 154.9
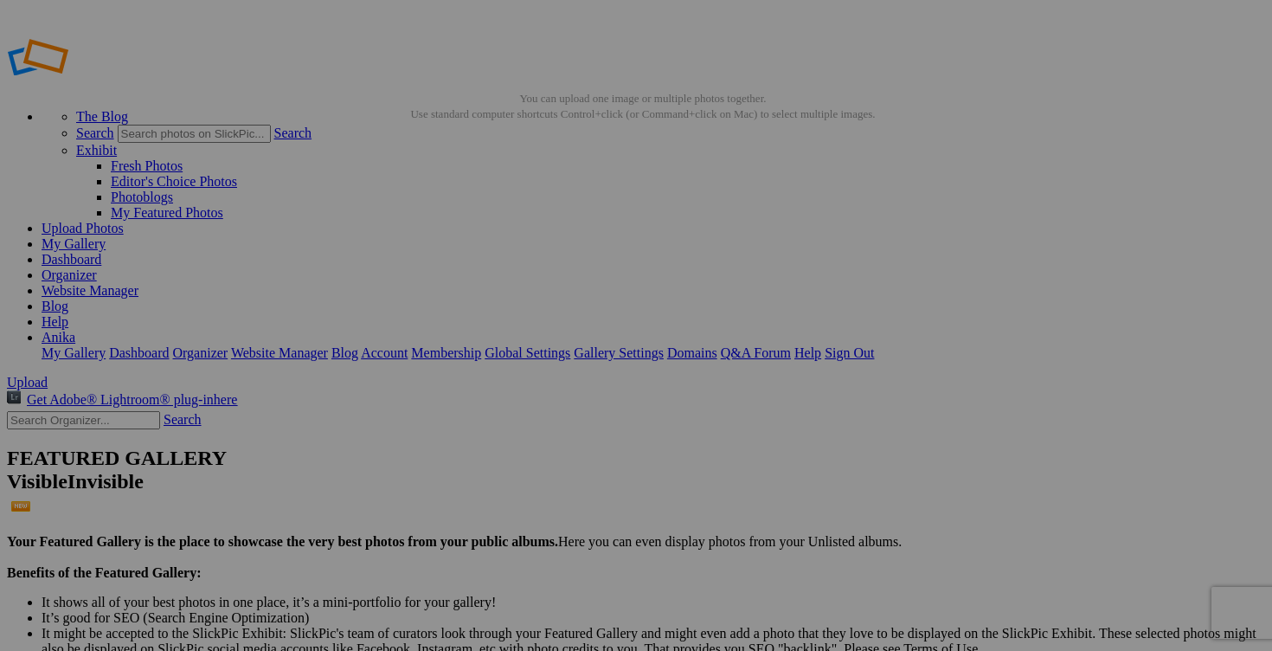
paste input "chandail ELVA XL"
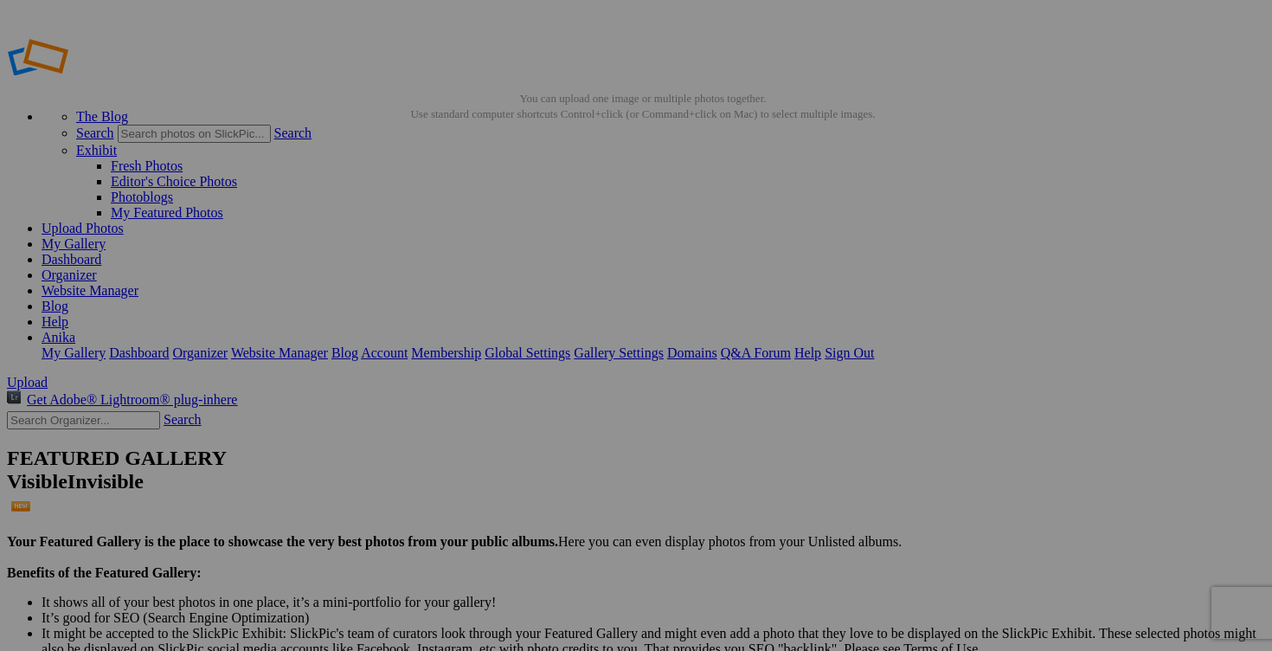
type input "chandail ELVA XL"
click at [521, 448] on link "Yes" at bounding box center [511, 455] width 20 height 15
